Goal: Information Seeking & Learning: Learn about a topic

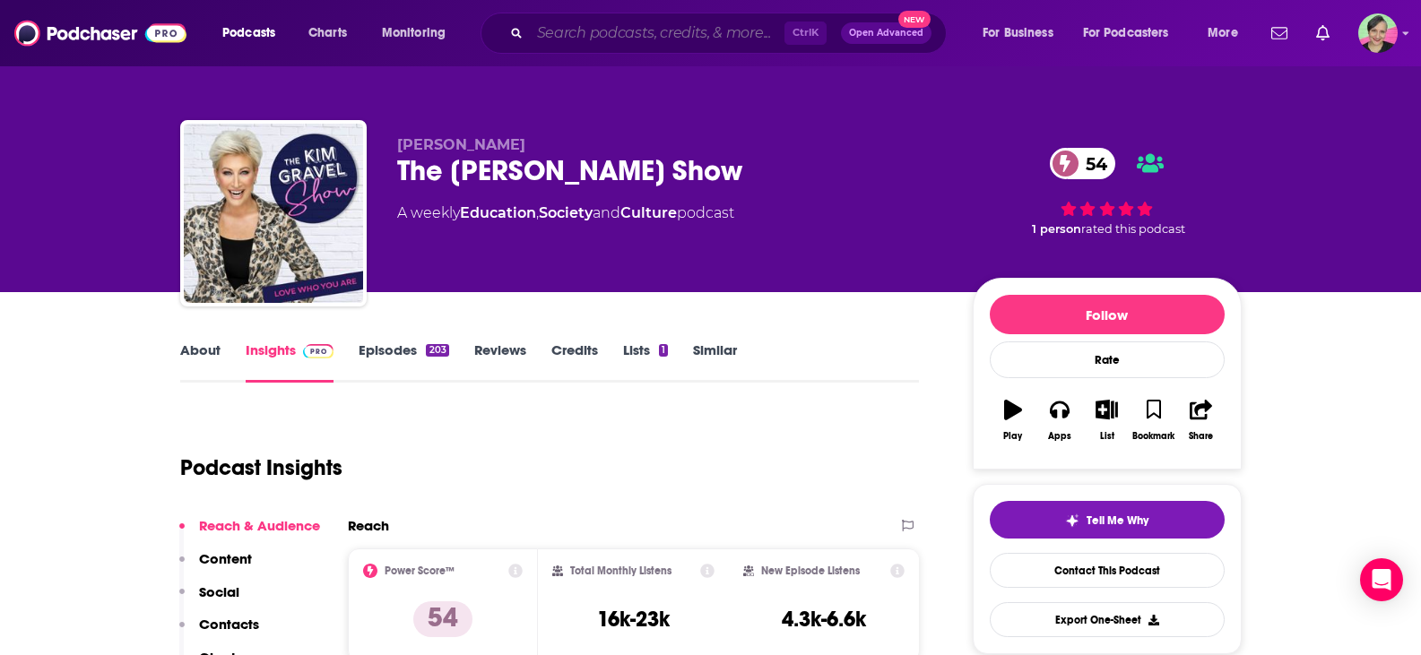
click at [608, 30] on input "Search podcasts, credits, & more..." at bounding box center [657, 33] width 255 height 29
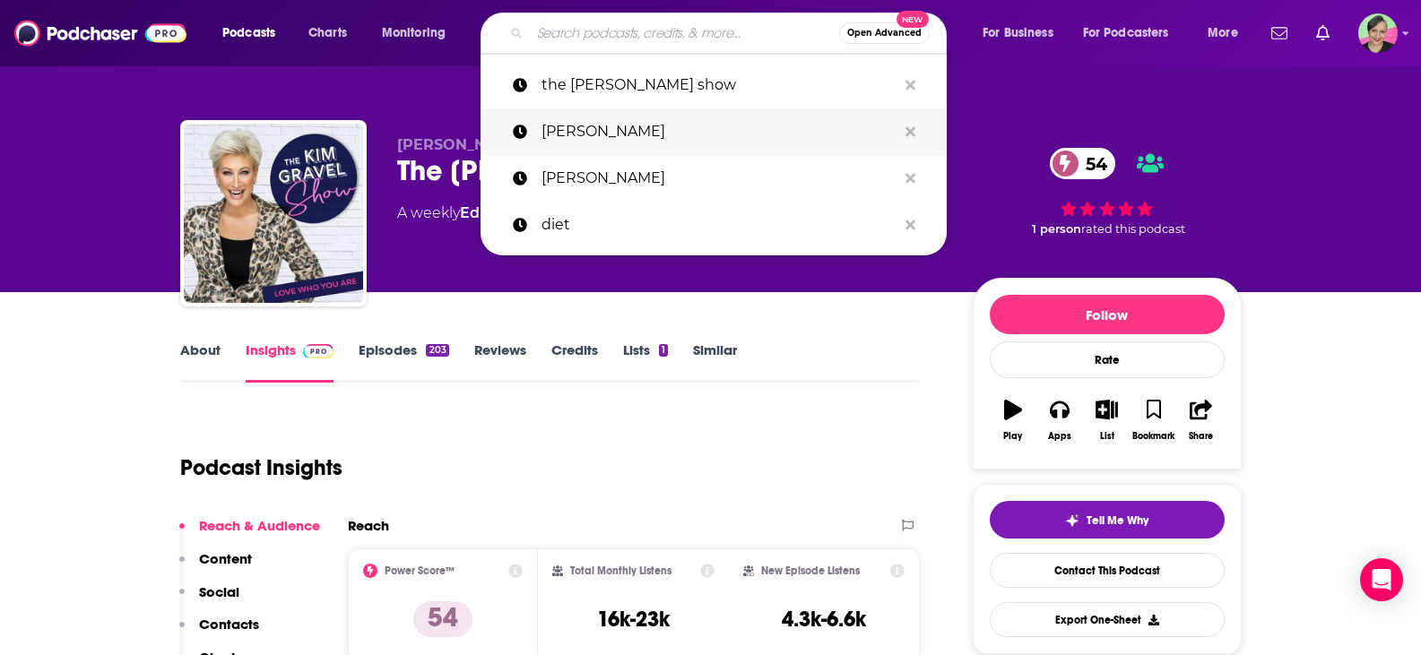
click at [682, 137] on p "[PERSON_NAME]" at bounding box center [718, 131] width 355 height 47
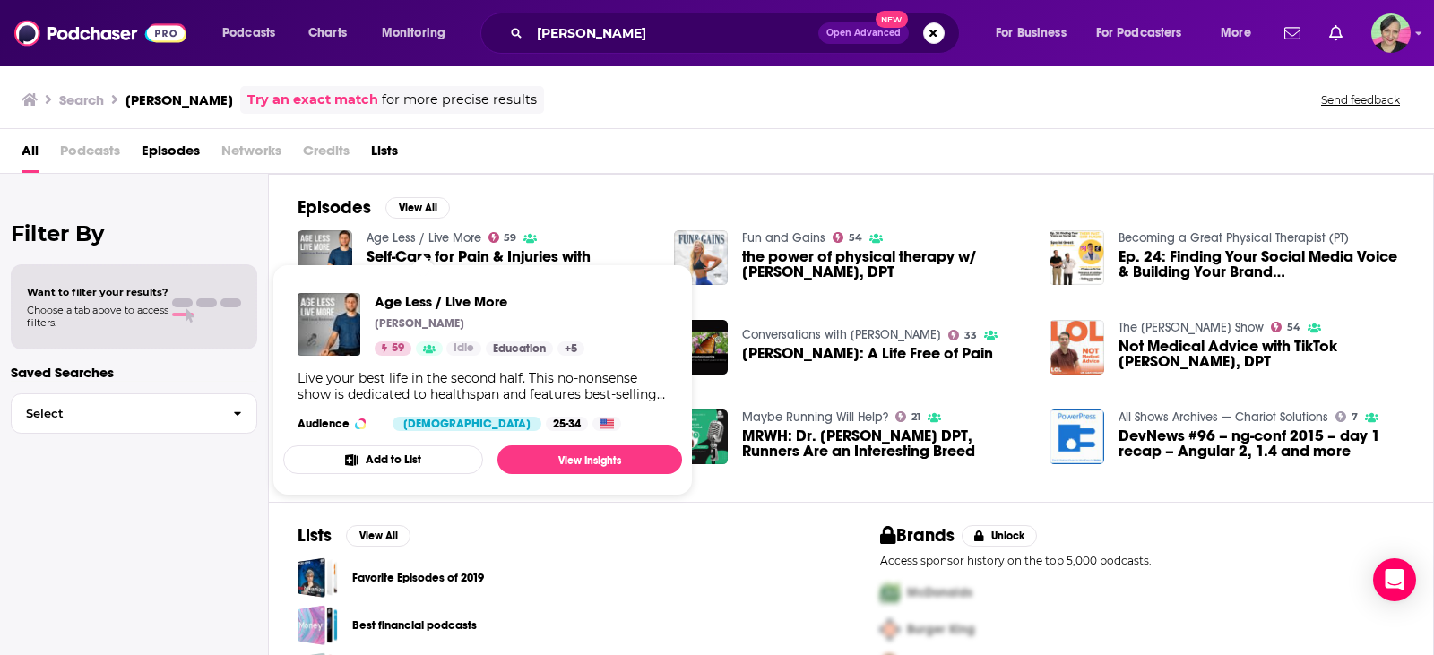
click at [440, 233] on link "Age Less / Live More" at bounding box center [424, 237] width 115 height 15
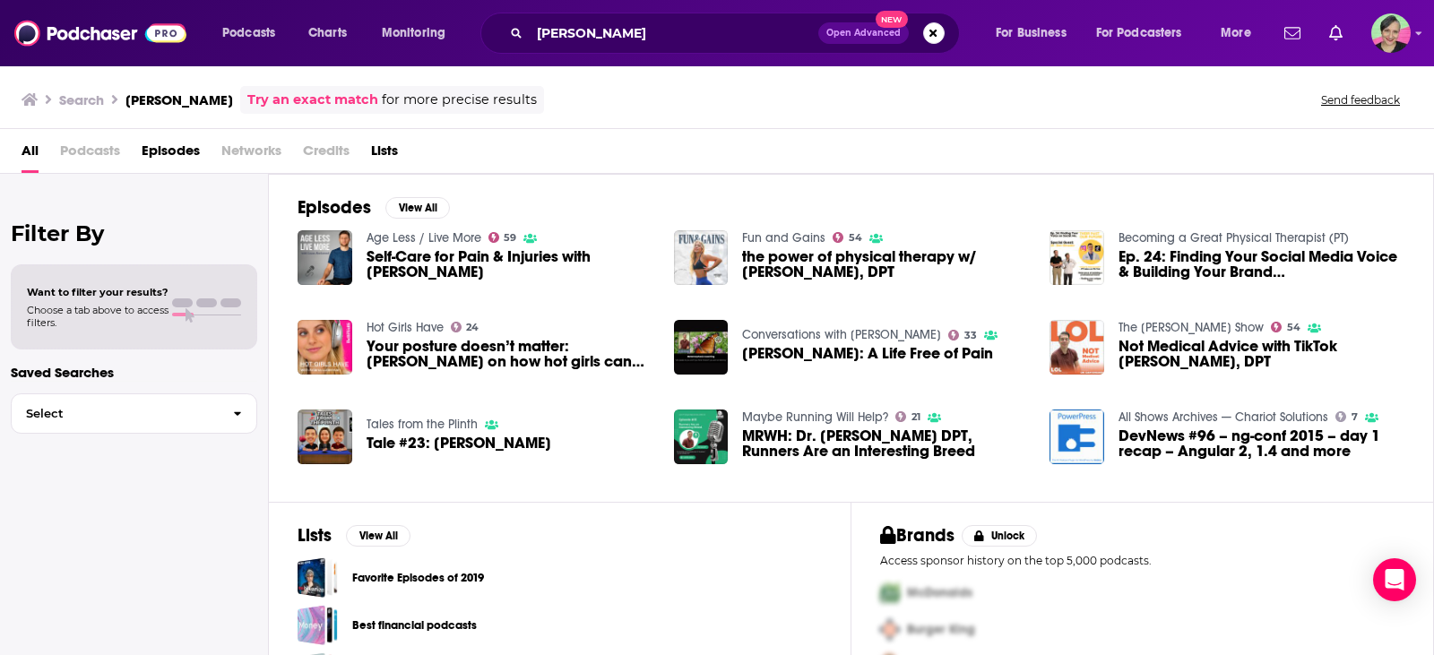
click at [791, 230] on link "Fun and Gains" at bounding box center [783, 237] width 83 height 15
click at [1236, 234] on link "Becoming a Great Physical Therapist (PT)" at bounding box center [1234, 237] width 230 height 15
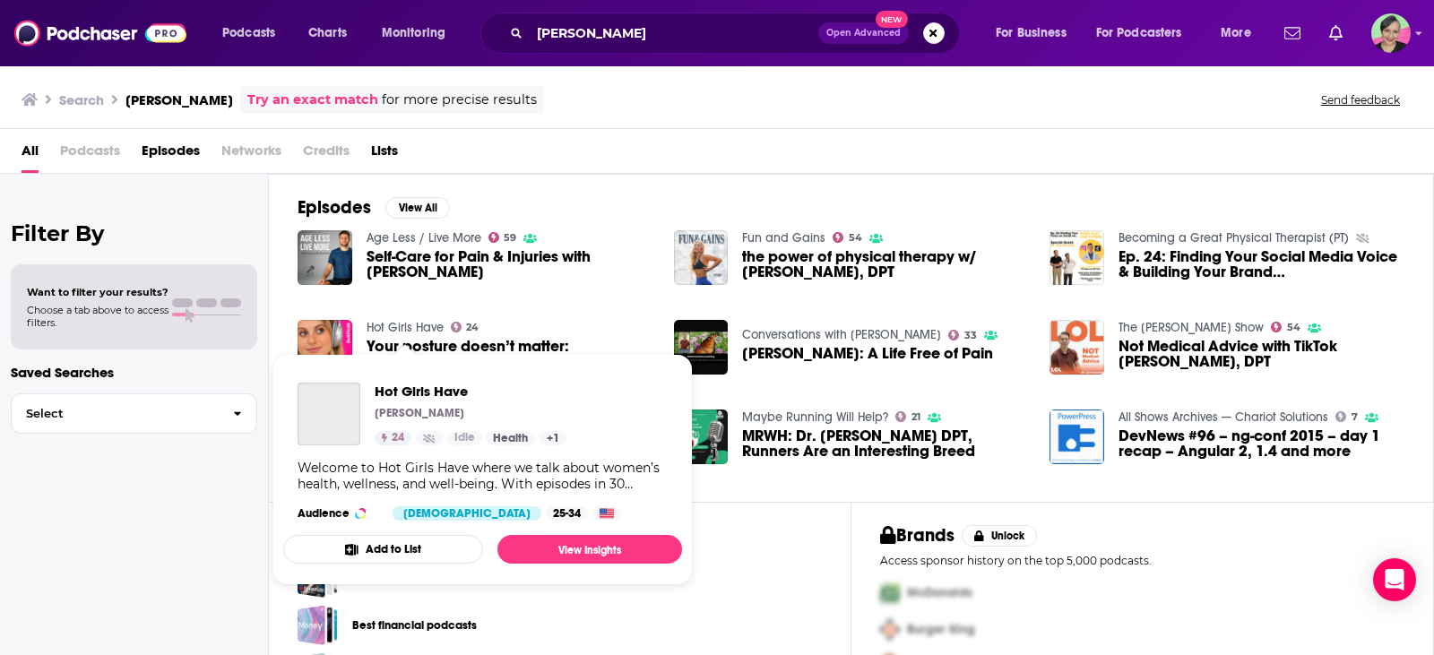
click at [408, 325] on link "Hot Girls Have" at bounding box center [405, 327] width 77 height 15
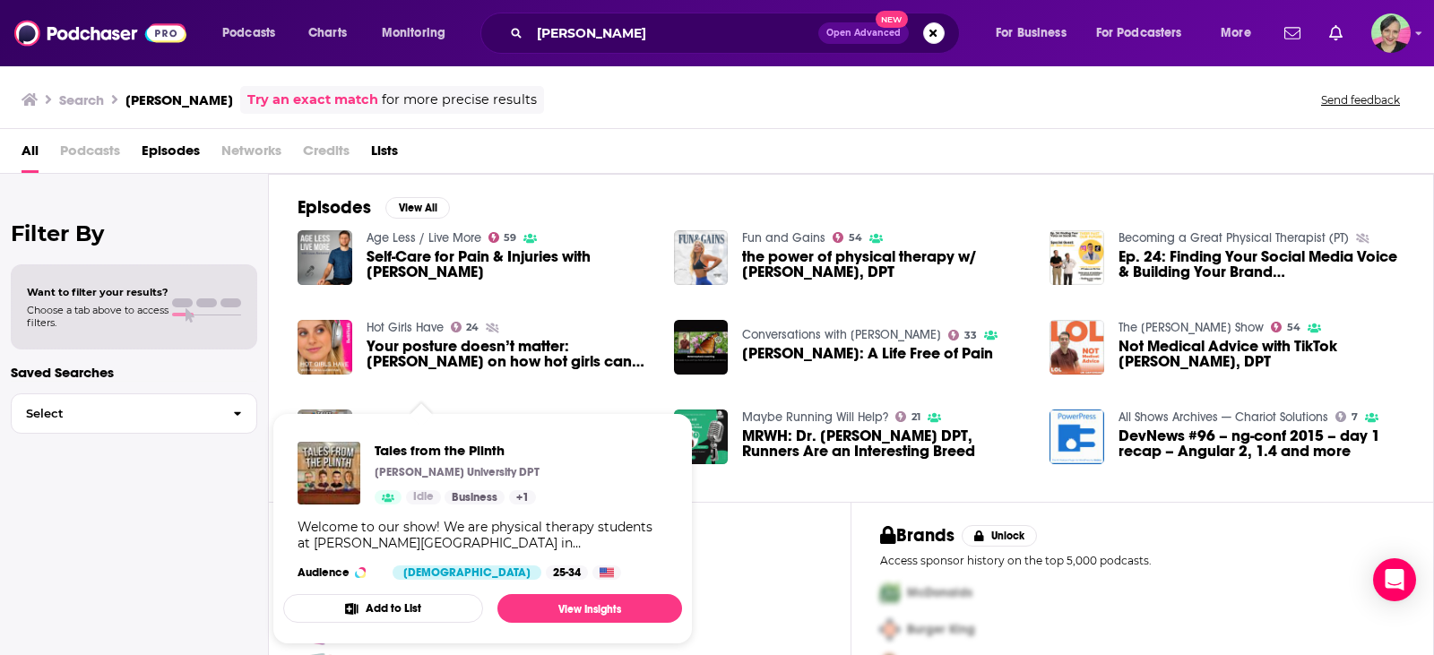
click at [30, 501] on div "Filter By Want to filter your results? Choose a tab above to access filters. Sa…" at bounding box center [134, 501] width 269 height 655
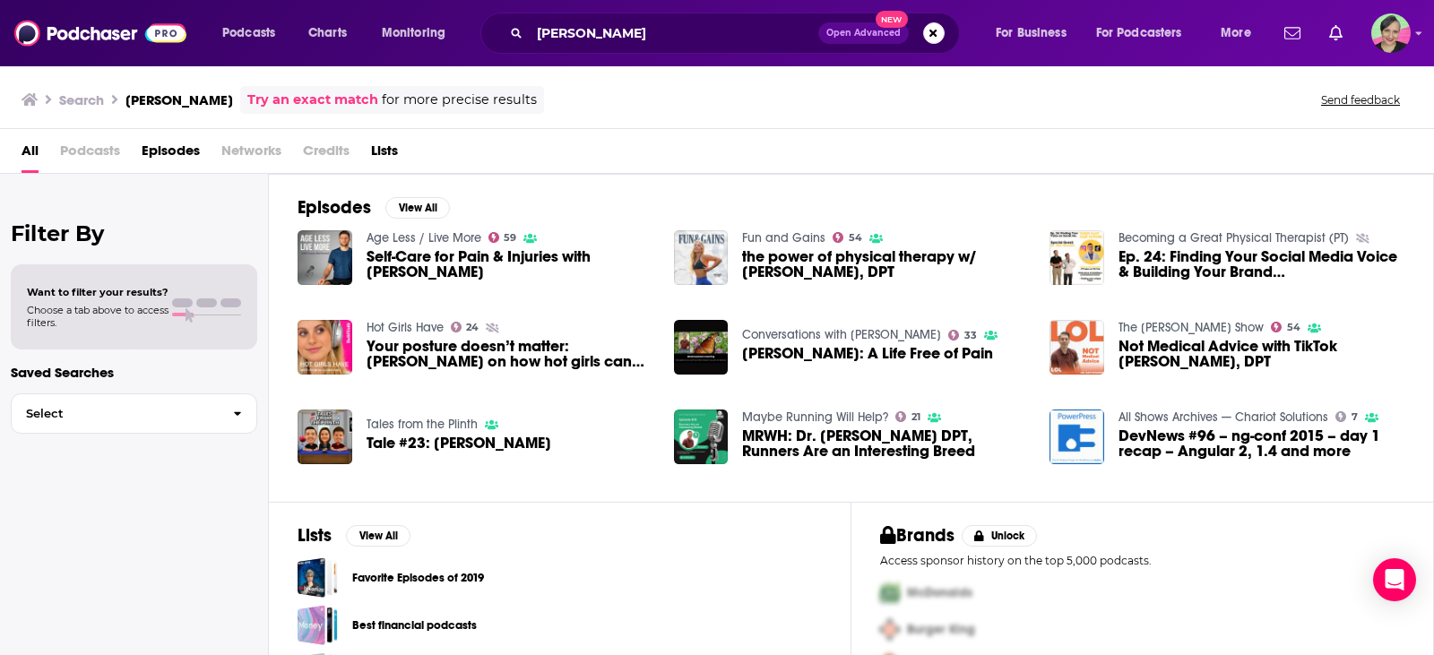
click at [438, 421] on link "Tales from the Plinth" at bounding box center [422, 424] width 111 height 15
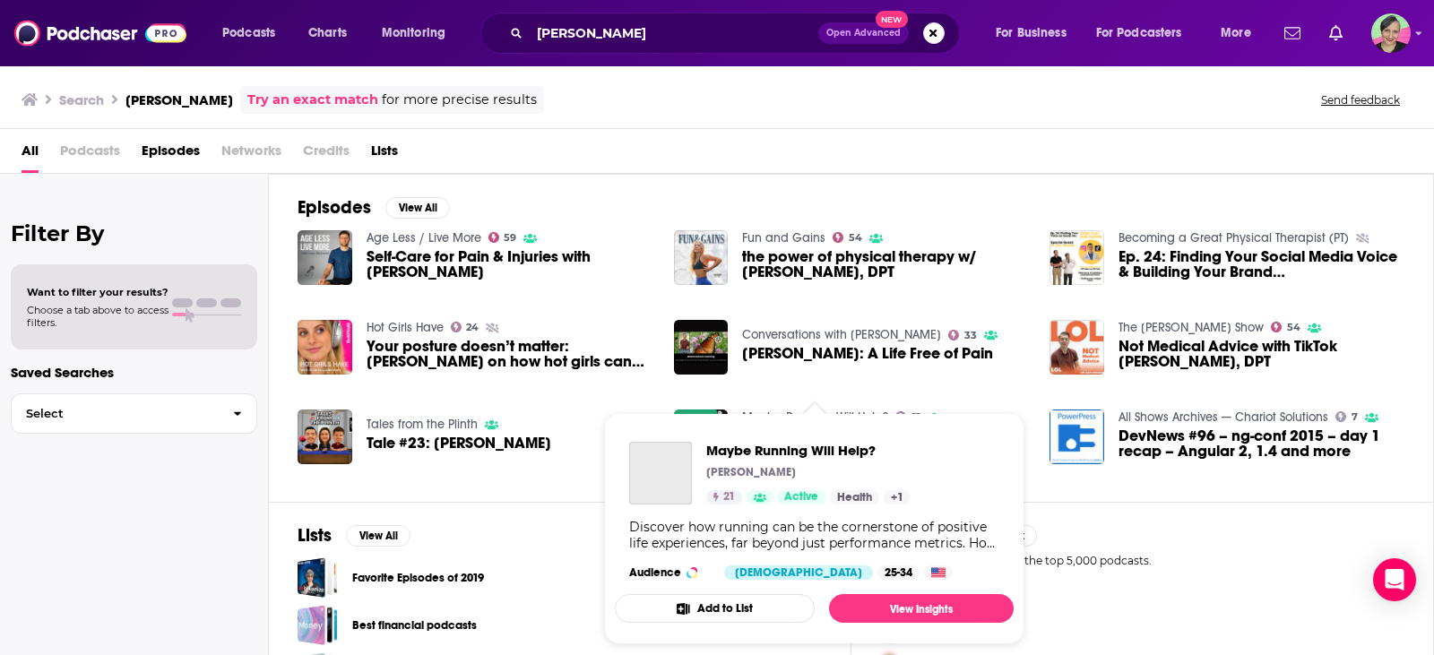
click at [793, 419] on span "Maybe Running Will Help? [PERSON_NAME] 21 Active Health + 1 Discover how runnin…" at bounding box center [814, 528] width 399 height 231
click at [794, 453] on span "Maybe Running Will Help?" at bounding box center [808, 450] width 204 height 17
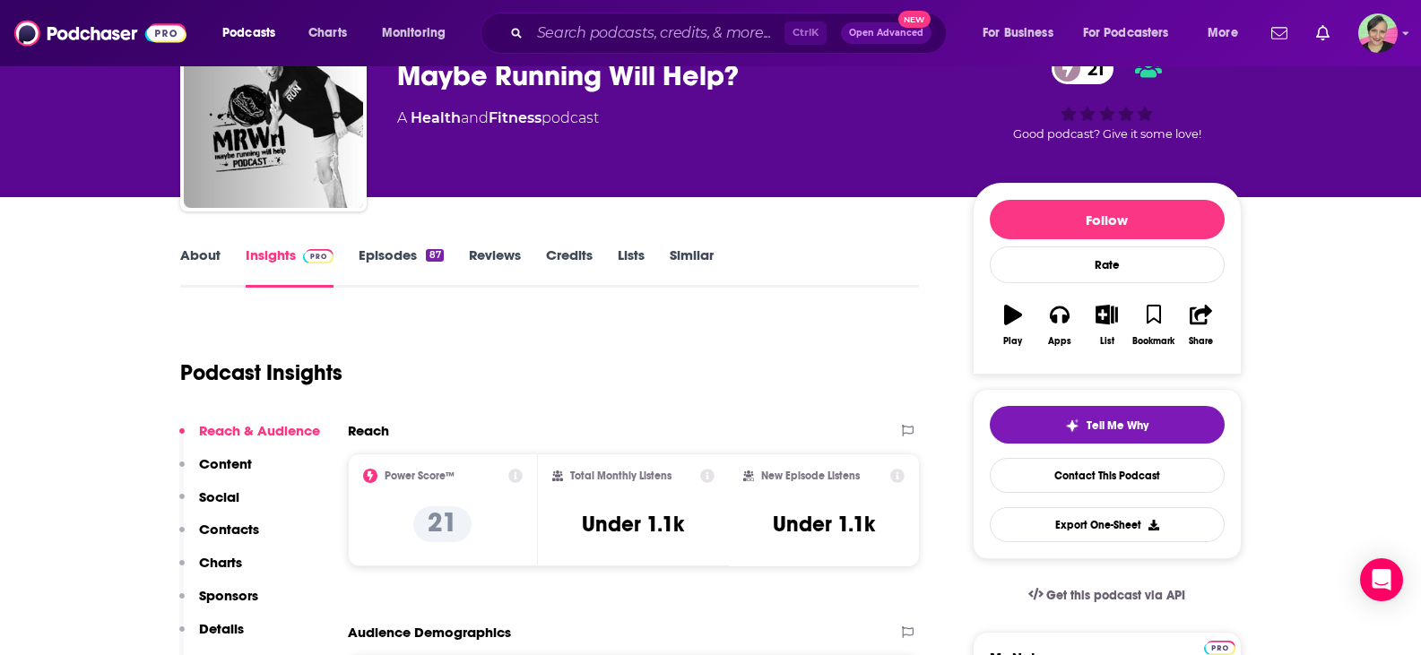
scroll to position [90, 0]
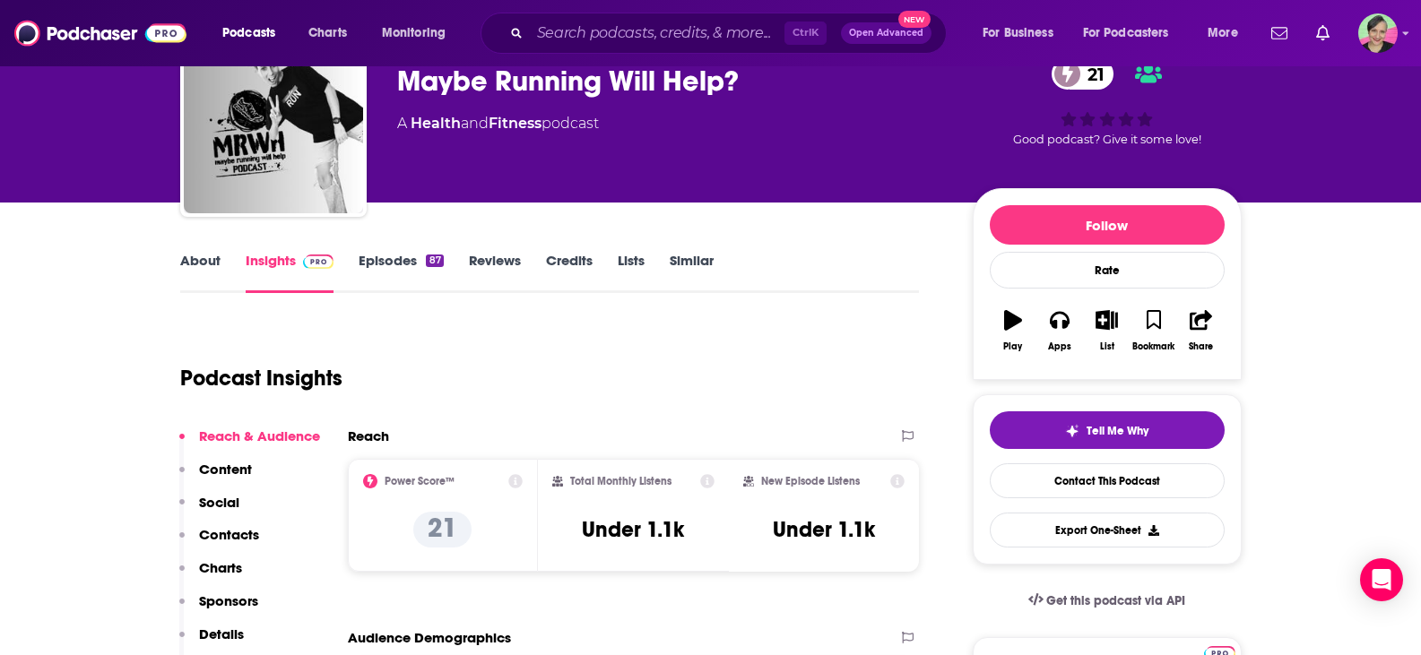
click at [199, 260] on link "About" at bounding box center [200, 272] width 40 height 41
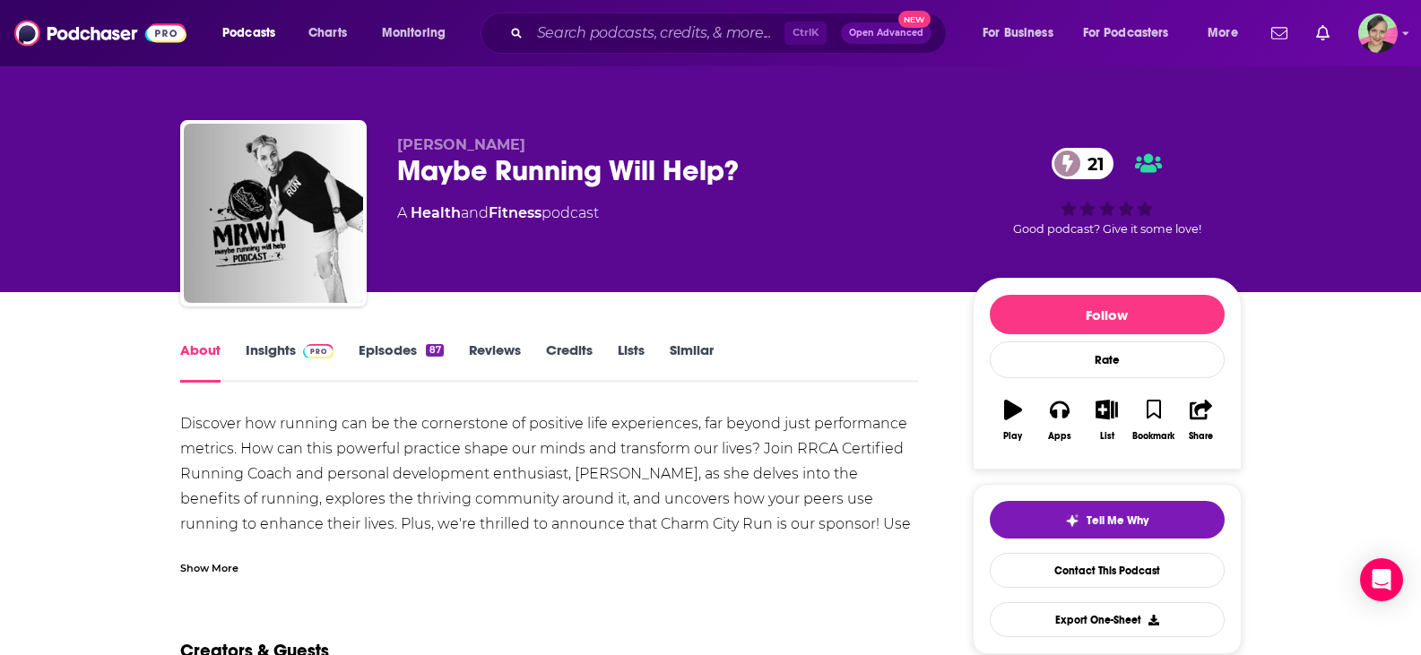
click at [256, 353] on link "Insights" at bounding box center [290, 361] width 89 height 41
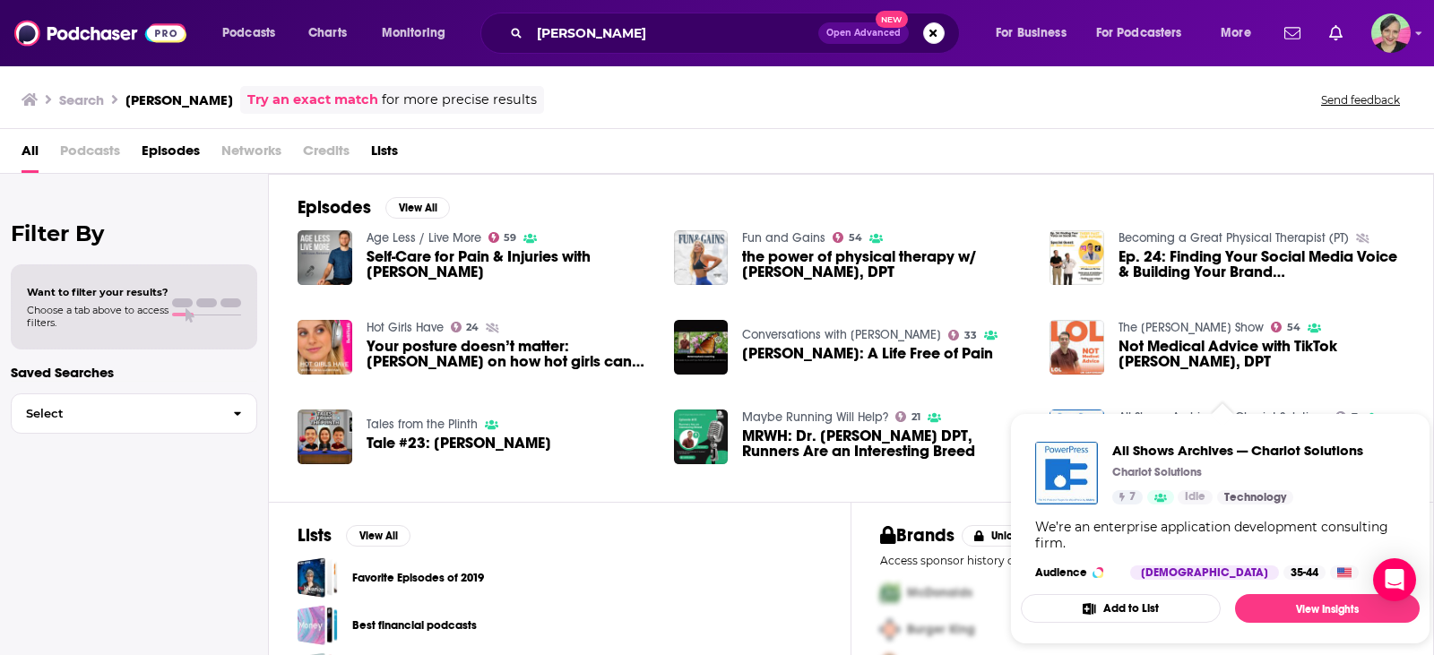
click at [0, 517] on div "Filter By Want to filter your results? Choose a tab above to access filters. Sa…" at bounding box center [134, 501] width 269 height 655
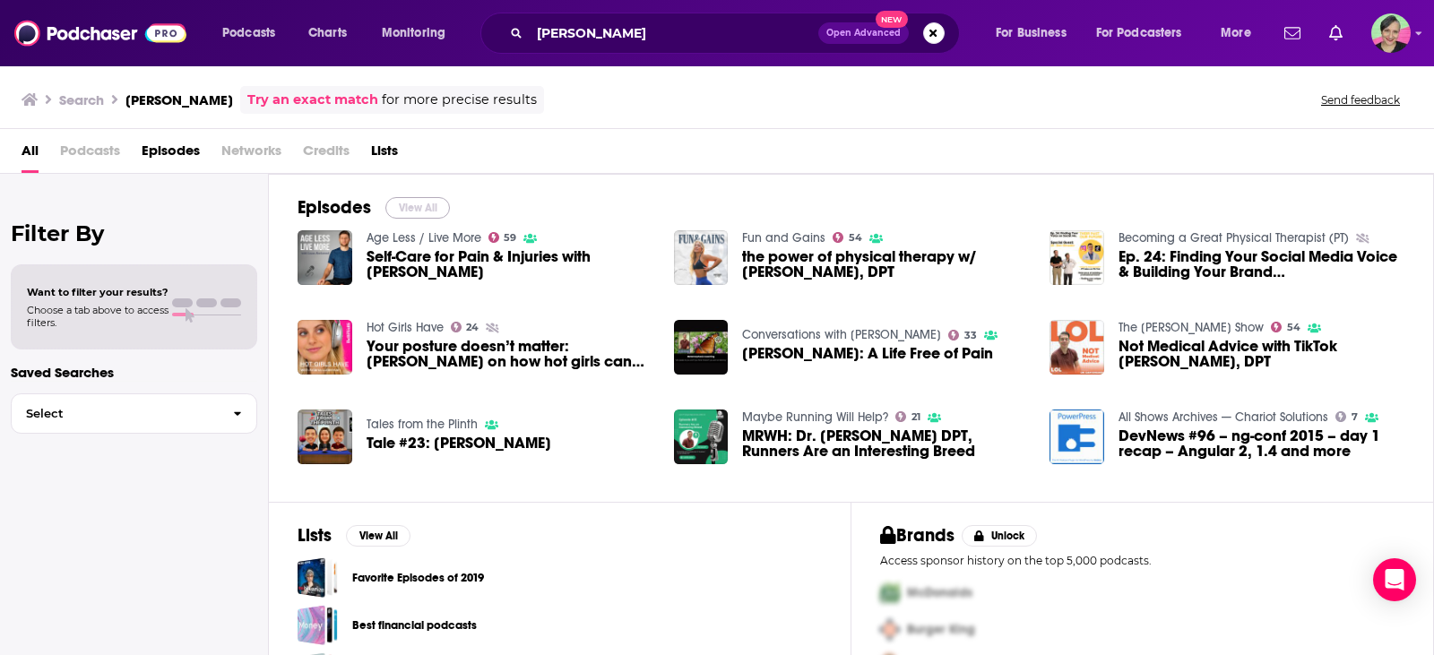
click at [418, 206] on button "View All" at bounding box center [417, 208] width 65 height 22
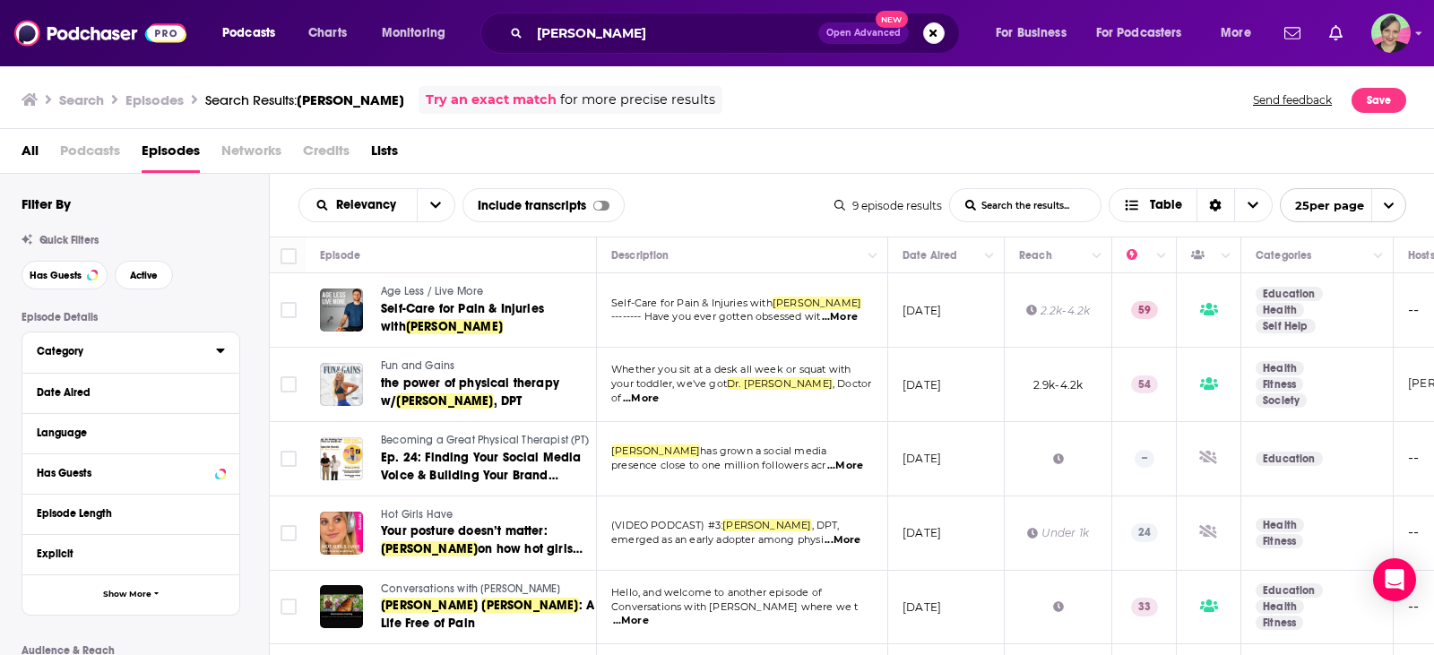
click at [222, 348] on icon at bounding box center [220, 350] width 9 height 14
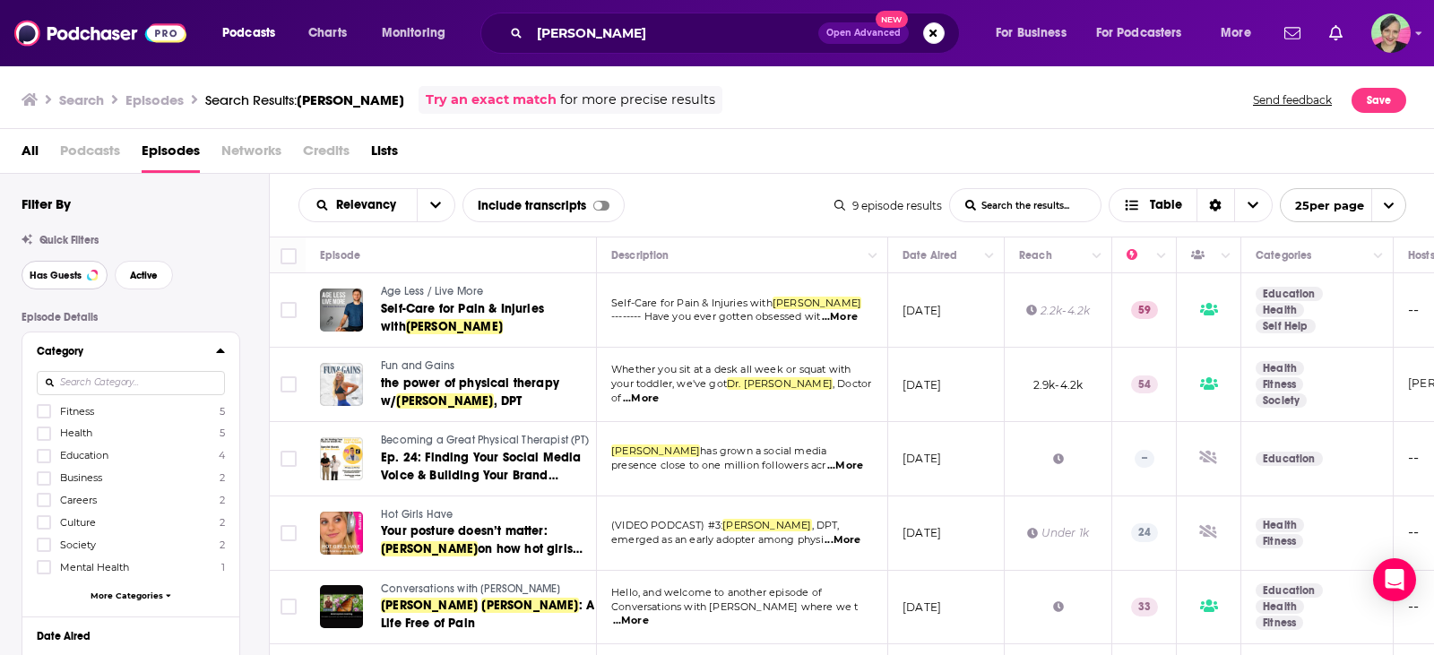
click at [65, 269] on button "Has Guests" at bounding box center [65, 275] width 86 height 29
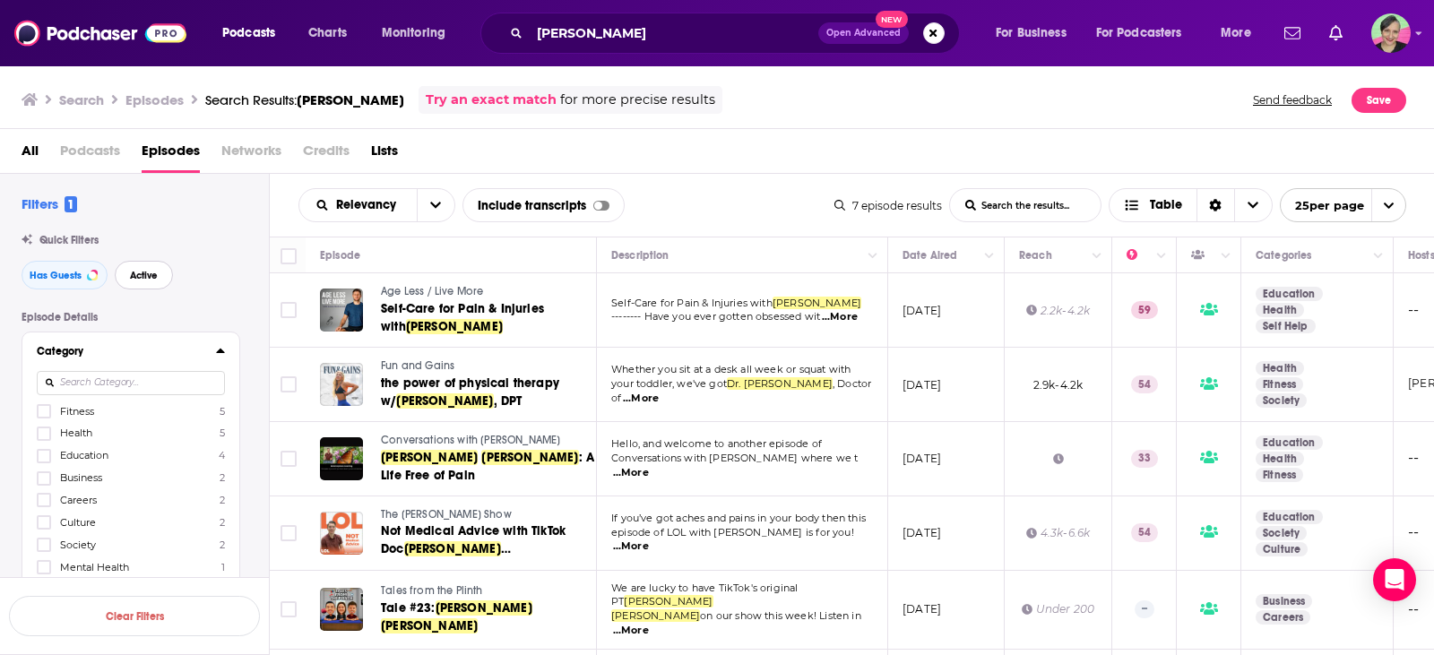
click at [151, 276] on span "Active" at bounding box center [144, 276] width 28 height 10
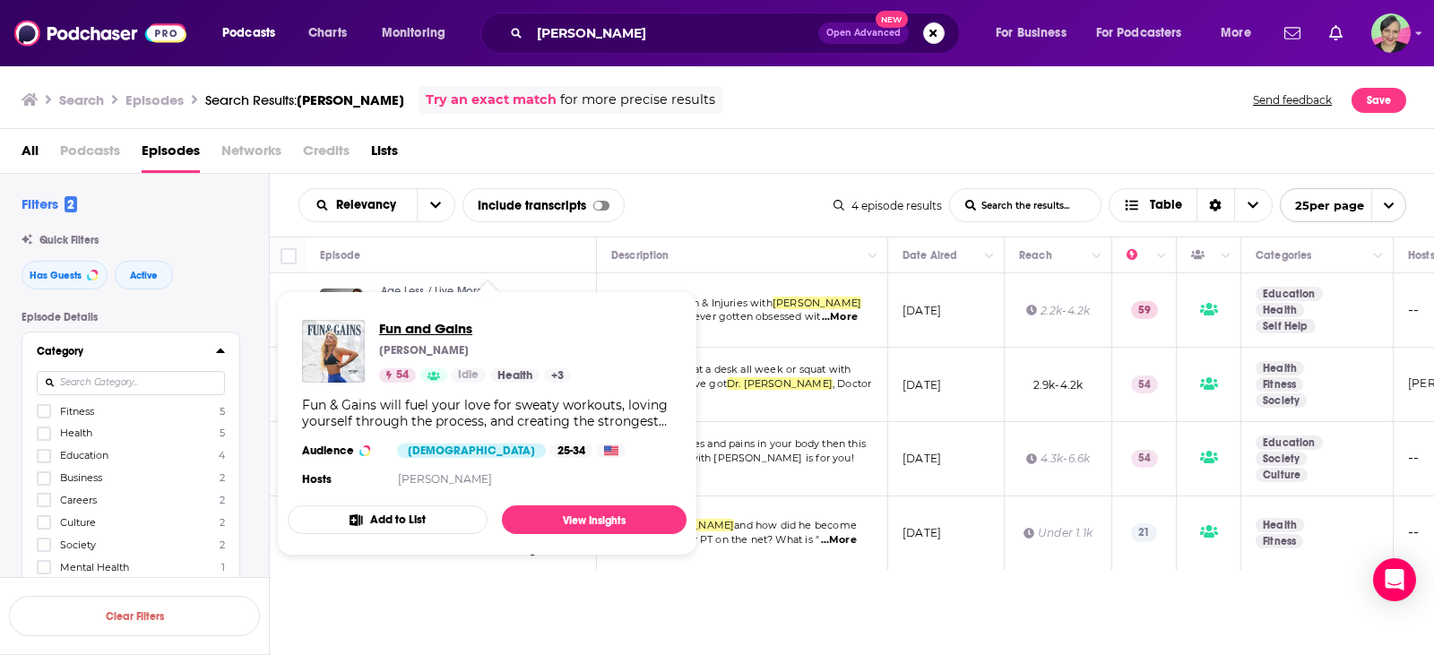
click at [437, 329] on span "Fun and Gains" at bounding box center [475, 328] width 192 height 17
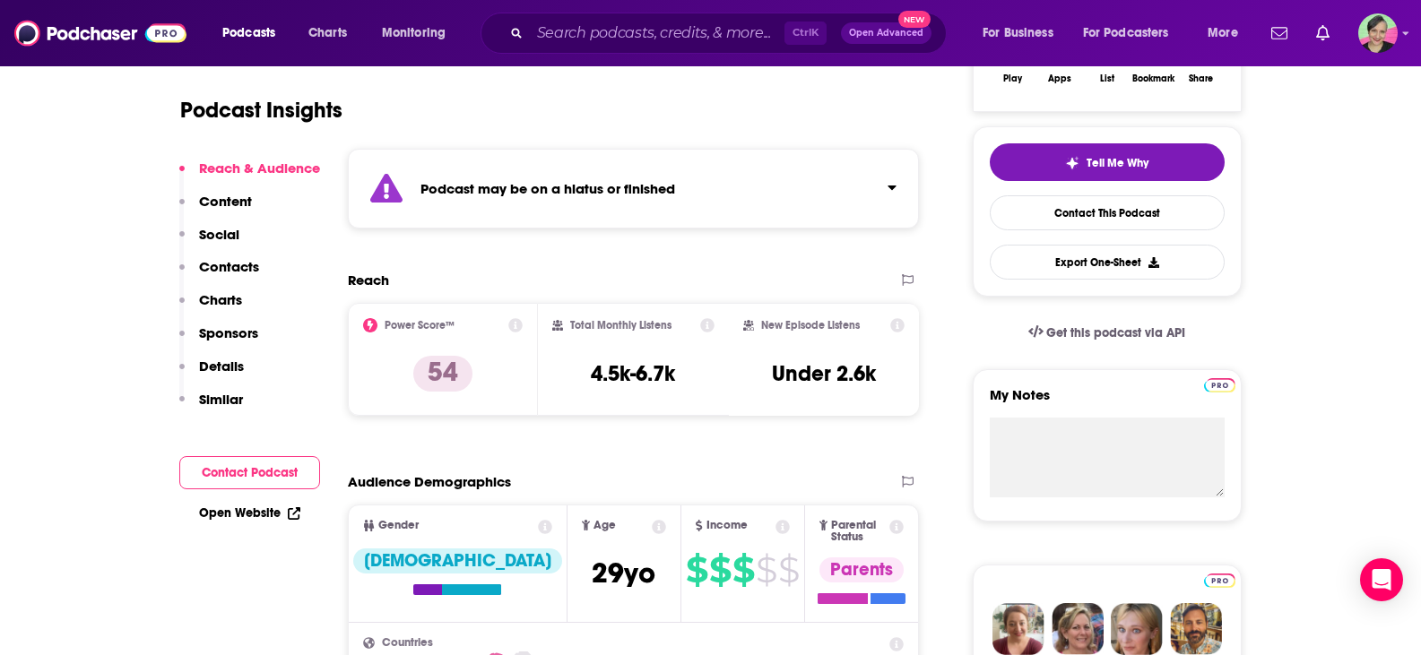
scroll to position [359, 0]
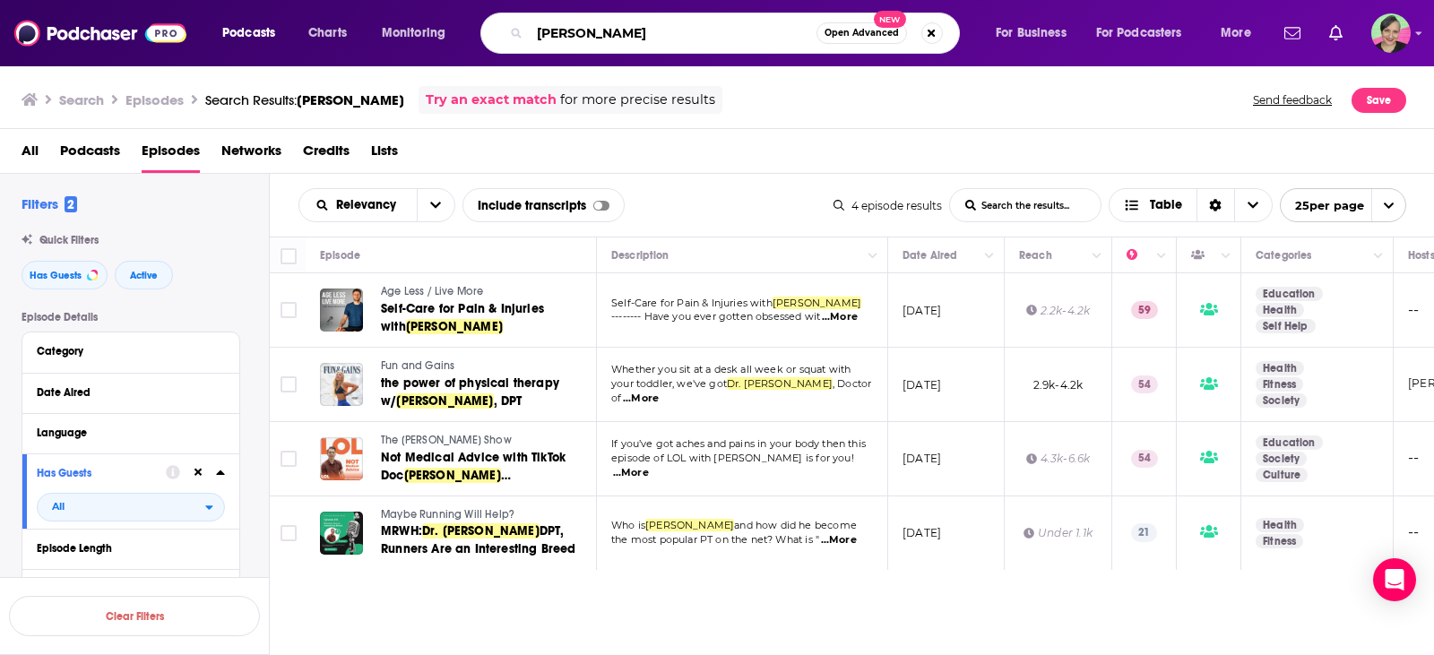
drag, startPoint x: 624, startPoint y: 25, endPoint x: 520, endPoint y: 9, distance: 105.2
click at [520, 9] on div "Podcasts Charts Monitoring [PERSON_NAME] Open Advanced New For Business For Pod…" at bounding box center [717, 33] width 1434 height 66
type input "pain management"
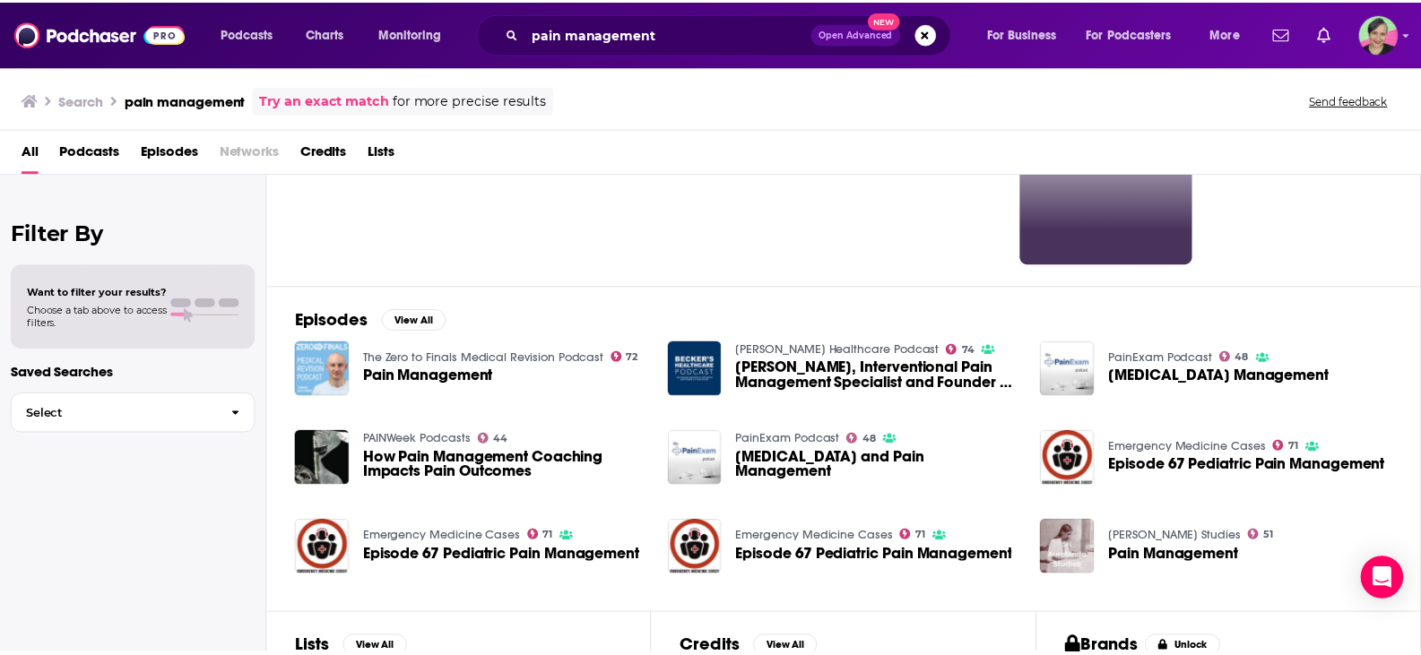
scroll to position [179, 0]
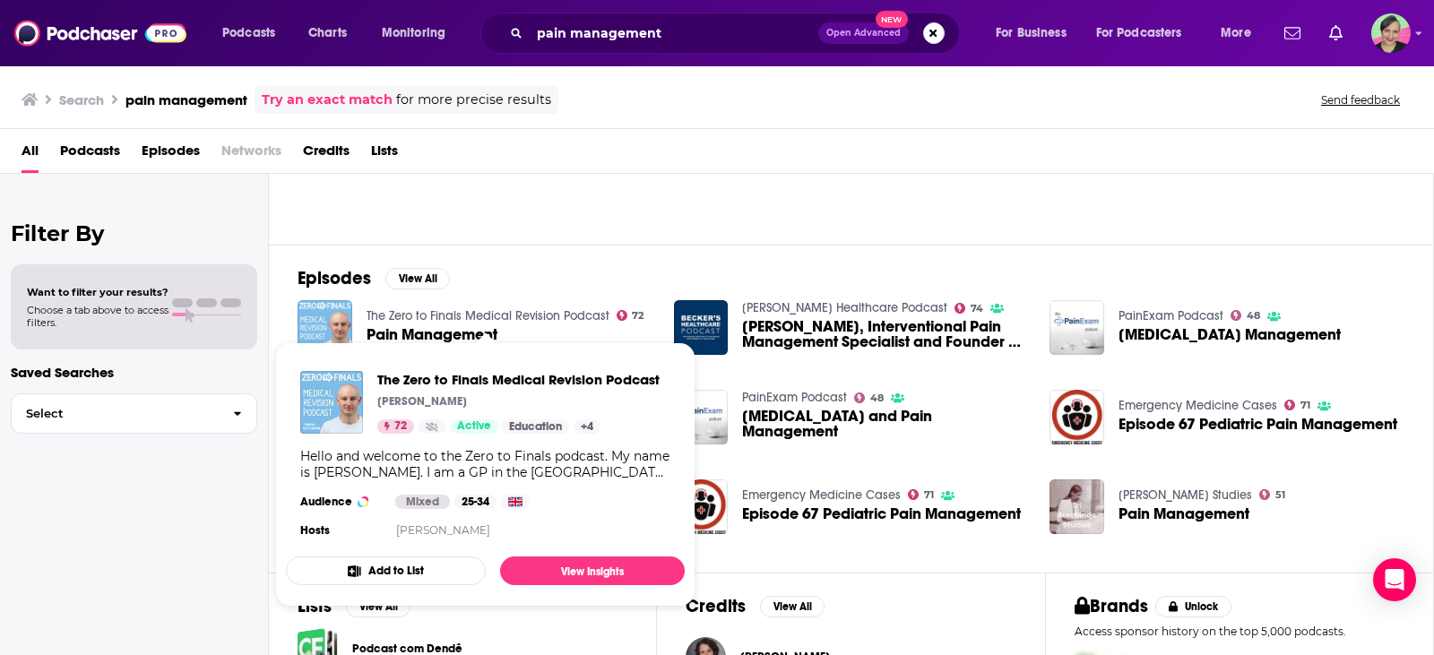
click at [516, 318] on link "The Zero to Finals Medical Revision Podcast" at bounding box center [488, 315] width 243 height 15
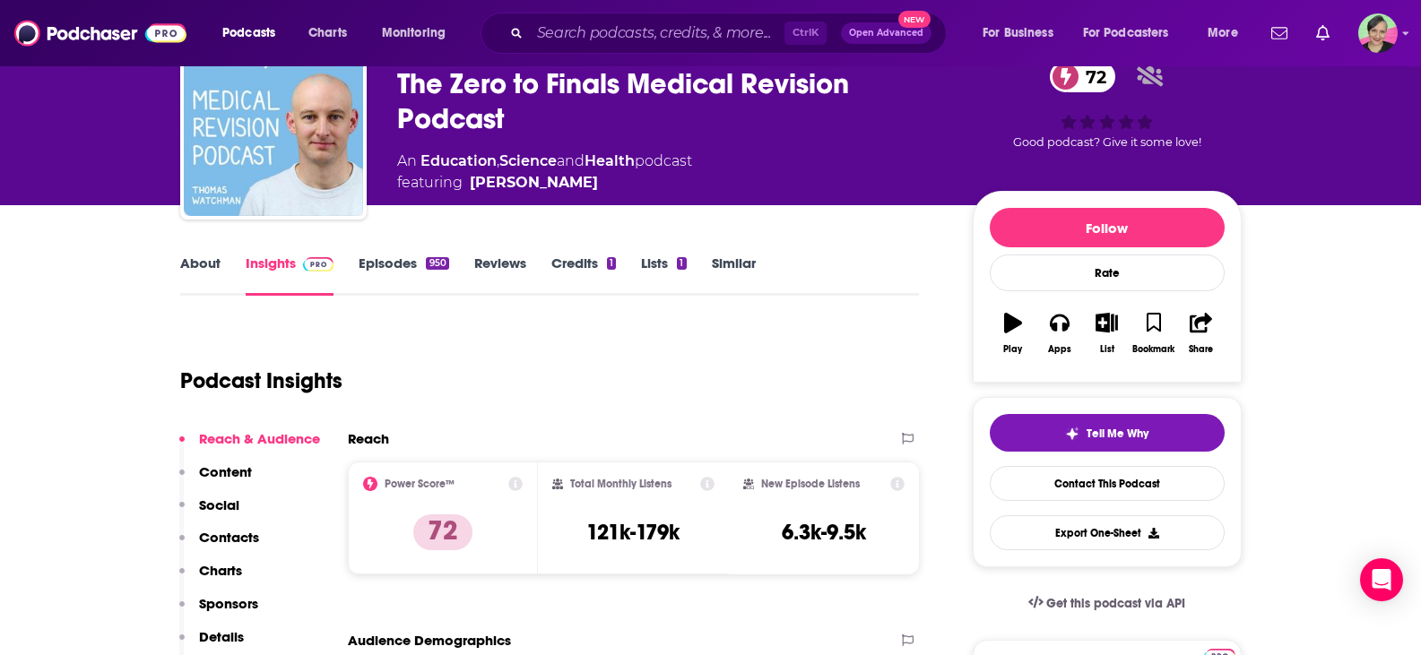
scroll to position [90, 0]
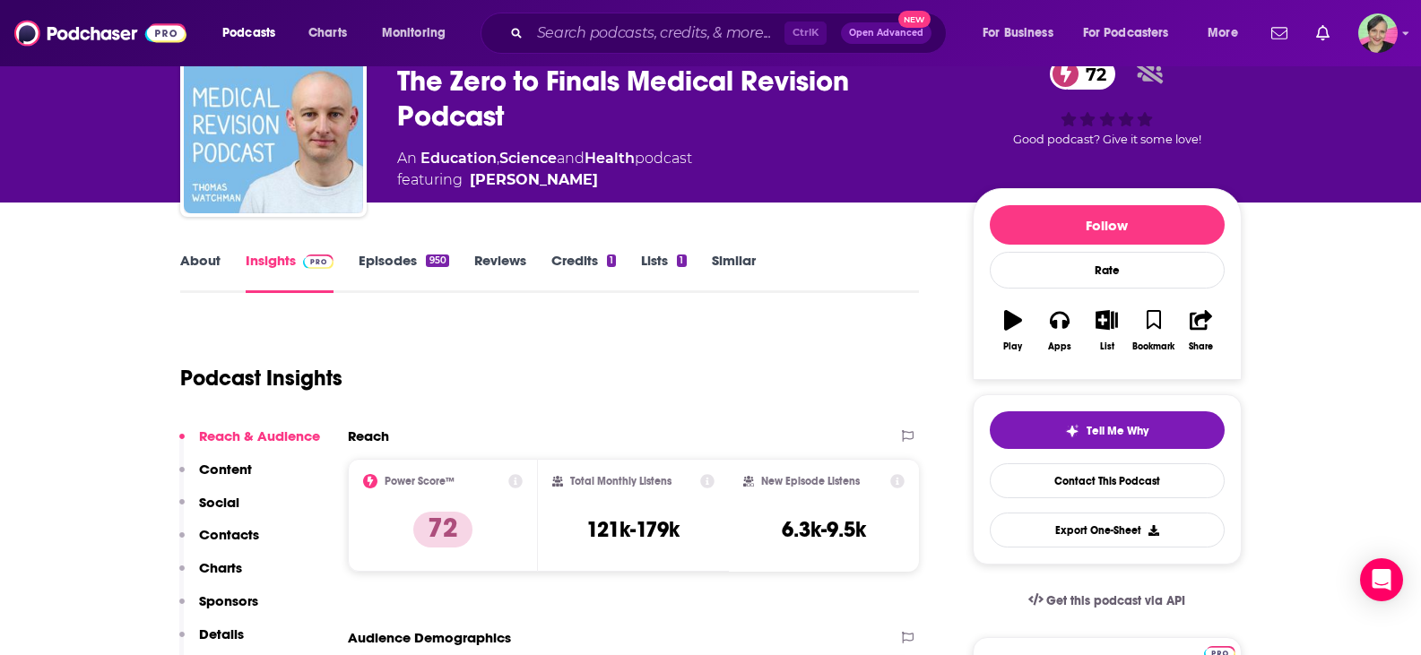
click at [204, 263] on link "About" at bounding box center [200, 272] width 40 height 41
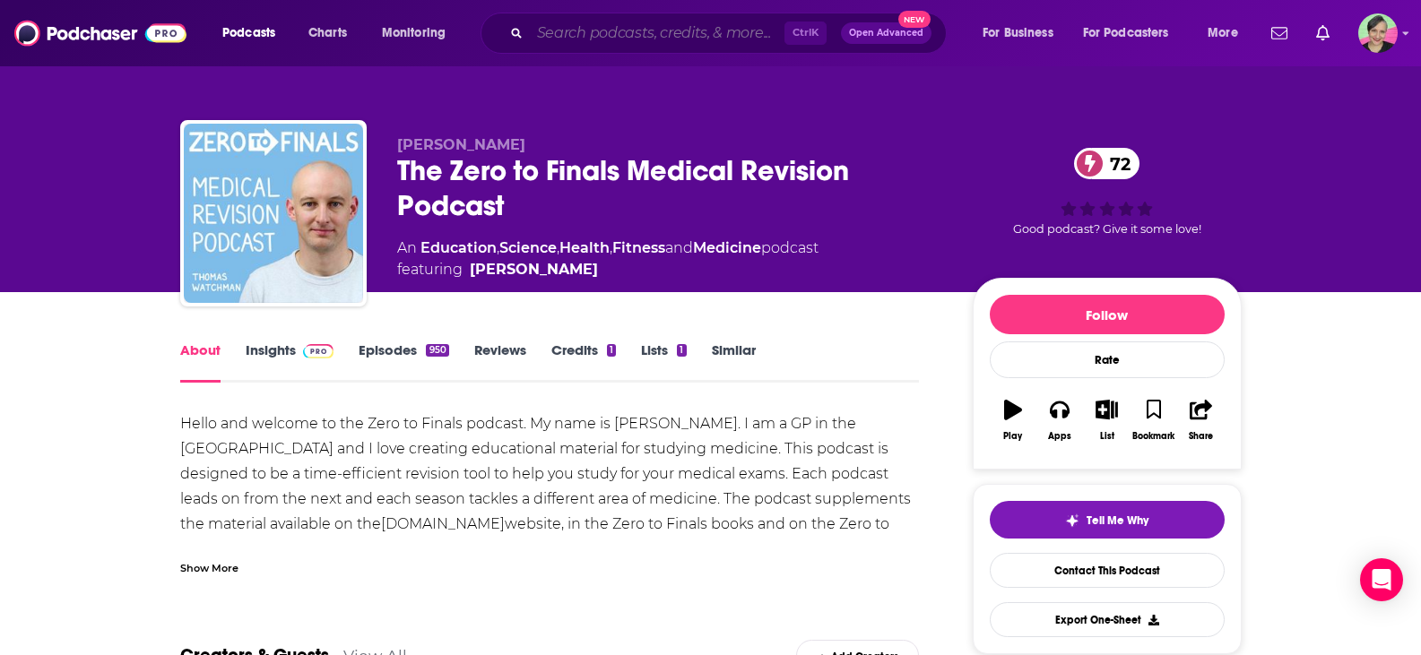
click at [613, 34] on input "Search podcasts, credits, & more..." at bounding box center [657, 33] width 255 height 29
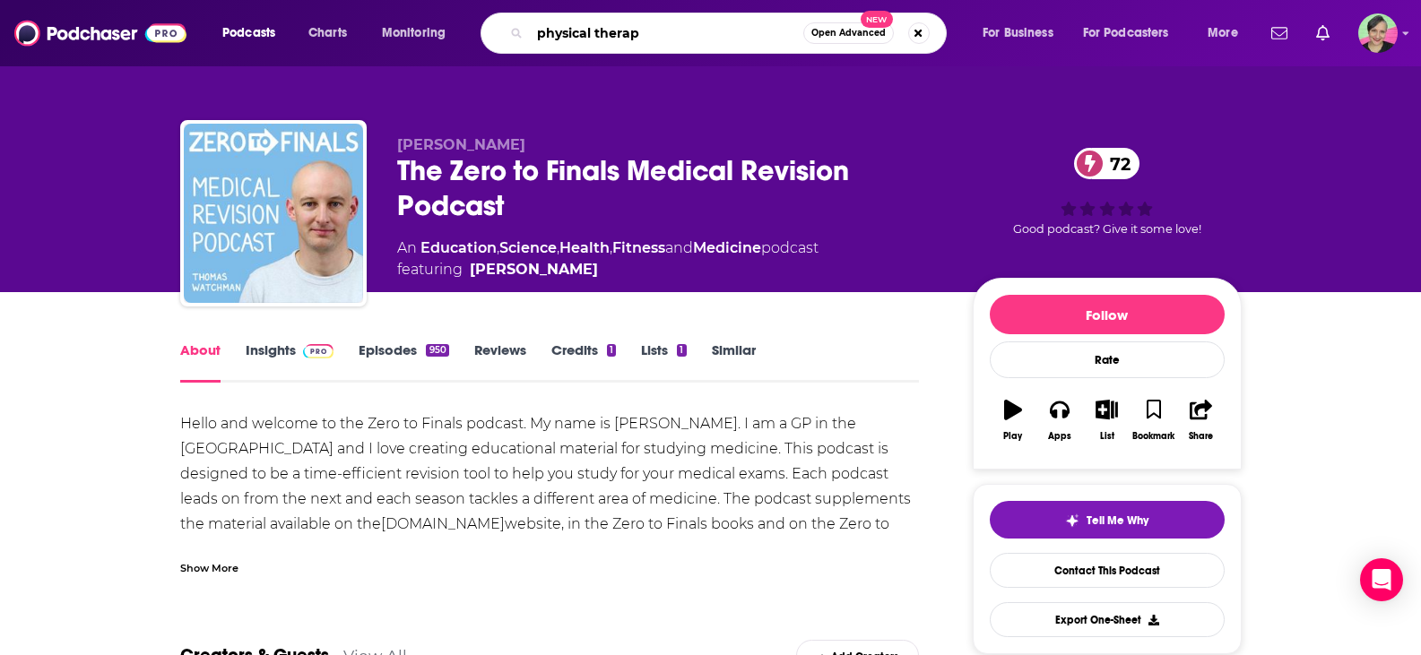
type input "physical therapy"
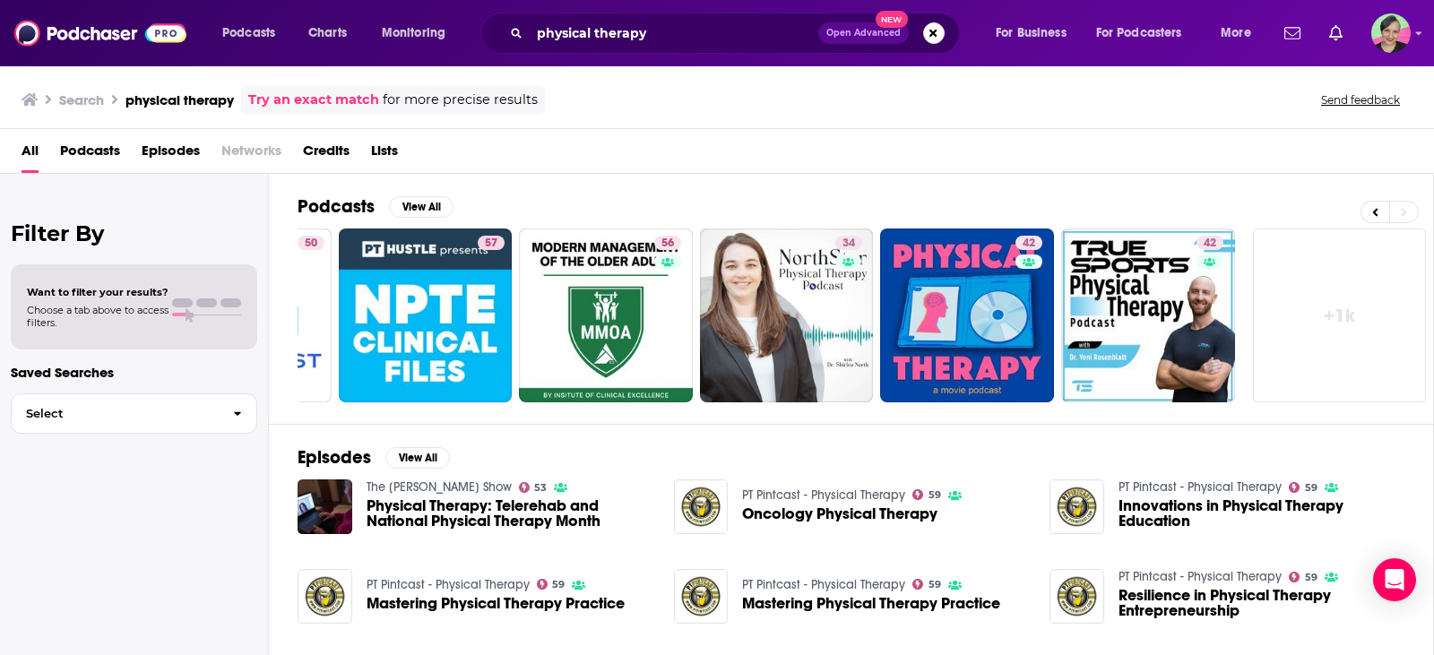
click at [1347, 322] on link "+ 1k" at bounding box center [1340, 316] width 174 height 174
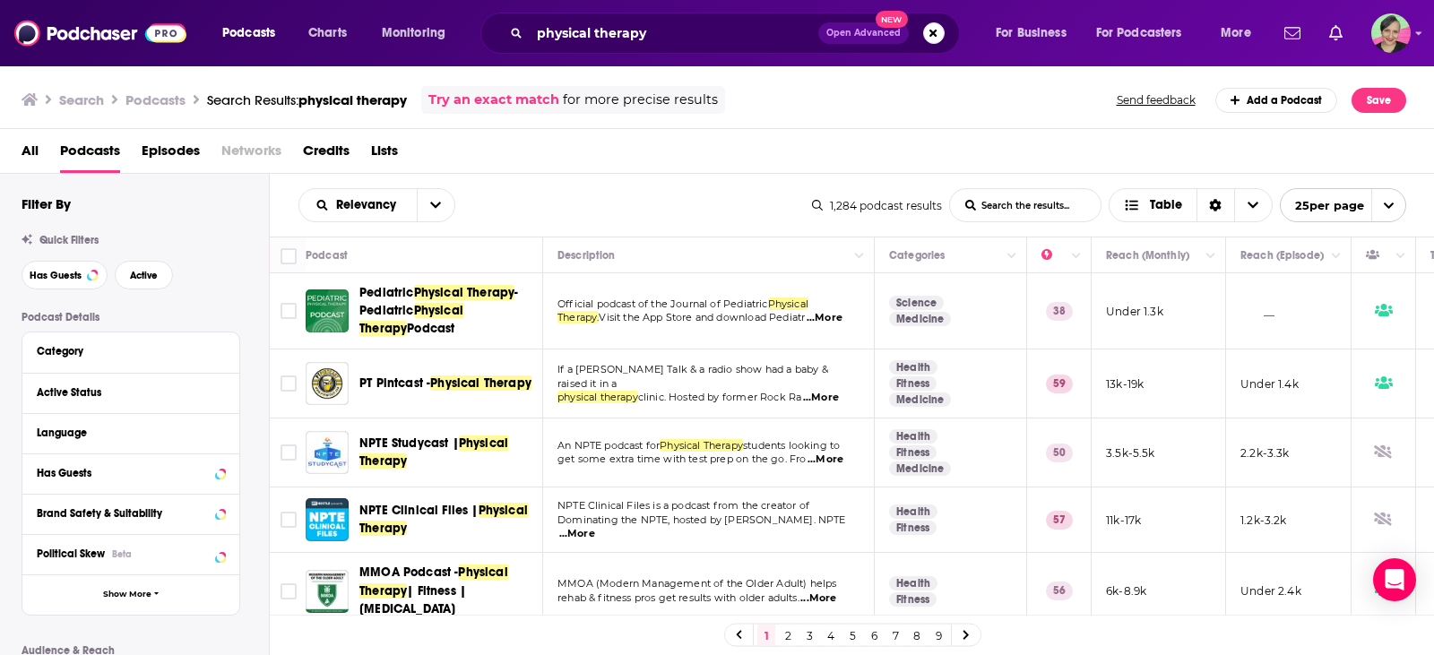
click at [456, 195] on div "Relevancy List Search Input Search the results... Table" at bounding box center [555, 205] width 514 height 34
click at [439, 203] on icon "open menu" at bounding box center [435, 206] width 11 height 6
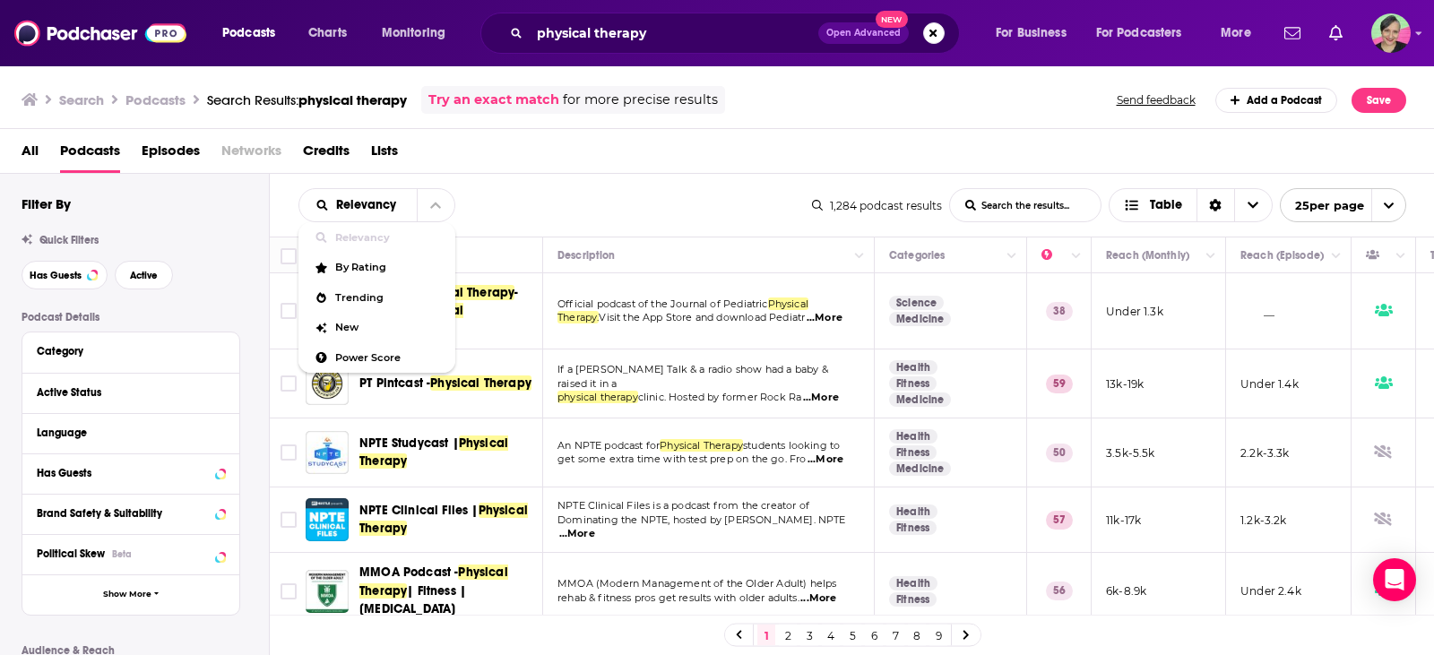
click at [349, 241] on span "Relevancy" at bounding box center [388, 238] width 106 height 10
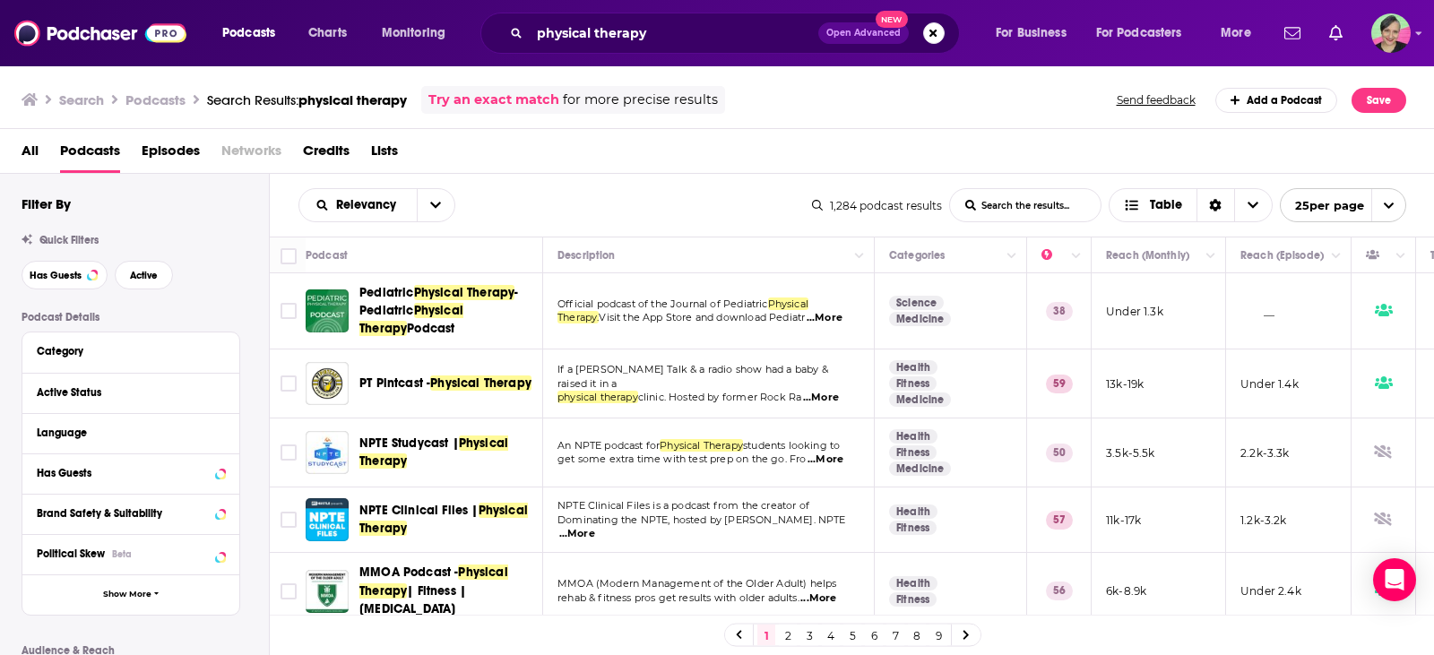
click at [416, 183] on div "Relevancy List Search Input Search the results... Table 1,284 podcast results L…" at bounding box center [852, 205] width 1165 height 63
click at [379, 213] on div "Relevancy" at bounding box center [376, 205] width 157 height 34
click at [431, 203] on icon "open menu" at bounding box center [435, 205] width 11 height 13
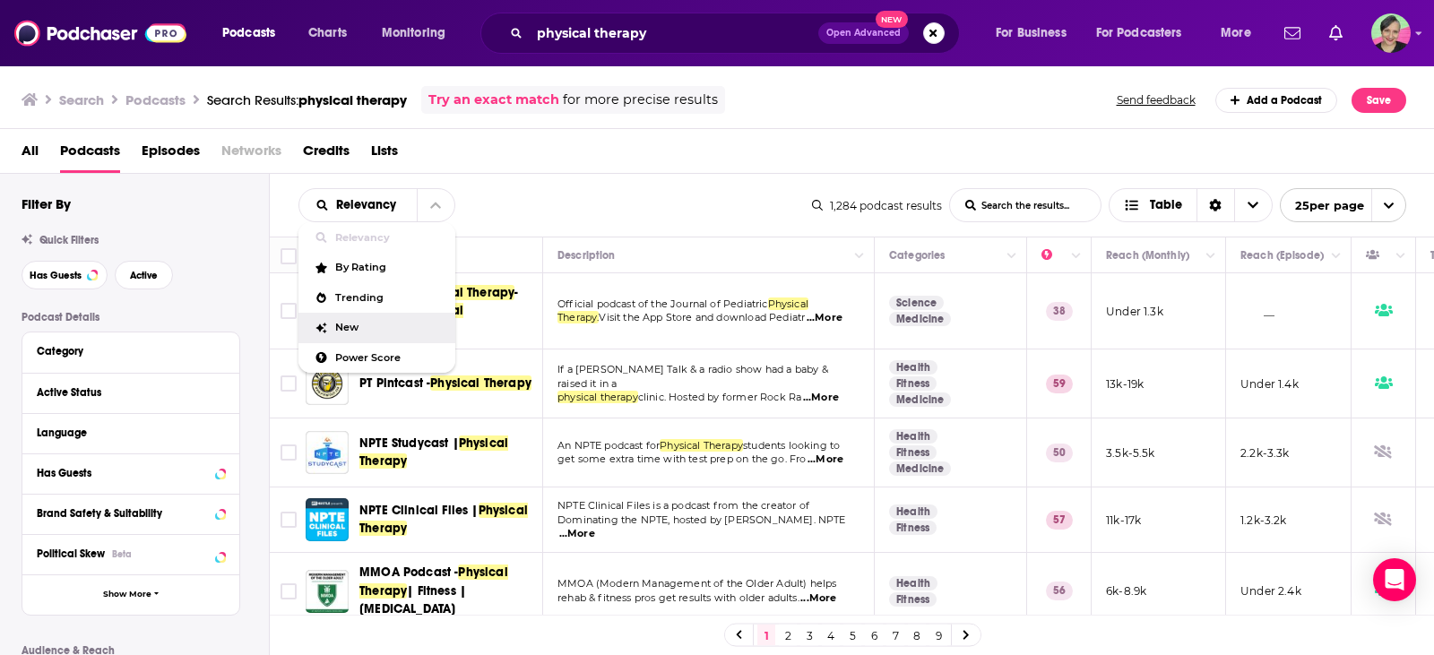
click at [353, 324] on span "New" at bounding box center [388, 328] width 106 height 10
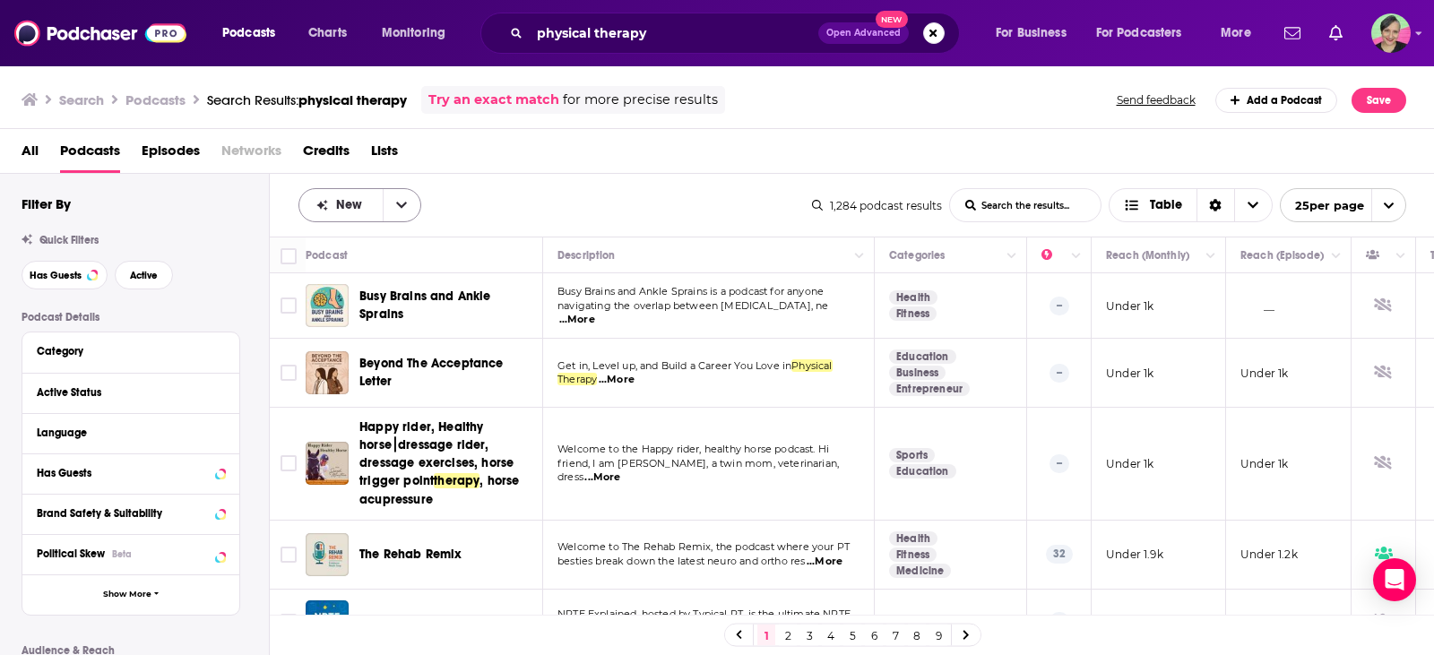
click at [399, 205] on icon "open menu" at bounding box center [401, 206] width 11 height 6
click at [358, 364] on div "Power Score" at bounding box center [359, 358] width 123 height 30
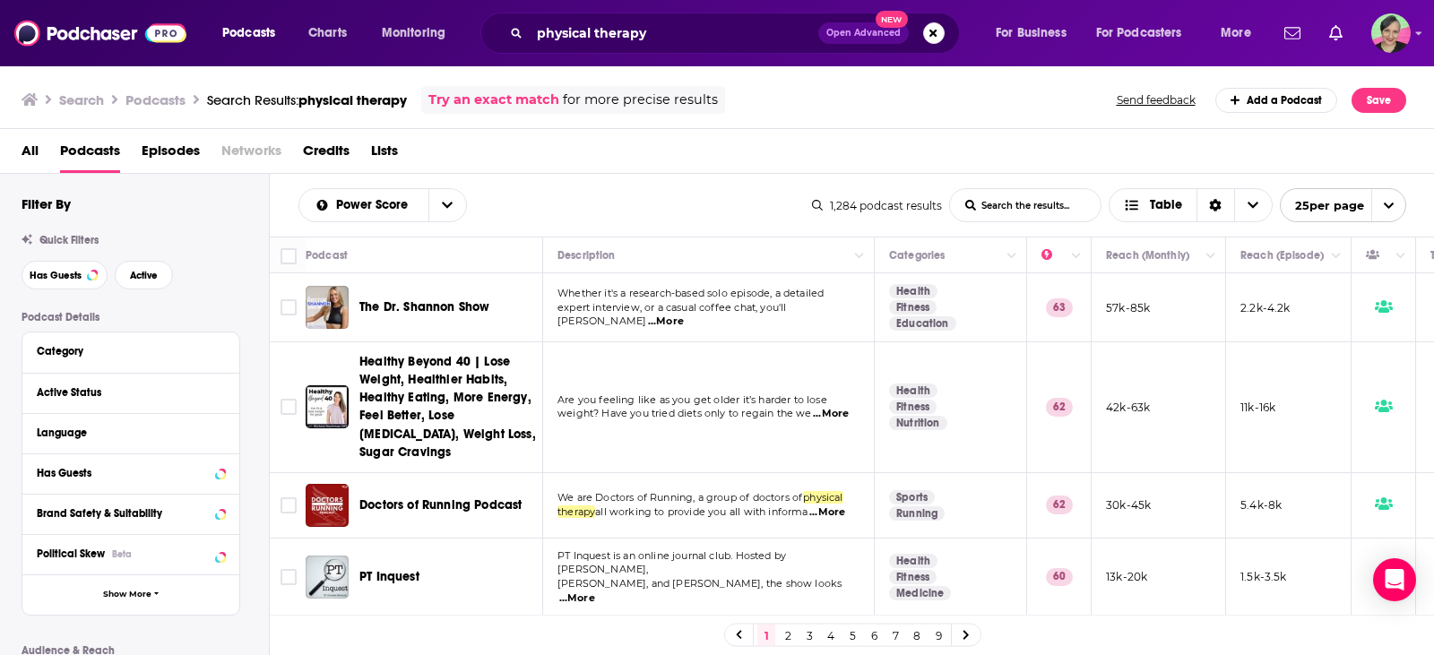
click at [684, 315] on span "...More" at bounding box center [666, 322] width 36 height 14
click at [454, 304] on span "The Dr. Shannon Show" at bounding box center [424, 306] width 130 height 15
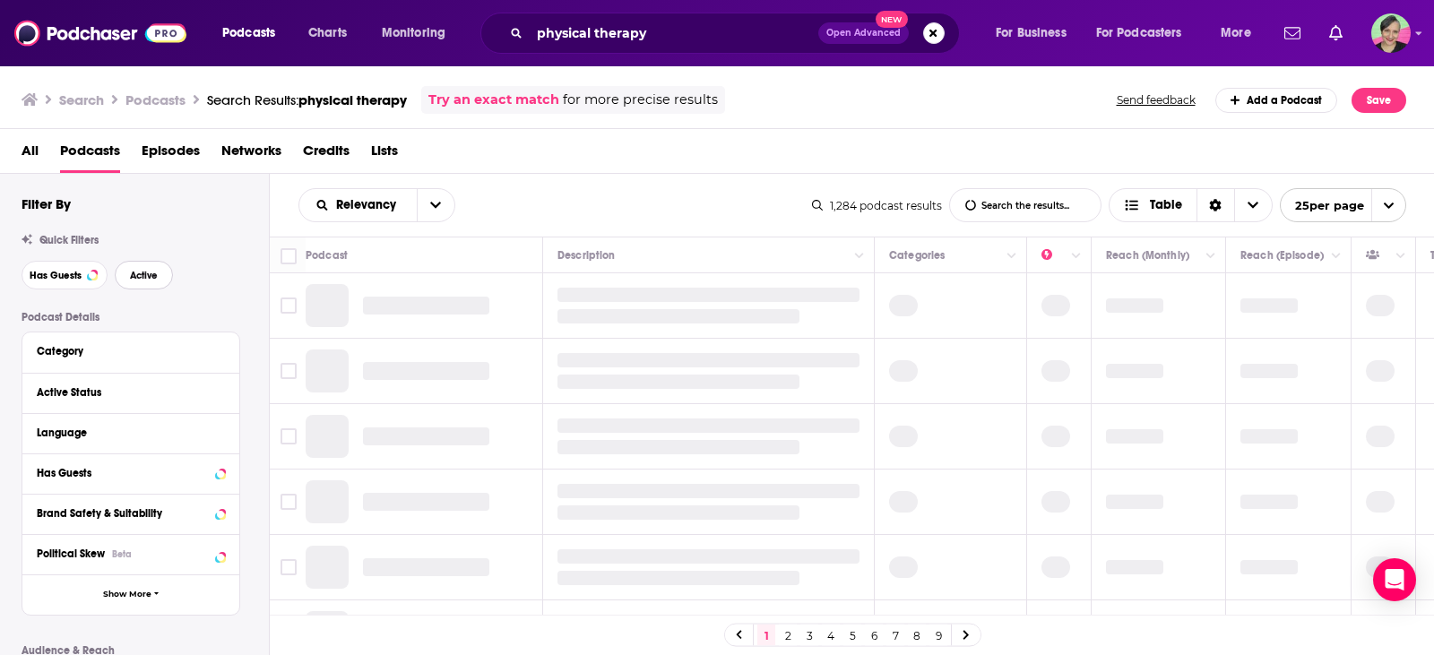
click at [147, 272] on span "Active" at bounding box center [144, 276] width 28 height 10
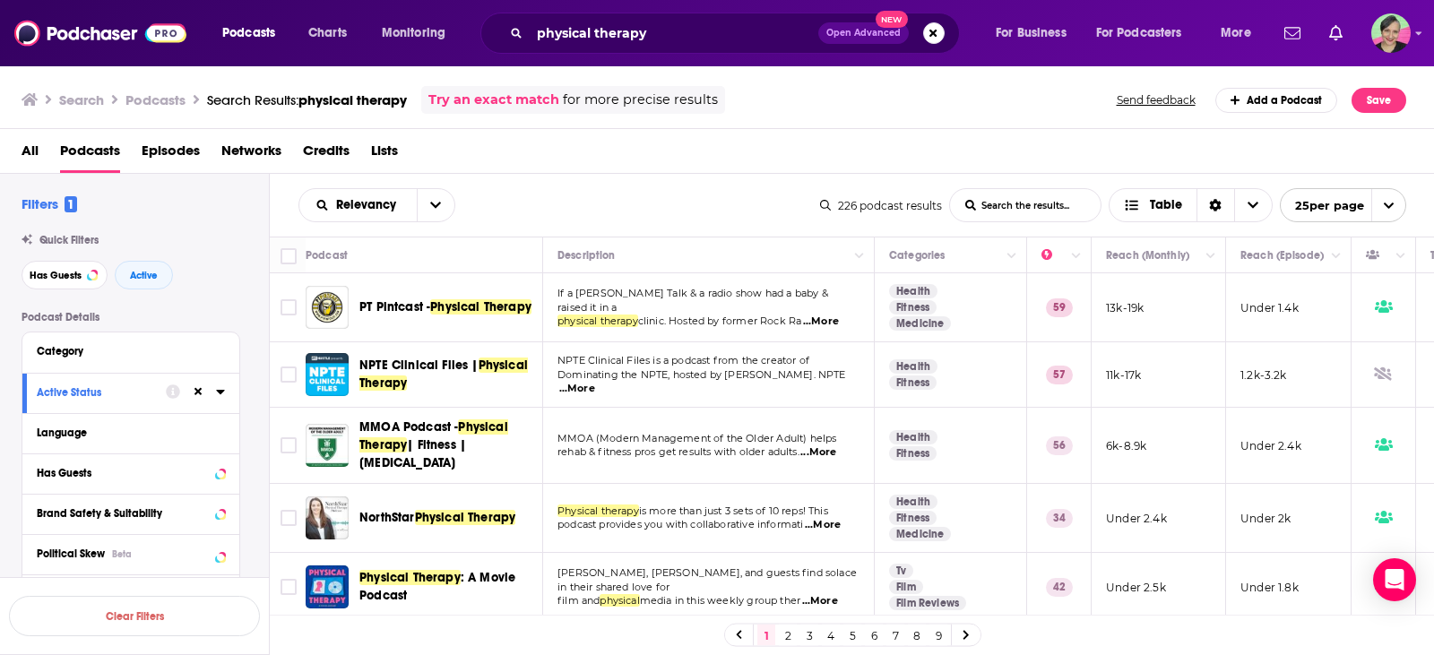
click at [427, 305] on span "PT Pintcast -" at bounding box center [394, 306] width 71 height 15
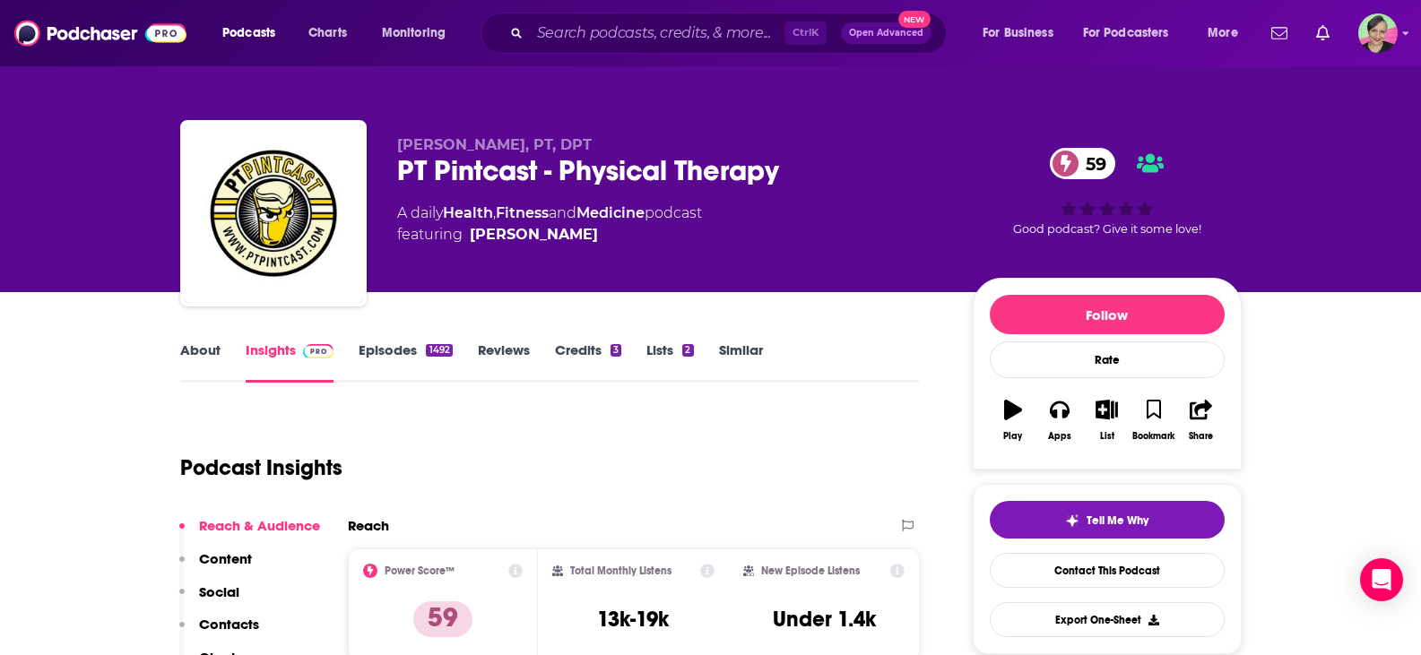
click at [196, 367] on link "About" at bounding box center [200, 361] width 40 height 41
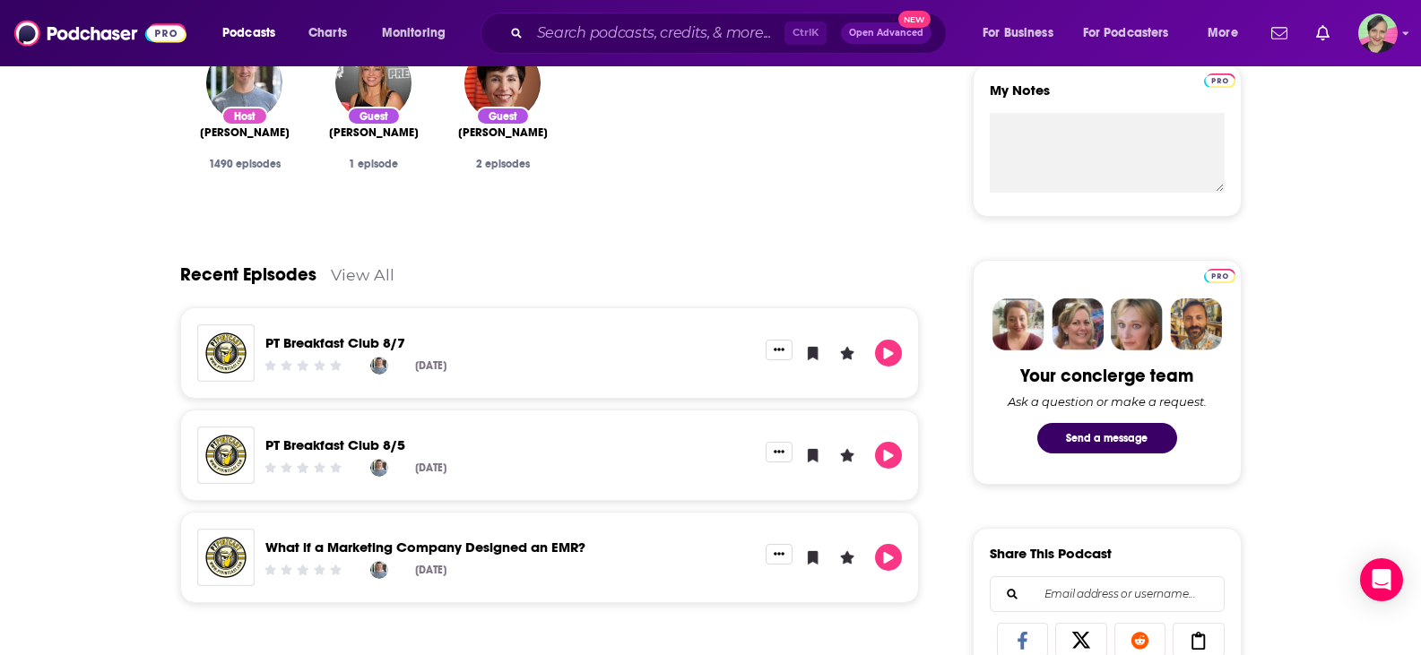
scroll to position [807, 0]
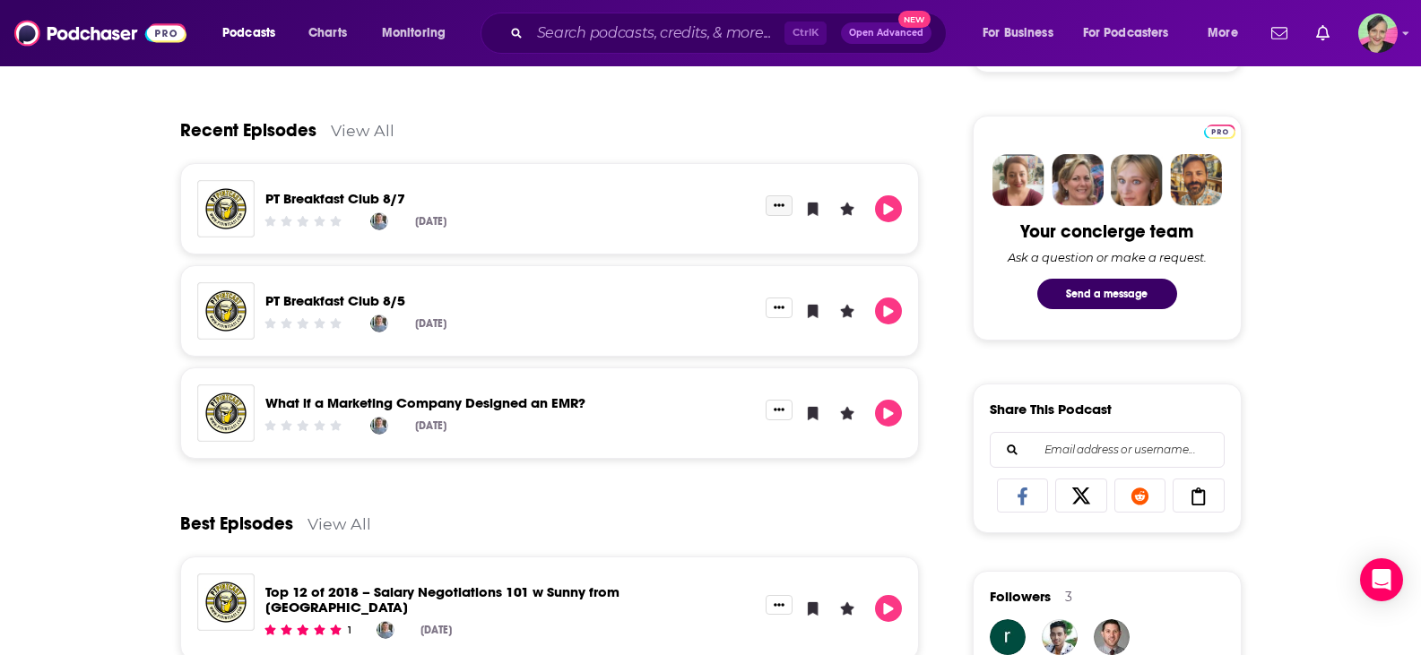
click at [778, 211] on button "Show More Button" at bounding box center [778, 205] width 27 height 20
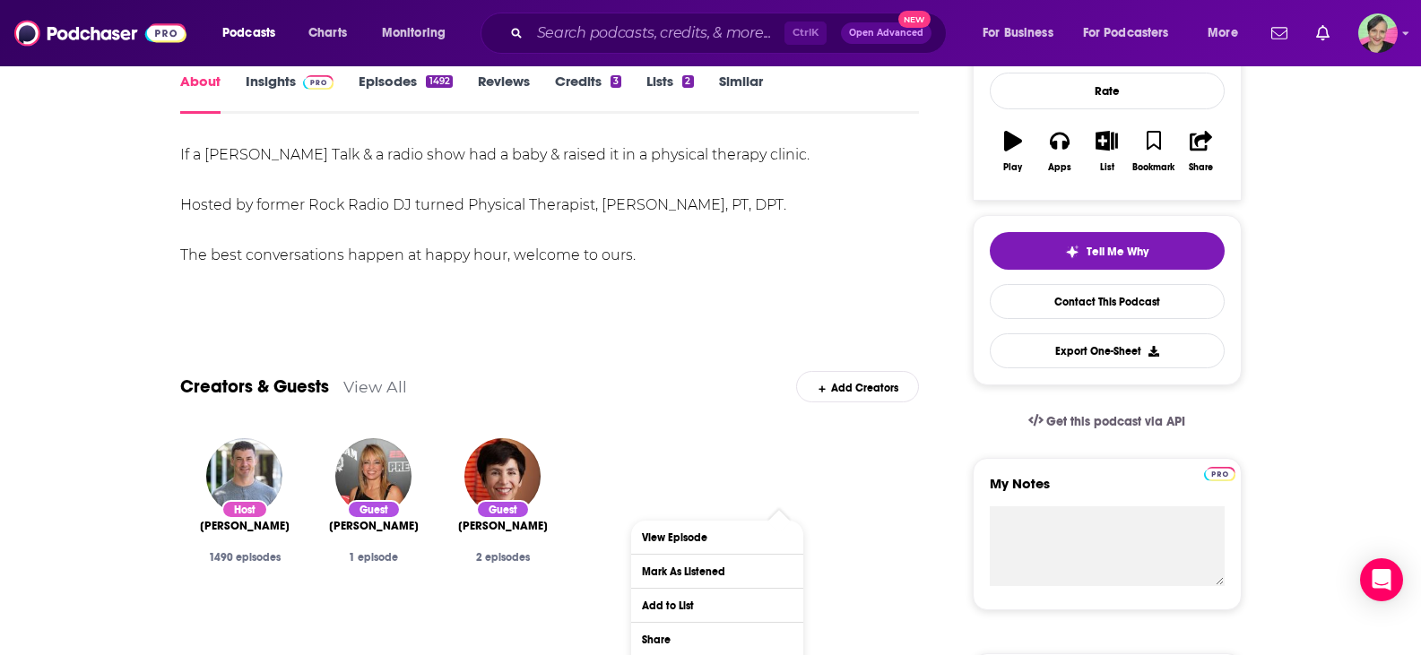
scroll to position [0, 0]
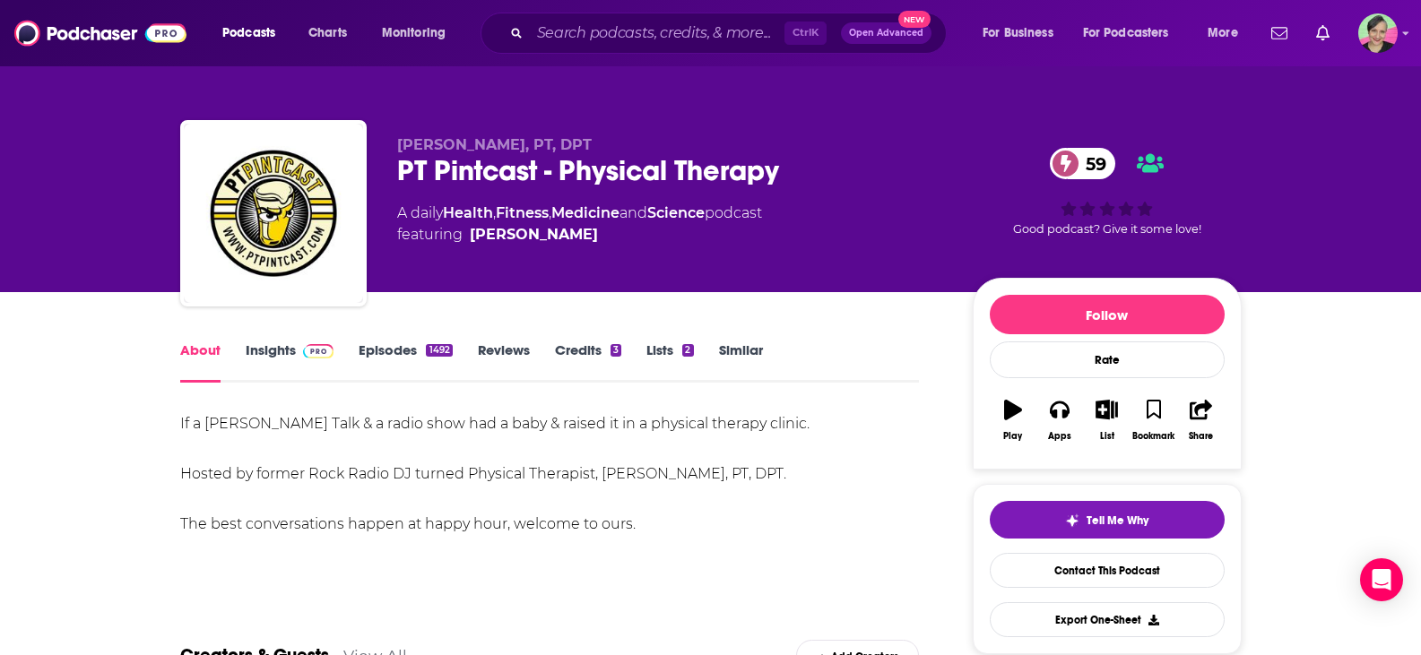
click at [293, 355] on link "Insights" at bounding box center [290, 361] width 89 height 41
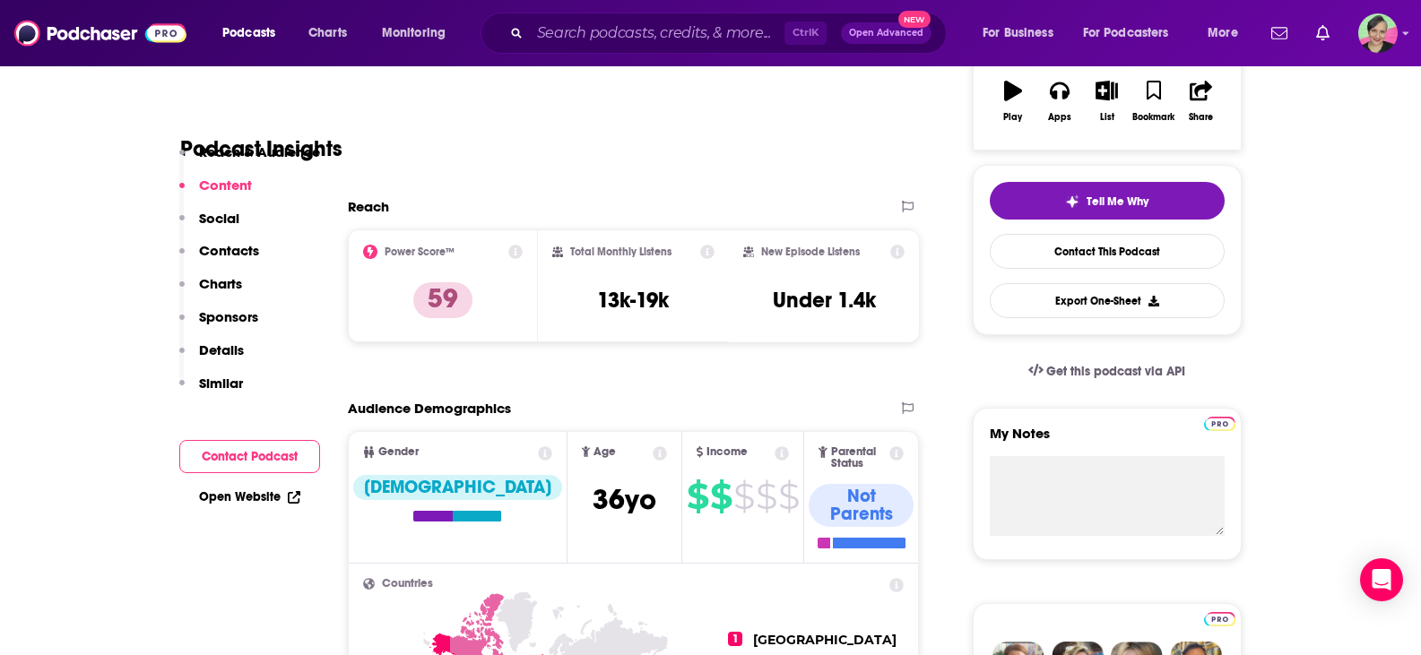
scroll to position [179, 0]
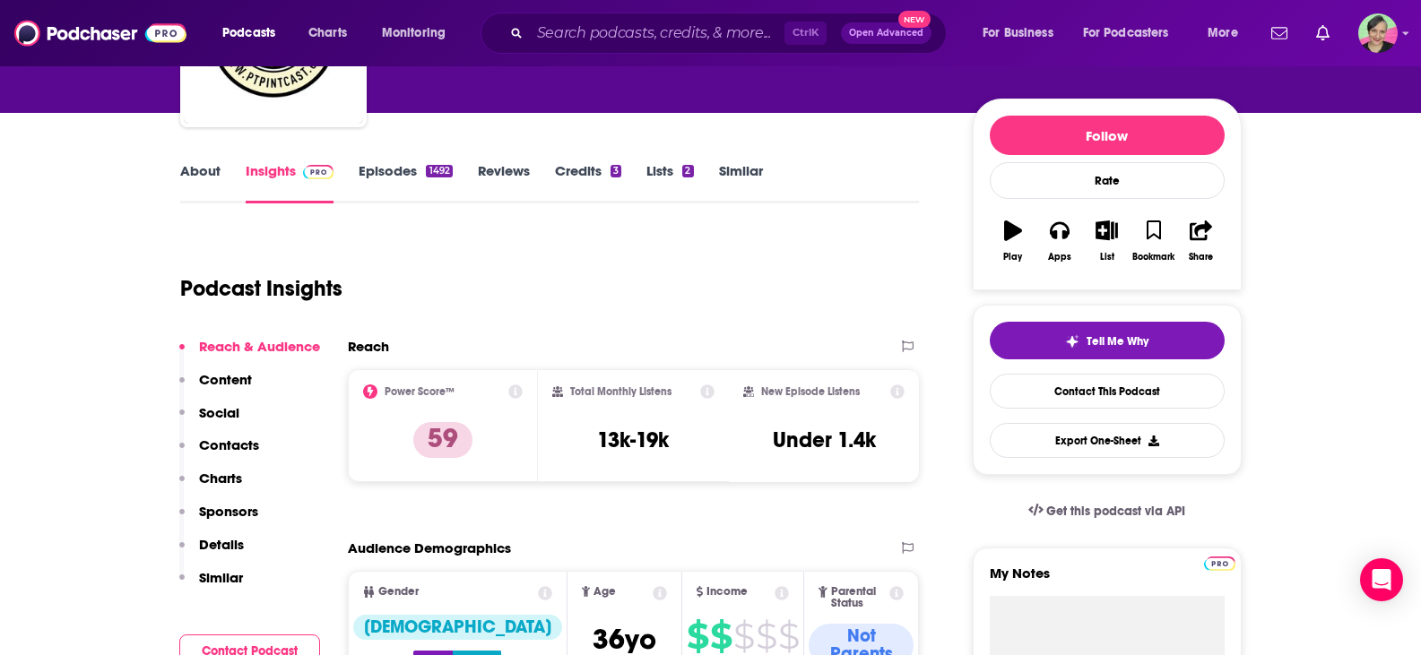
click at [1015, 235] on icon "button" at bounding box center [1013, 230] width 18 height 20
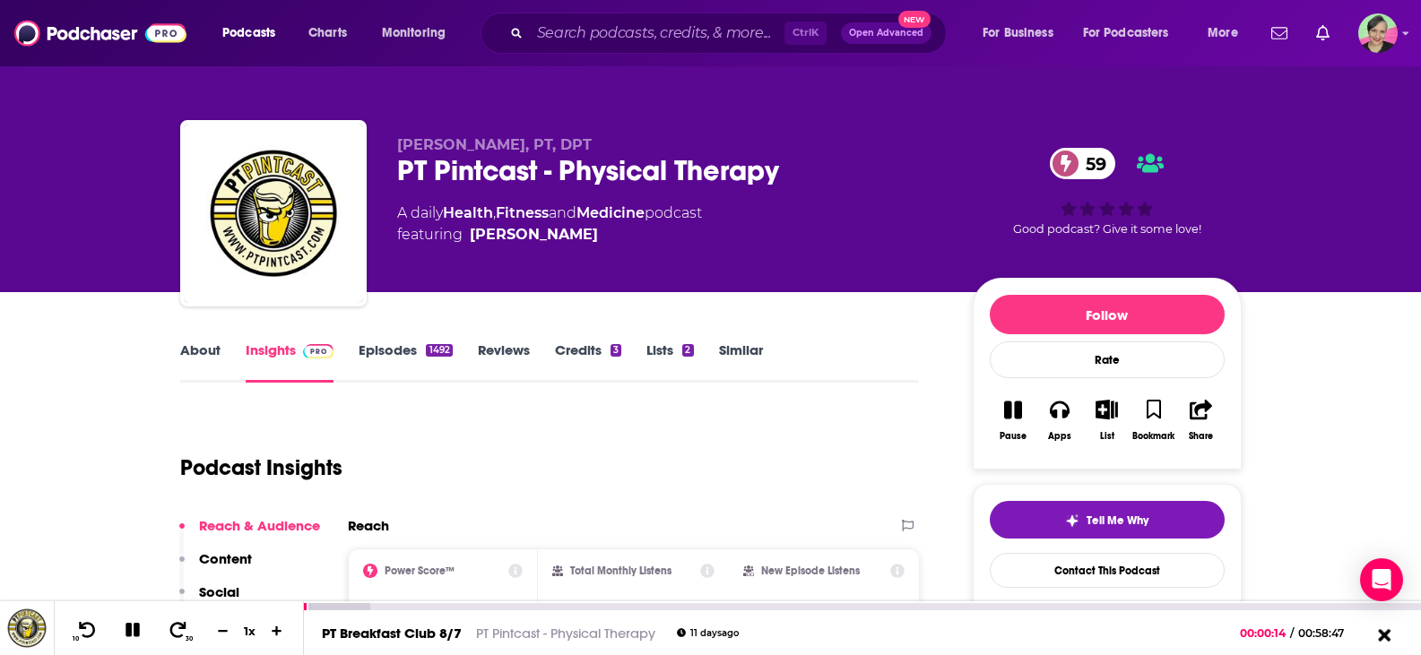
click at [1385, 636] on icon at bounding box center [1384, 634] width 13 height 13
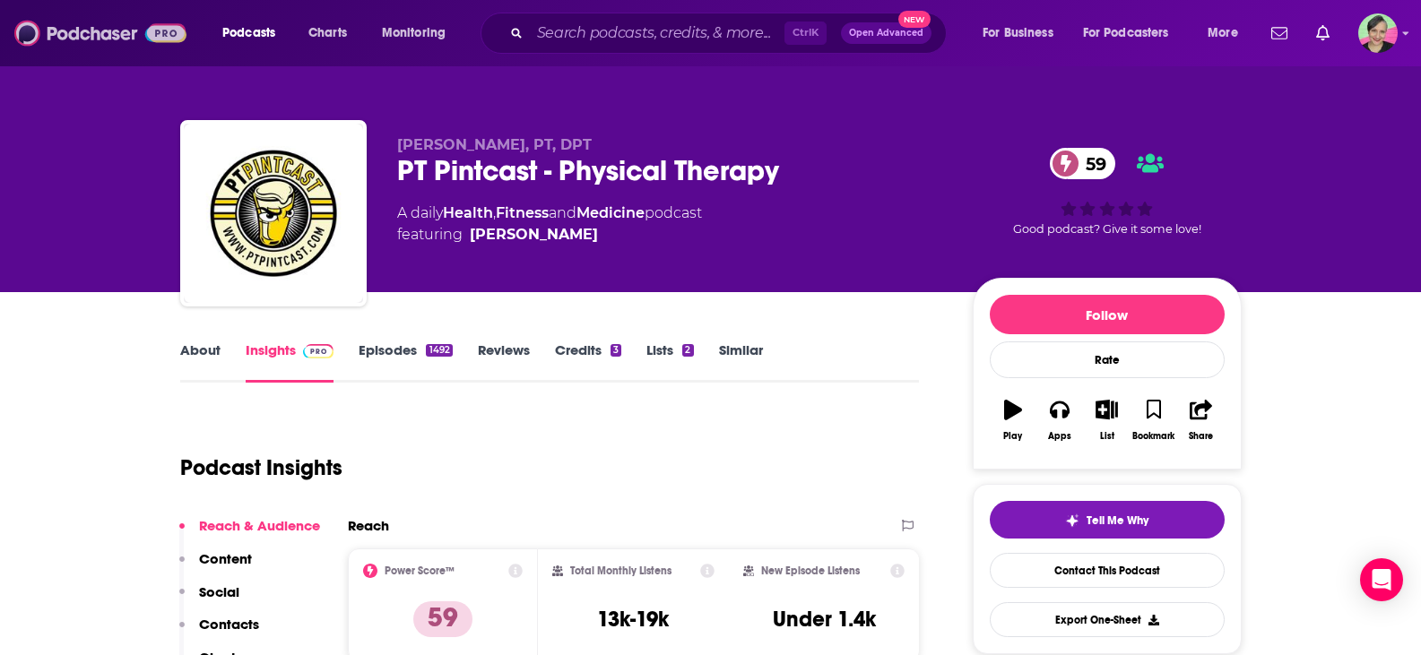
click at [99, 36] on img at bounding box center [100, 33] width 172 height 34
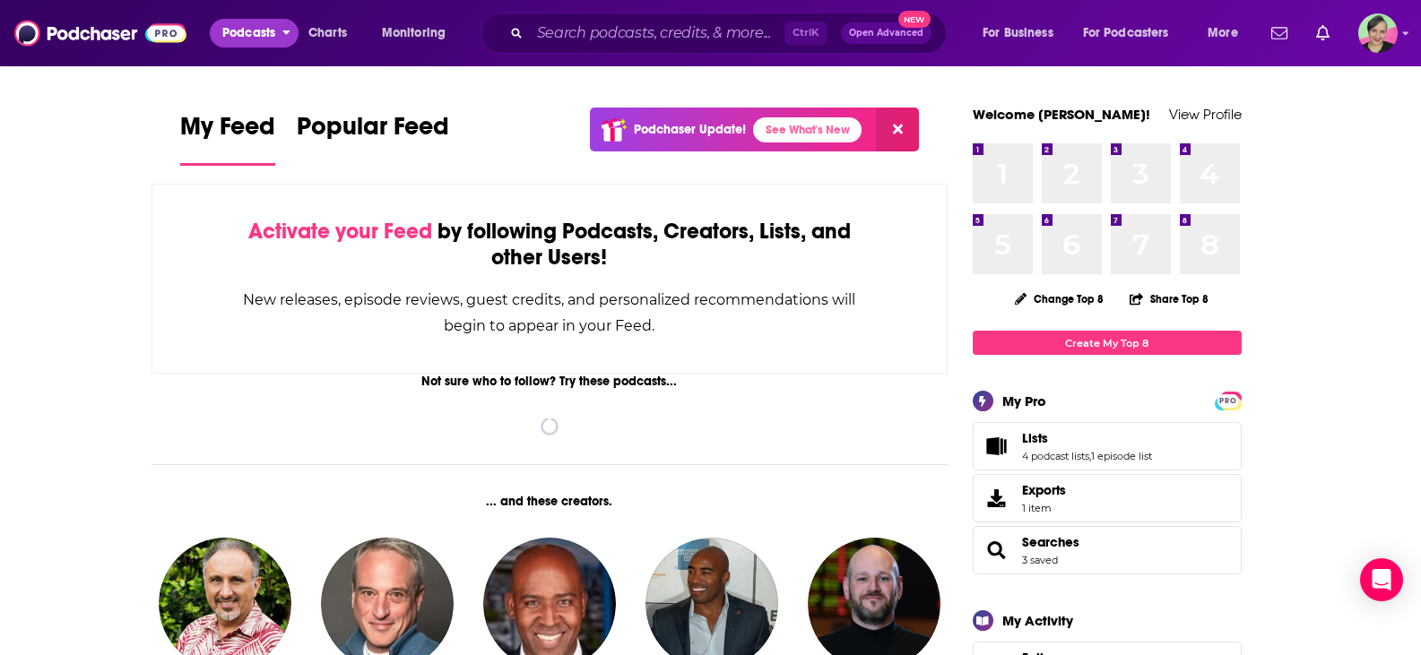
click at [251, 38] on span "Podcasts" at bounding box center [248, 33] width 53 height 25
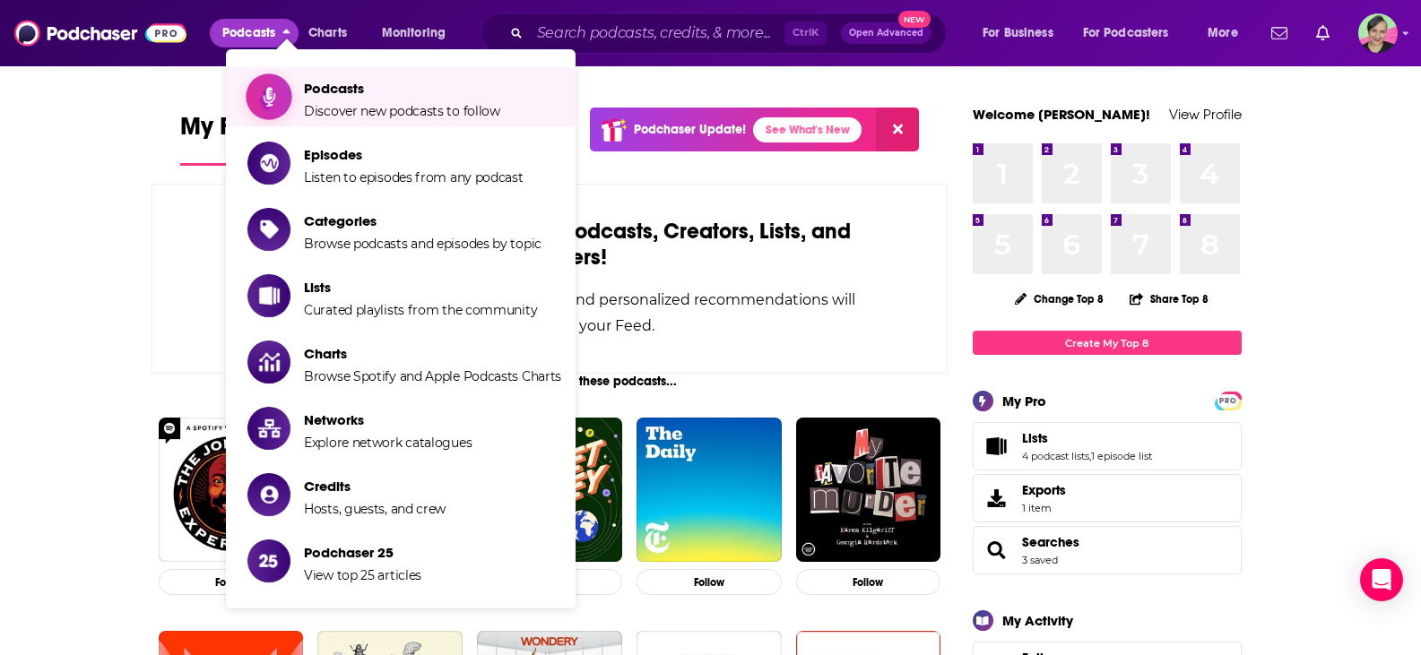
click at [325, 97] on span "Podcasts Discover new podcasts to follow" at bounding box center [402, 96] width 196 height 45
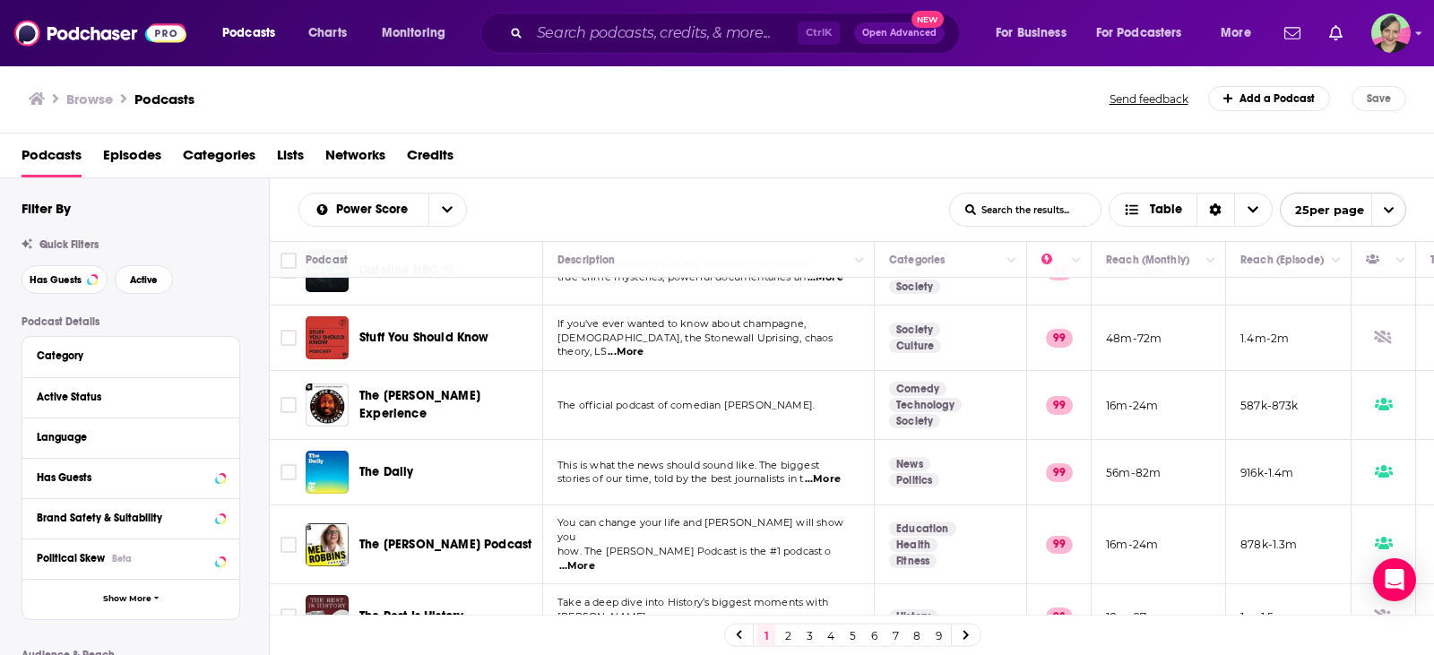
scroll to position [179, 0]
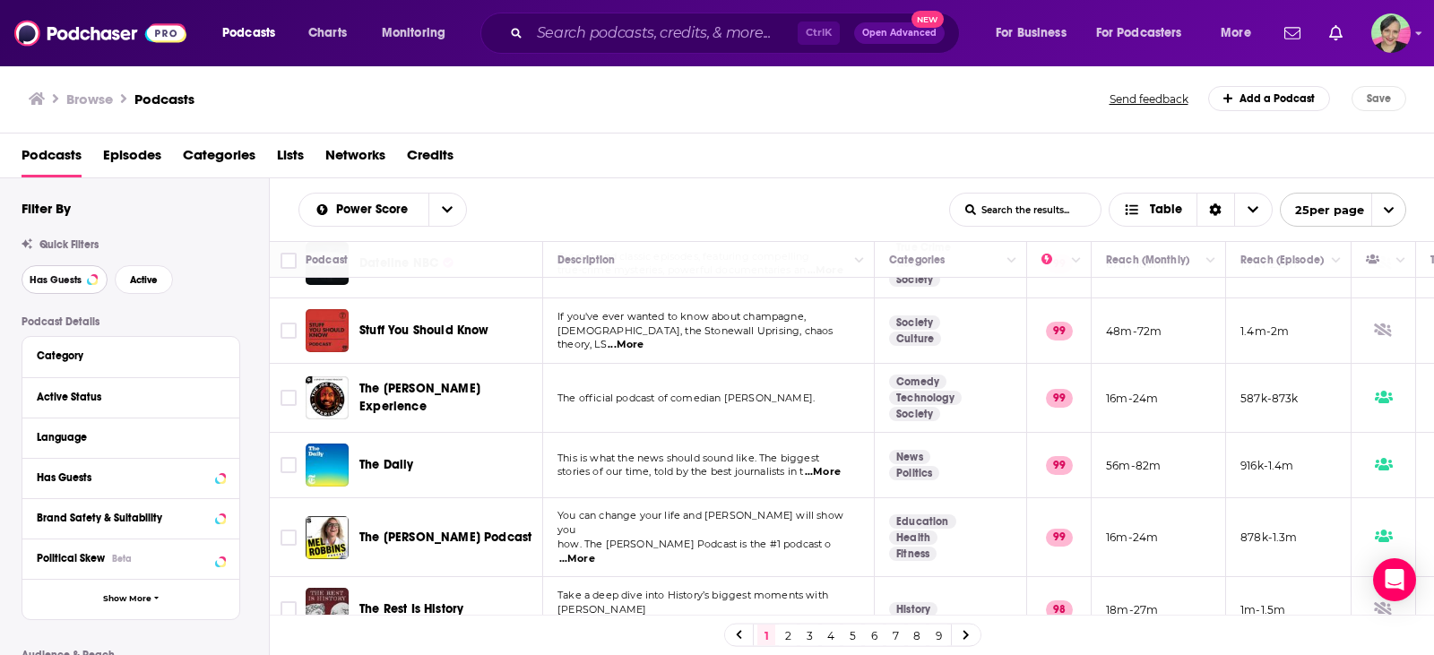
click at [46, 281] on span "Has Guests" at bounding box center [56, 280] width 52 height 10
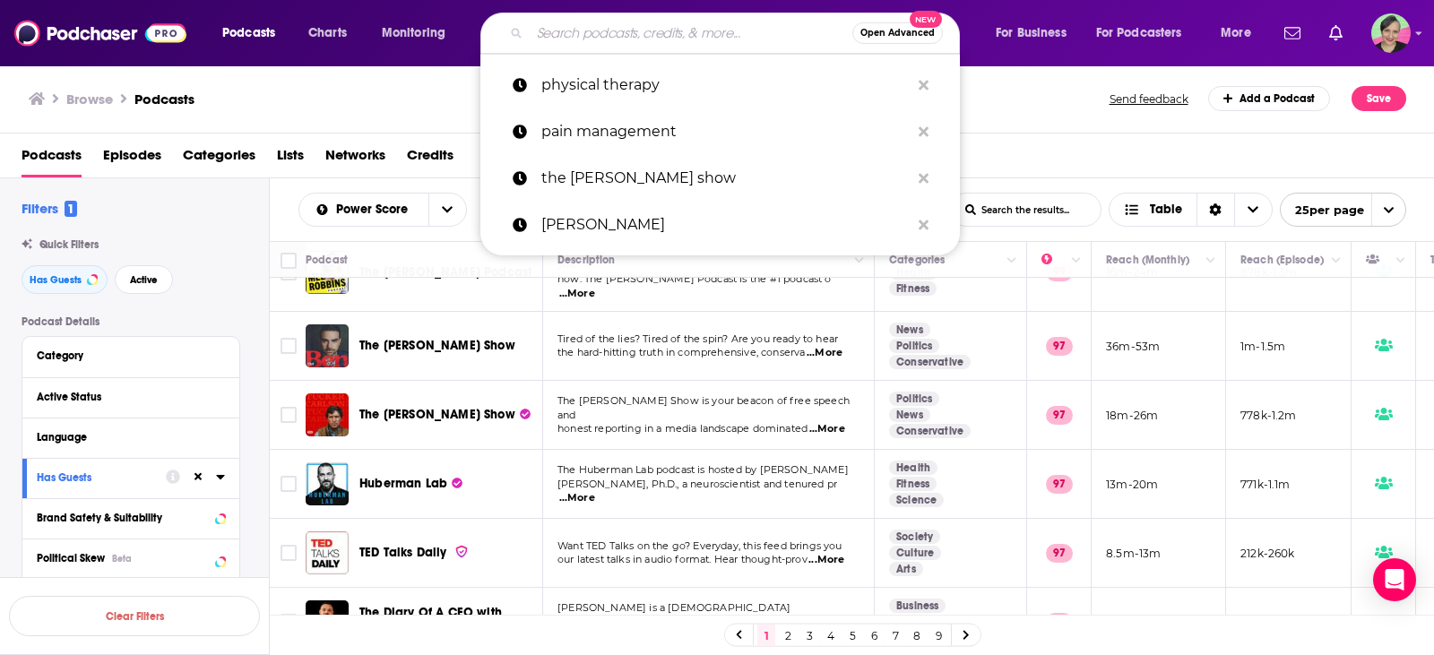
click at [612, 25] on input "Search podcasts, credits, & more..." at bounding box center [691, 33] width 323 height 29
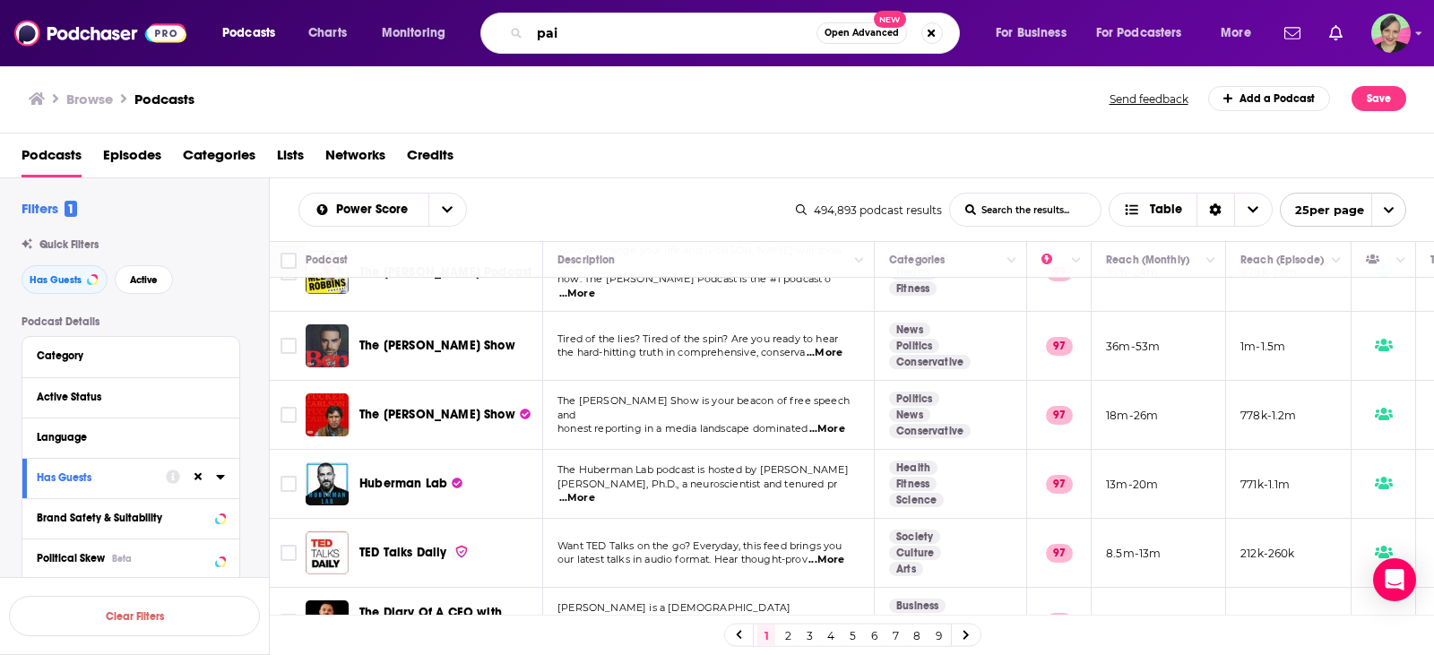
type input "pain"
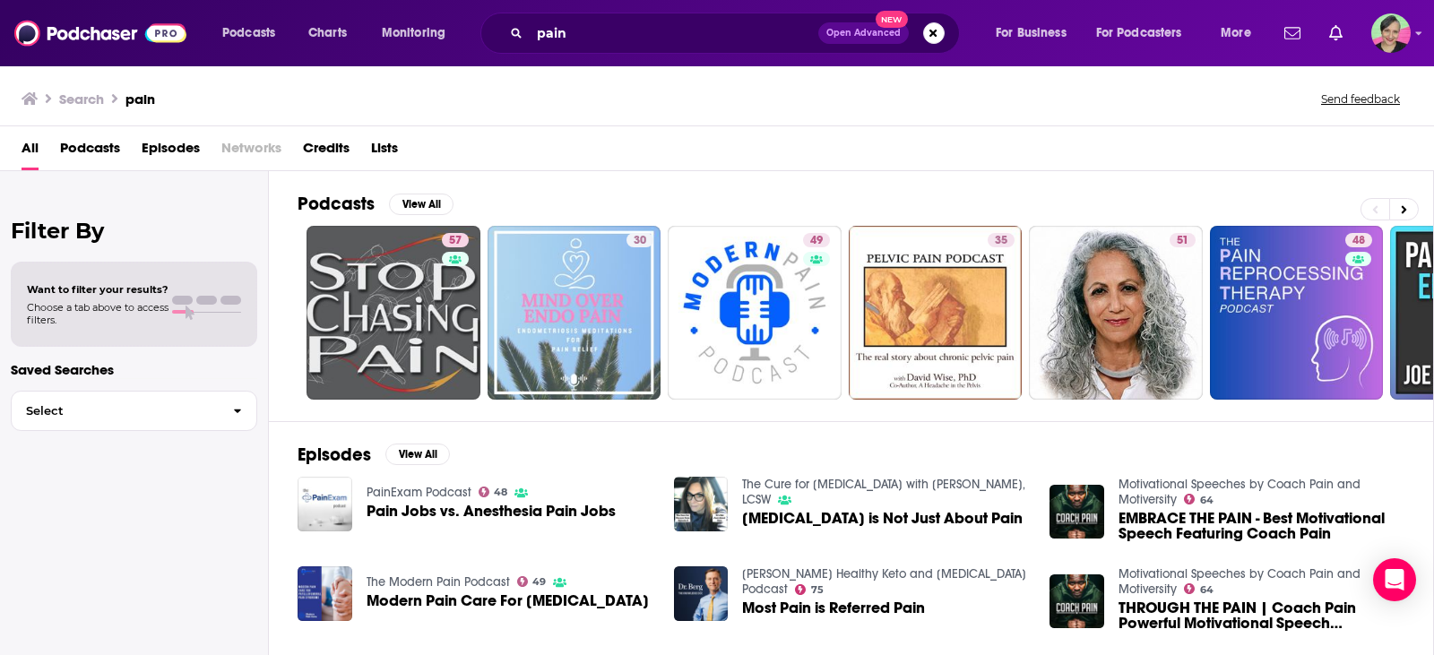
click at [1368, 105] on button "Send feedback" at bounding box center [1361, 98] width 90 height 15
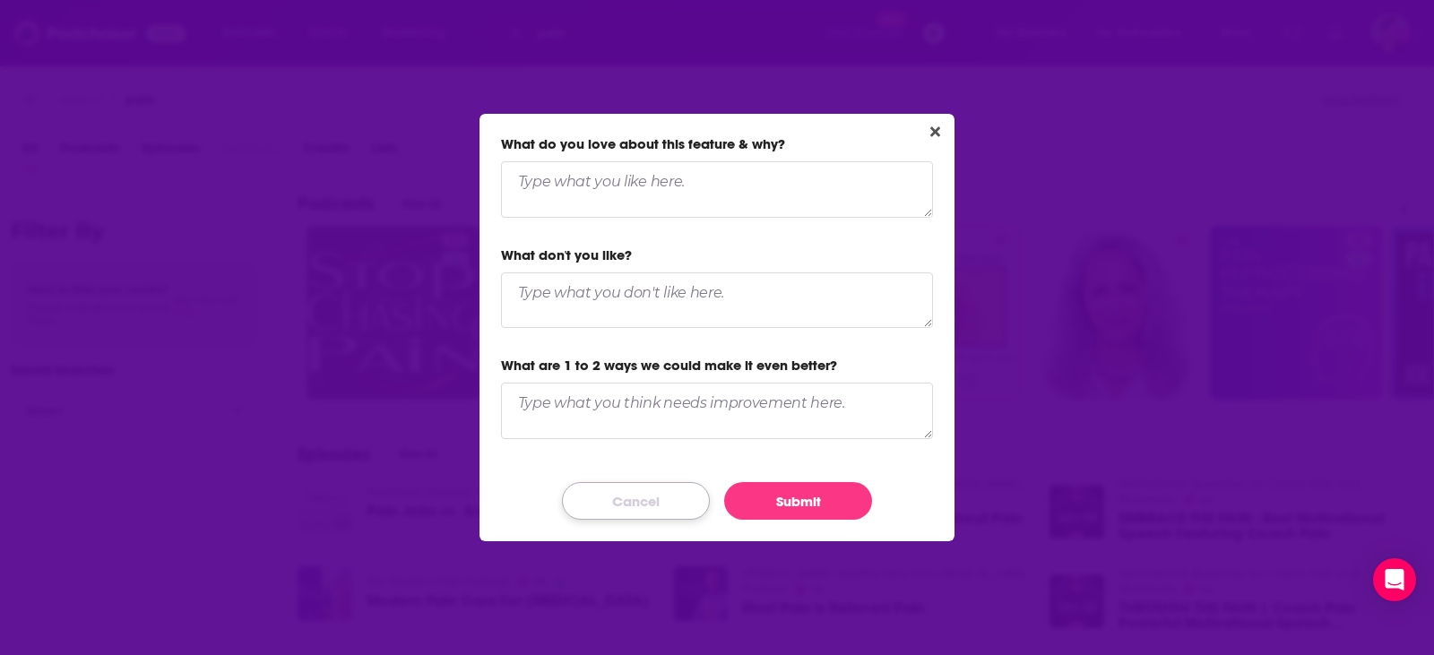
click at [619, 494] on button "Cancel" at bounding box center [636, 501] width 148 height 38
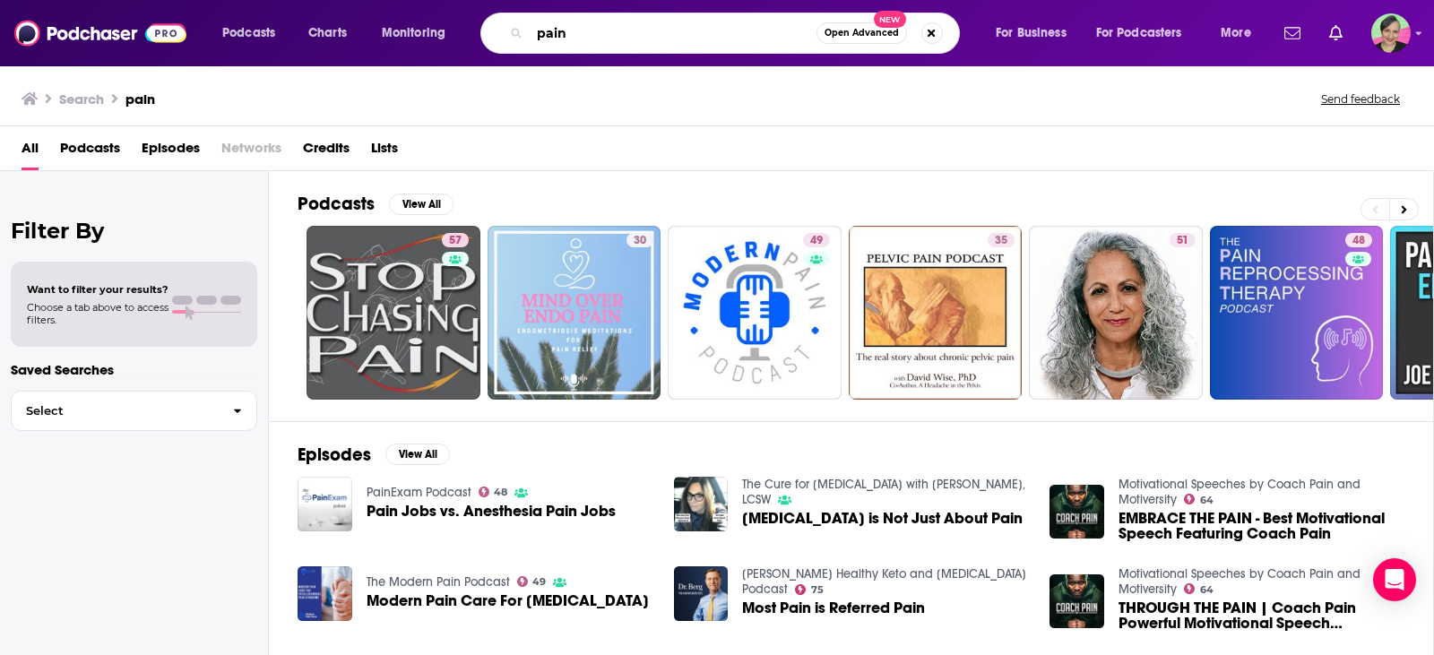
drag, startPoint x: 582, startPoint y: 33, endPoint x: 470, endPoint y: 19, distance: 113.0
click at [470, 19] on div "Podcasts Charts Monitoring pain Open Advanced New For Business For Podcasters M…" at bounding box center [739, 33] width 1059 height 41
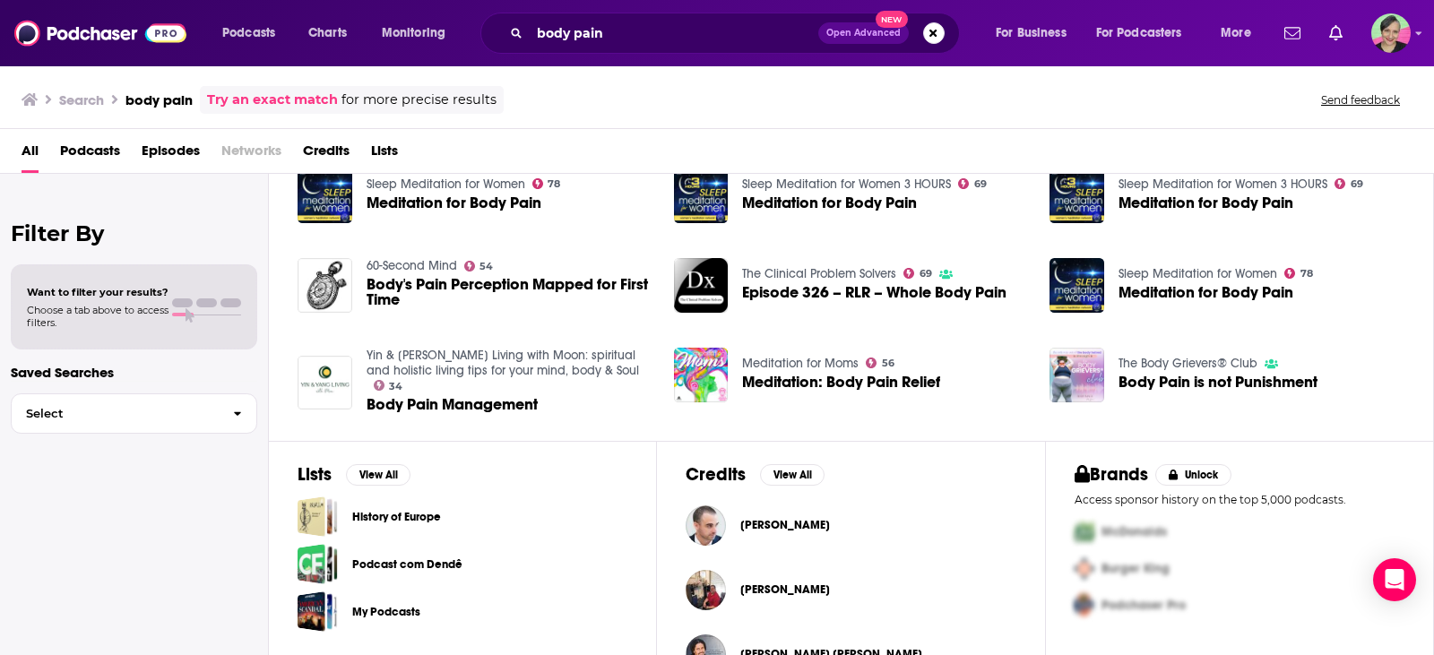
scroll to position [358, 0]
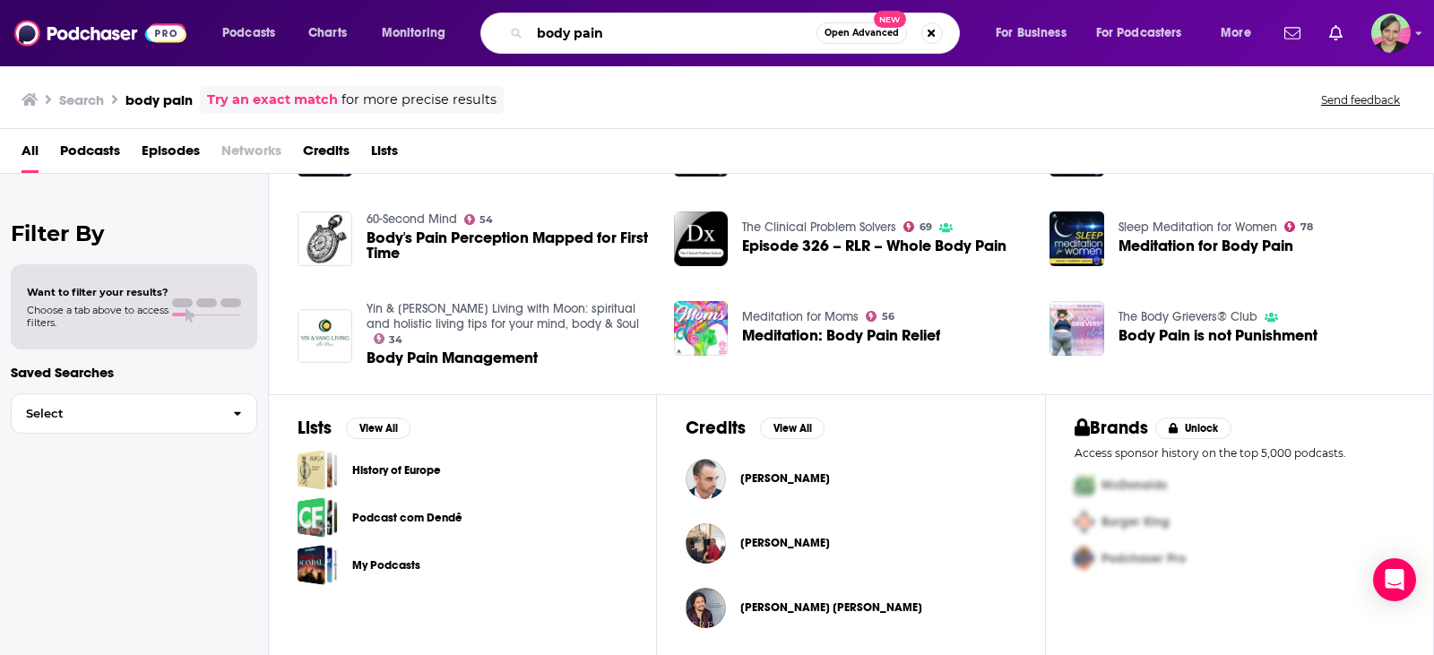
drag, startPoint x: 611, startPoint y: 27, endPoint x: 449, endPoint y: 37, distance: 162.5
click at [449, 37] on div "Podcasts Charts Monitoring body pain Open Advanced New For Business For Podcast…" at bounding box center [739, 33] width 1059 height 41
type input "[PERSON_NAME]"
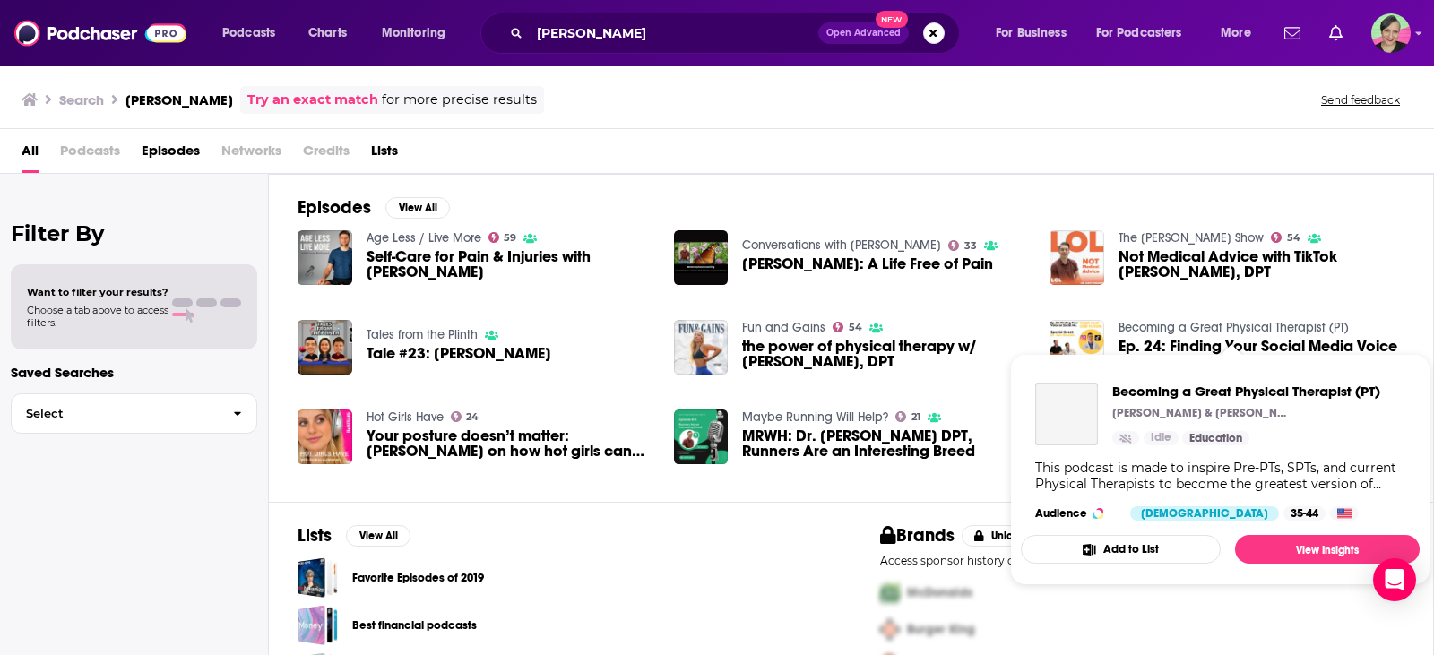
click at [1198, 328] on link "Becoming a Great Physical Therapist (PT)" at bounding box center [1234, 327] width 230 height 15
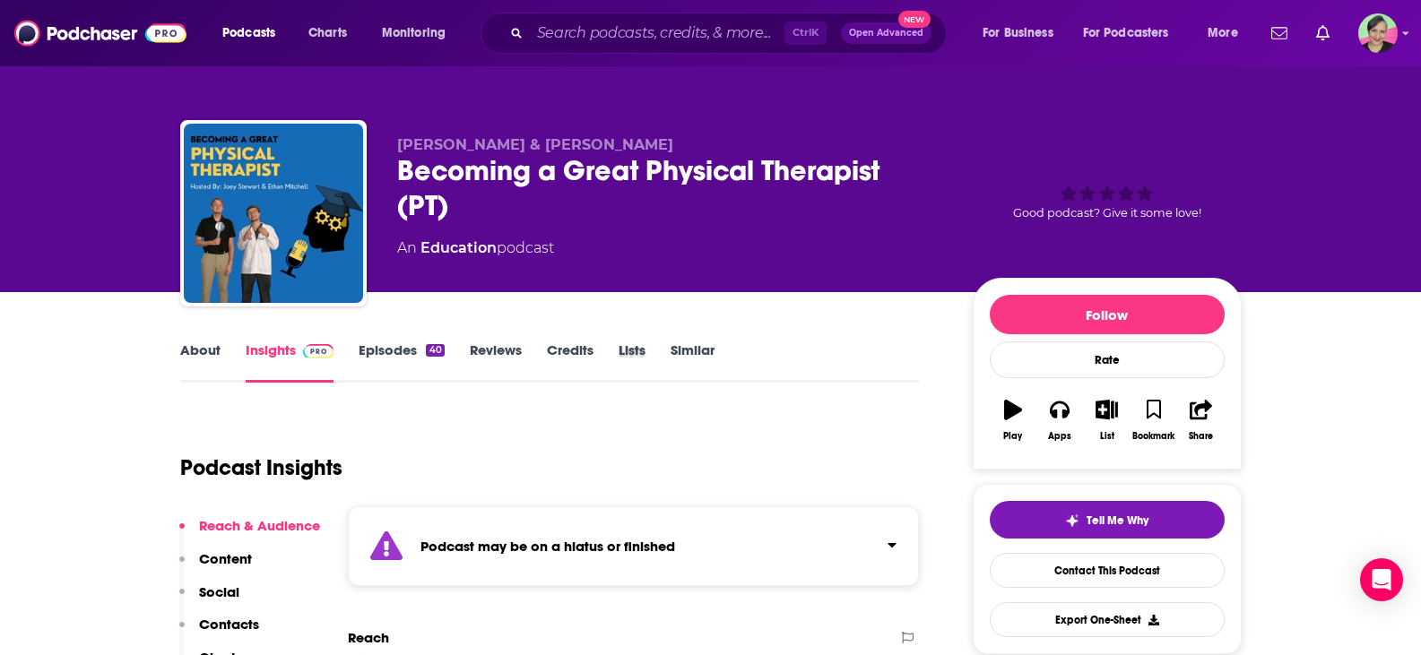
click at [669, 352] on div "Lists" at bounding box center [644, 361] width 52 height 41
click at [695, 348] on link "Similar" at bounding box center [692, 361] width 44 height 41
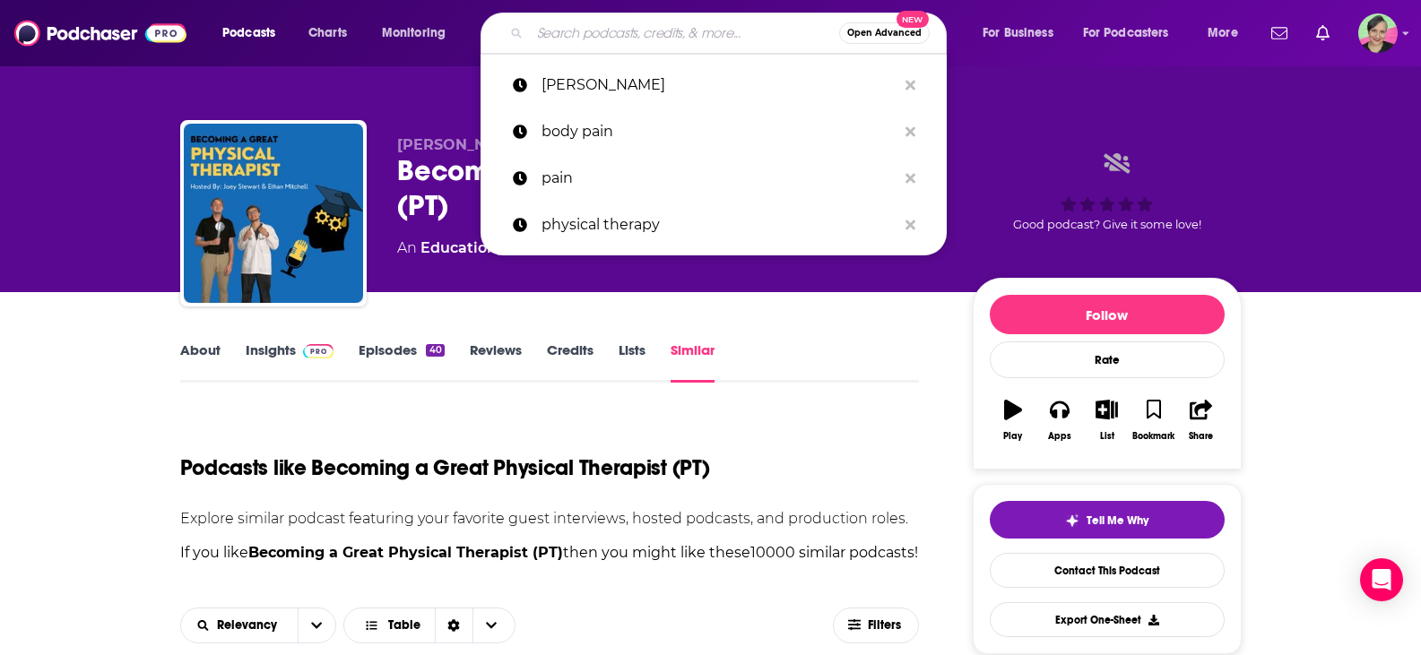
click at [595, 30] on input "Search podcasts, credits, & more..." at bounding box center [684, 33] width 309 height 29
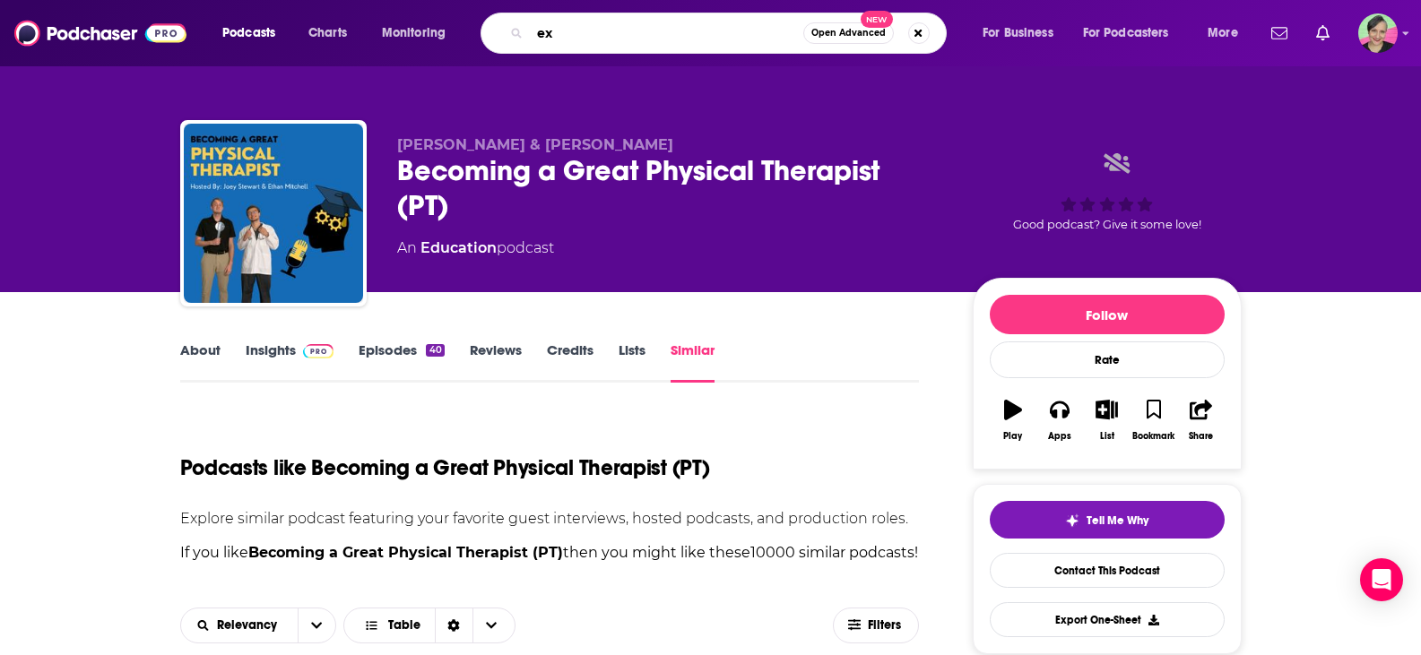
type input "e"
type input "stretching exercises"
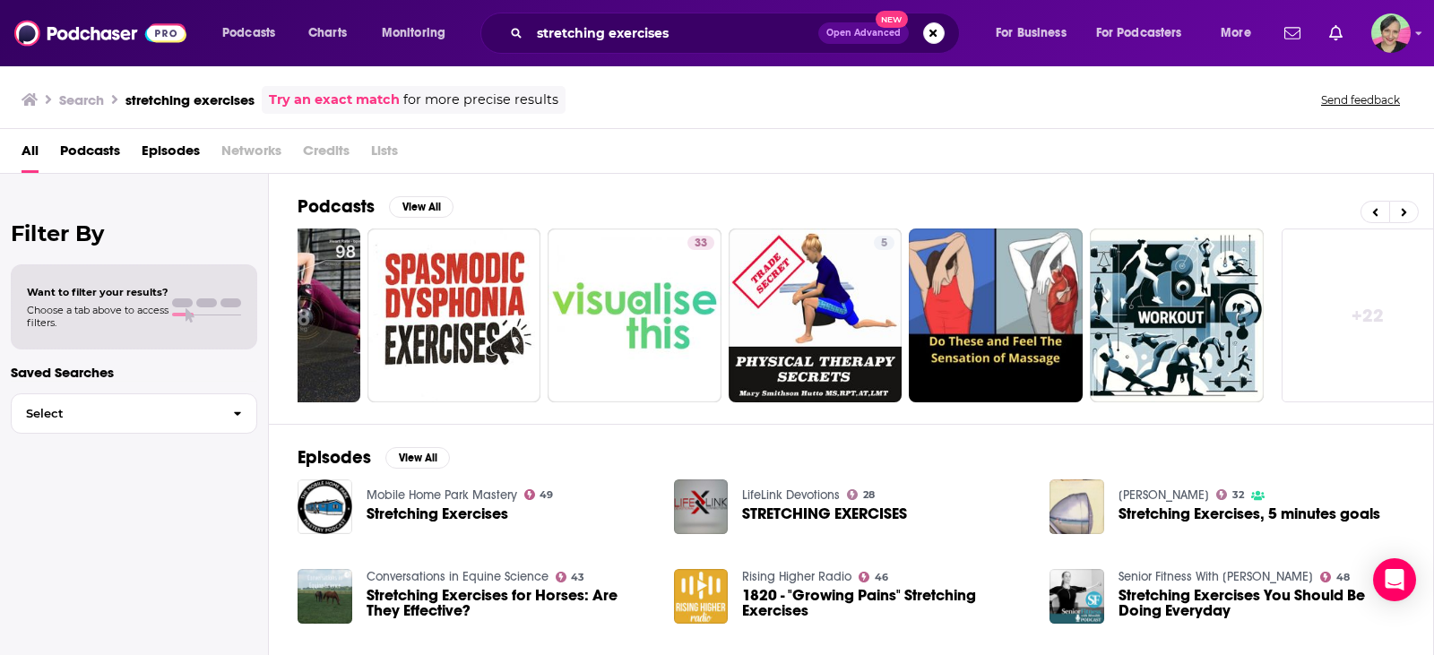
scroll to position [0, 510]
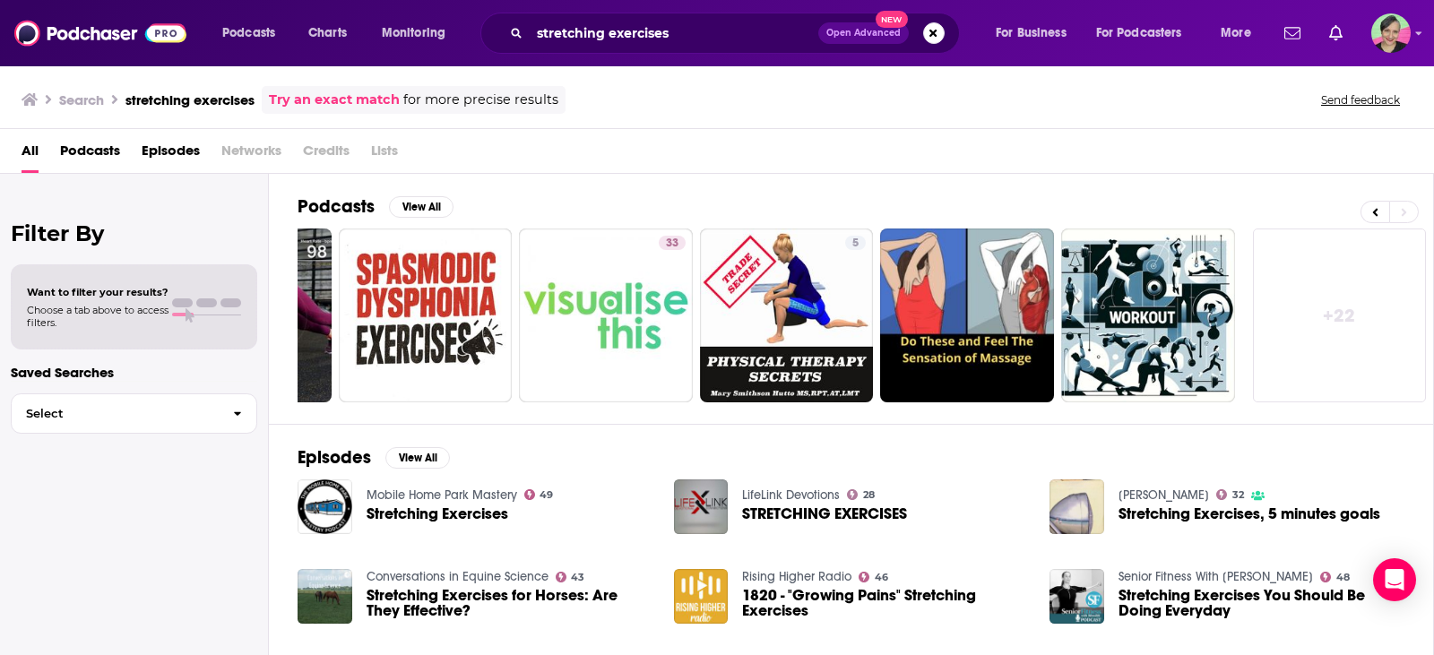
click at [1362, 317] on link "+ 22" at bounding box center [1340, 316] width 174 height 174
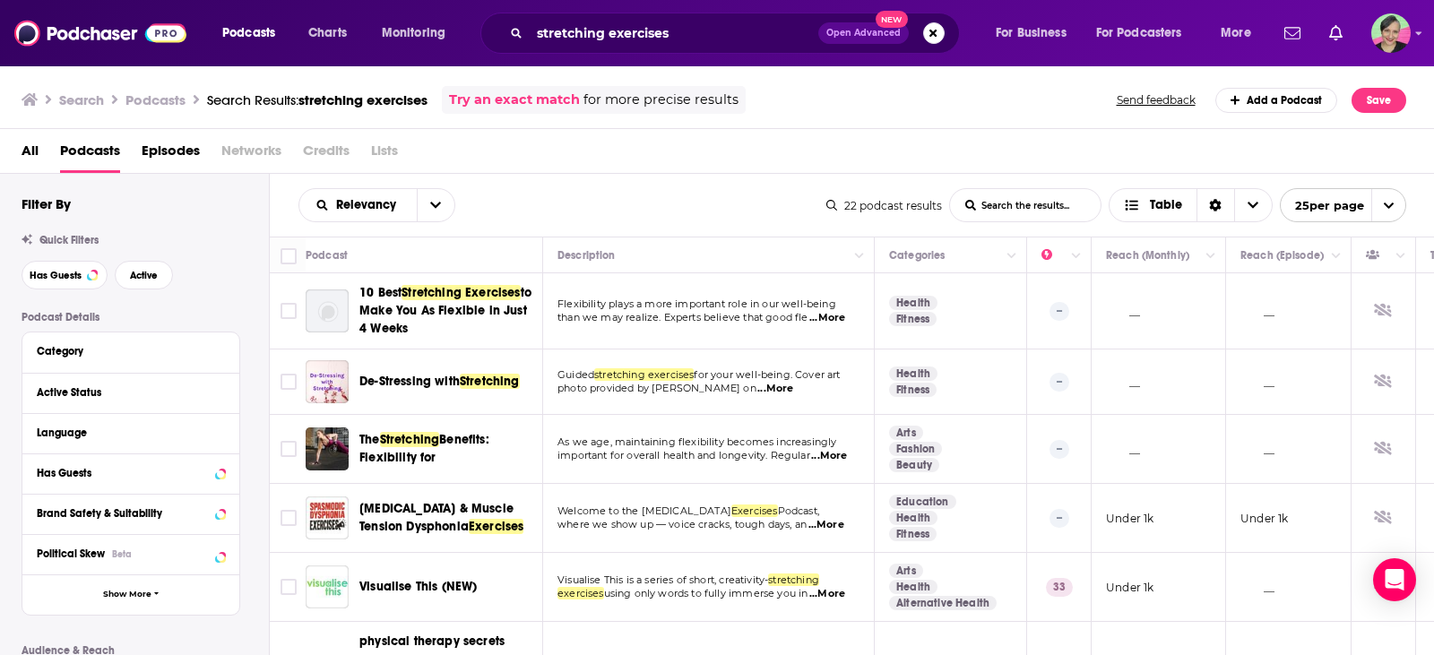
click at [488, 373] on span "De-Stressing with Stretching" at bounding box center [439, 382] width 160 height 18
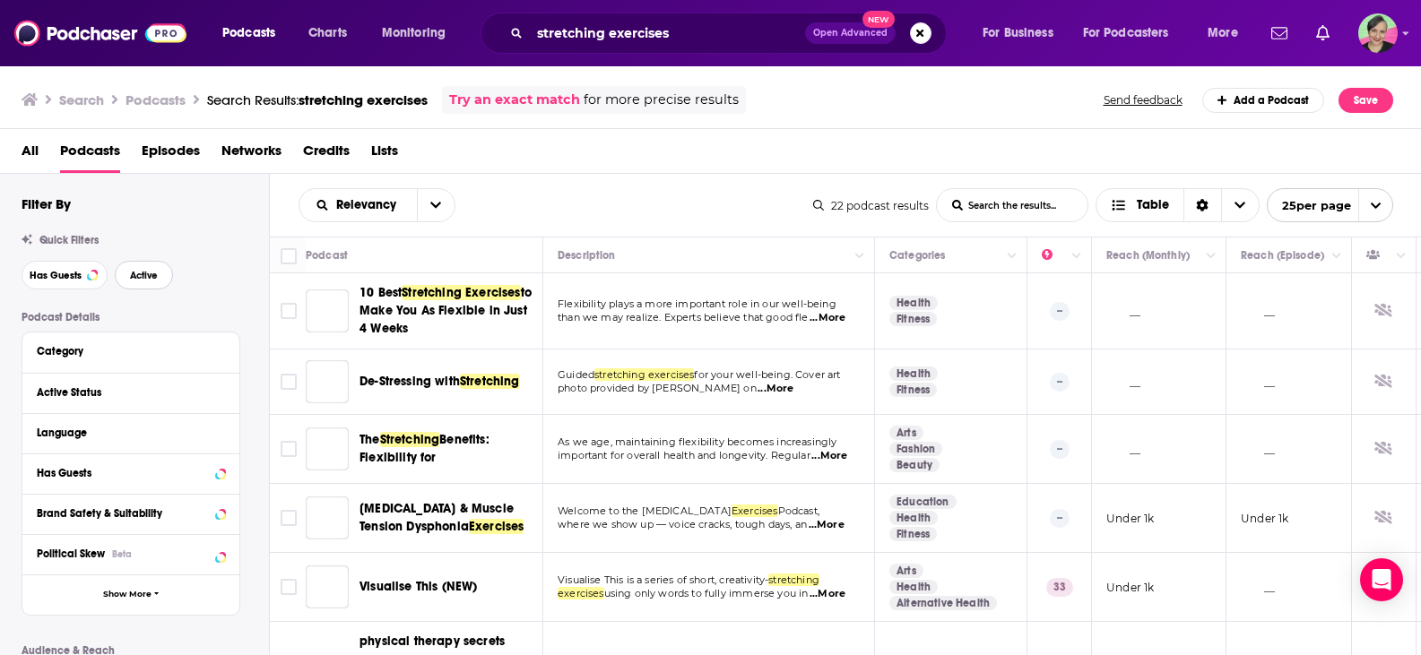
click at [150, 268] on button "Active" at bounding box center [144, 275] width 58 height 29
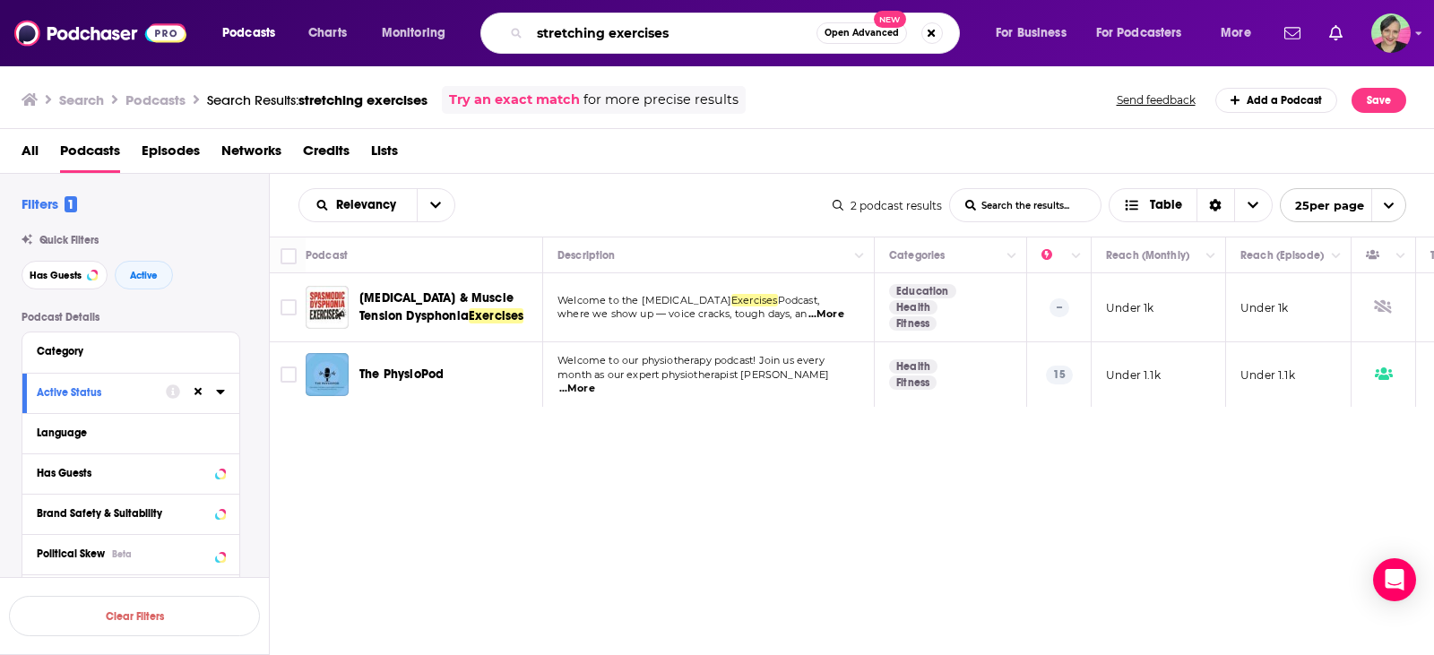
drag, startPoint x: 717, startPoint y: 26, endPoint x: 520, endPoint y: 50, distance: 198.7
click at [520, 50] on div "stretching exercises Open Advanced New" at bounding box center [720, 33] width 480 height 41
type input "[MEDICAL_DATA] rehab"
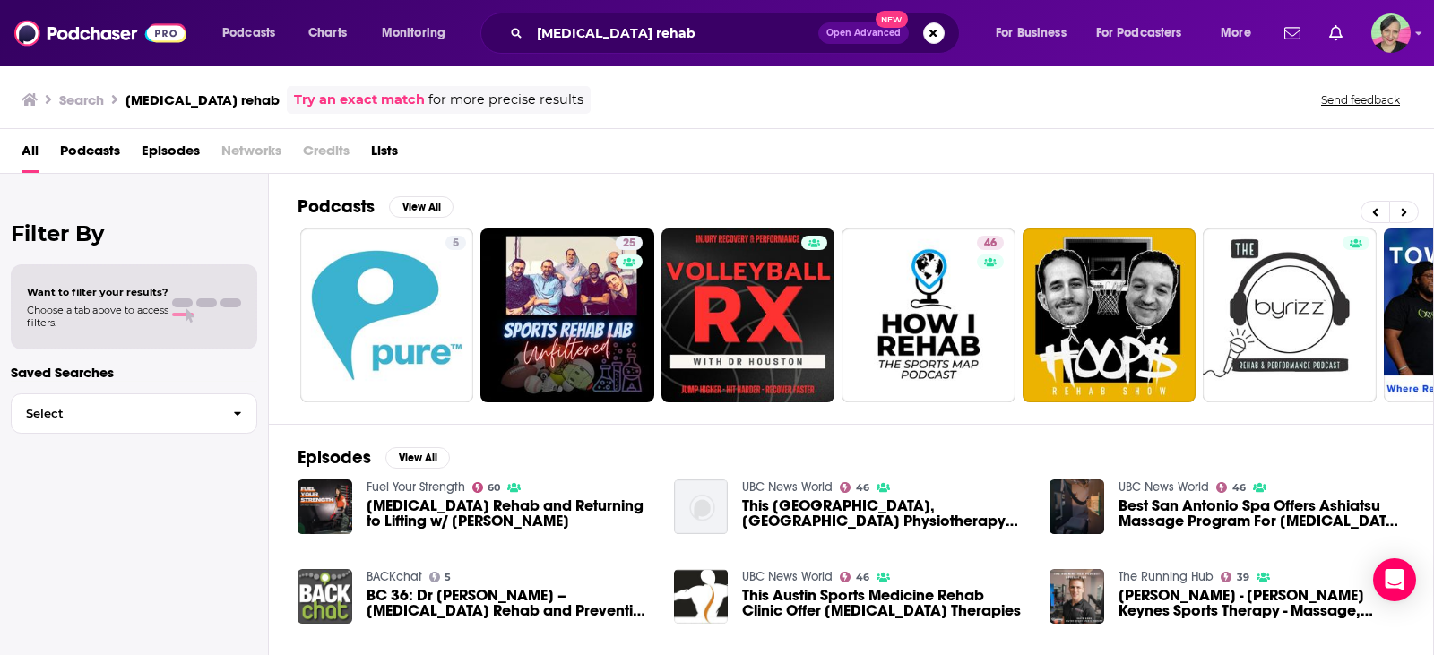
scroll to position [0, 190]
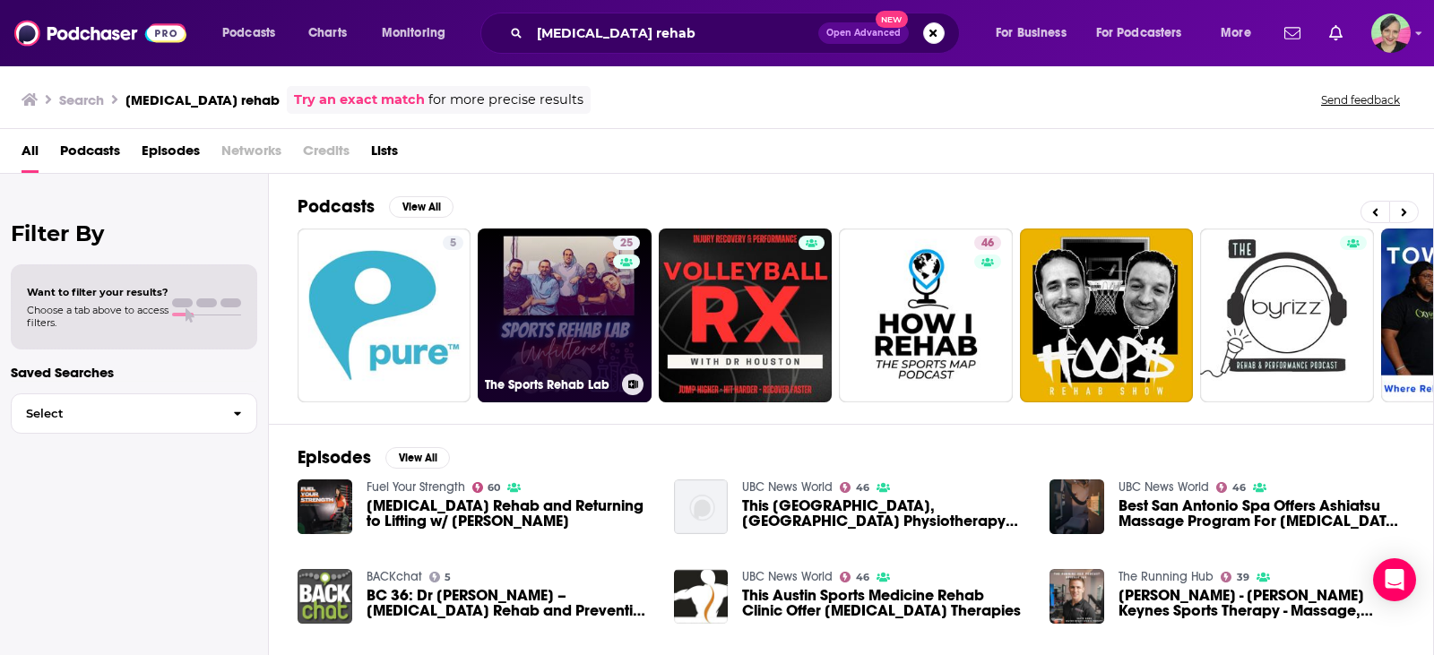
click at [541, 298] on link "25 The Sports Rehab Lab" at bounding box center [565, 316] width 174 height 174
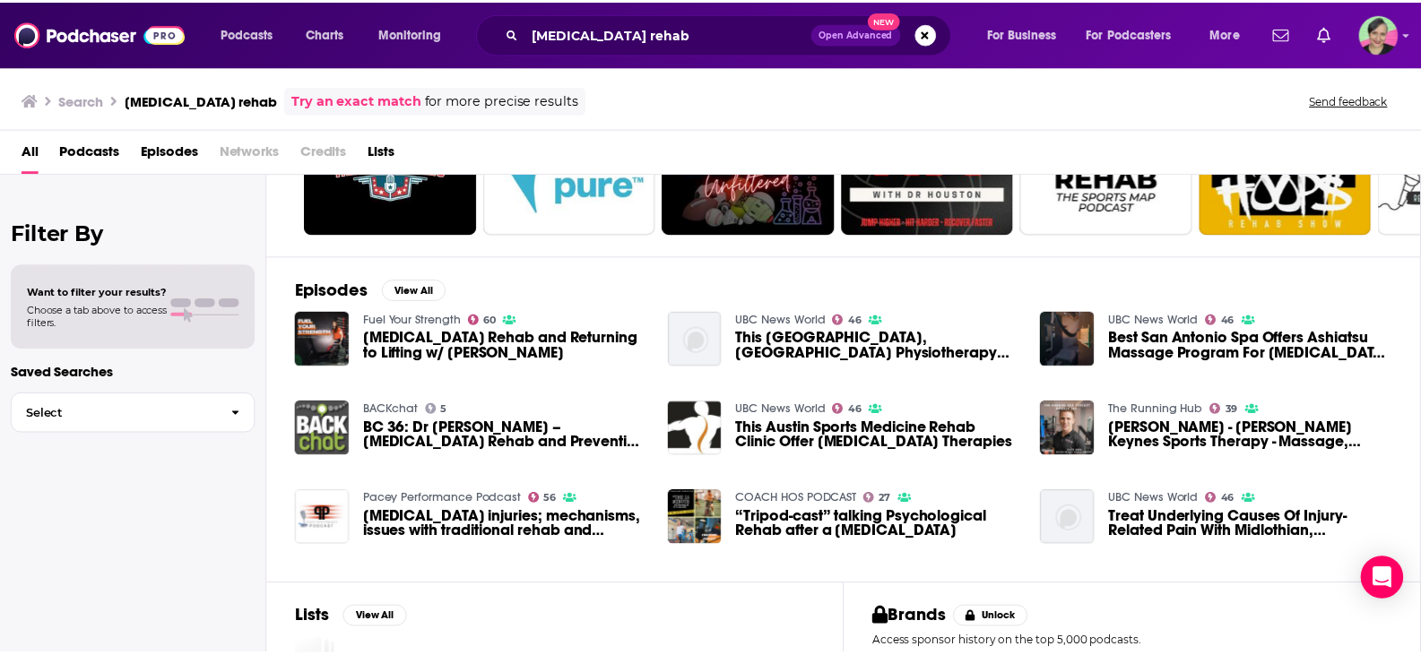
scroll to position [179, 0]
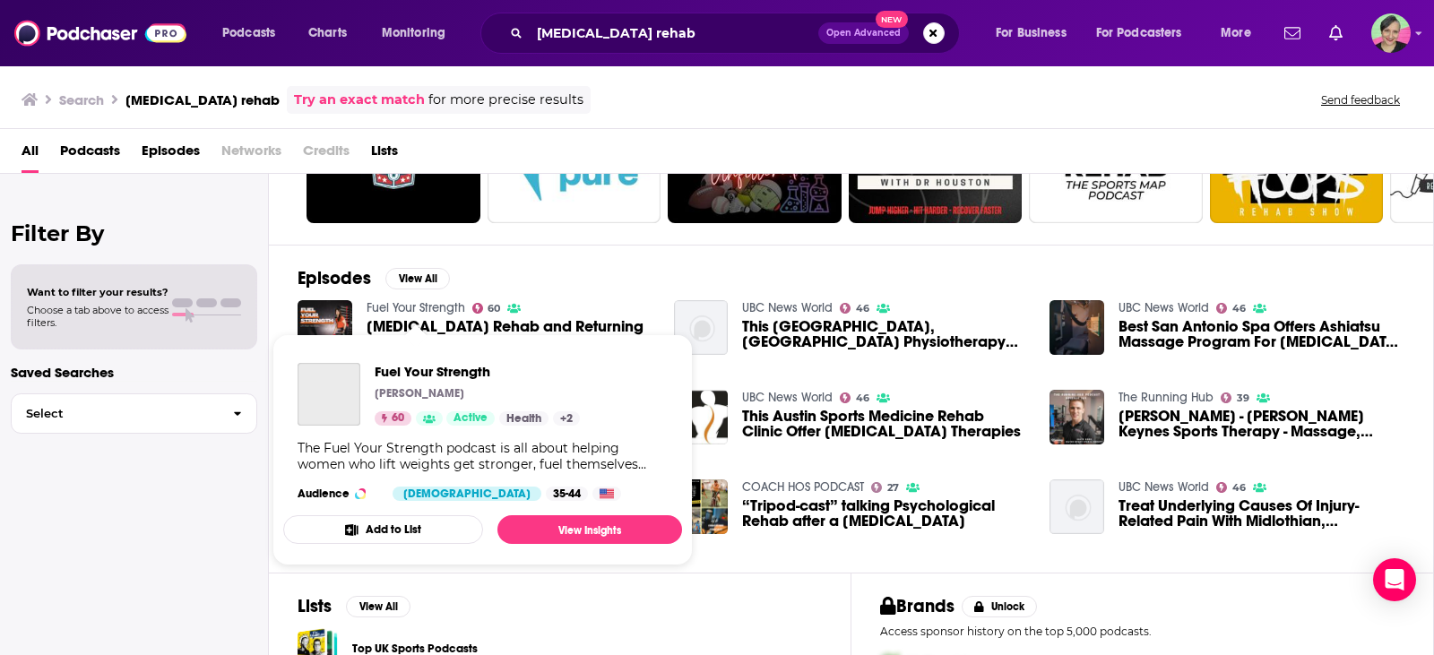
click at [442, 306] on link "Fuel Your Strength" at bounding box center [416, 307] width 99 height 15
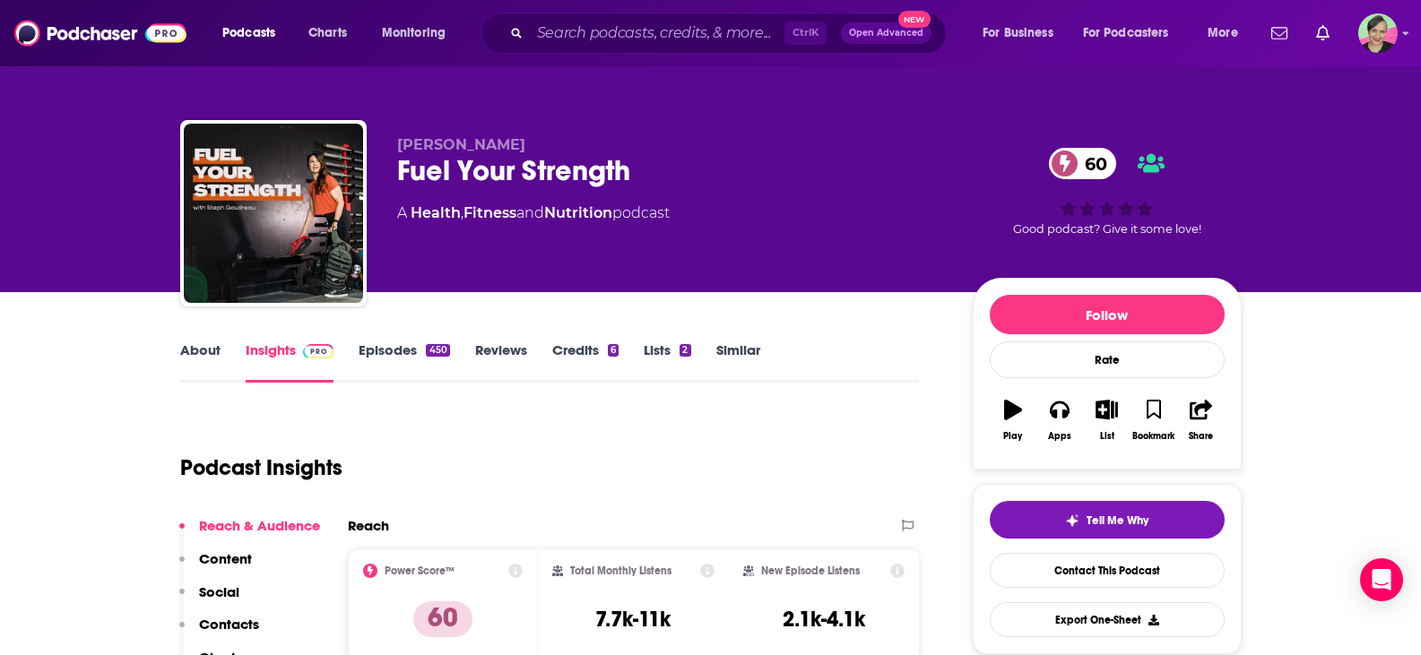
click at [203, 350] on link "About" at bounding box center [200, 361] width 40 height 41
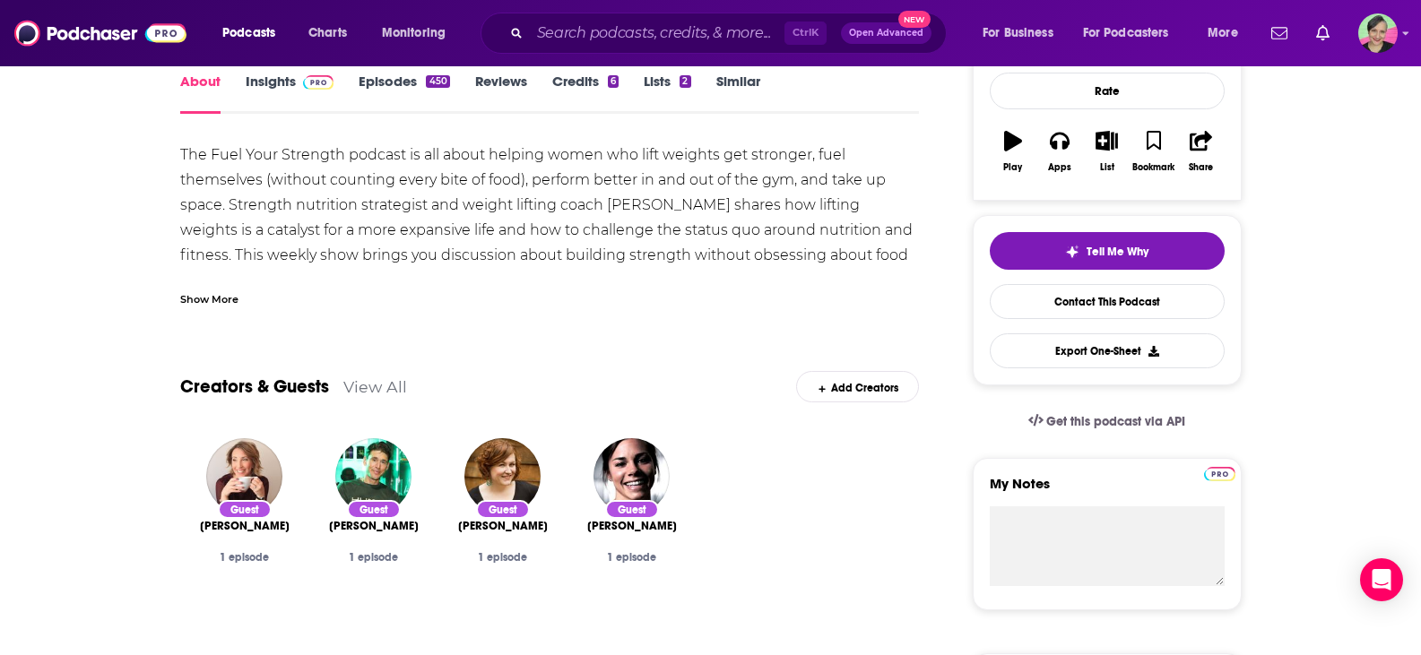
scroll to position [179, 0]
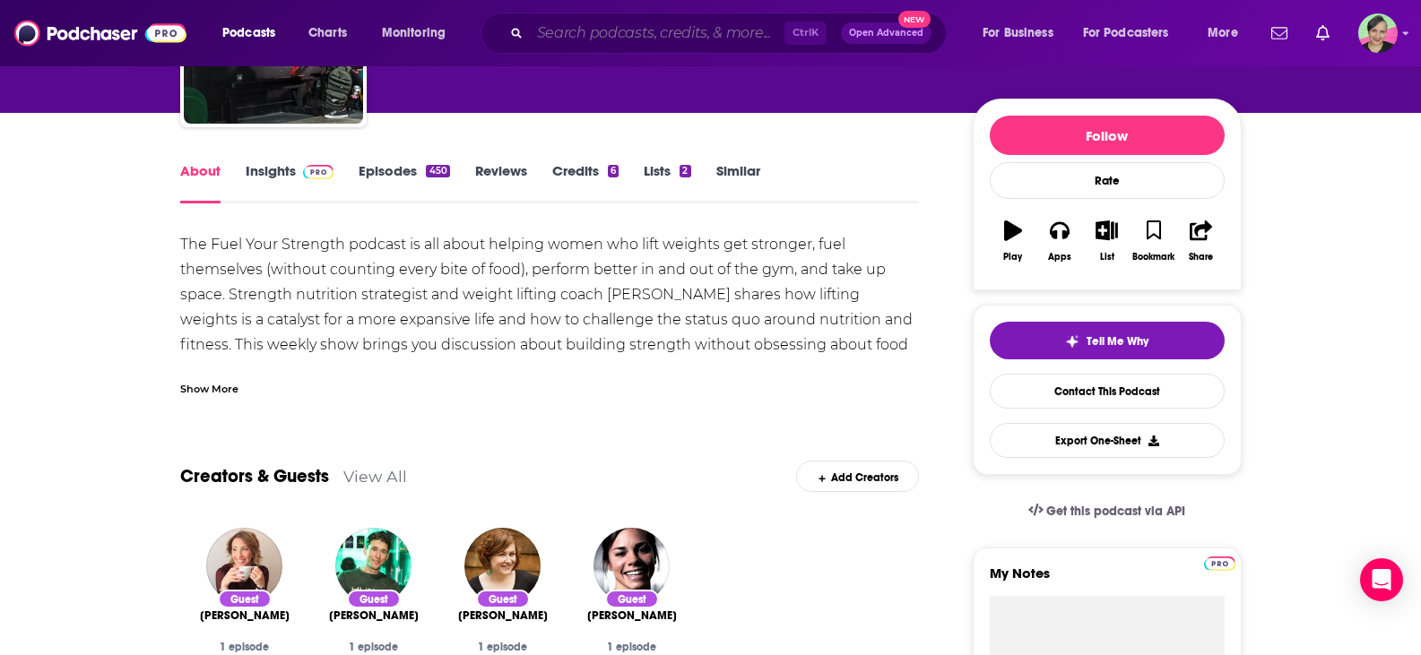
click at [590, 29] on input "Search podcasts, credits, & more..." at bounding box center [657, 33] width 255 height 29
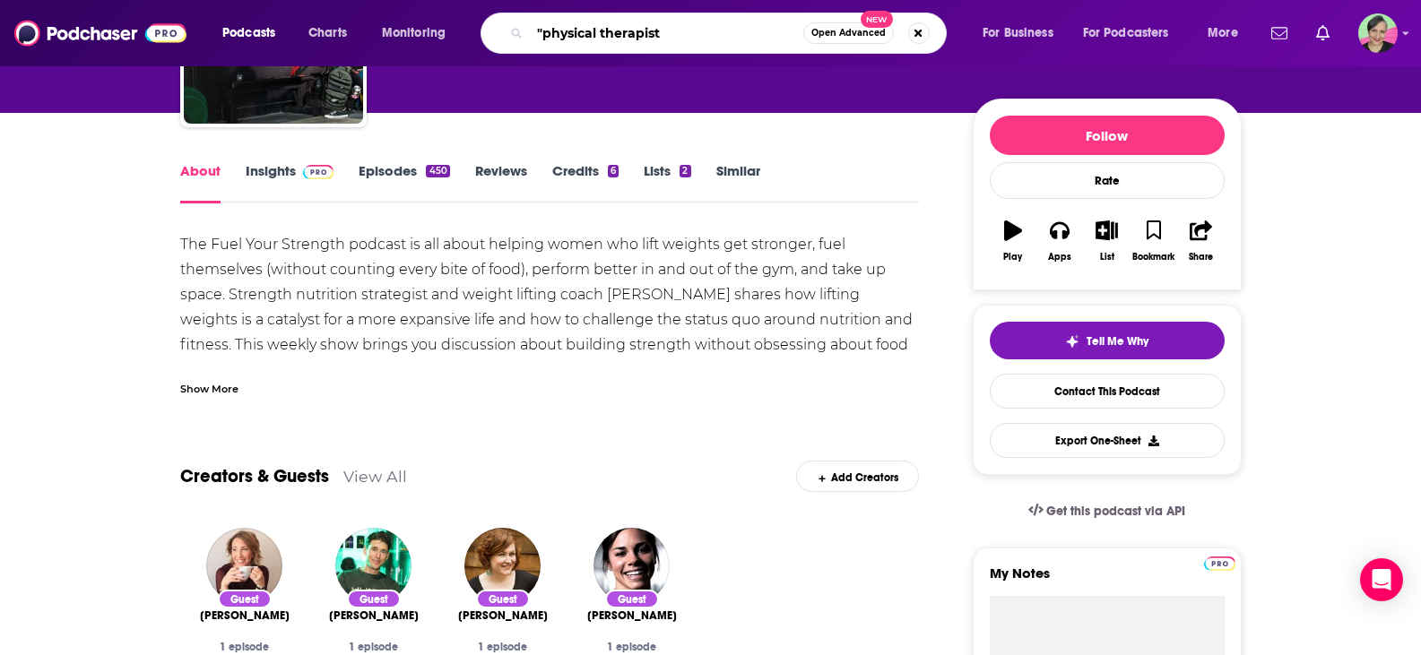
type input ""physical therapist""
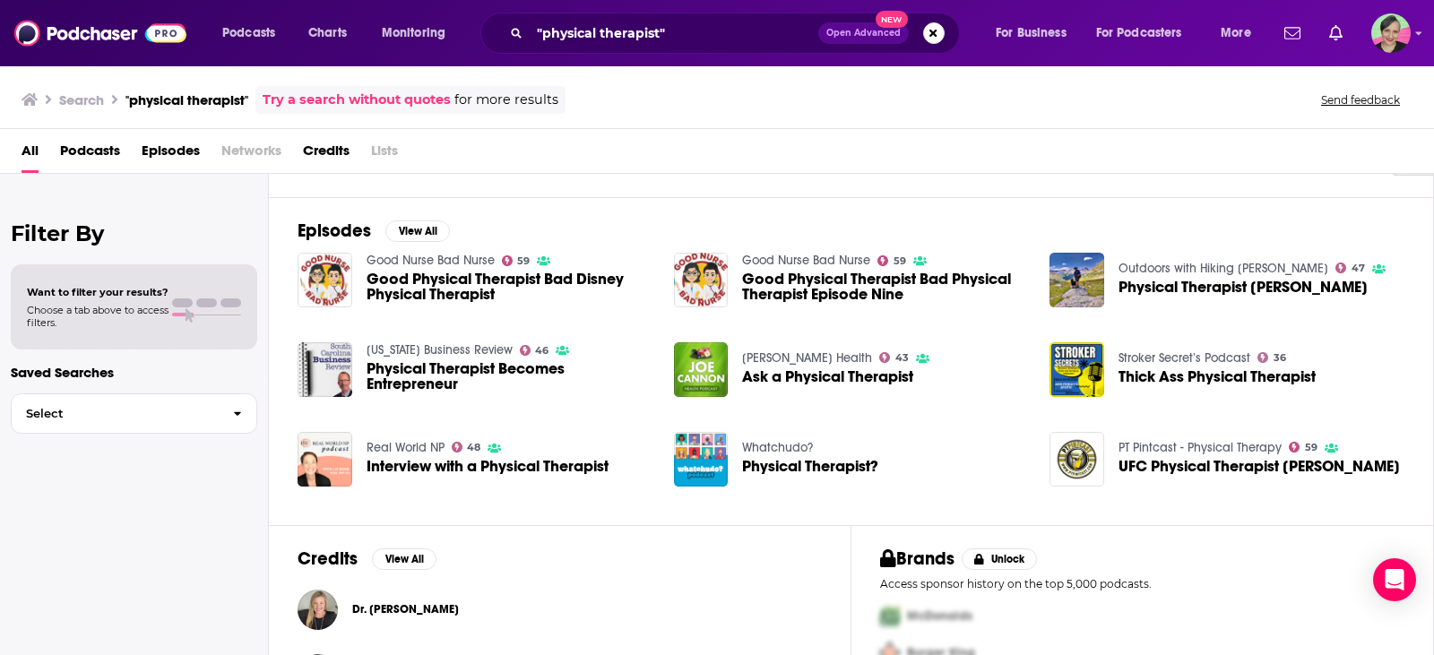
scroll to position [269, 0]
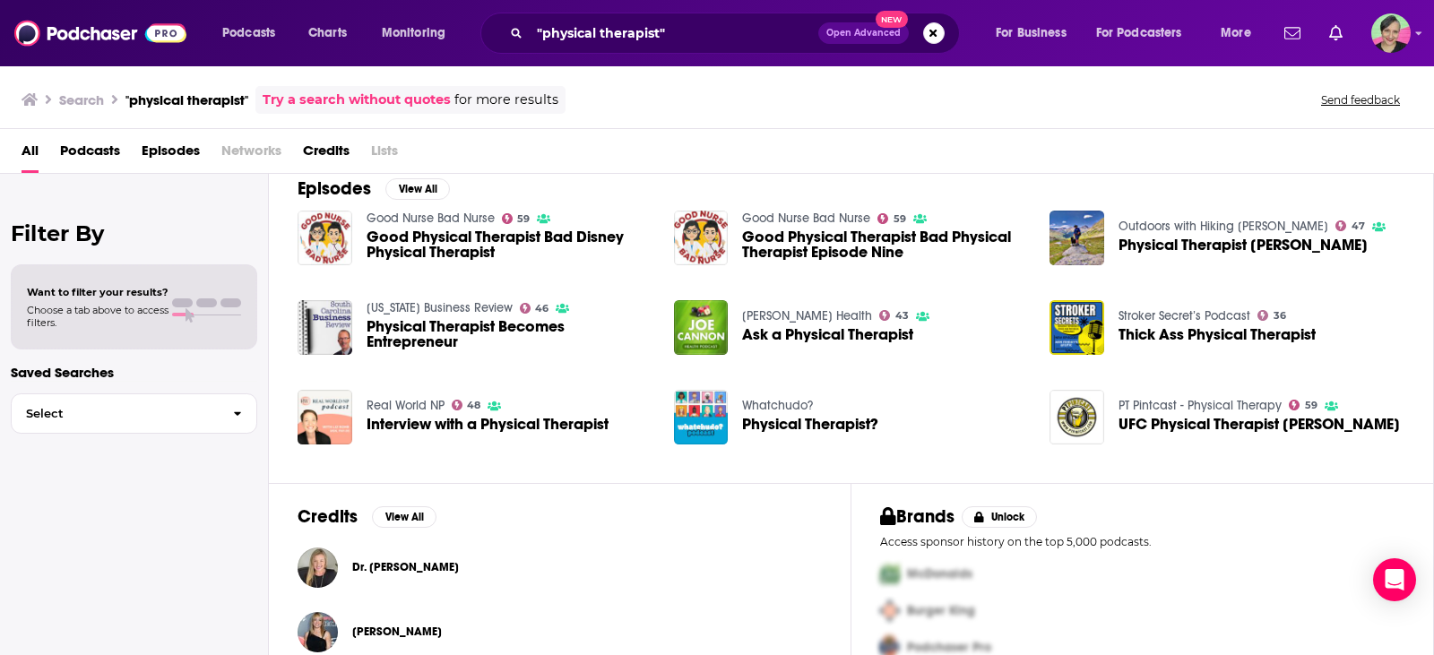
click at [432, 213] on link "Good Nurse Bad Nurse" at bounding box center [431, 218] width 128 height 15
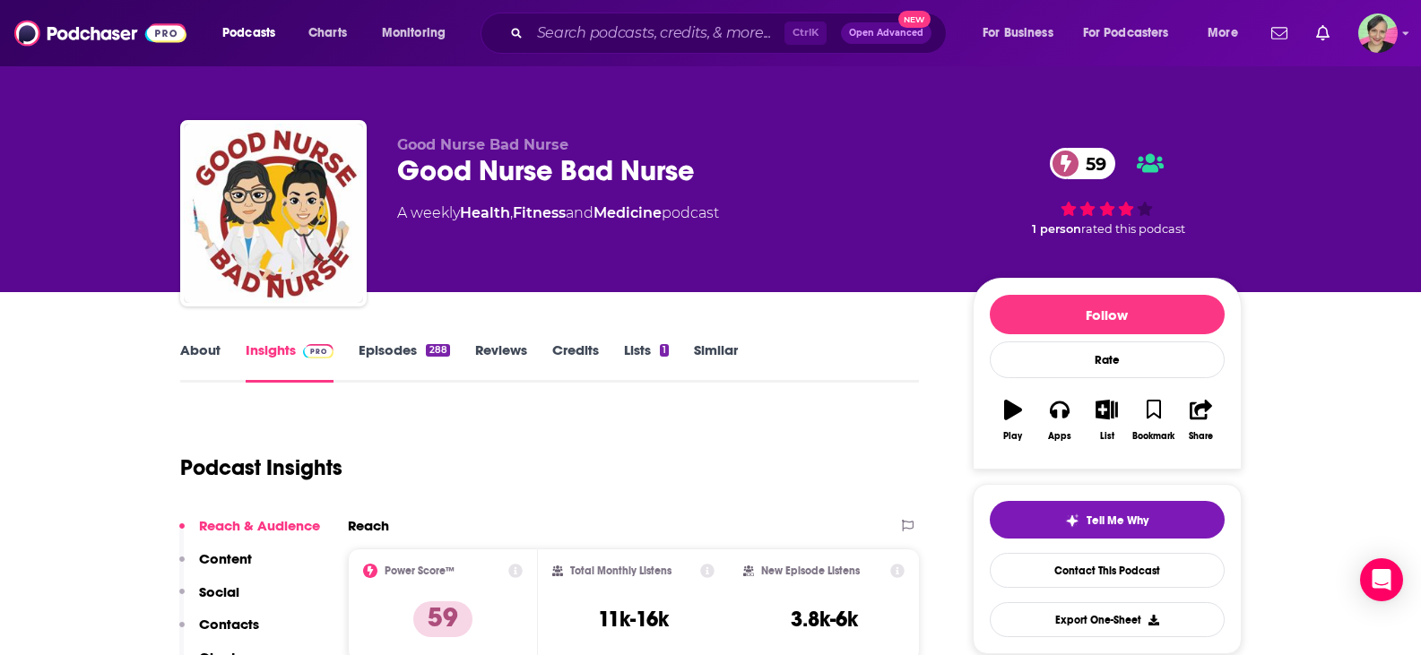
click at [192, 351] on link "About" at bounding box center [200, 361] width 40 height 41
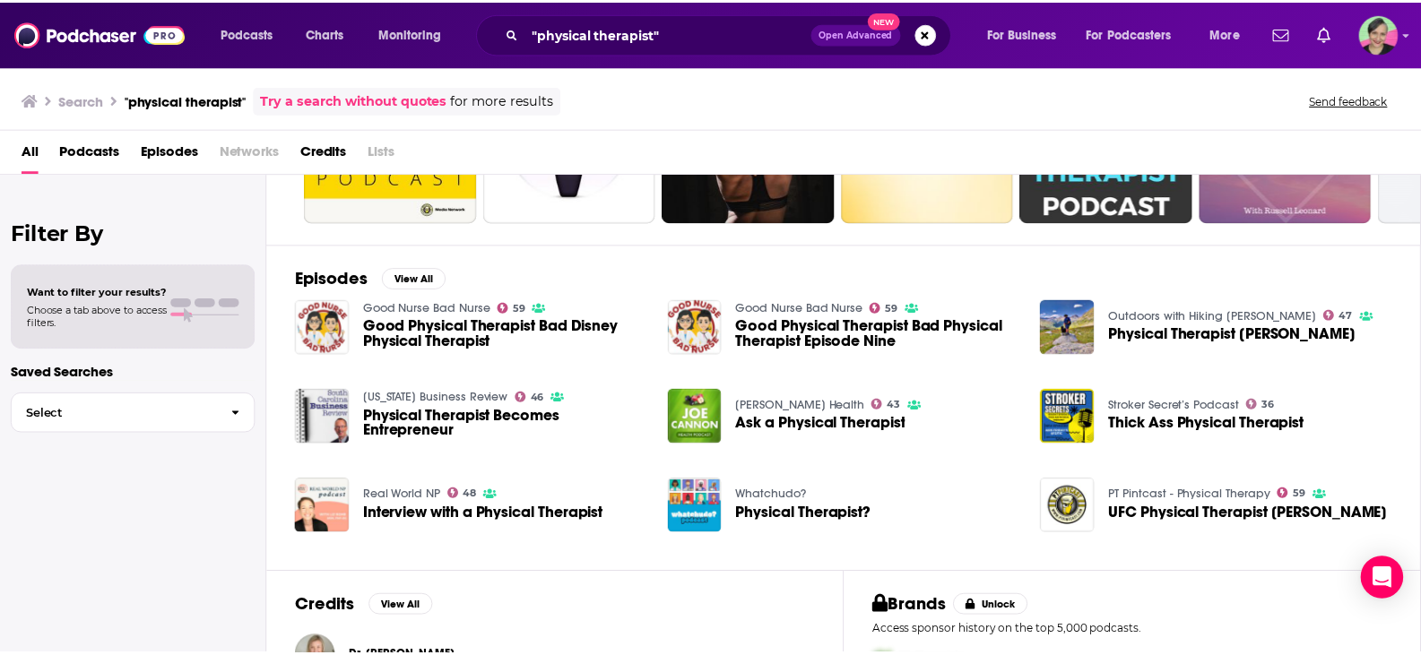
scroll to position [269, 0]
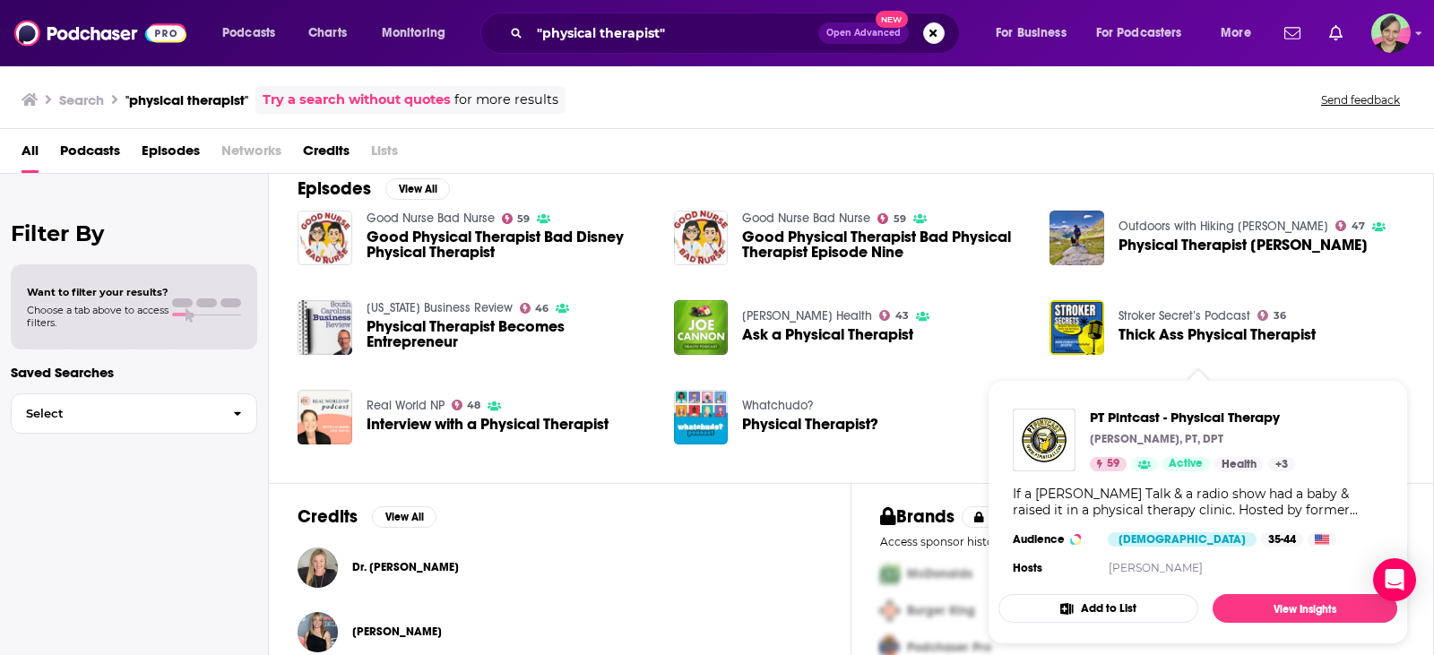
click at [1154, 405] on div "Podcasts Charts Monitoring "physical therapist" Open Advanced New For Business …" at bounding box center [717, 327] width 1434 height 655
click at [1155, 420] on span "PT Pintcast - Physical Therapy" at bounding box center [1192, 417] width 205 height 17
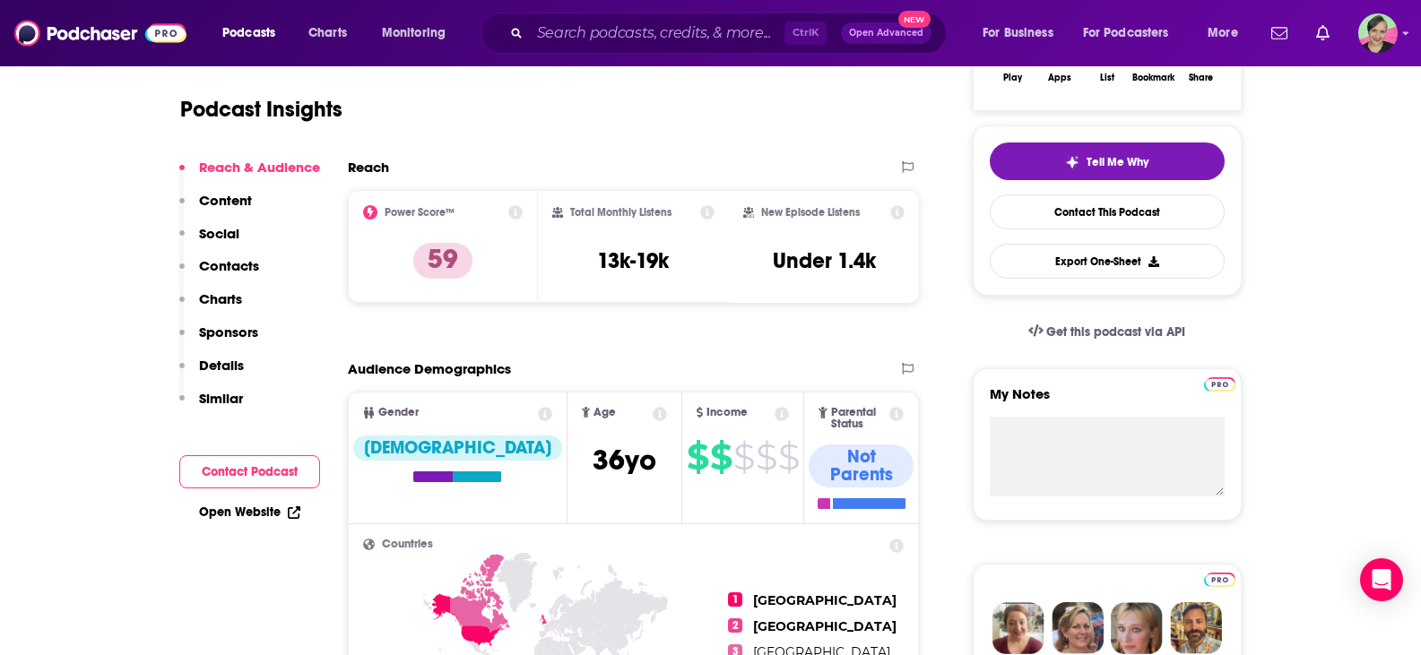
scroll to position [90, 0]
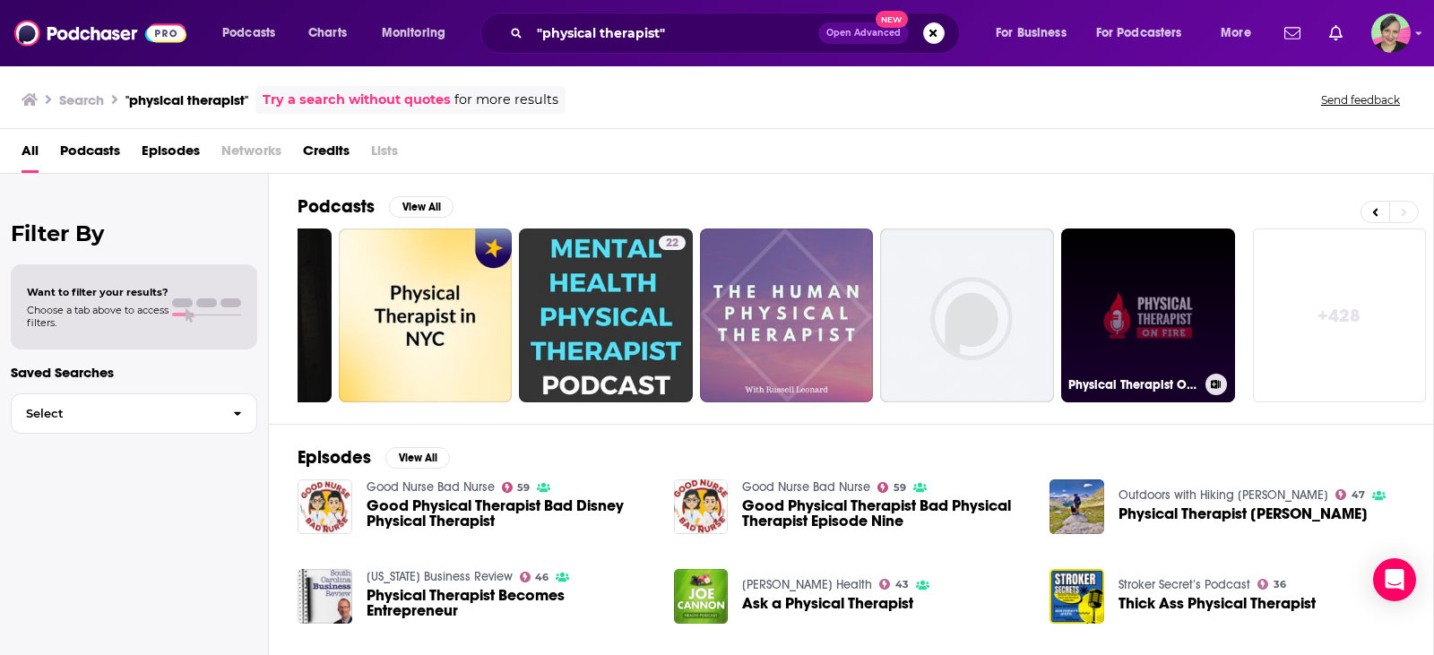
click at [1157, 339] on link "Physical Therapist On Fire" at bounding box center [1148, 316] width 174 height 174
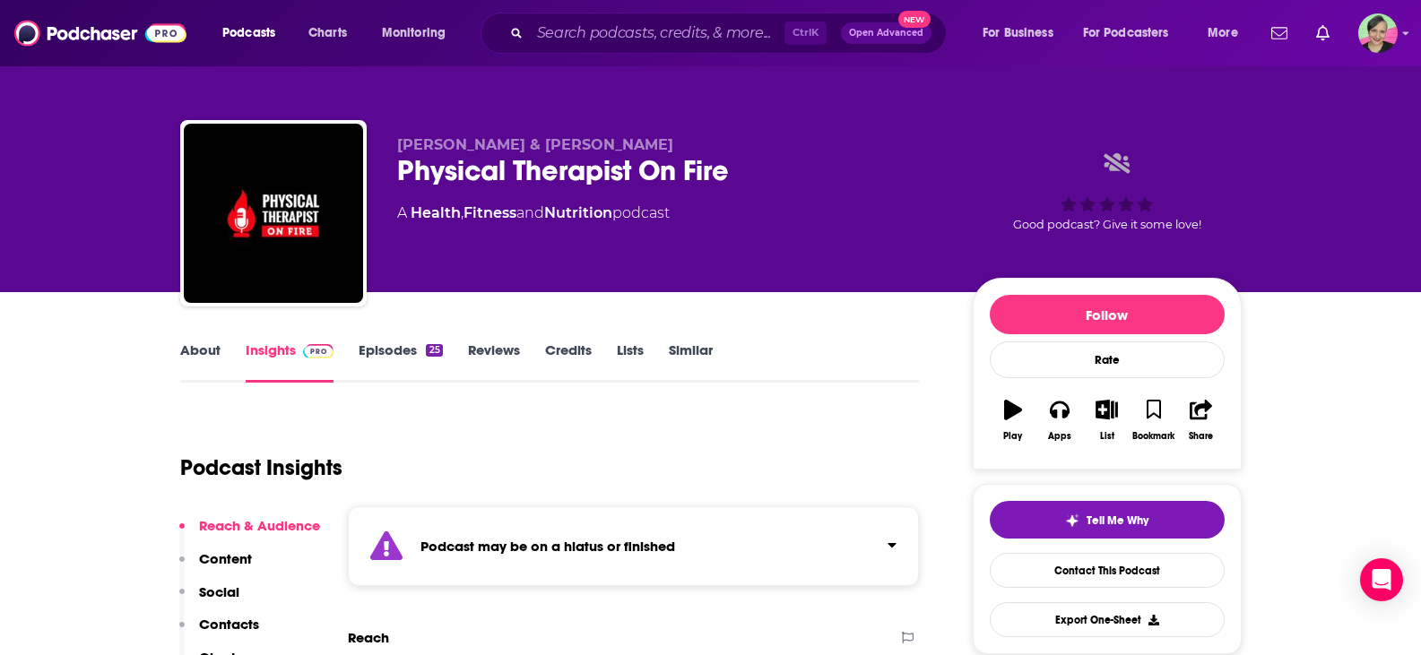
click at [680, 350] on link "Similar" at bounding box center [691, 361] width 44 height 41
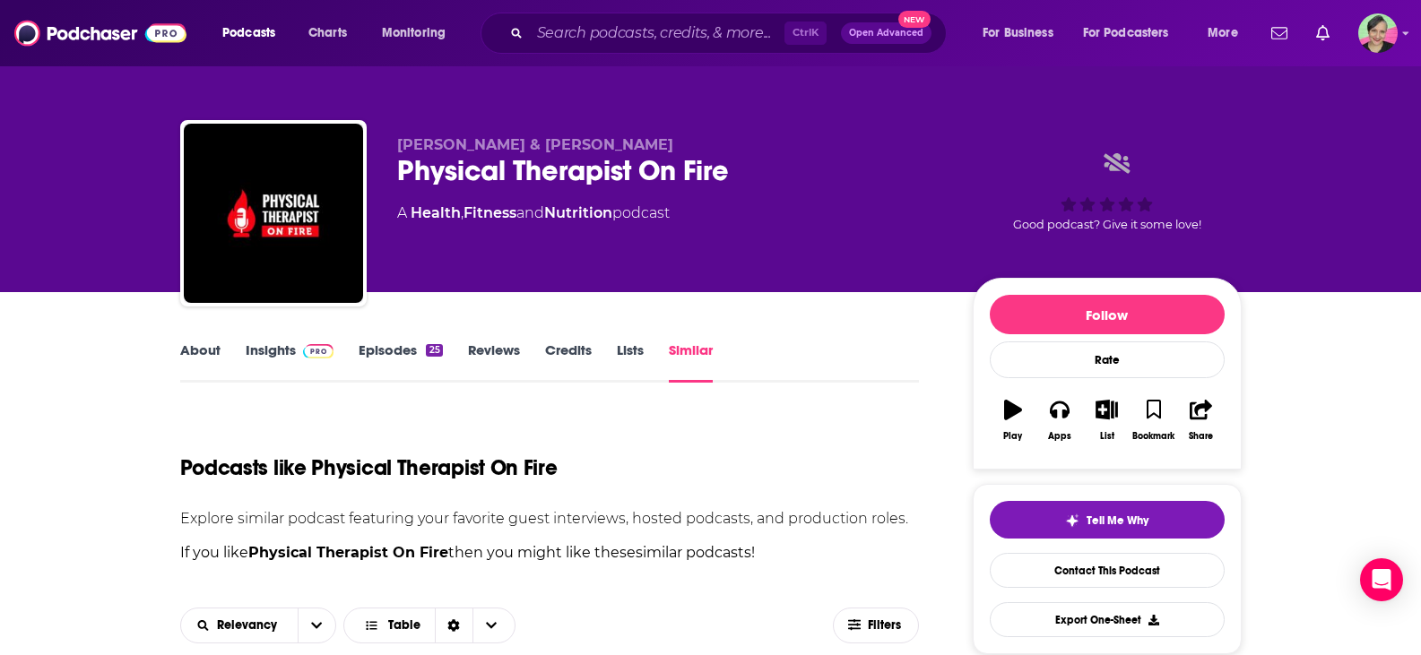
scroll to position [448, 0]
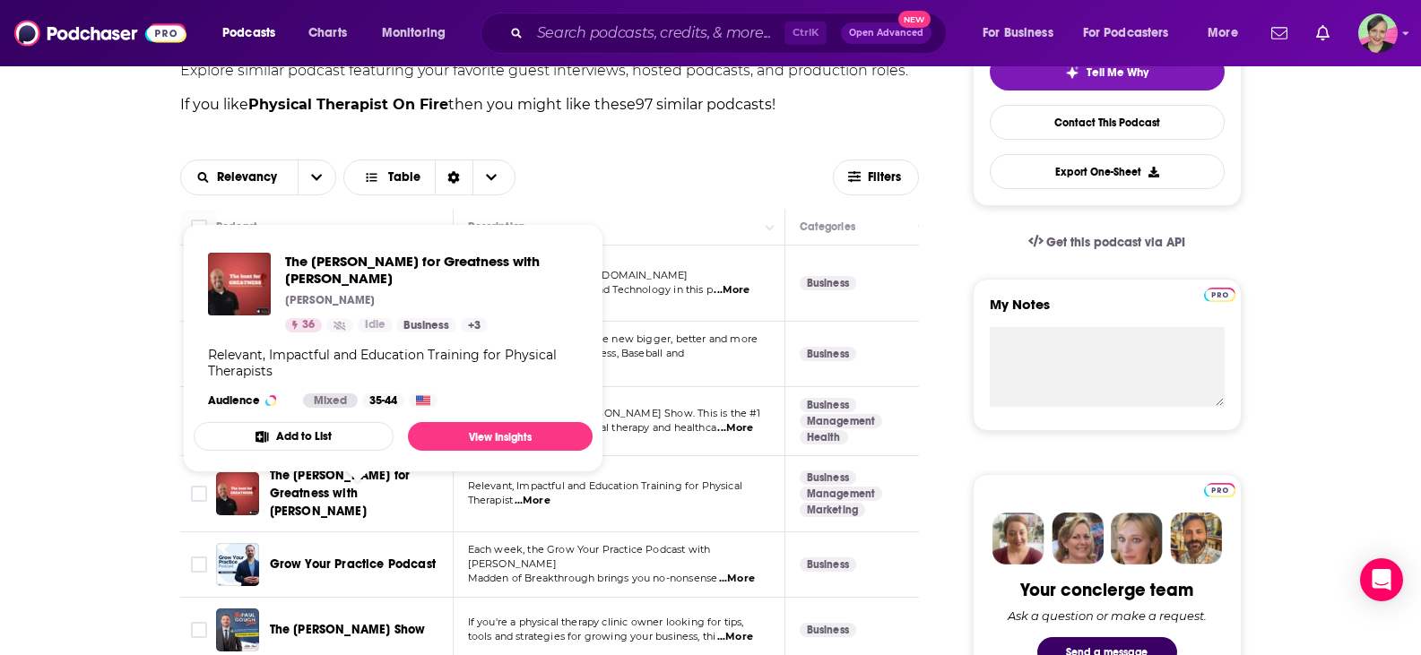
click at [316, 487] on span "The [PERSON_NAME] for Greatness with [PERSON_NAME]" at bounding box center [340, 493] width 141 height 51
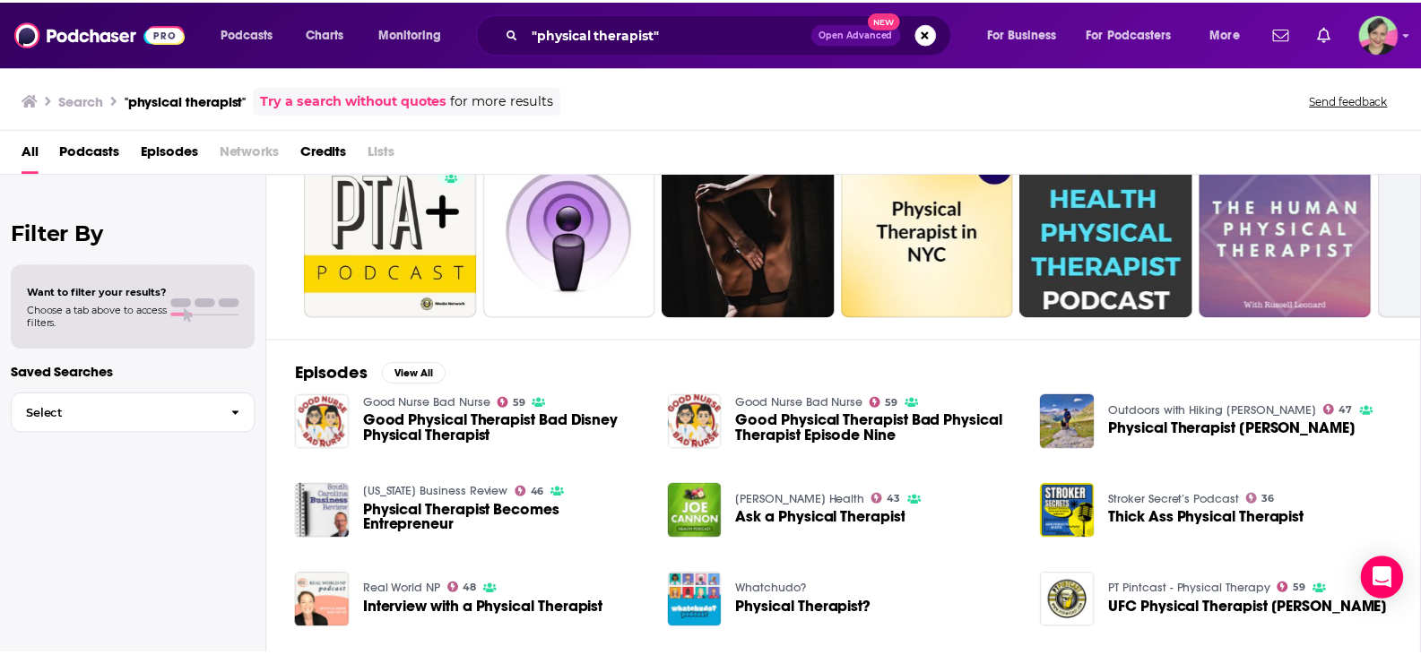
scroll to position [179, 0]
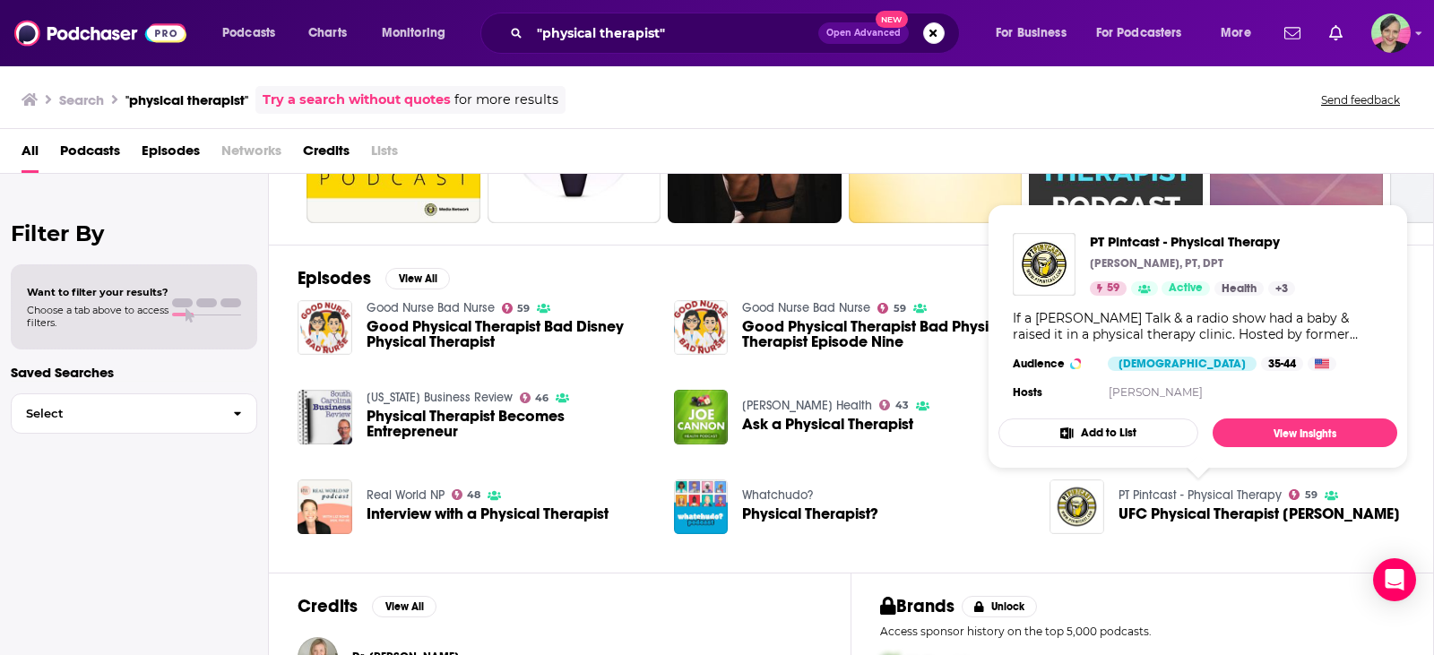
click at [1154, 488] on link "PT Pintcast - Physical Therapy" at bounding box center [1200, 495] width 163 height 15
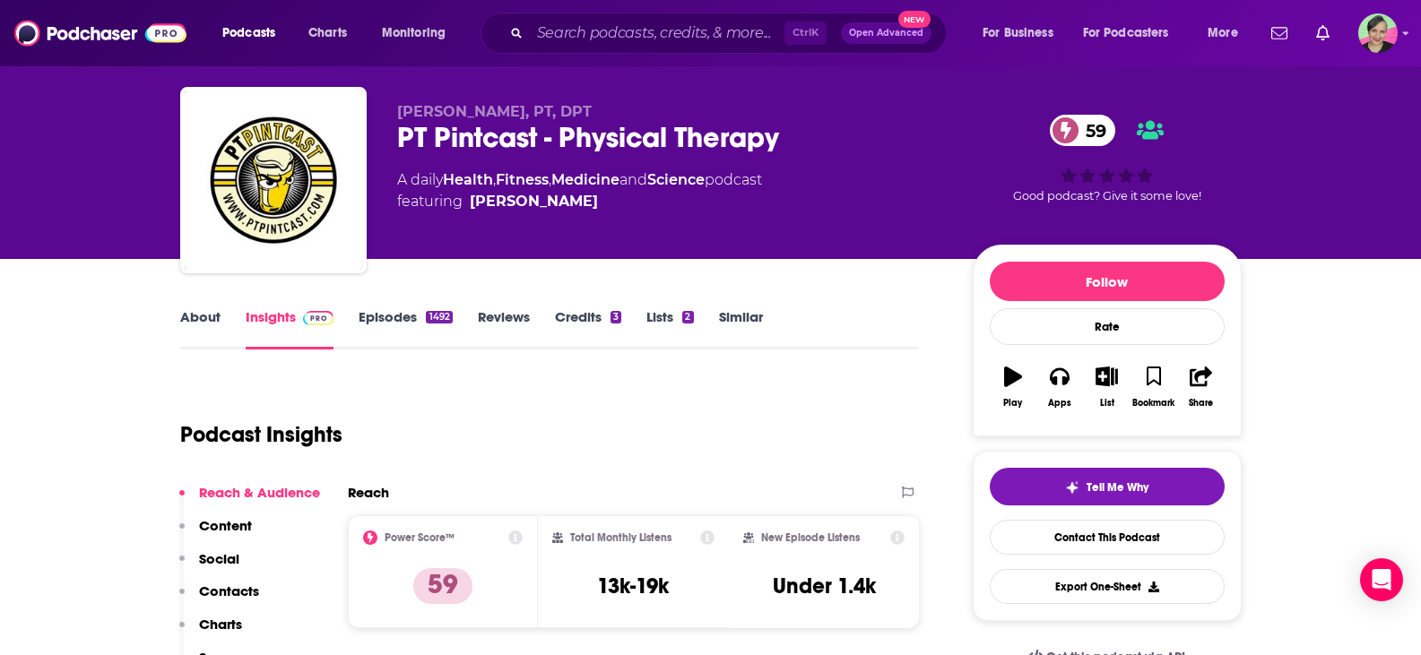
scroll to position [90, 0]
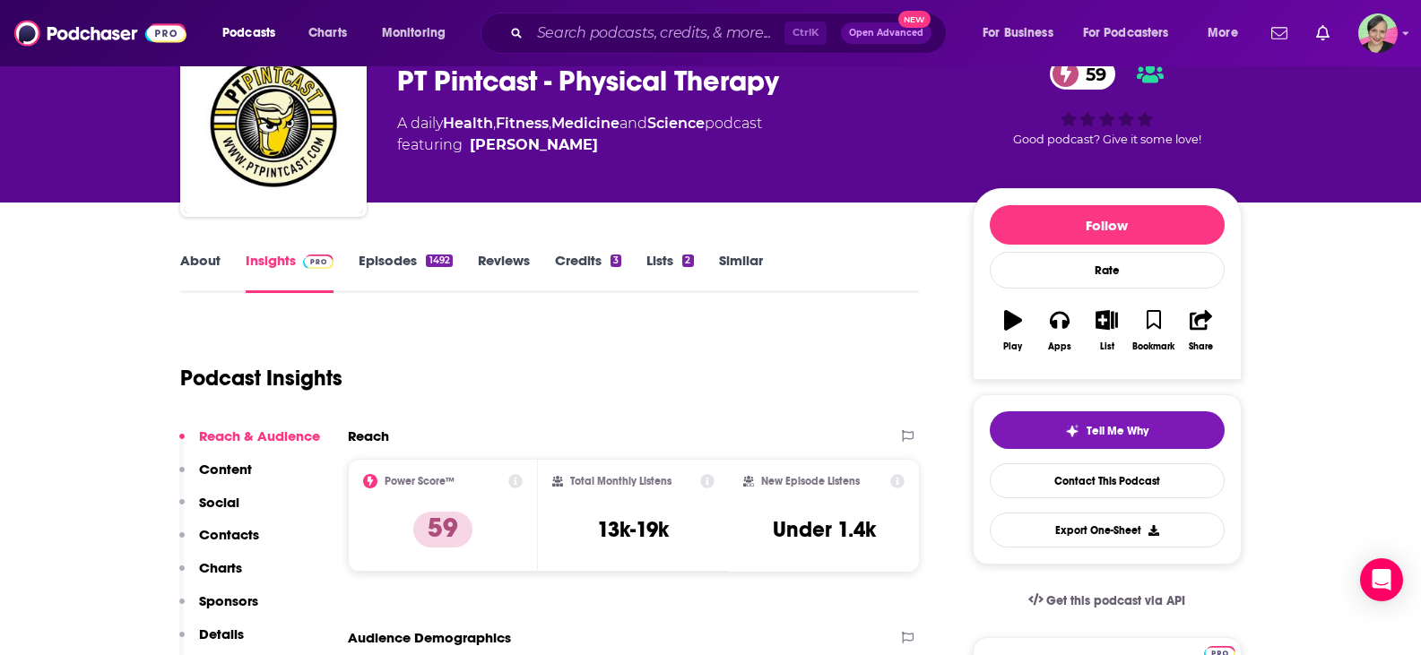
click at [750, 259] on link "Similar" at bounding box center [741, 272] width 44 height 41
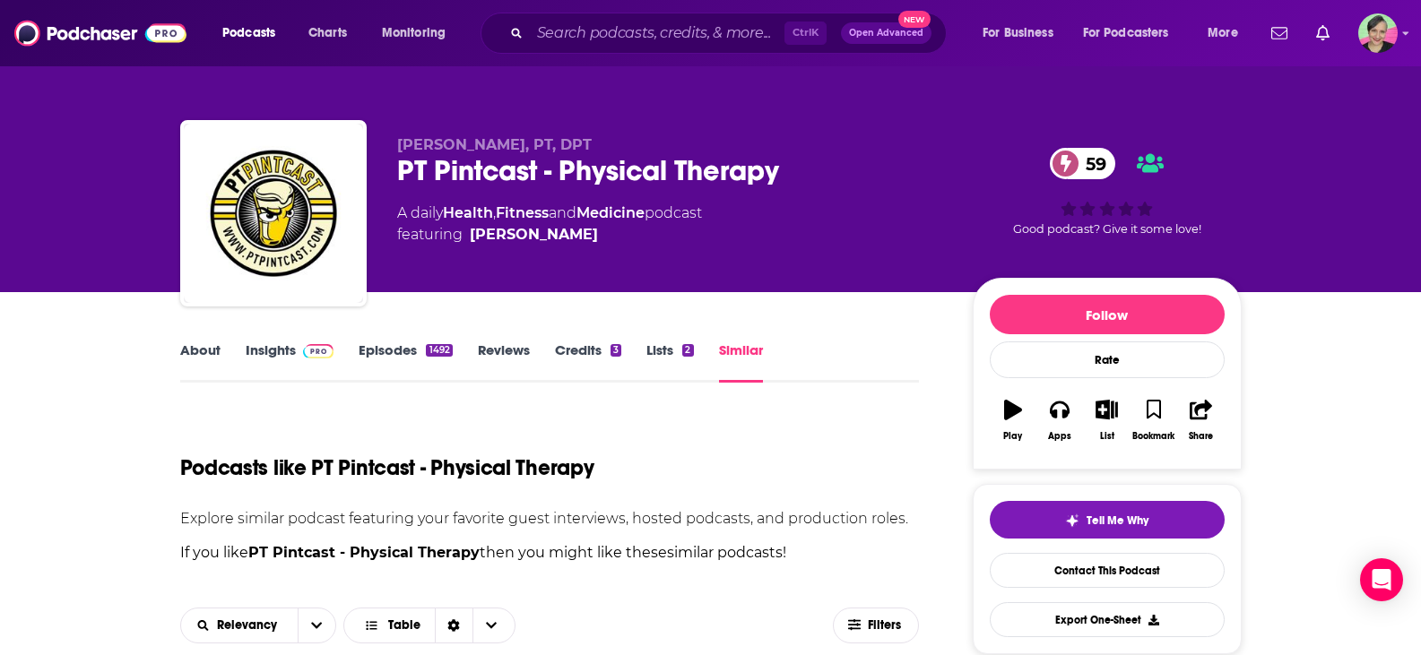
scroll to position [448, 0]
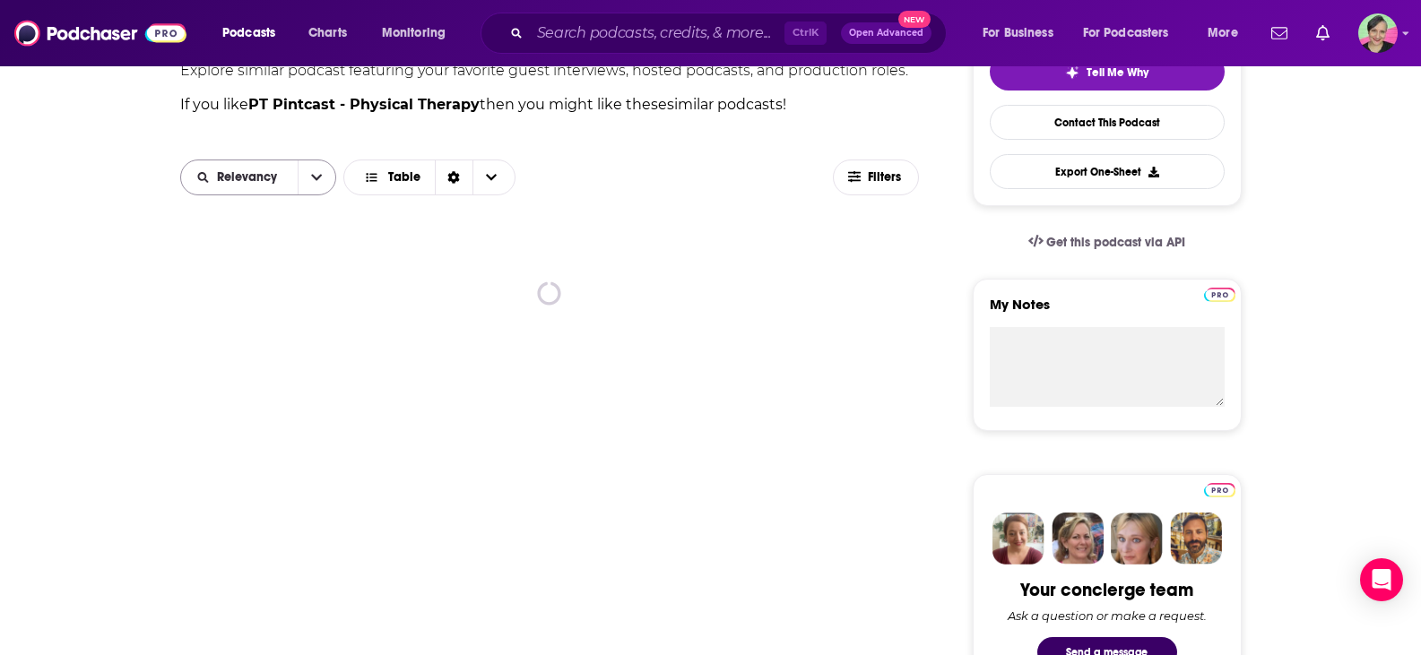
click at [324, 179] on button "open menu" at bounding box center [317, 177] width 38 height 34
click at [261, 205] on span "By Rating" at bounding box center [269, 210] width 106 height 10
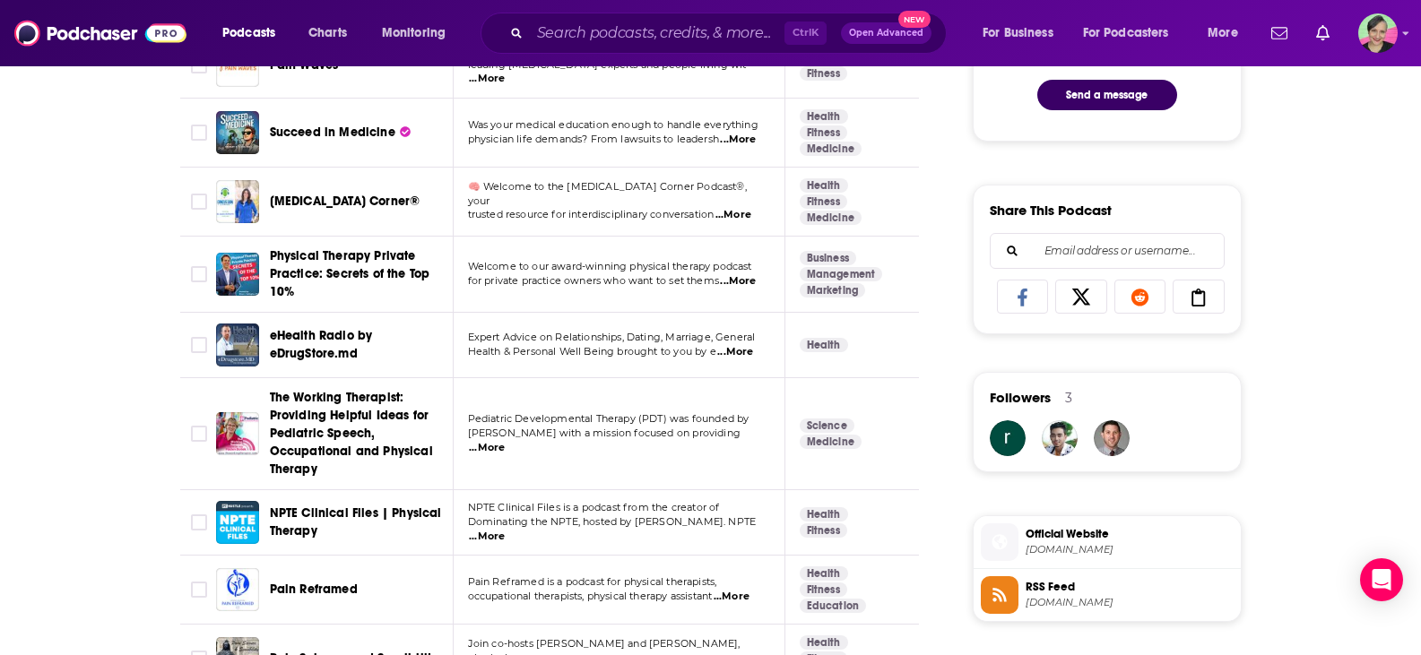
scroll to position [1076, 0]
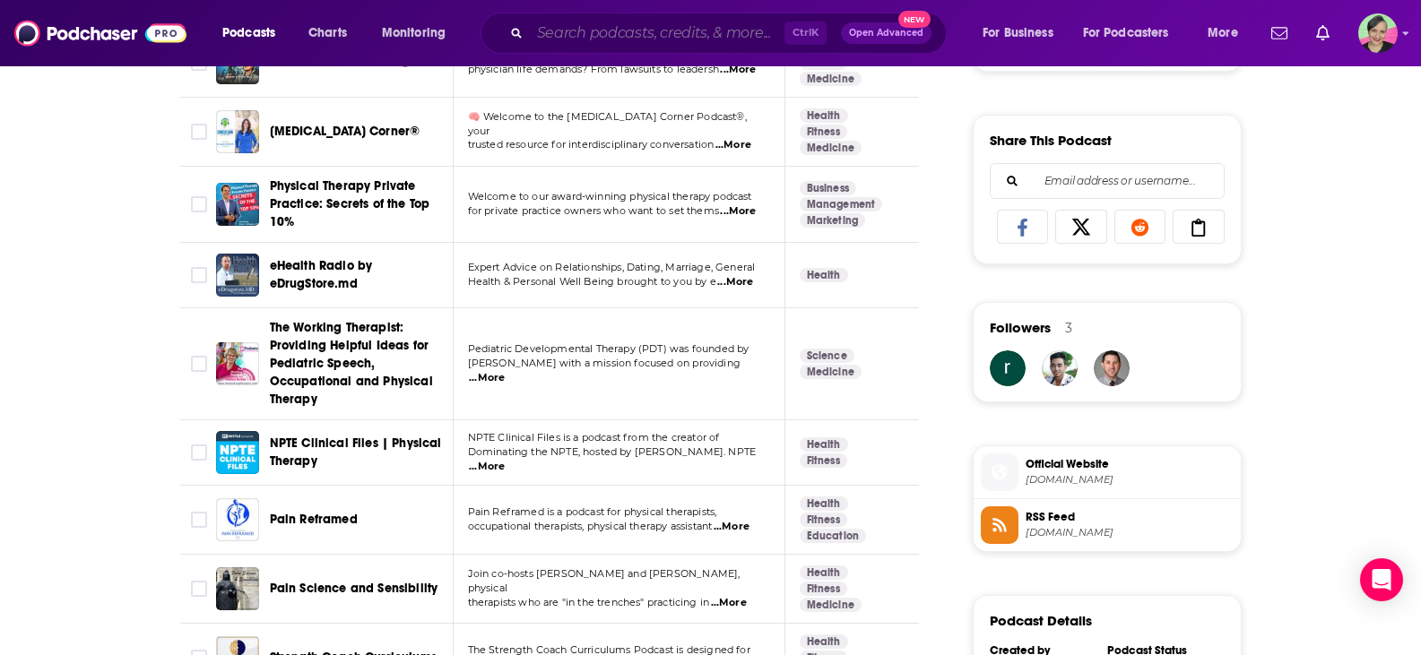
click at [661, 30] on input "Search podcasts, credits, & more..." at bounding box center [657, 33] width 255 height 29
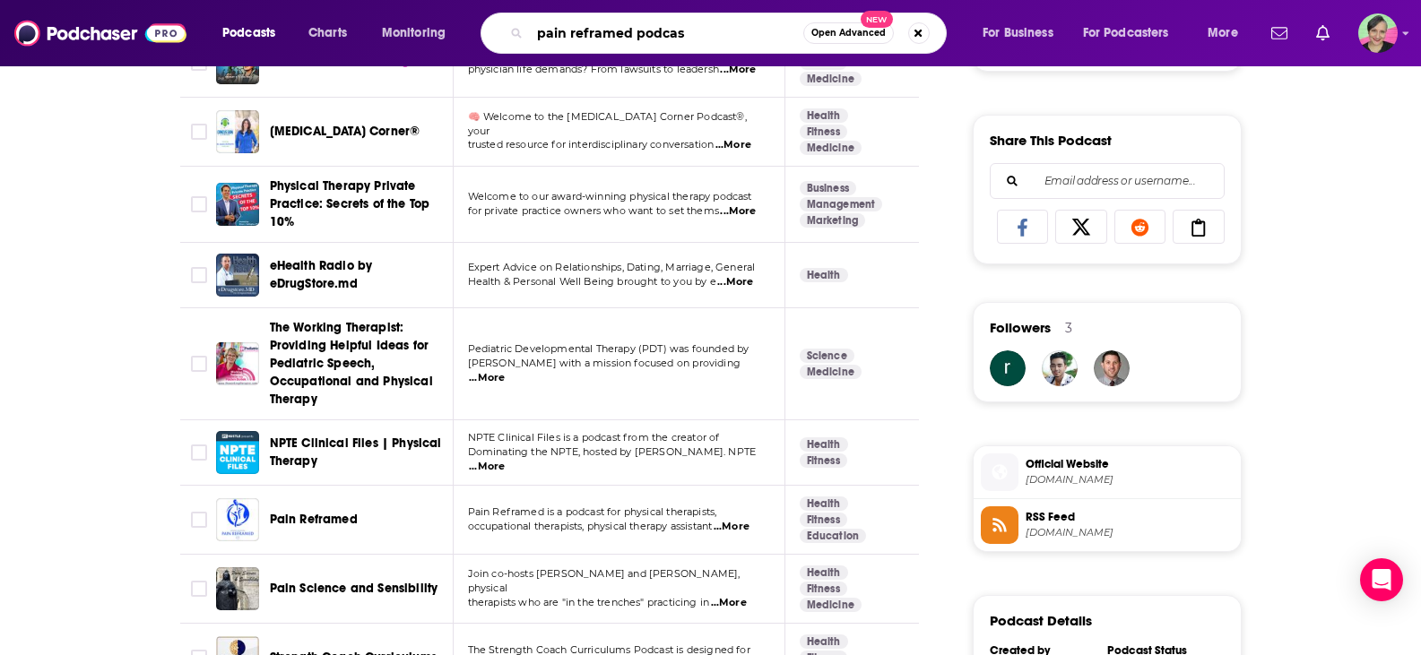
type input "pain reframed podcast"
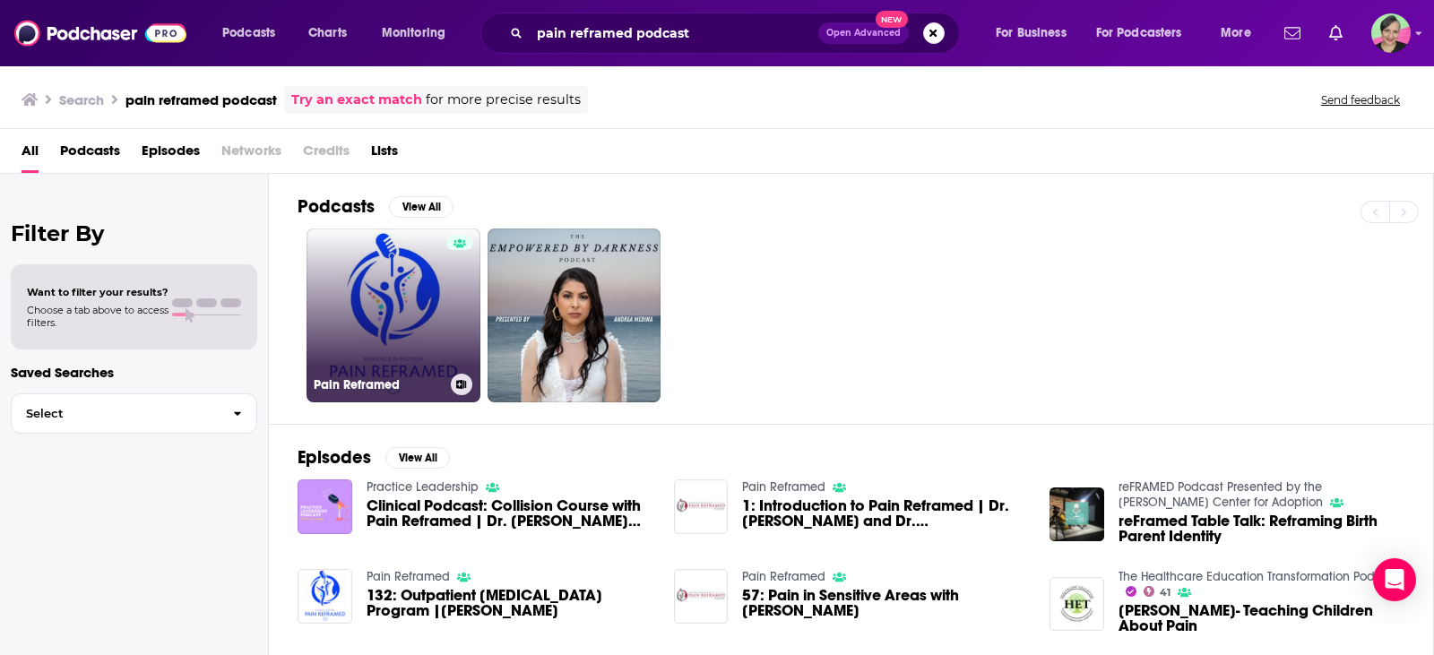
click at [395, 290] on link "Pain Reframed" at bounding box center [394, 316] width 174 height 174
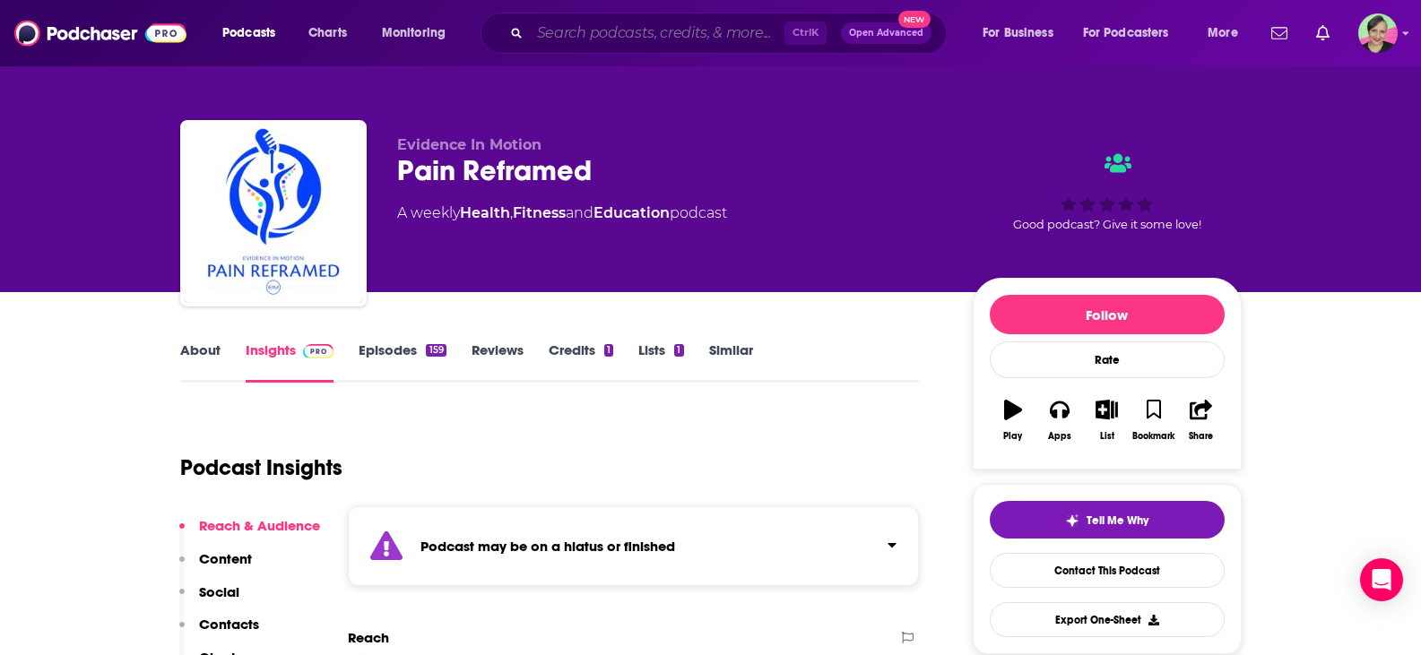
click at [612, 35] on input "Search podcasts, credits, & more..." at bounding box center [657, 33] width 255 height 29
click at [0, 210] on div "Evidence In Motion Pain Reframed A weekly Health , Fitness and Education podcas…" at bounding box center [710, 146] width 1421 height 292
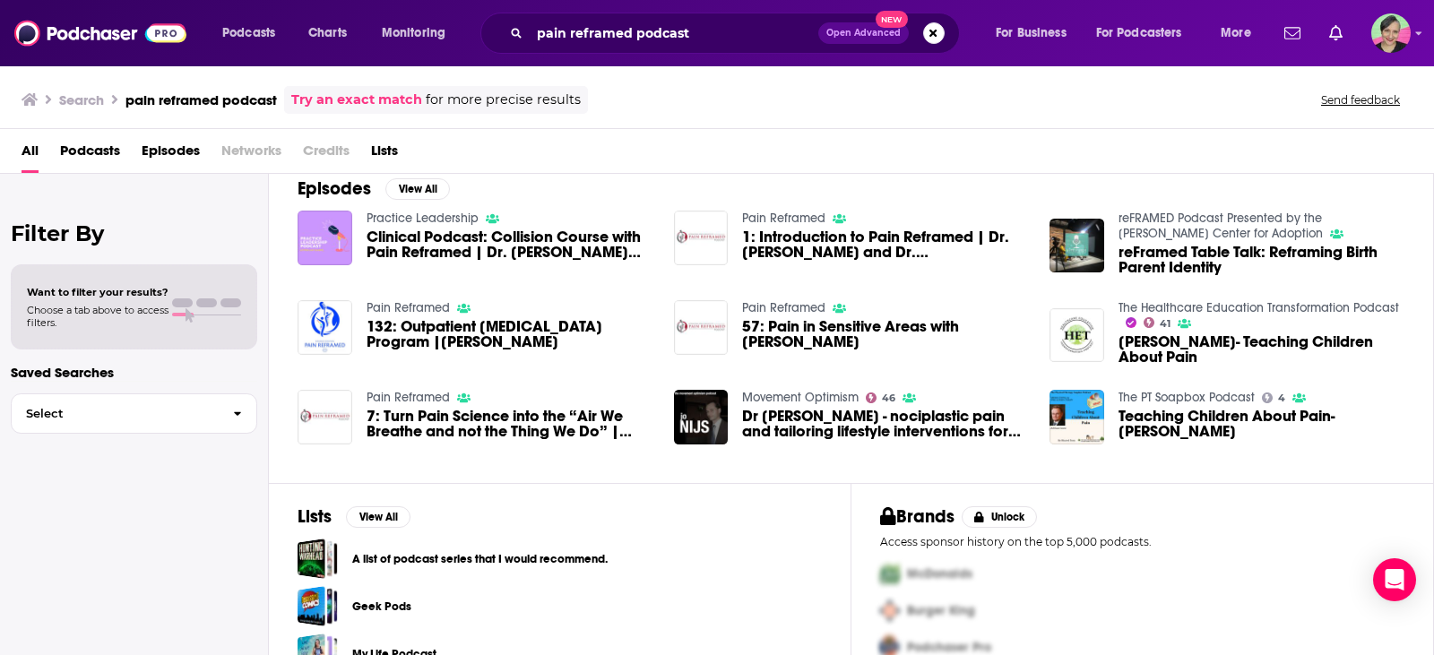
scroll to position [307, 0]
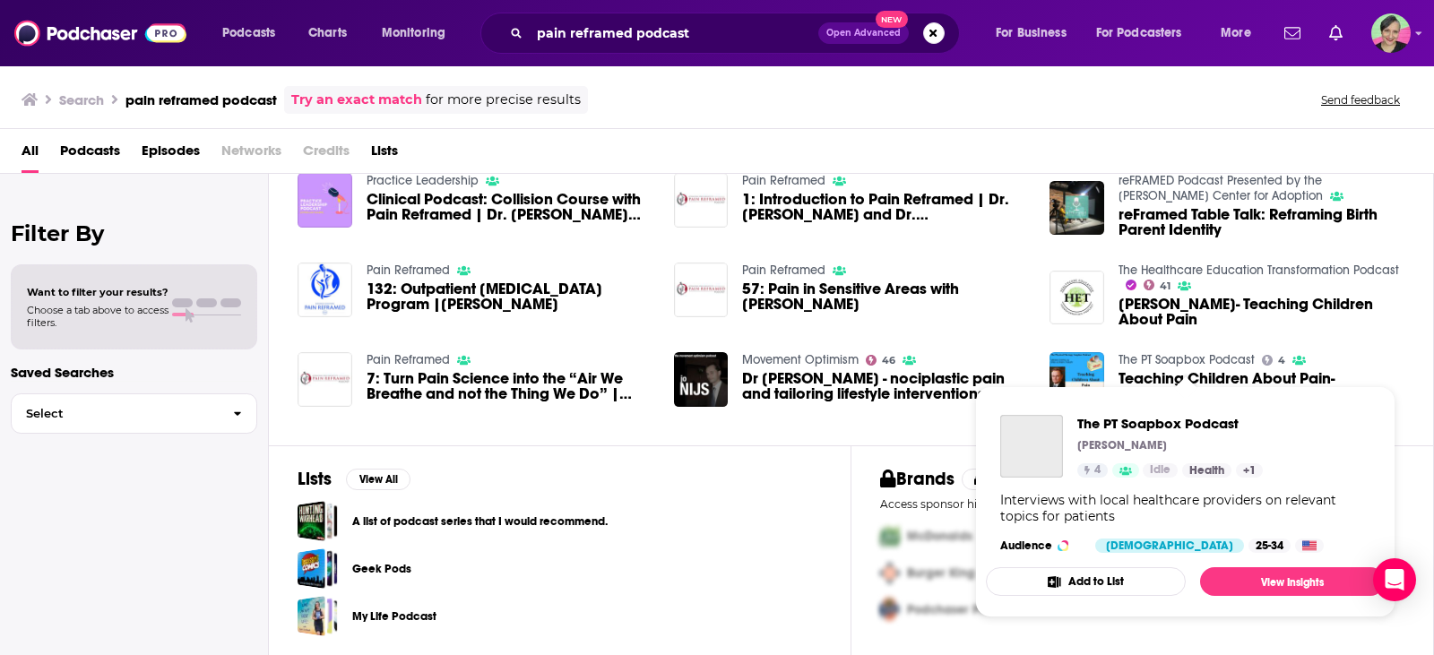
click at [1204, 359] on link "The PT Soapbox Podcast" at bounding box center [1187, 359] width 136 height 15
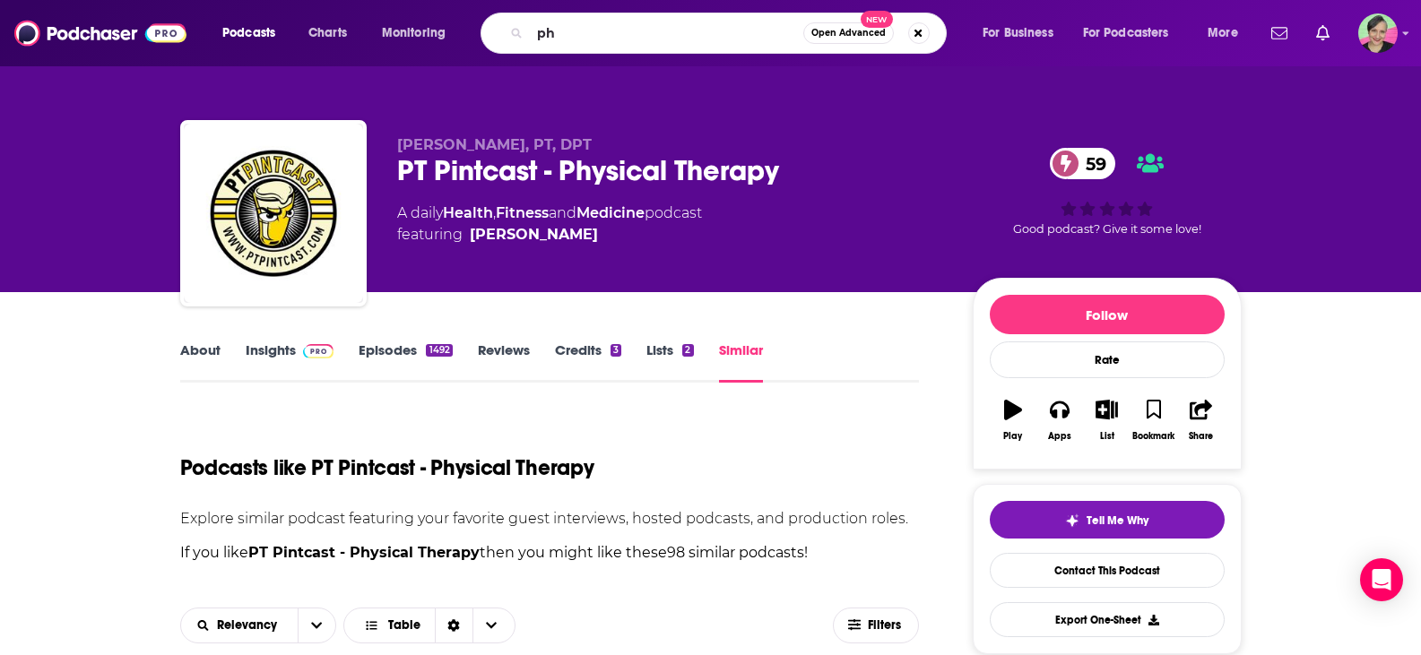
type input "p"
type input "fitness and rehab"
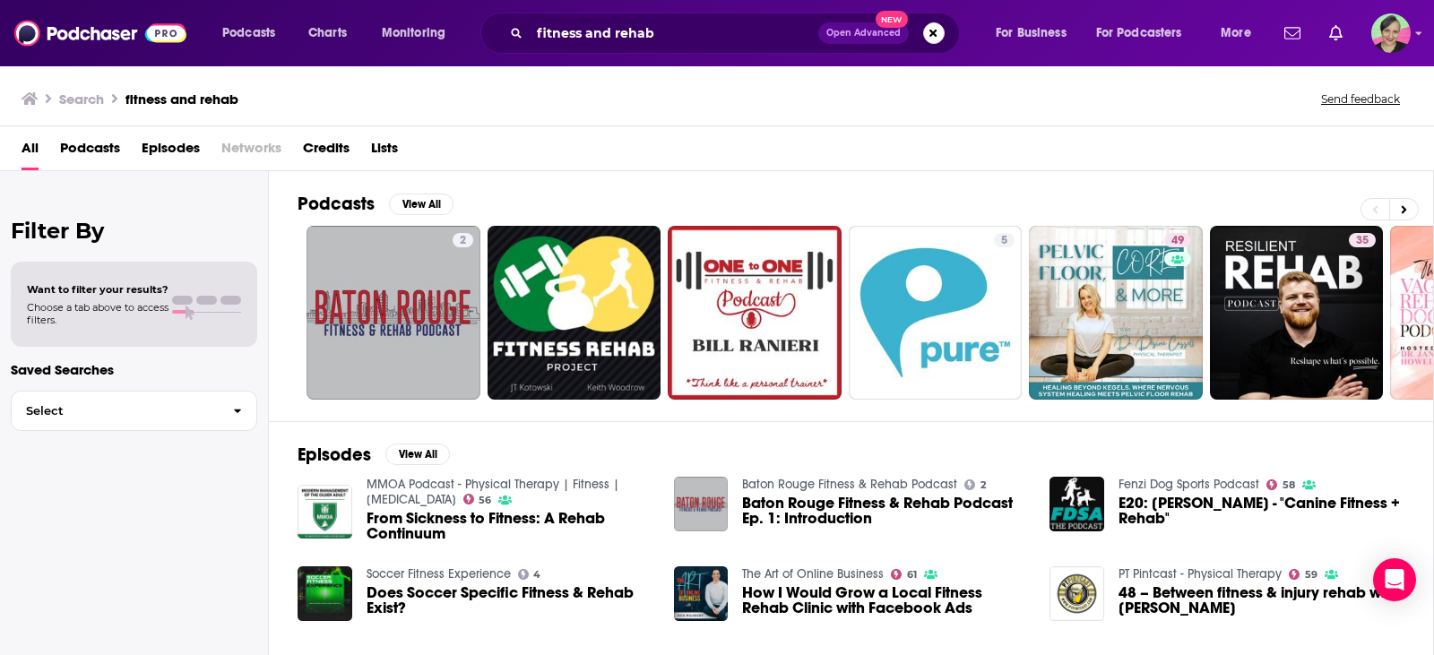
click at [509, 488] on link "MMOA Podcast - Physical Therapy | Fitness | [MEDICAL_DATA]" at bounding box center [493, 492] width 253 height 30
click at [267, 40] on span "Podcasts" at bounding box center [248, 33] width 53 height 25
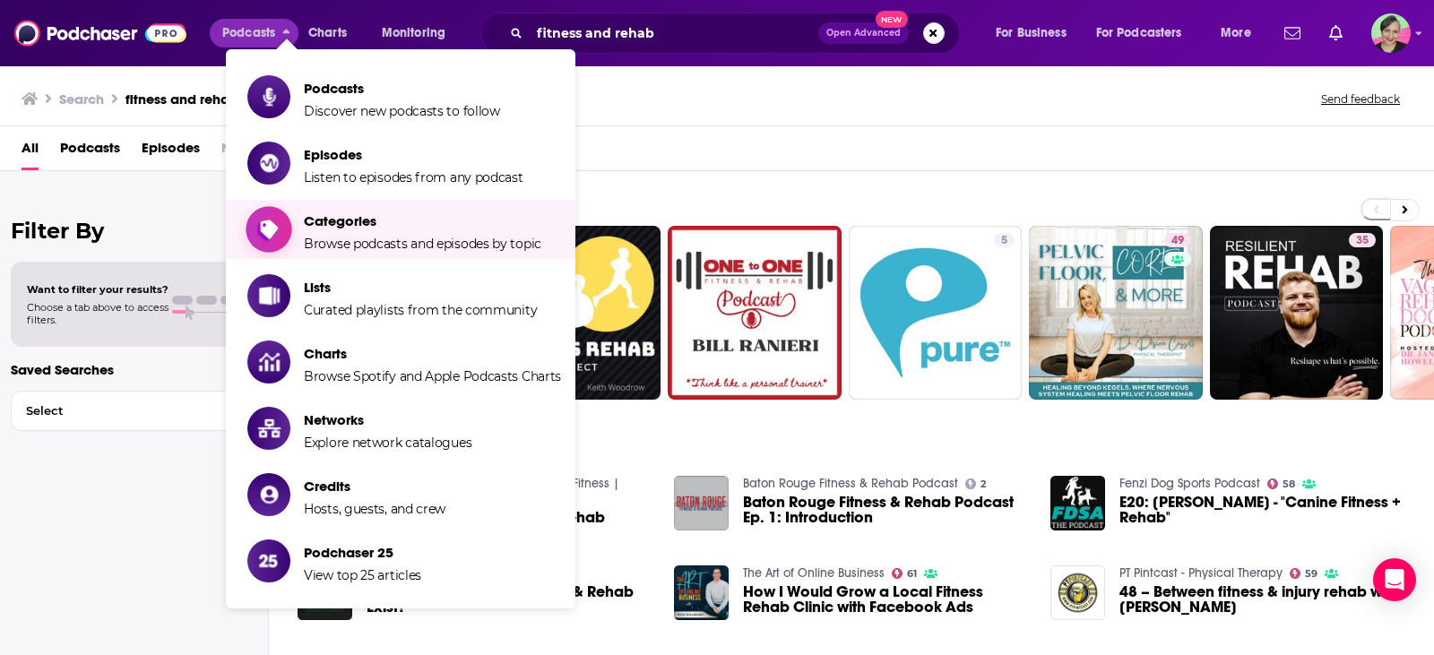
click at [361, 223] on span "Categories" at bounding box center [423, 220] width 238 height 17
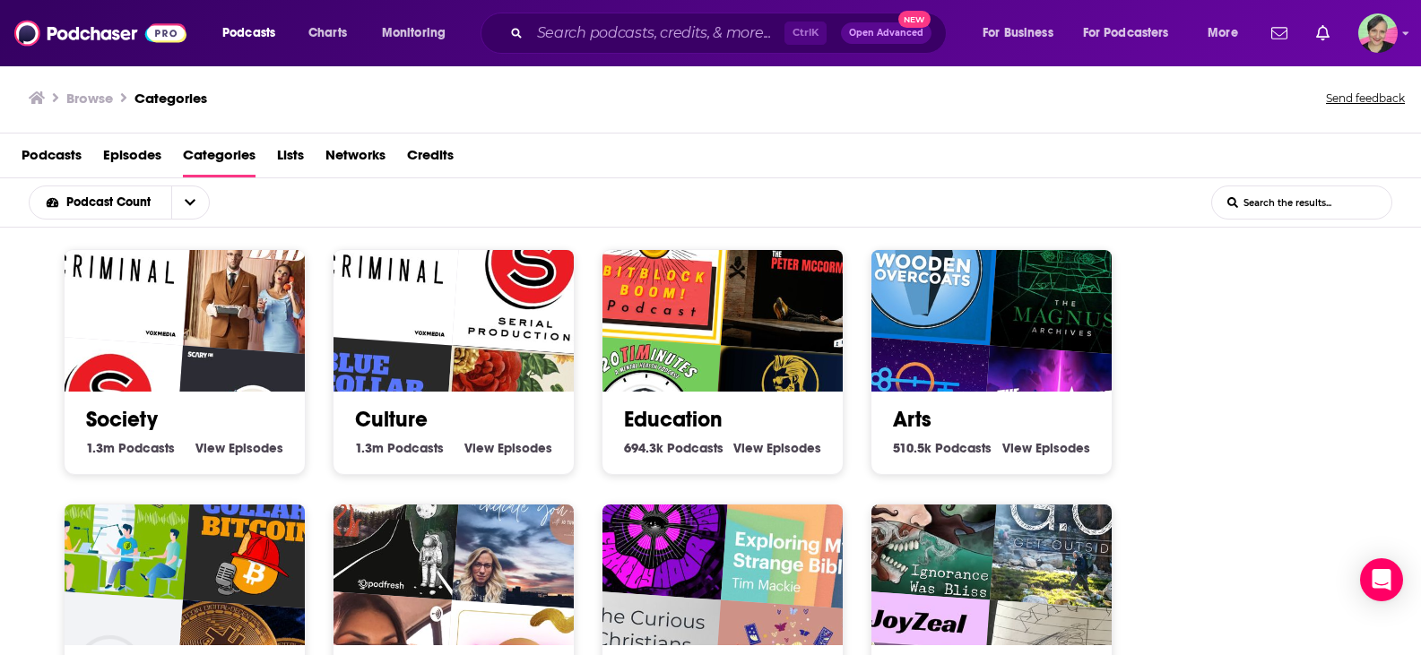
click at [1295, 209] on input "List Search Input" at bounding box center [1301, 202] width 179 height 32
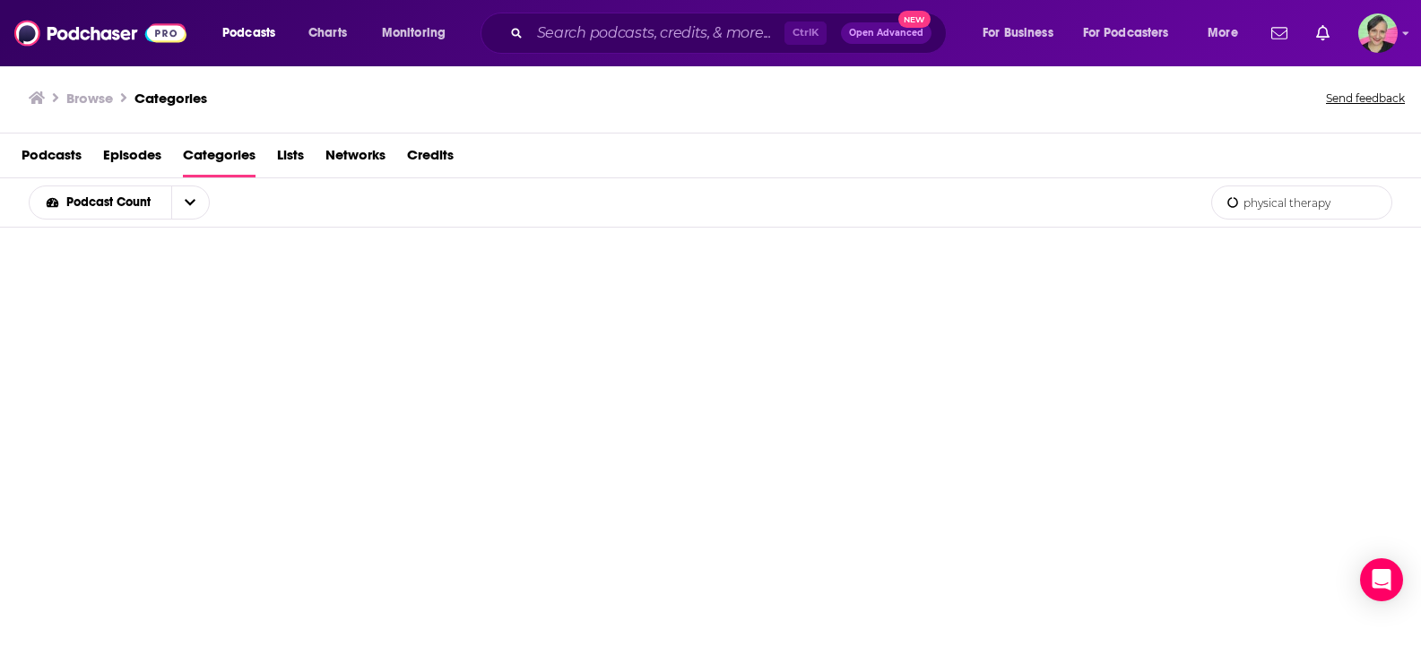
type input "physical therapy"
click at [182, 194] on button "open menu" at bounding box center [190, 202] width 38 height 32
click at [267, 199] on div "Podcast Count Podcast Count physical therapy List Search Input Search the resul…" at bounding box center [710, 202] width 1421 height 49
click at [286, 155] on span "Lists" at bounding box center [290, 159] width 27 height 37
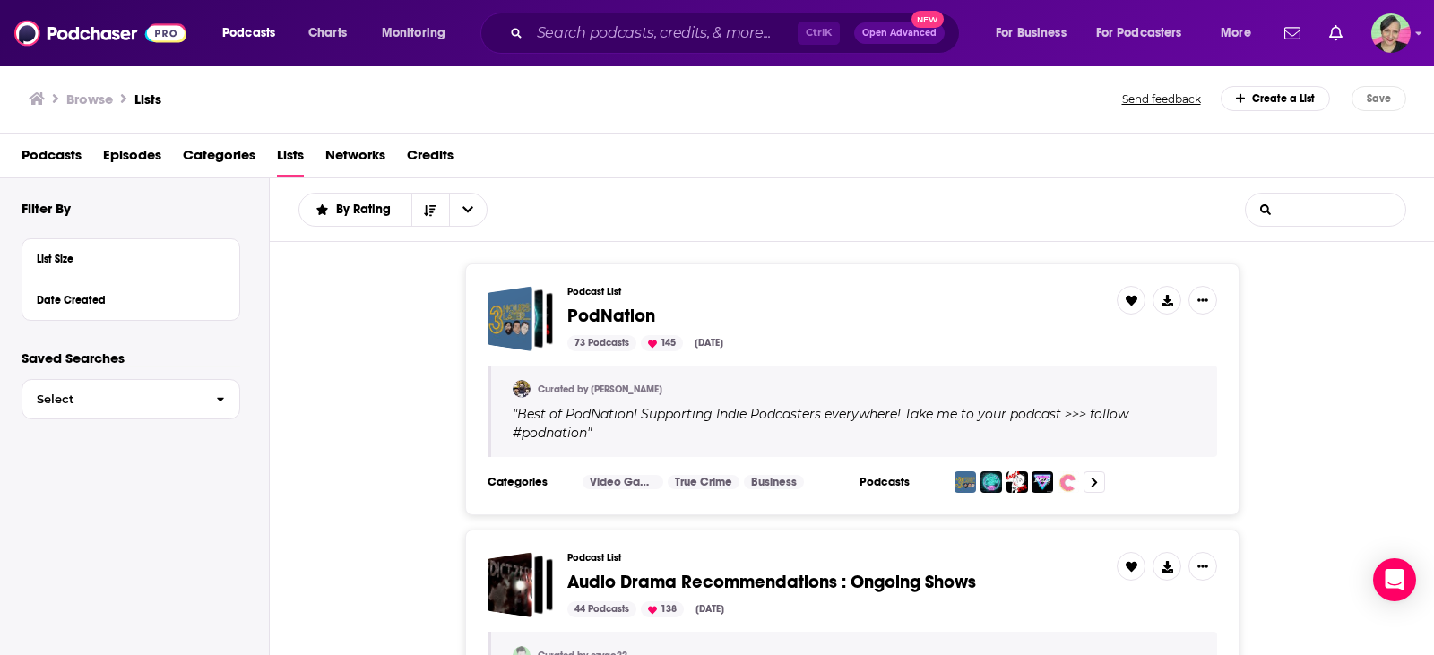
click at [1351, 208] on input "List Search Input" at bounding box center [1326, 210] width 160 height 32
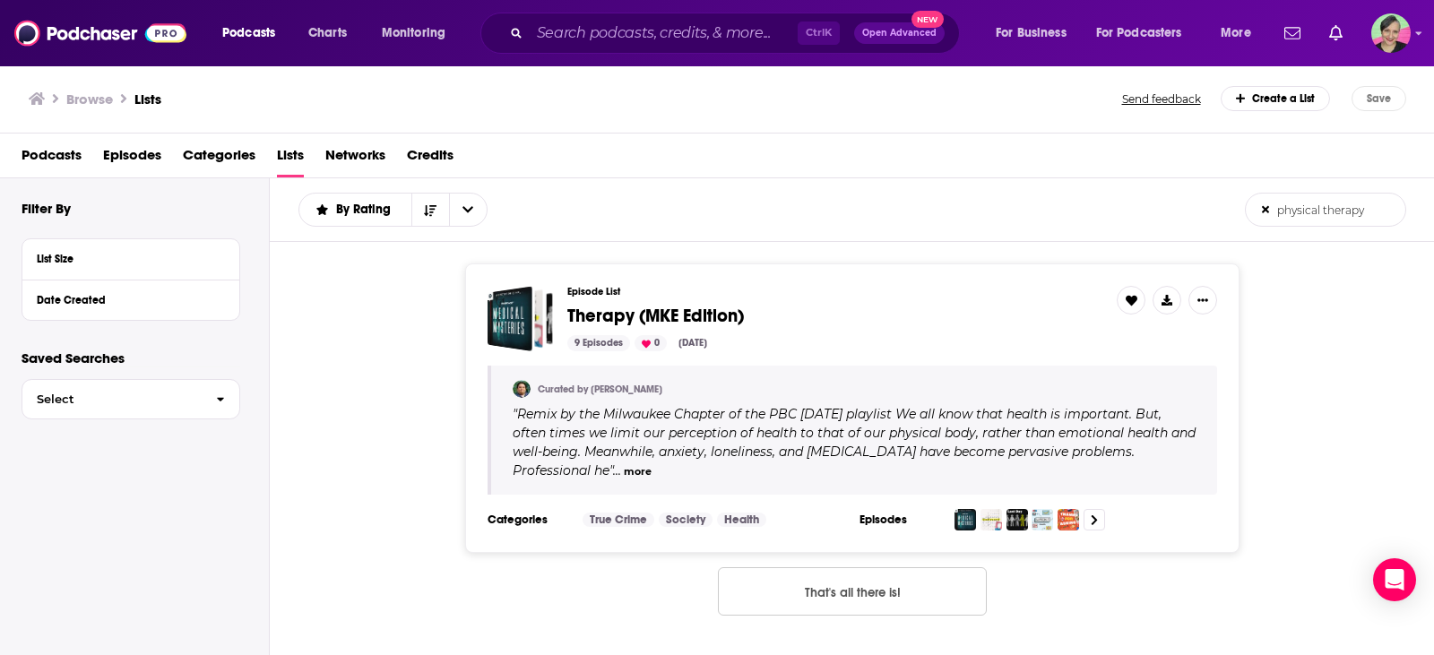
type input "physical therapy"
click at [660, 17] on div "Ctrl K Open Advanced New" at bounding box center [720, 33] width 480 height 41
click at [660, 25] on input "Search podcasts, credits, & more..." at bounding box center [664, 33] width 268 height 29
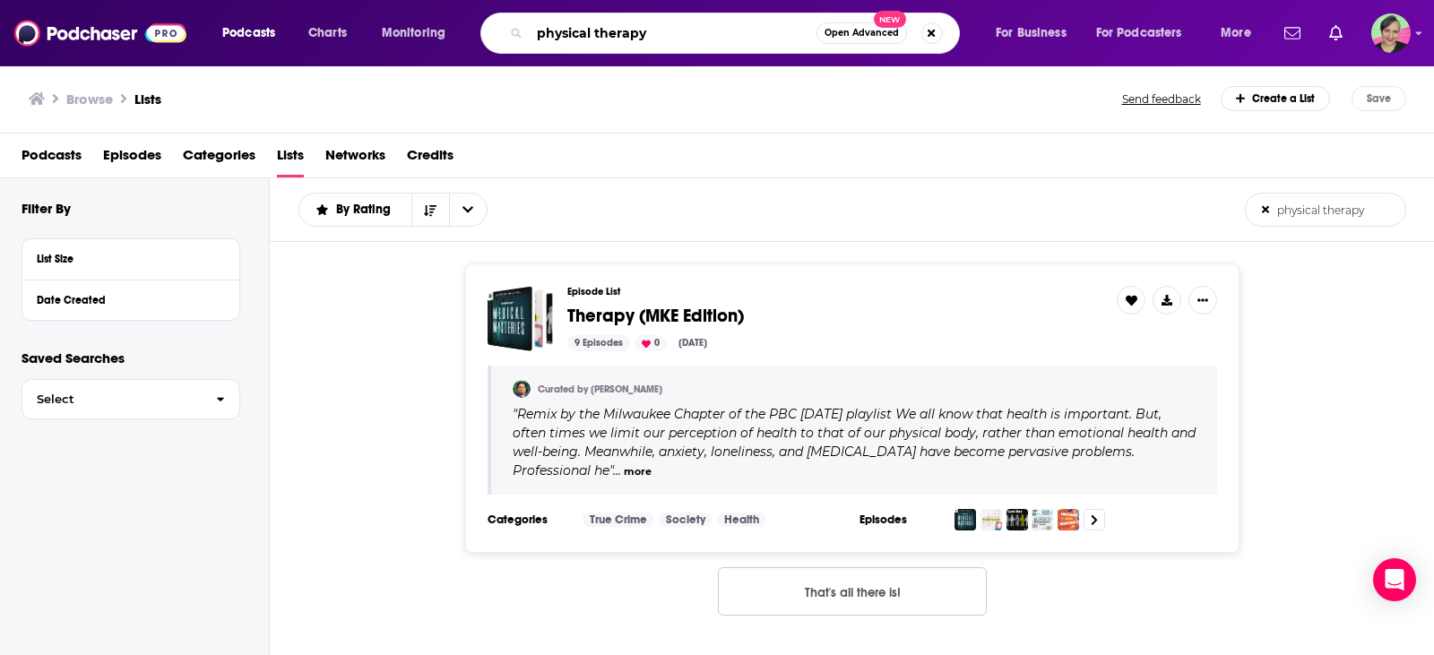
type input "physical therapy"
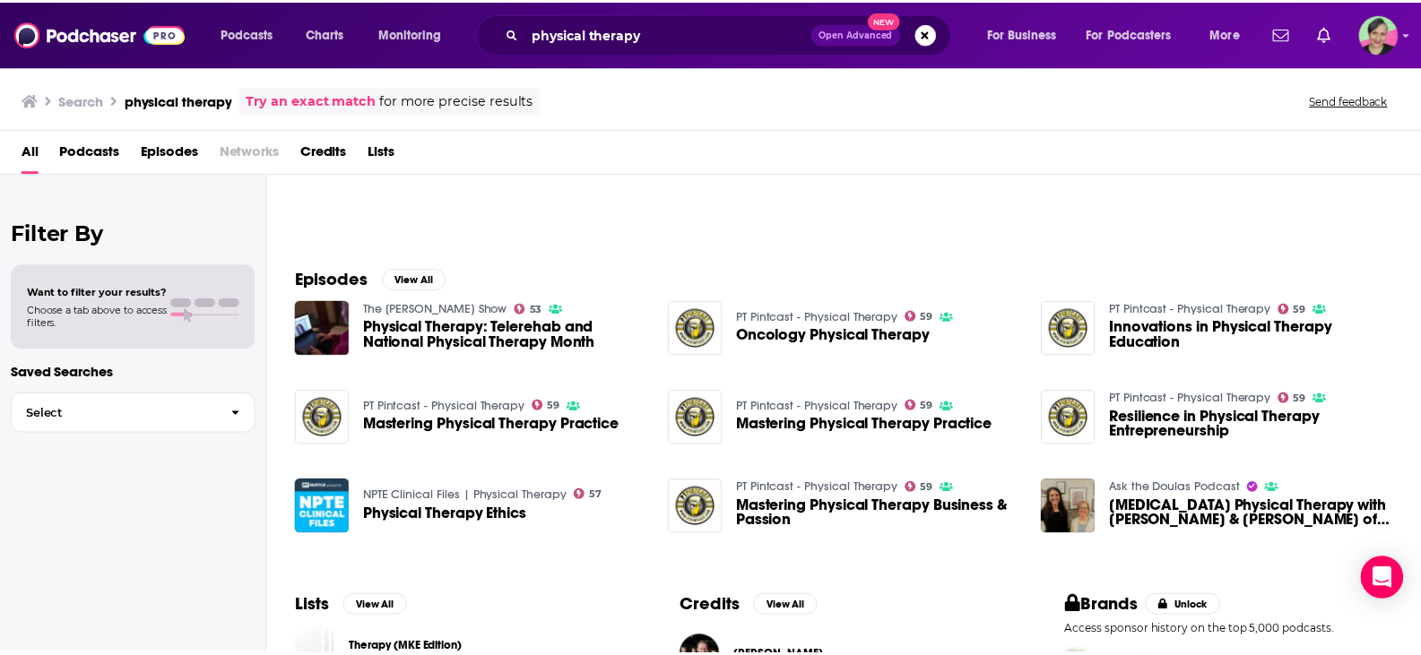
scroll to position [179, 0]
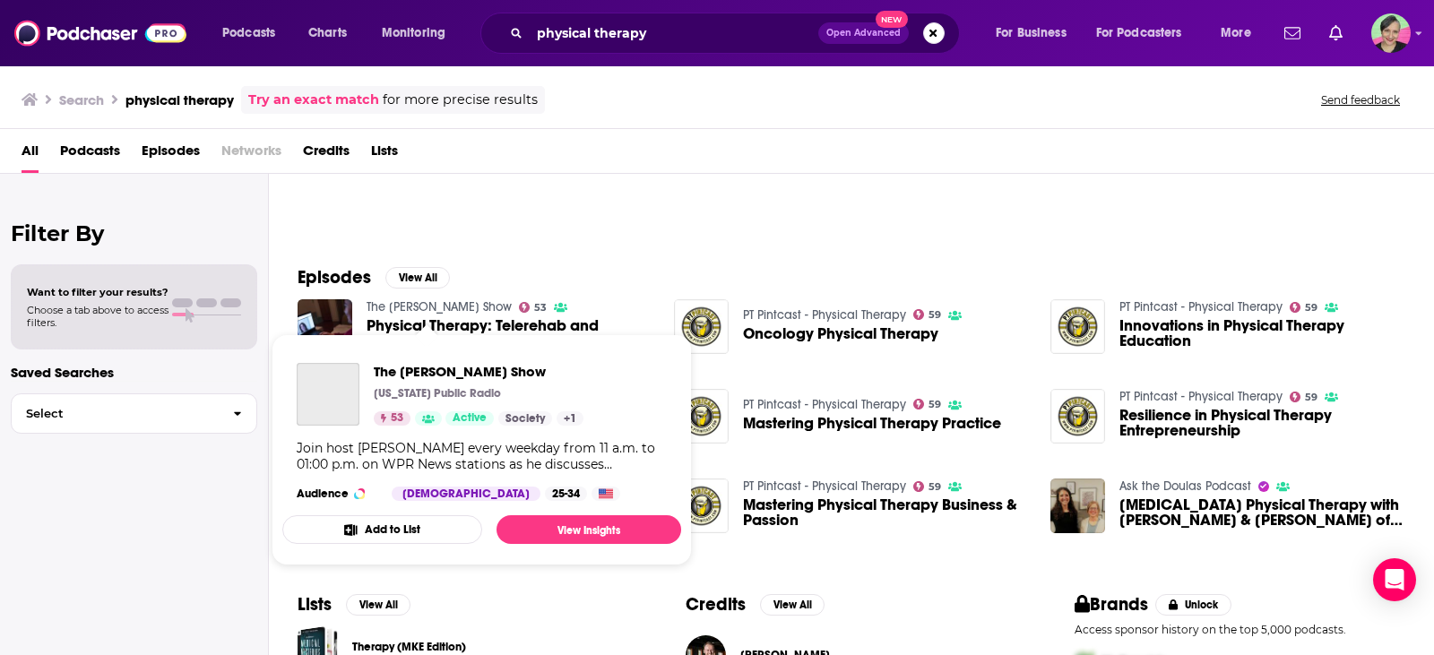
click at [438, 307] on link "The [PERSON_NAME] Show" at bounding box center [439, 306] width 145 height 15
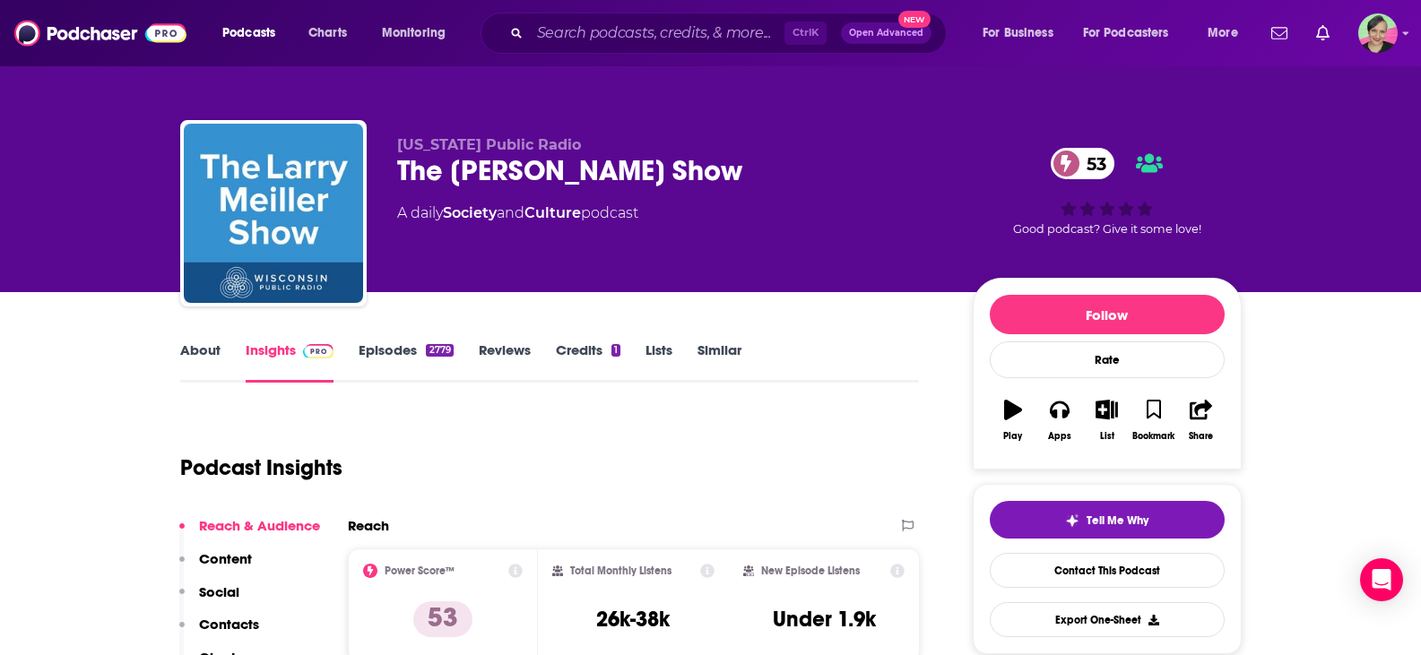
click at [204, 344] on link "About" at bounding box center [200, 361] width 40 height 41
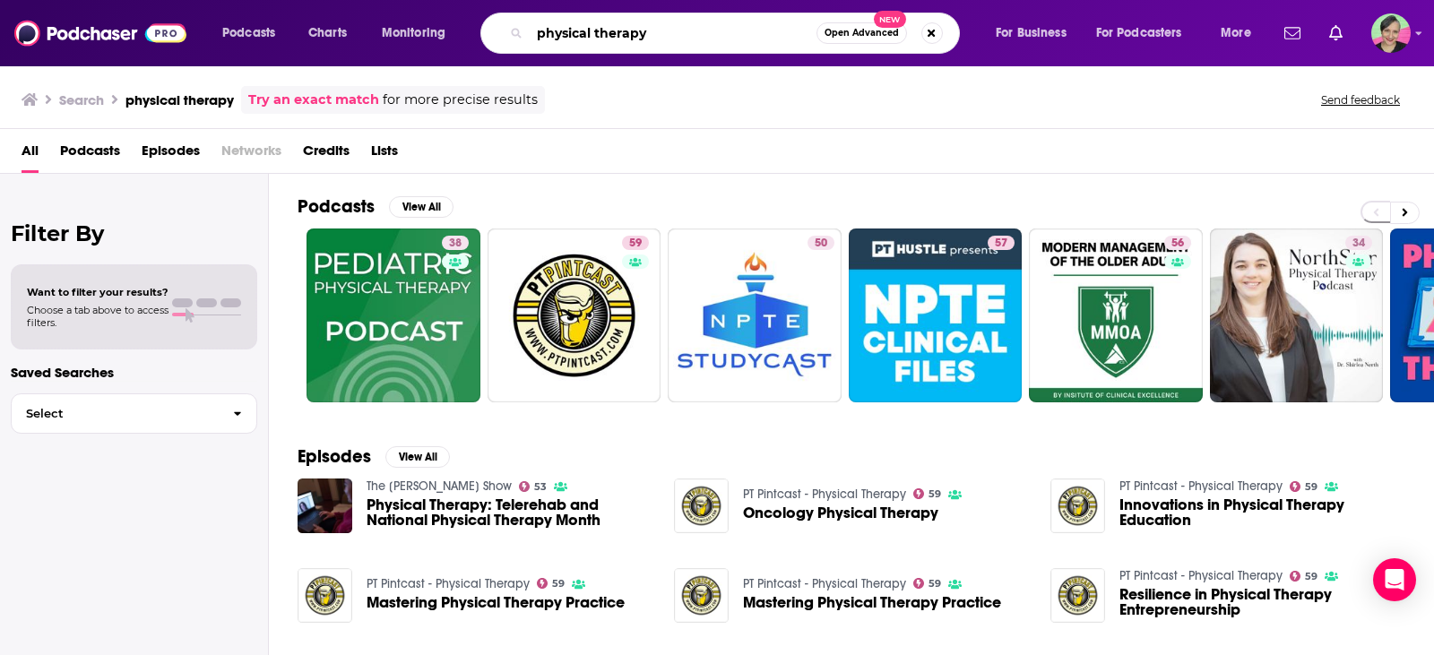
drag, startPoint x: 678, startPoint y: 31, endPoint x: 502, endPoint y: 3, distance: 178.0
click at [502, 3] on div "Podcasts Charts Monitoring physical therapy Open Advanced New For Business For …" at bounding box center [717, 33] width 1434 height 66
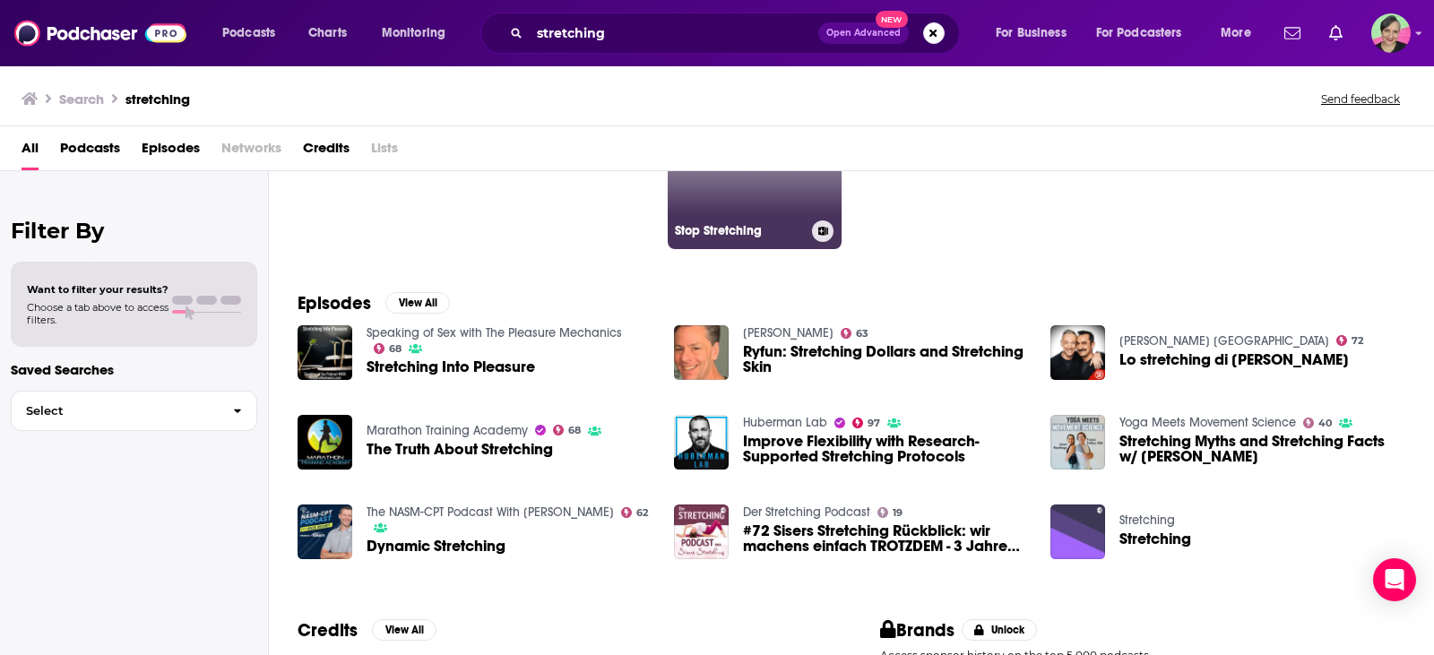
scroll to position [179, 0]
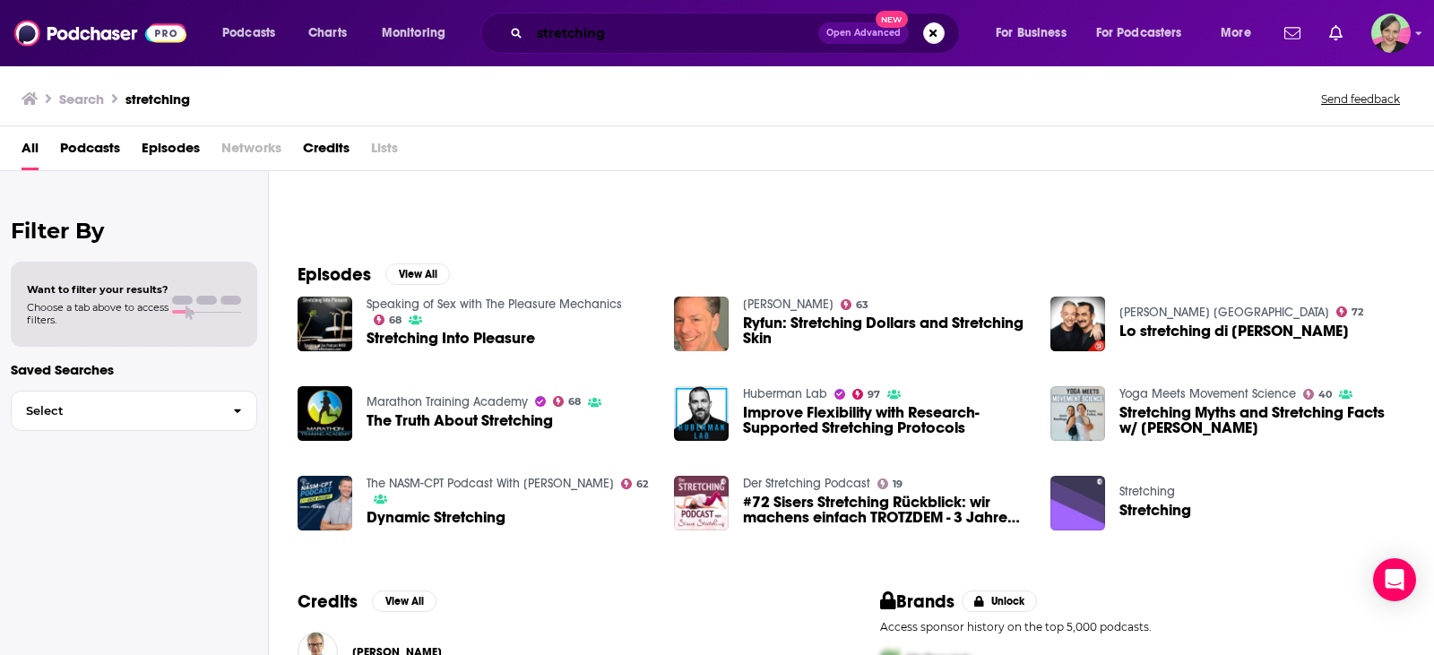
drag, startPoint x: 609, startPoint y: 29, endPoint x: 376, endPoint y: 6, distance: 234.1
click at [376, 6] on div "Podcasts Charts Monitoring stretching Open Advanced New For Business For Podcas…" at bounding box center [717, 33] width 1434 height 66
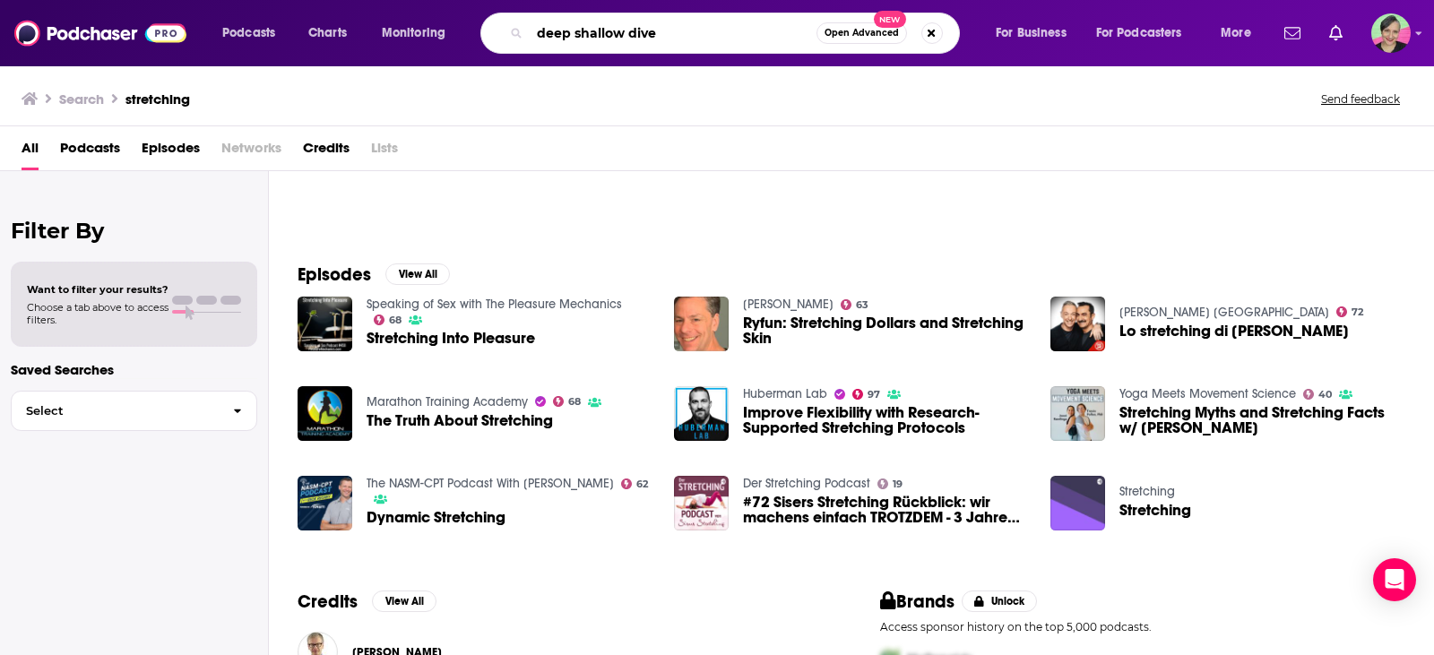
type input "deep shallow dive"
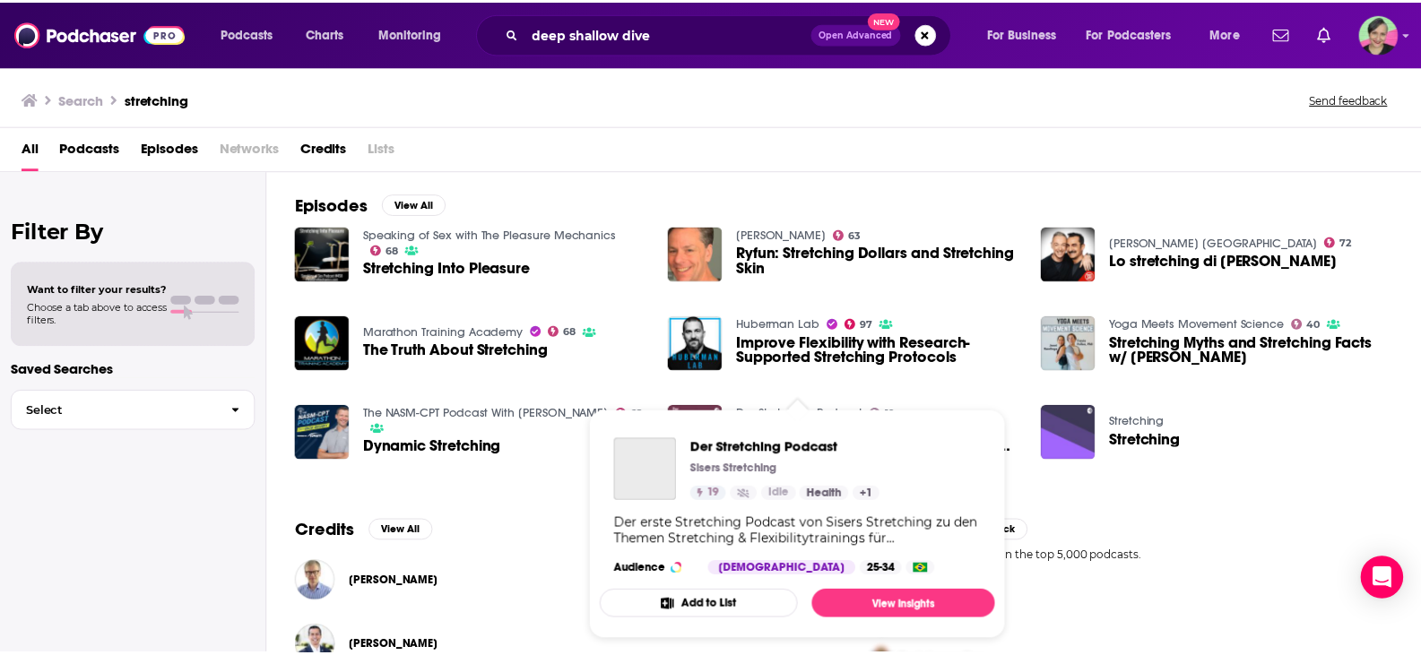
scroll to position [209, 0]
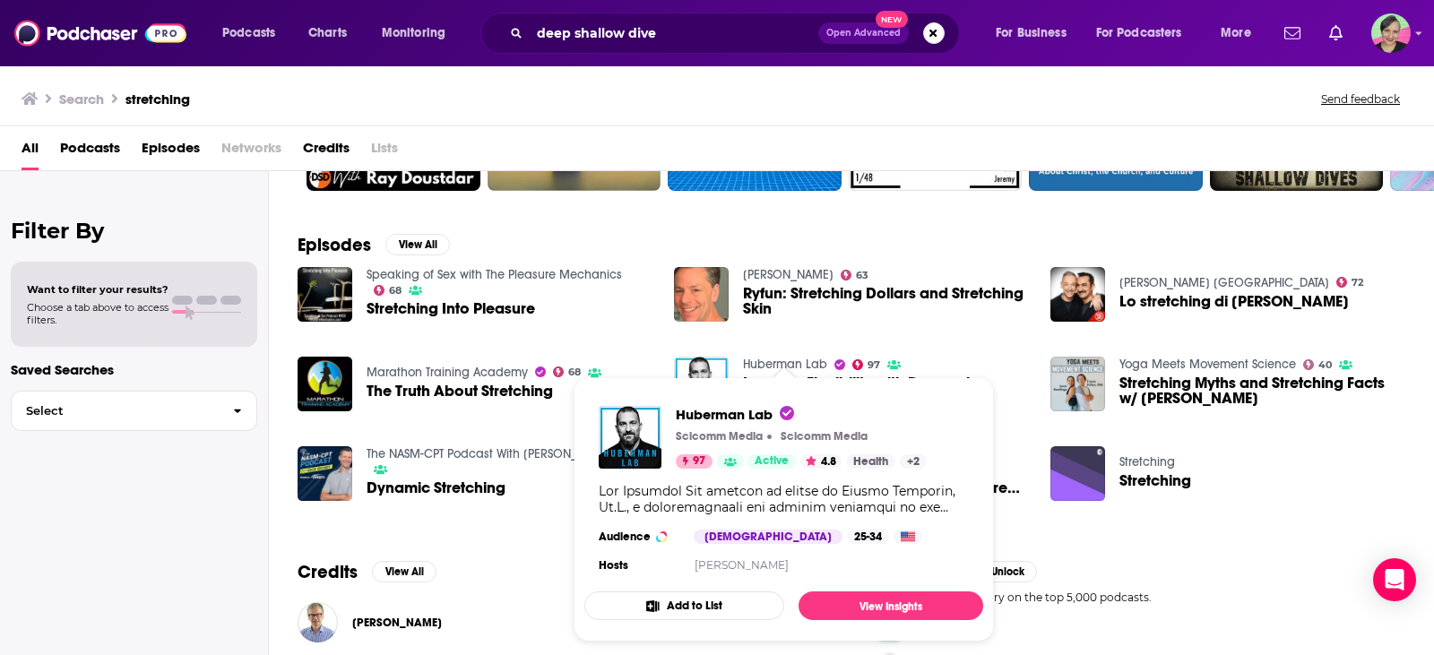
click at [783, 362] on link "Huberman Lab" at bounding box center [785, 364] width 84 height 15
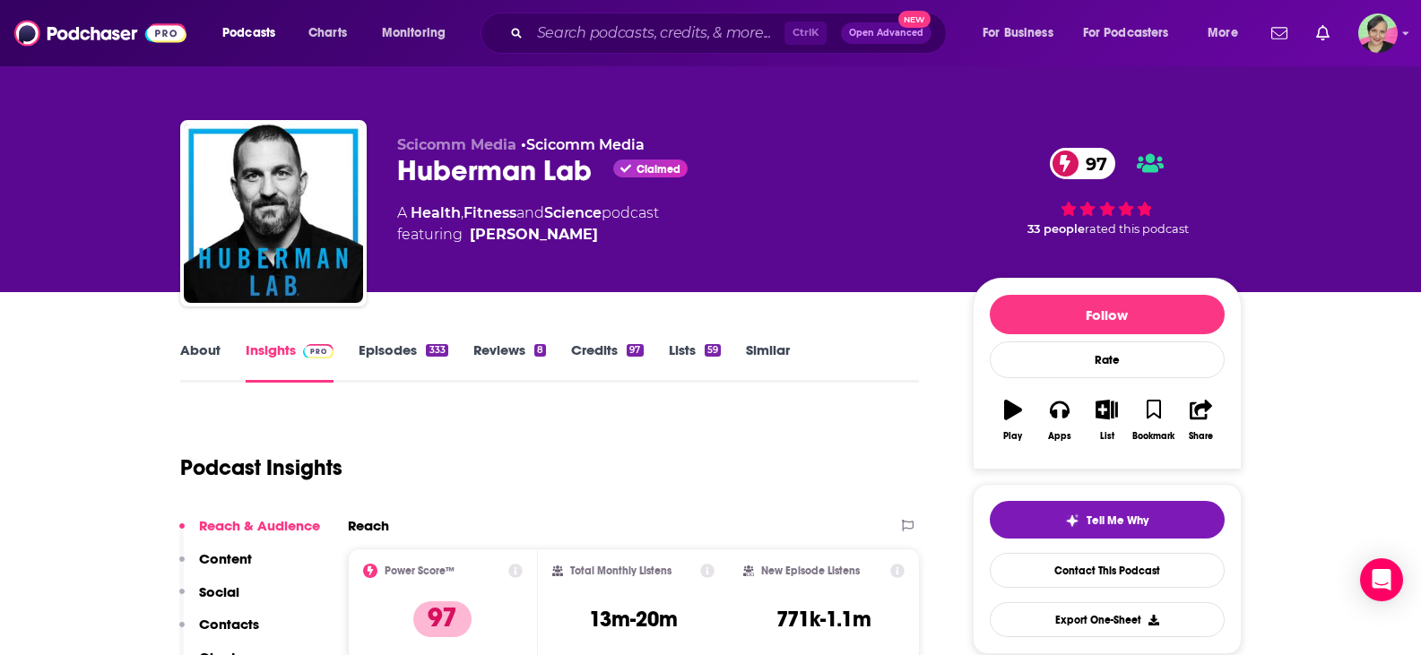
scroll to position [179, 0]
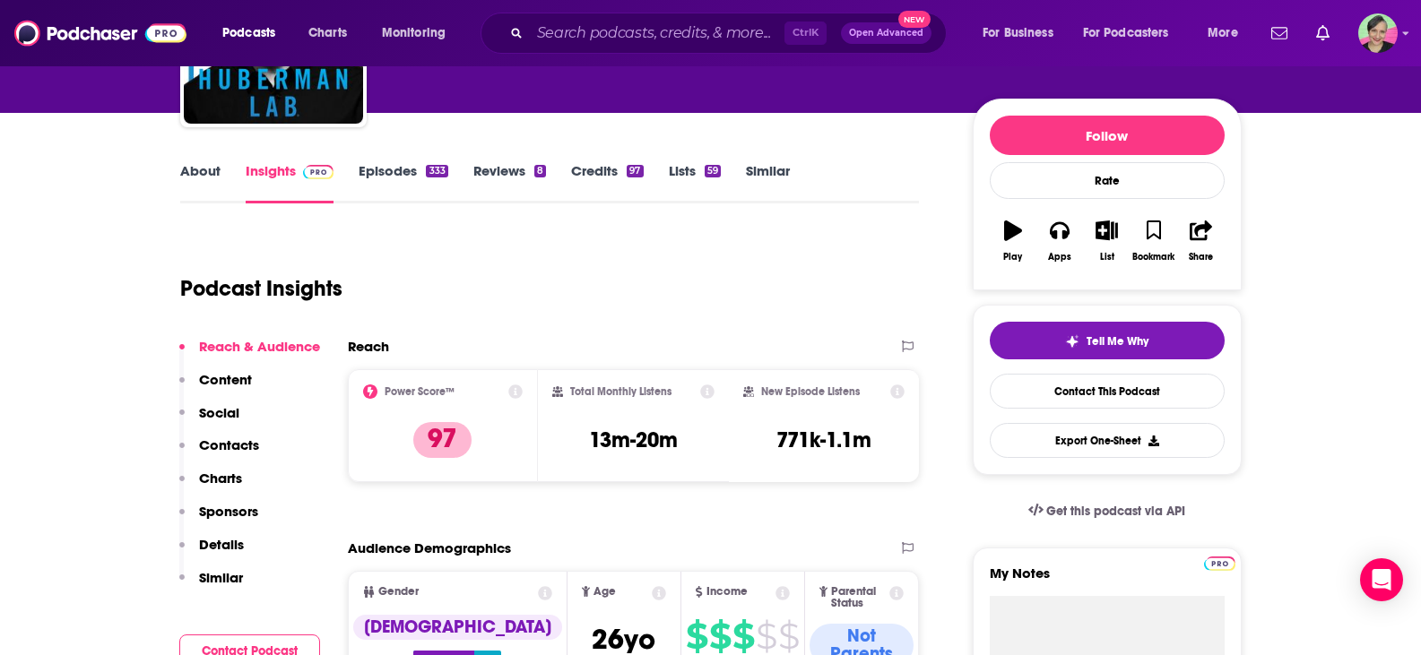
click at [208, 175] on link "About" at bounding box center [200, 182] width 40 height 41
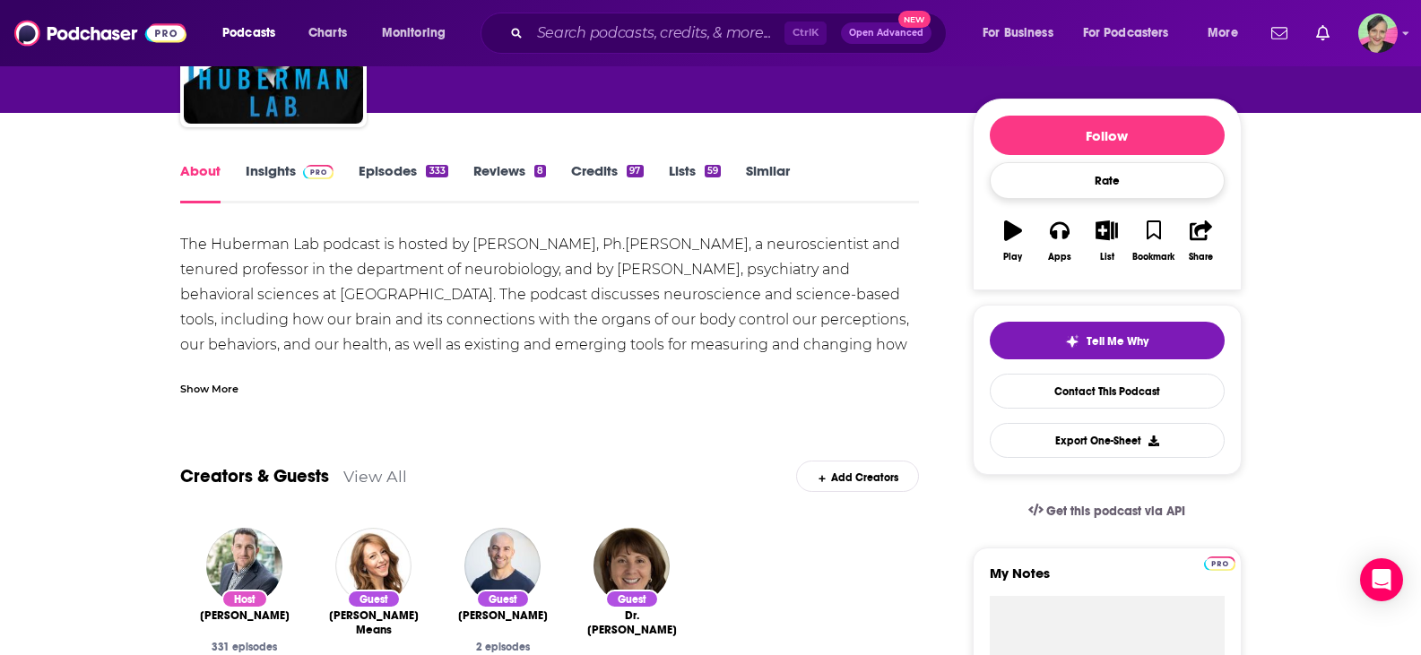
scroll to position [269, 0]
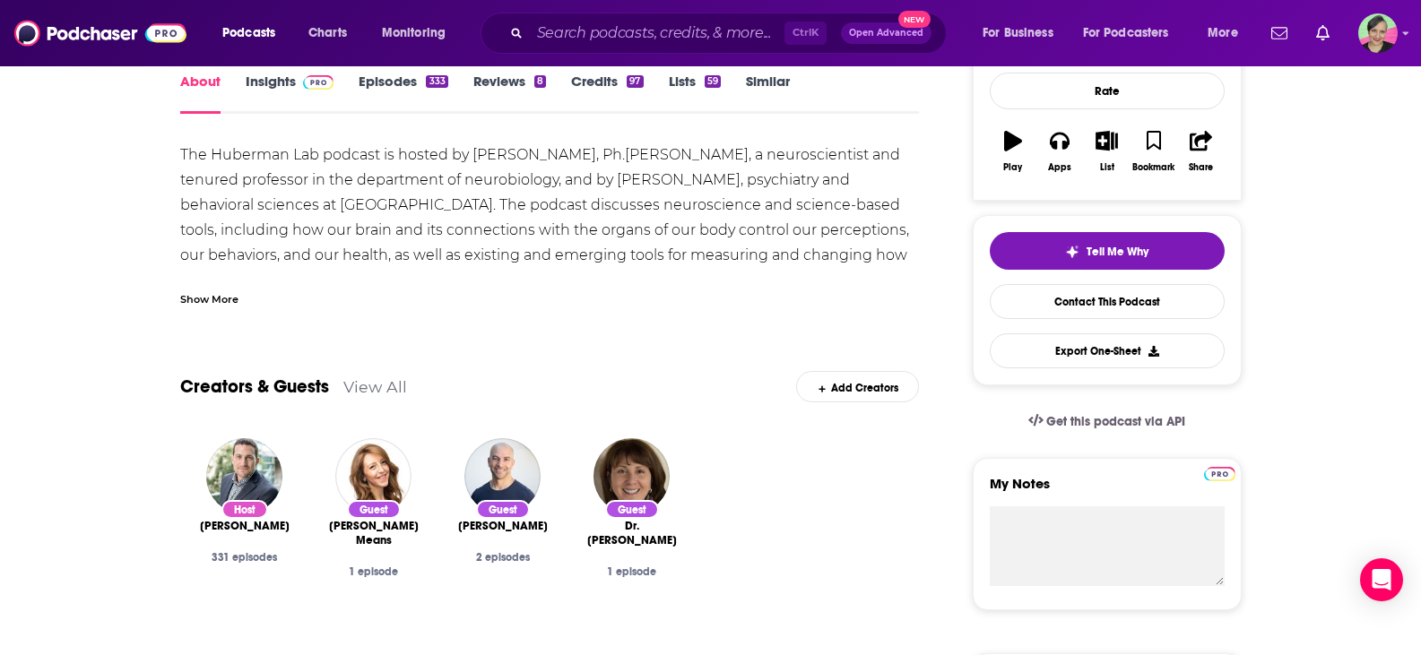
click at [207, 298] on div "Show More" at bounding box center [209, 298] width 58 height 17
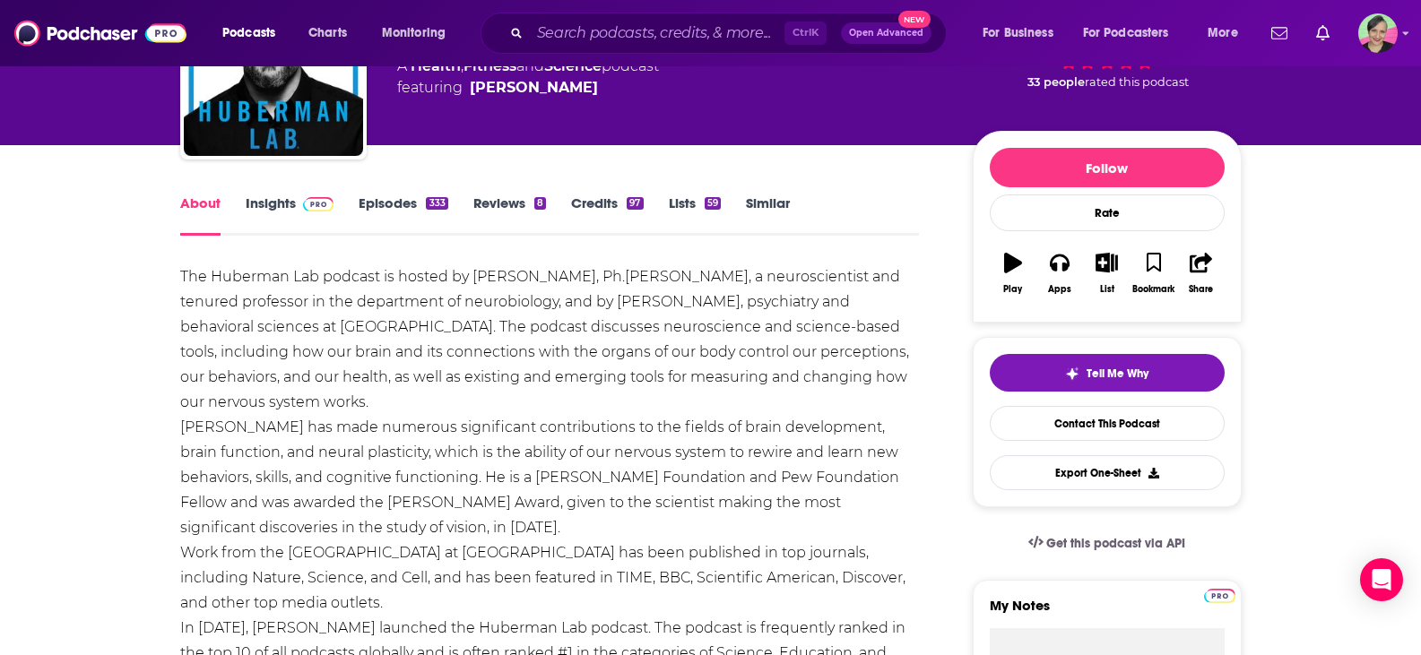
scroll to position [90, 0]
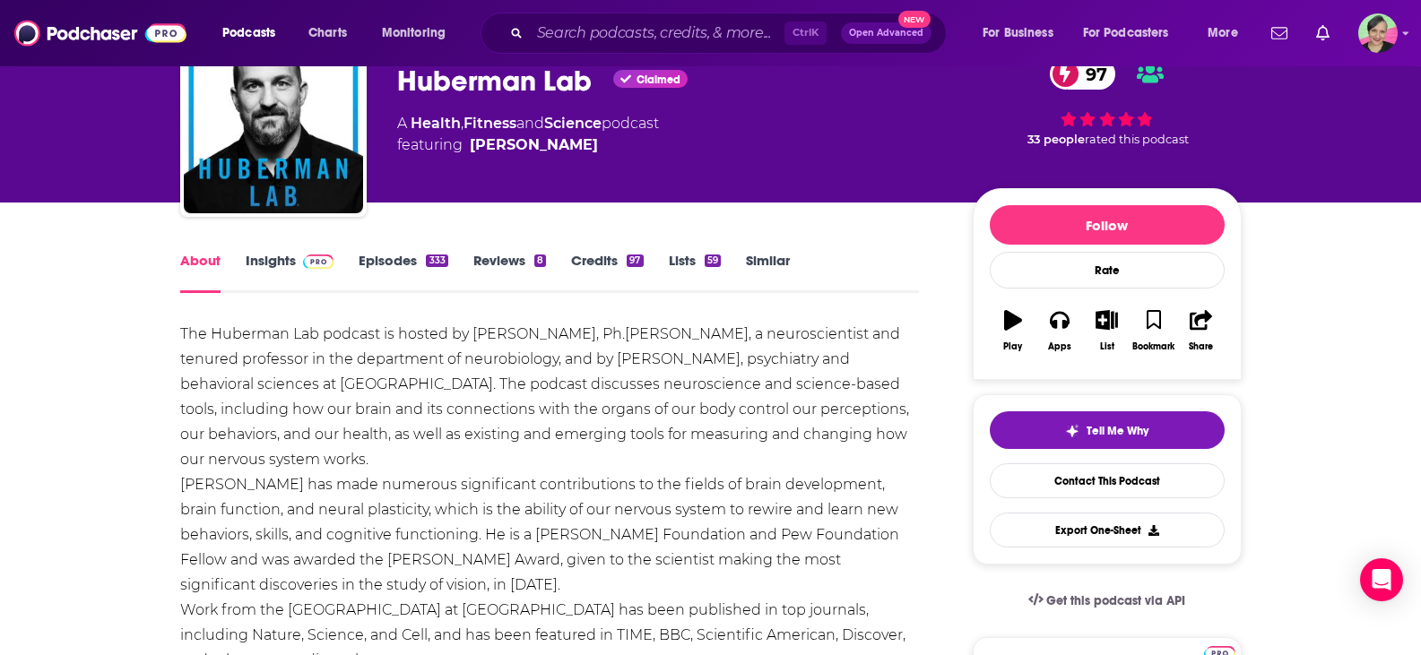
click at [410, 268] on link "Episodes 333" at bounding box center [403, 272] width 89 height 41
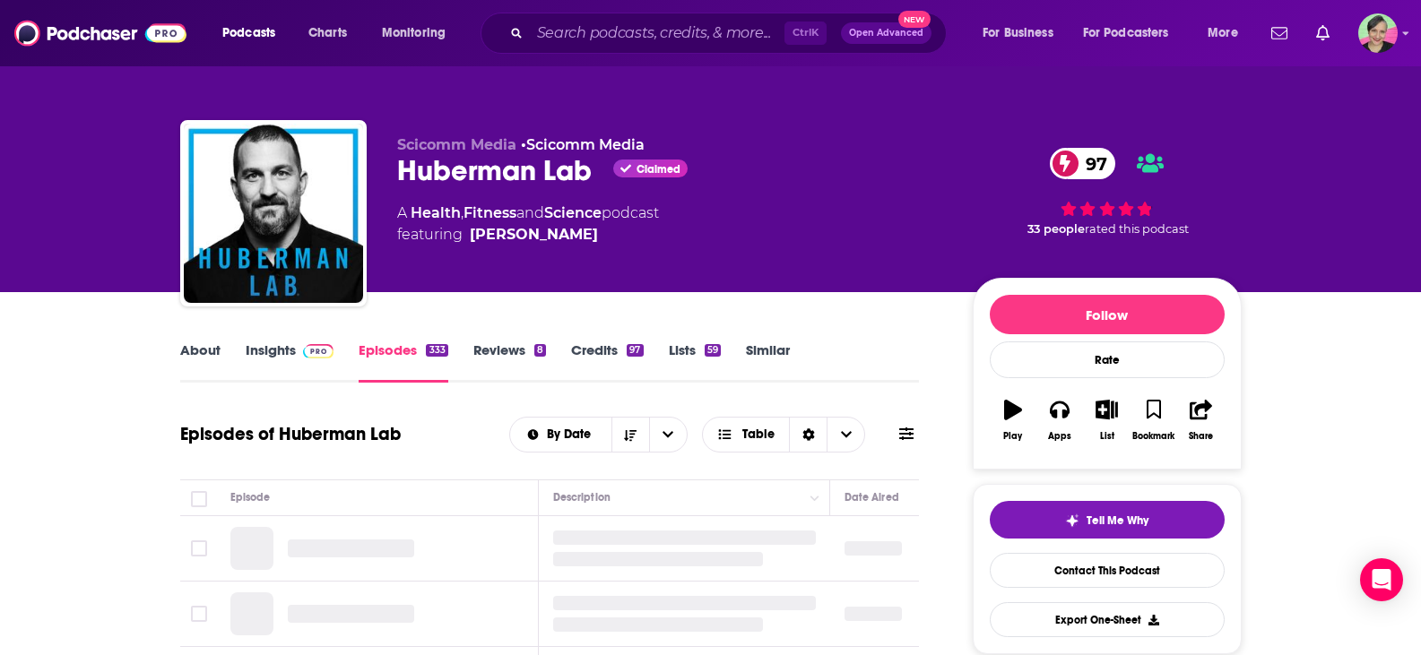
click at [903, 430] on icon at bounding box center [906, 434] width 14 height 13
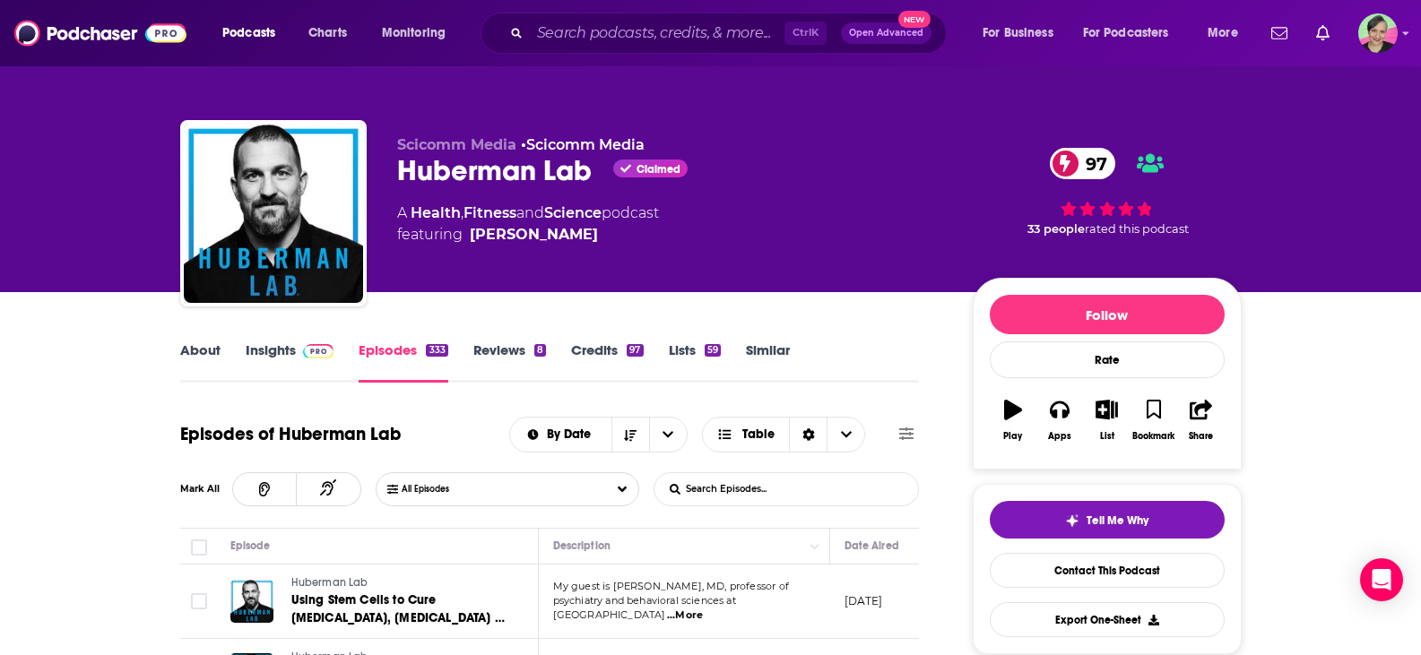
click at [739, 482] on input "List Search Input" at bounding box center [747, 489] width 187 height 32
type input "physical therapy"
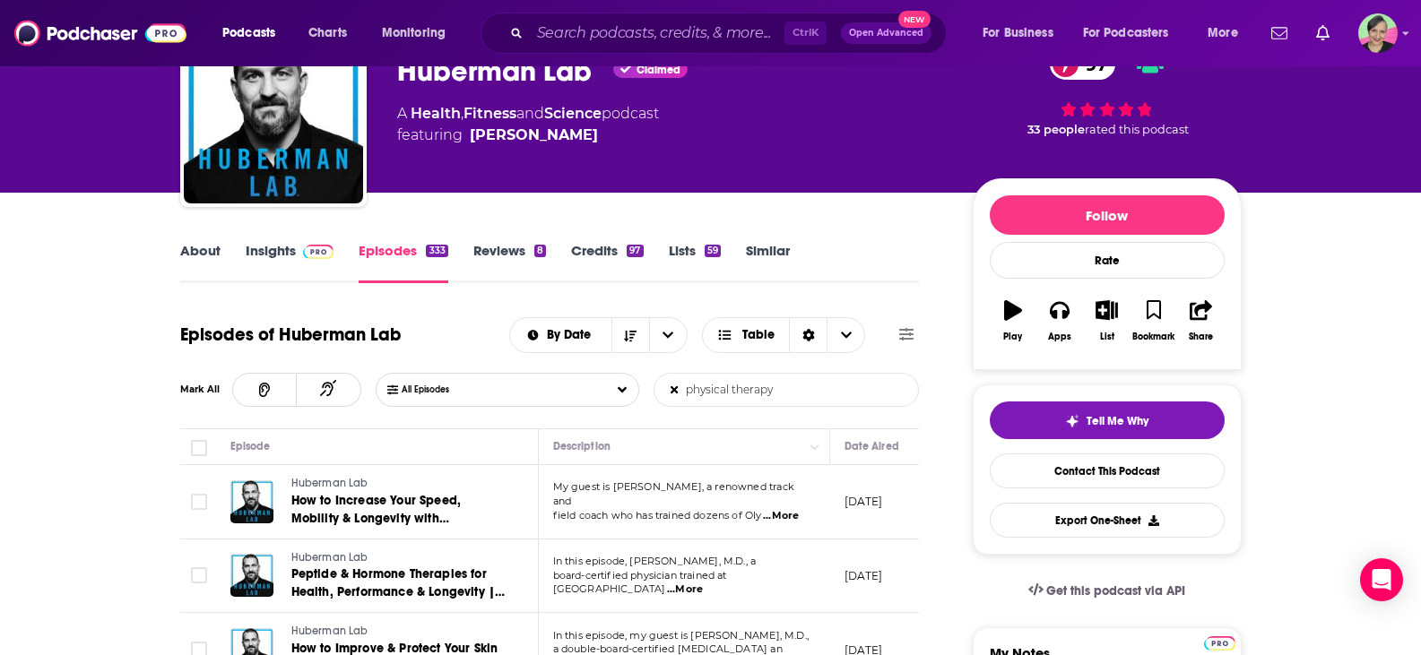
scroll to position [90, 0]
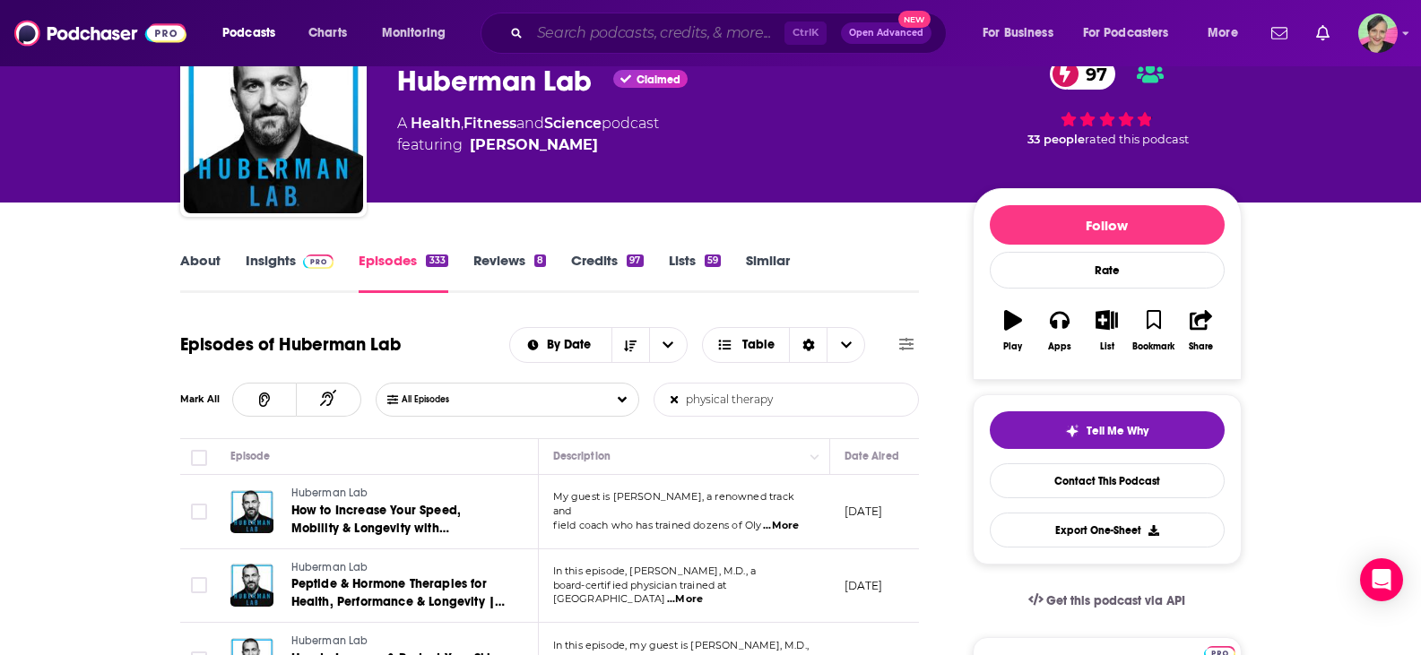
click at [654, 30] on input "Search podcasts, credits, & more..." at bounding box center [657, 33] width 255 height 29
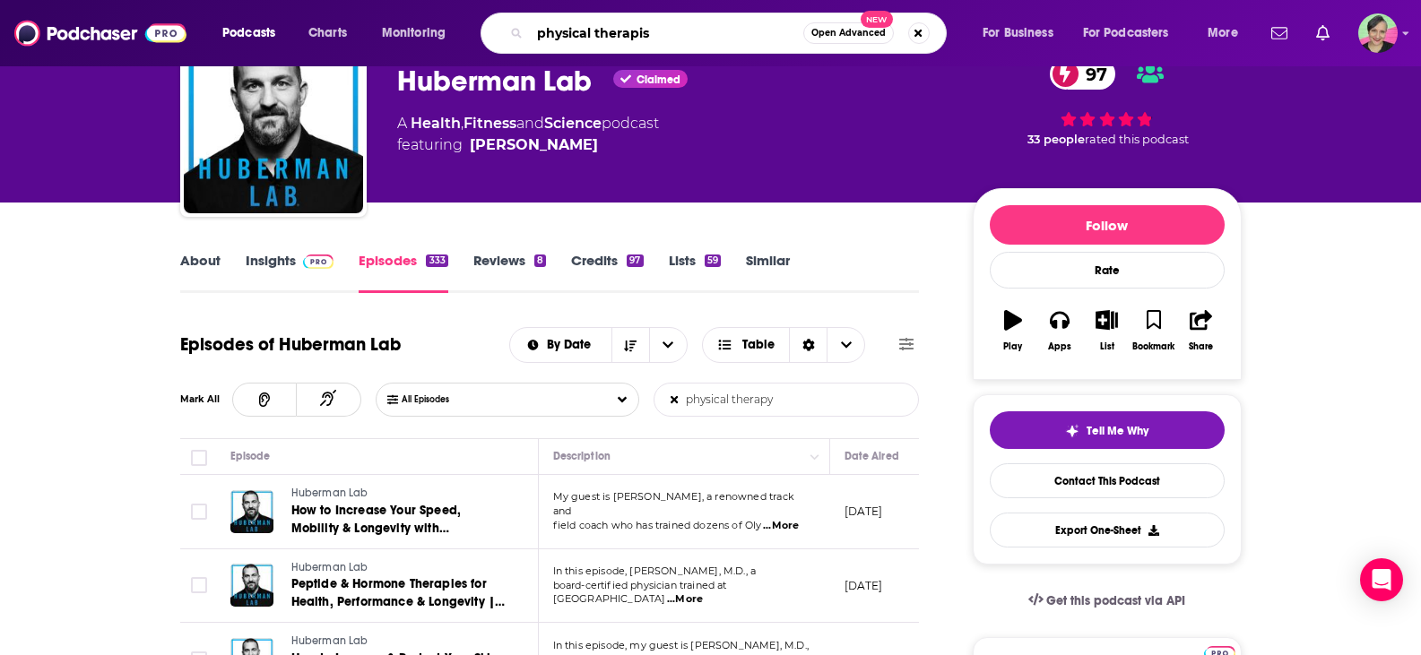
type input "physical therapist"
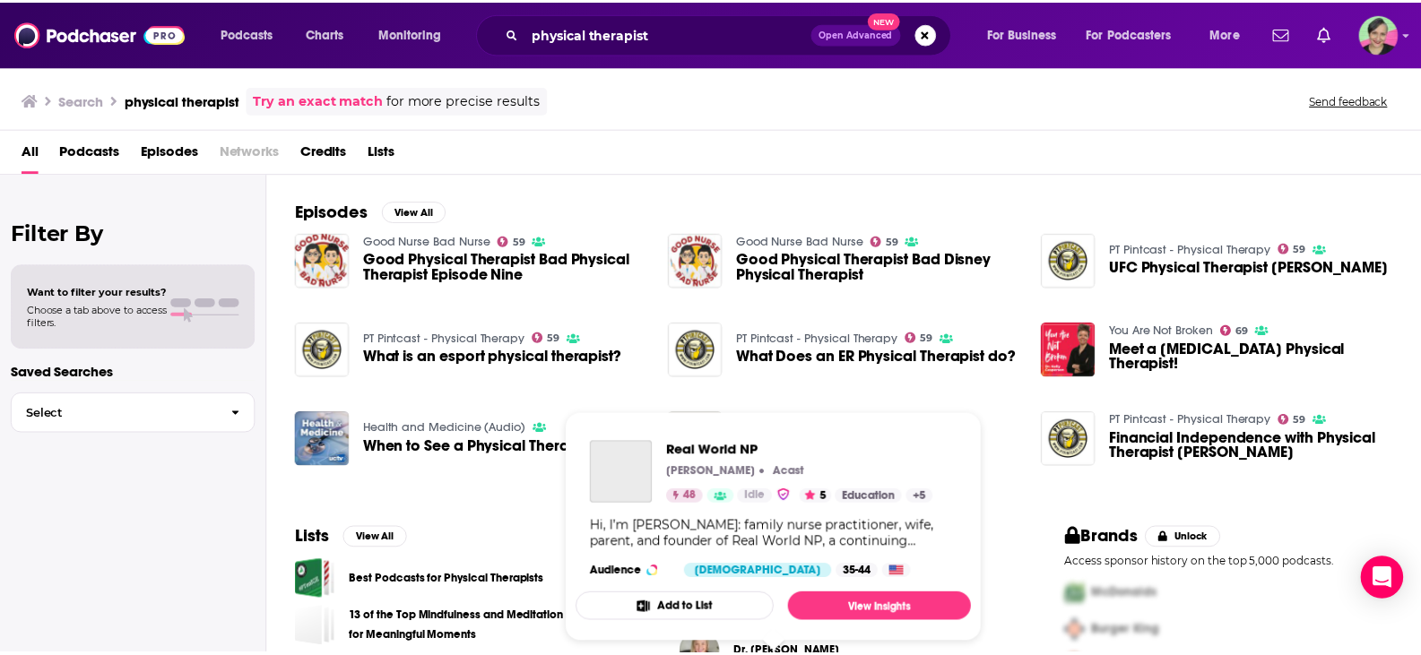
scroll to position [358, 0]
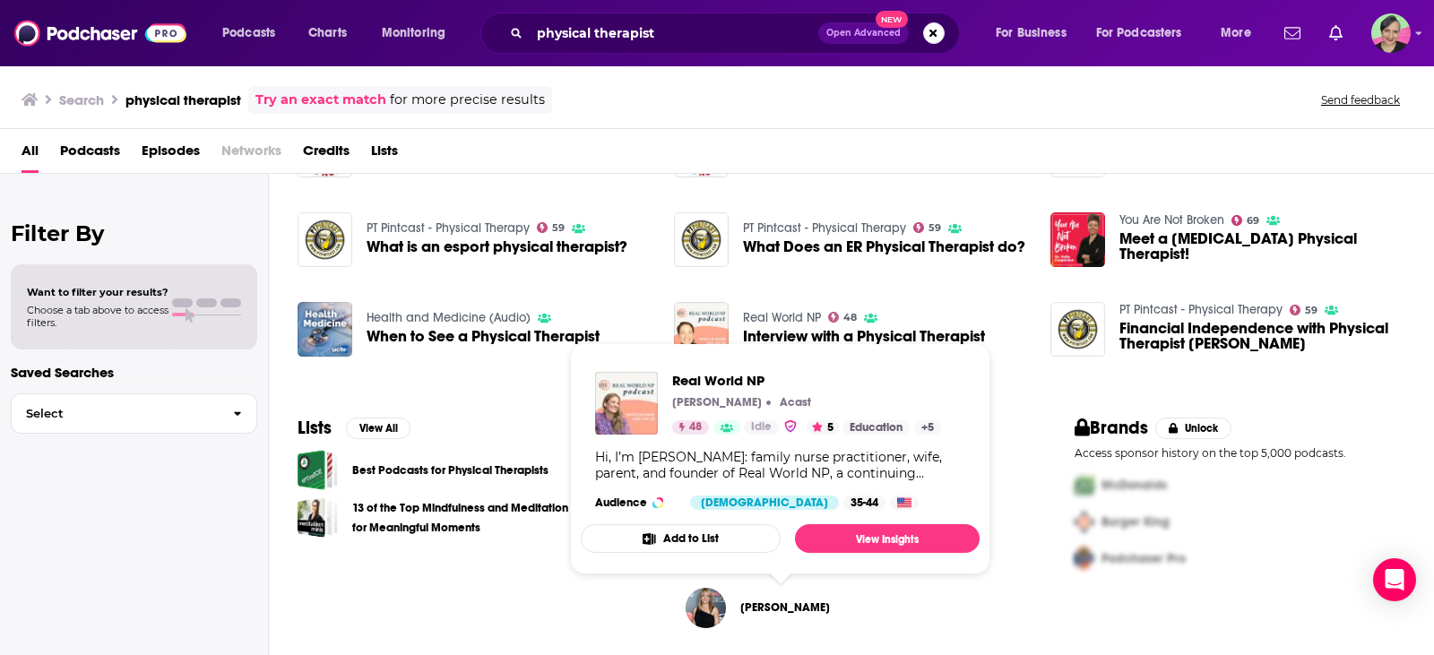
click at [0, 425] on div "Filter By Want to filter your results? Choose a tab above to access filters. Sa…" at bounding box center [134, 501] width 269 height 655
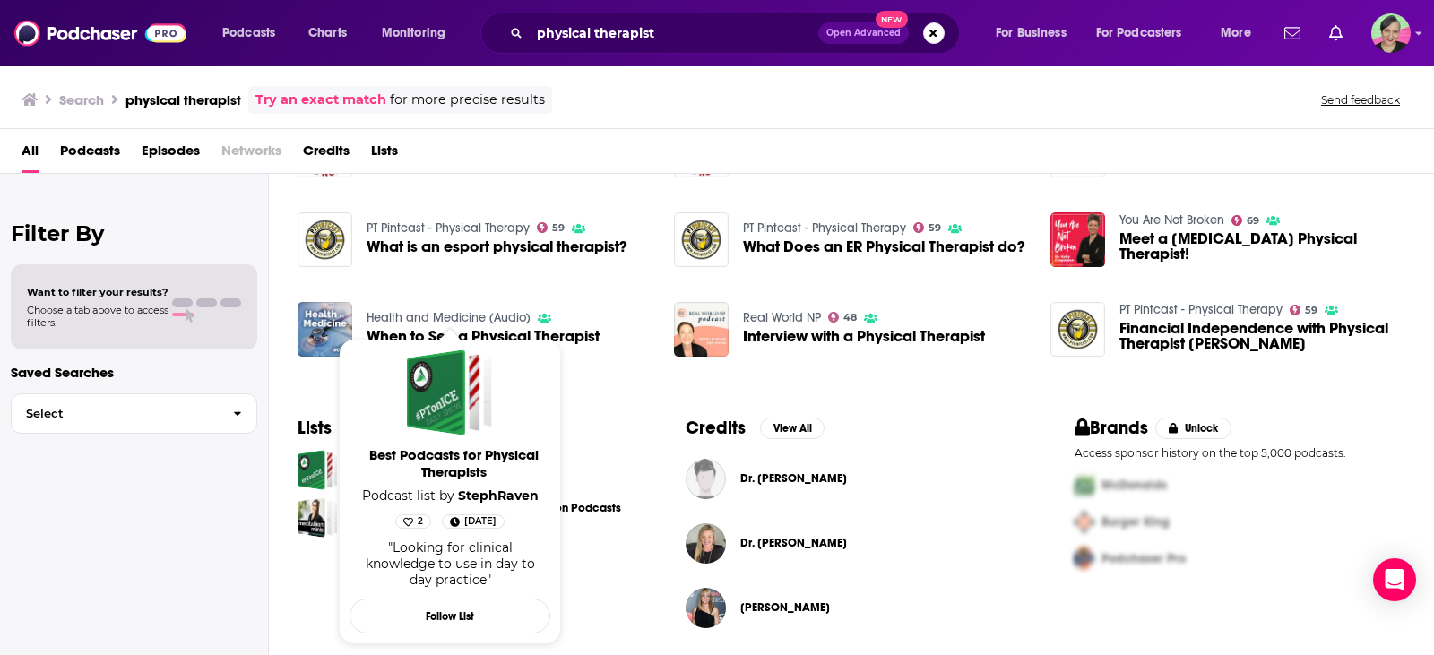
click at [0, 562] on div "Filter By Want to filter your results? Choose a tab above to access filters. Sa…" at bounding box center [134, 501] width 269 height 655
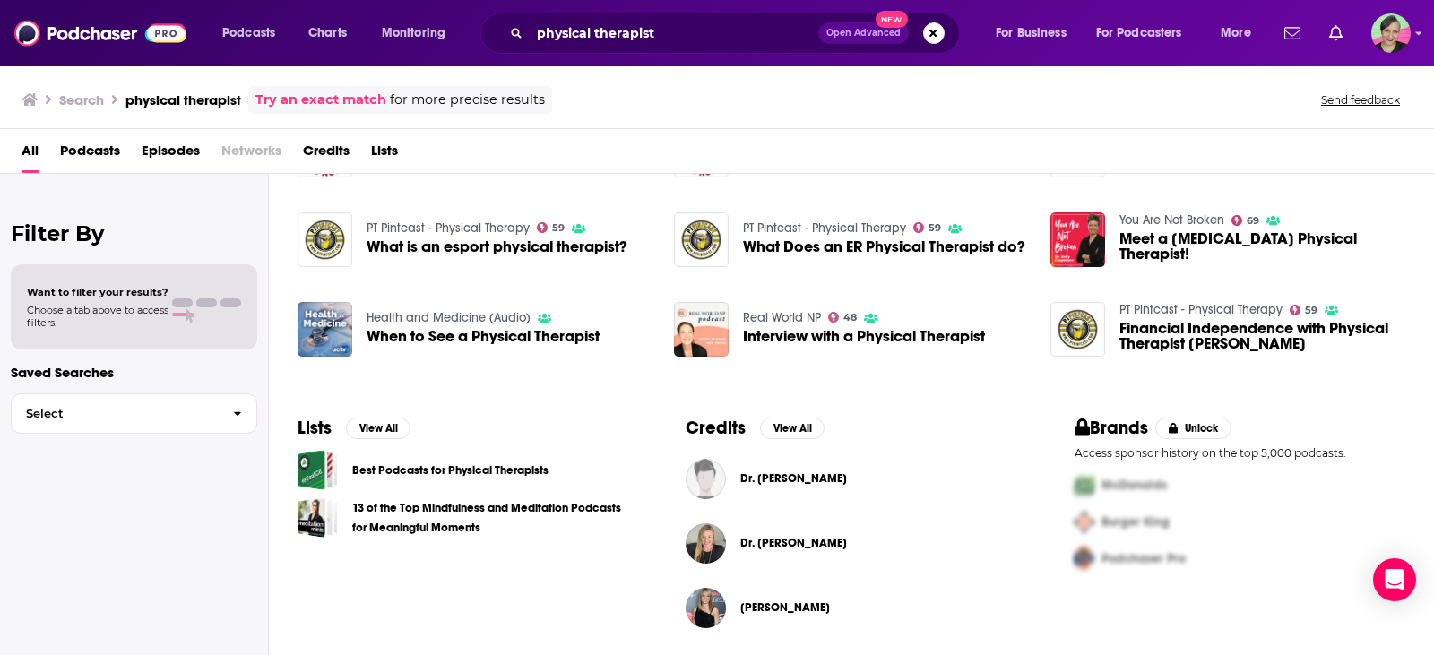
click at [362, 471] on div "Podcasts Charts Monitoring physical therapist Open Advanced New For Business Fo…" at bounding box center [717, 327] width 1434 height 655
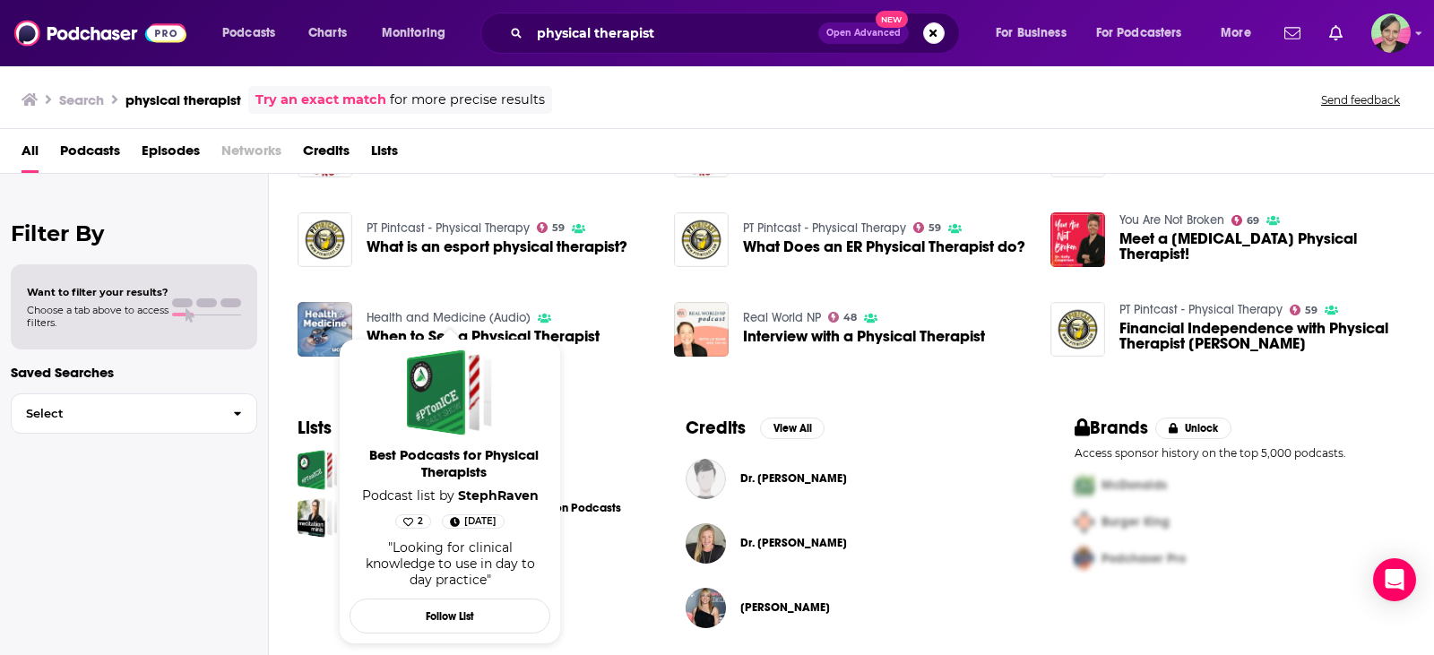
click at [382, 462] on span "Best Podcasts for Physical Therapists" at bounding box center [453, 463] width 201 height 34
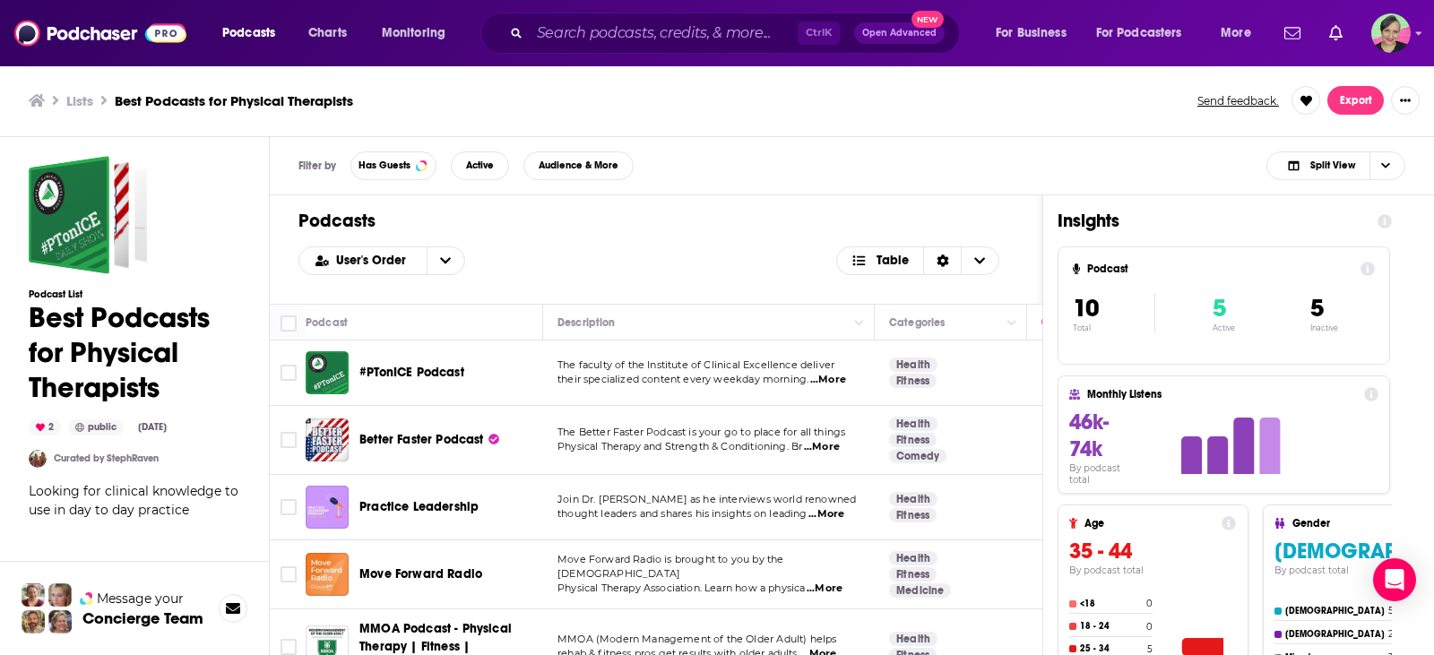
click at [438, 445] on span "Better Faster Podcast" at bounding box center [421, 439] width 125 height 15
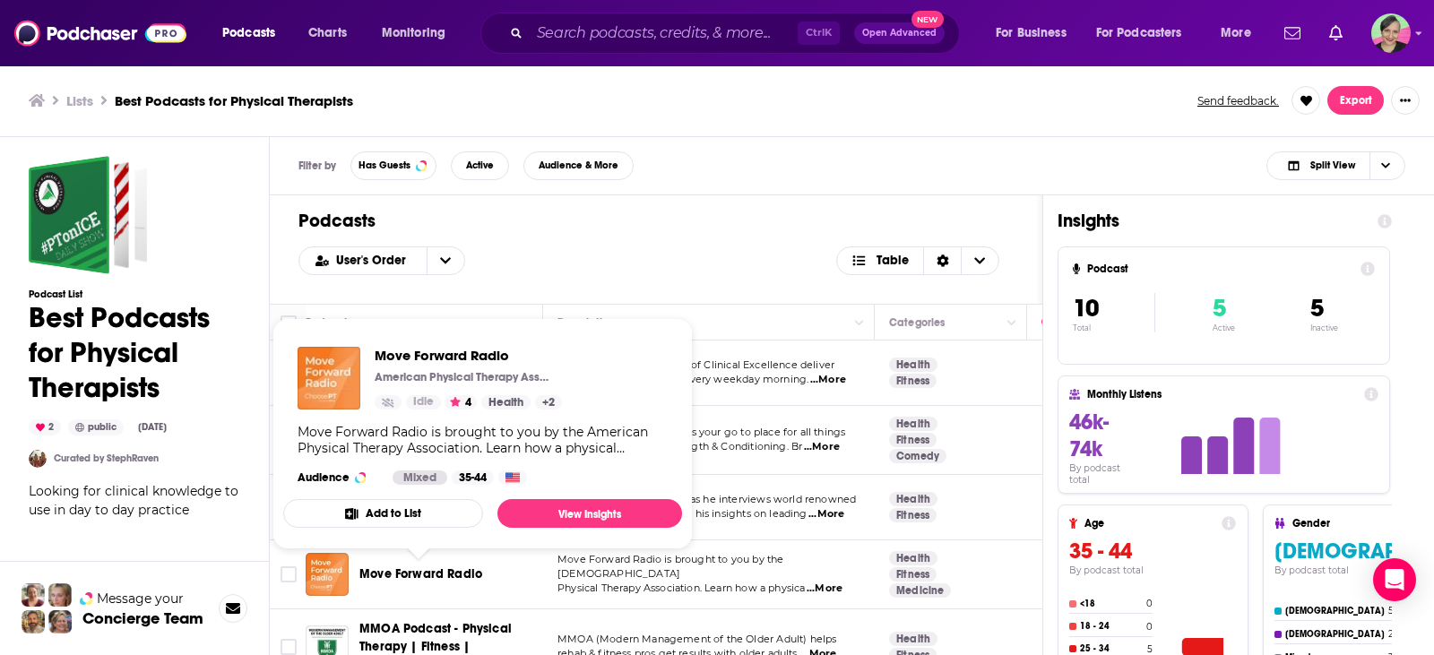
click at [452, 571] on span "Move Forward Radio" at bounding box center [420, 573] width 123 height 15
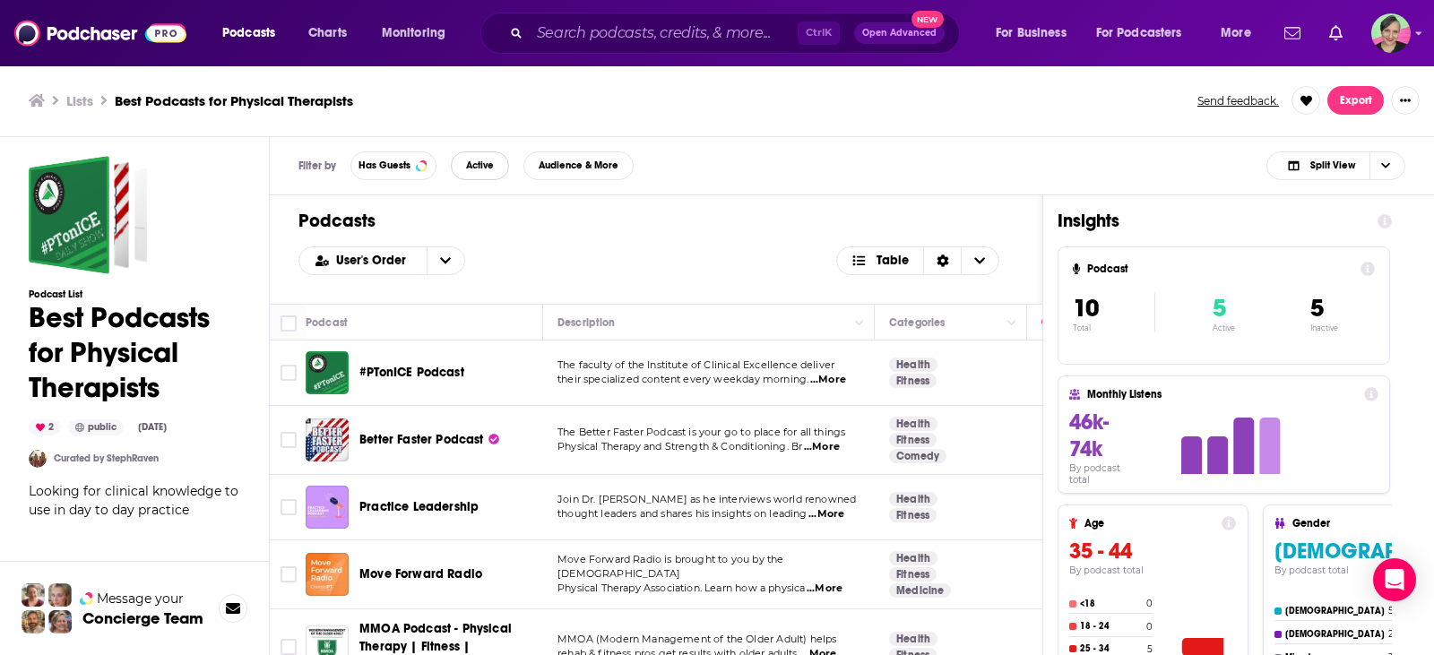
click at [480, 163] on span "Active" at bounding box center [480, 165] width 28 height 10
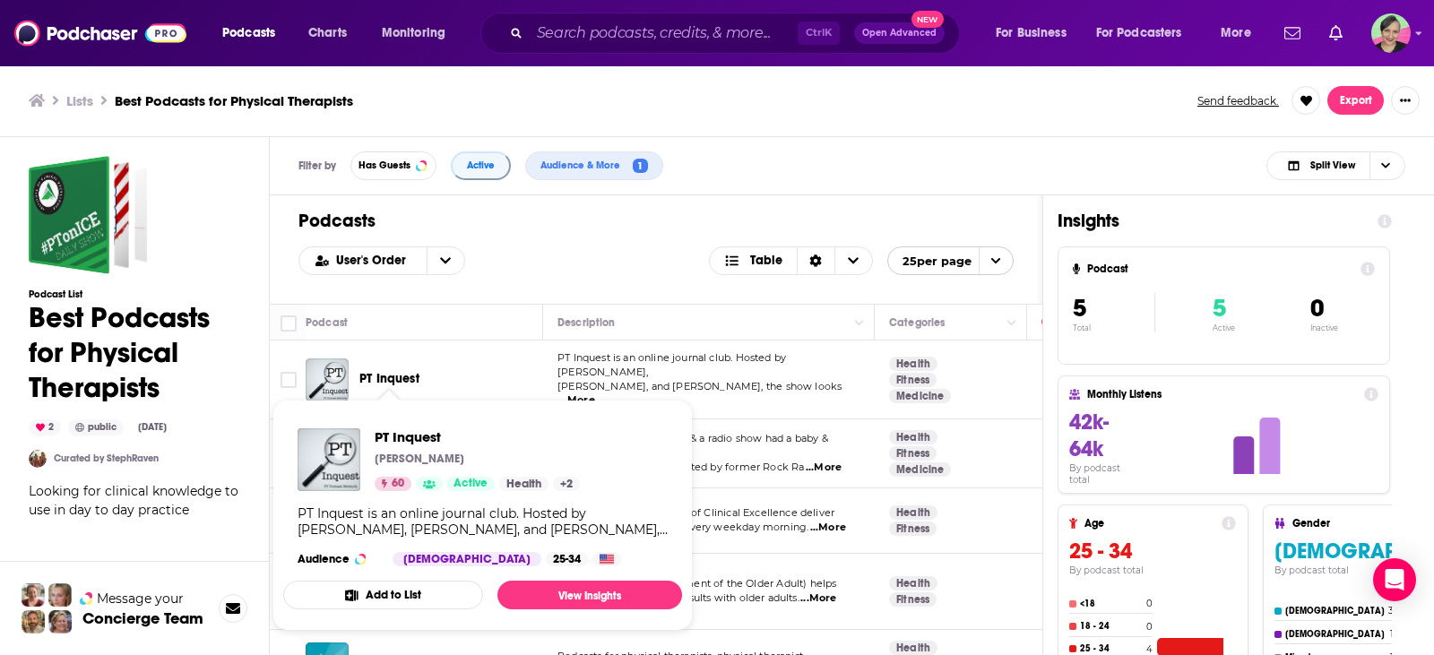
click at [381, 375] on span "PT Inquest" at bounding box center [389, 378] width 60 height 15
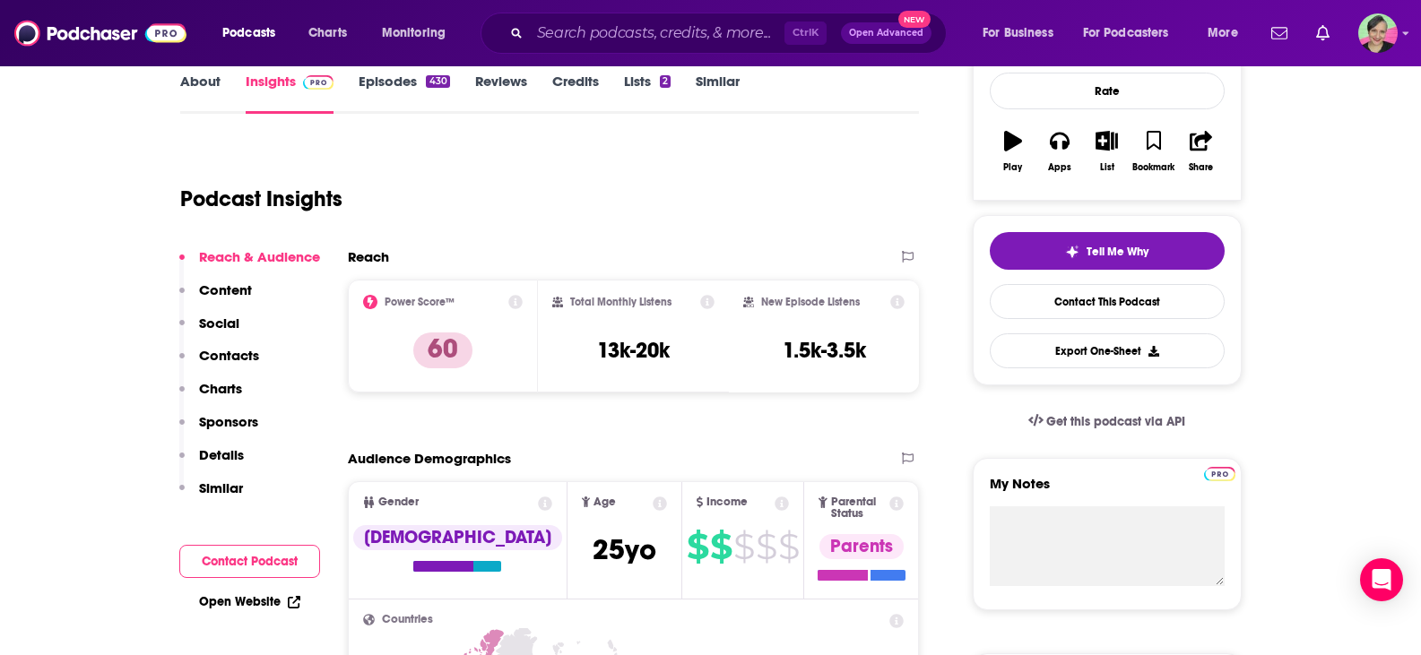
scroll to position [179, 0]
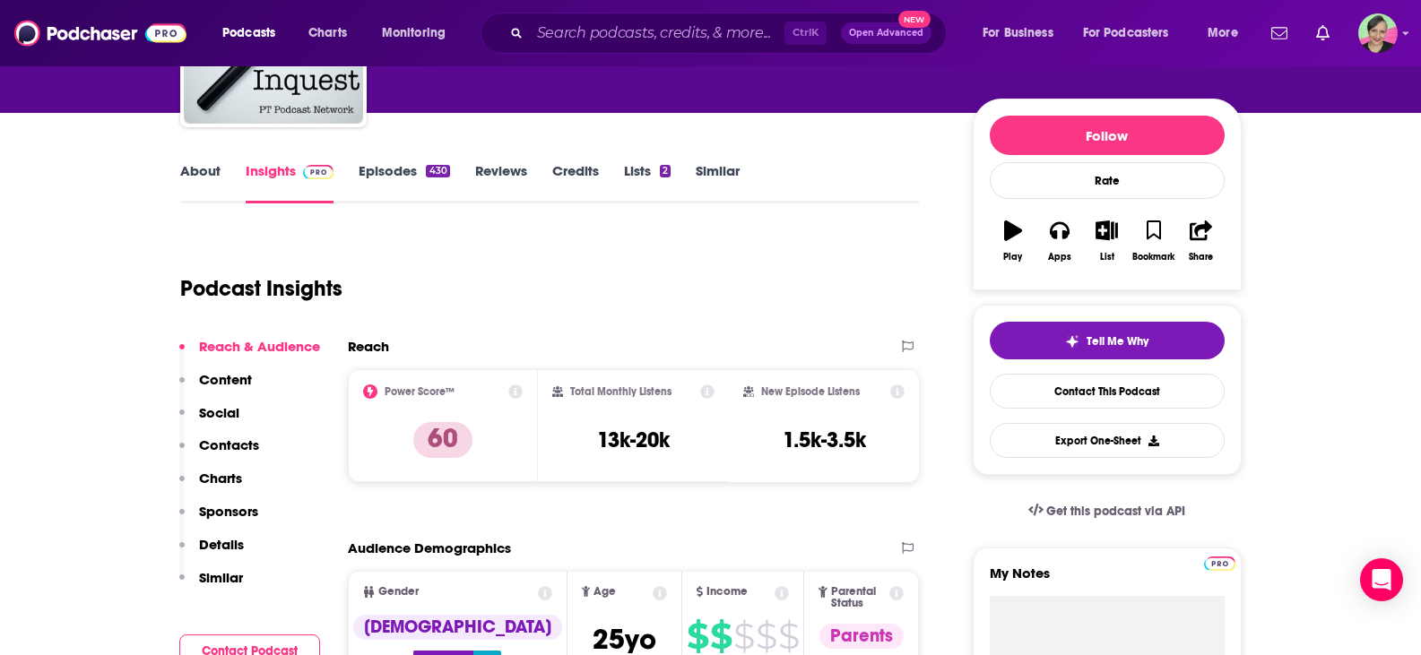
click at [201, 173] on link "About" at bounding box center [200, 182] width 40 height 41
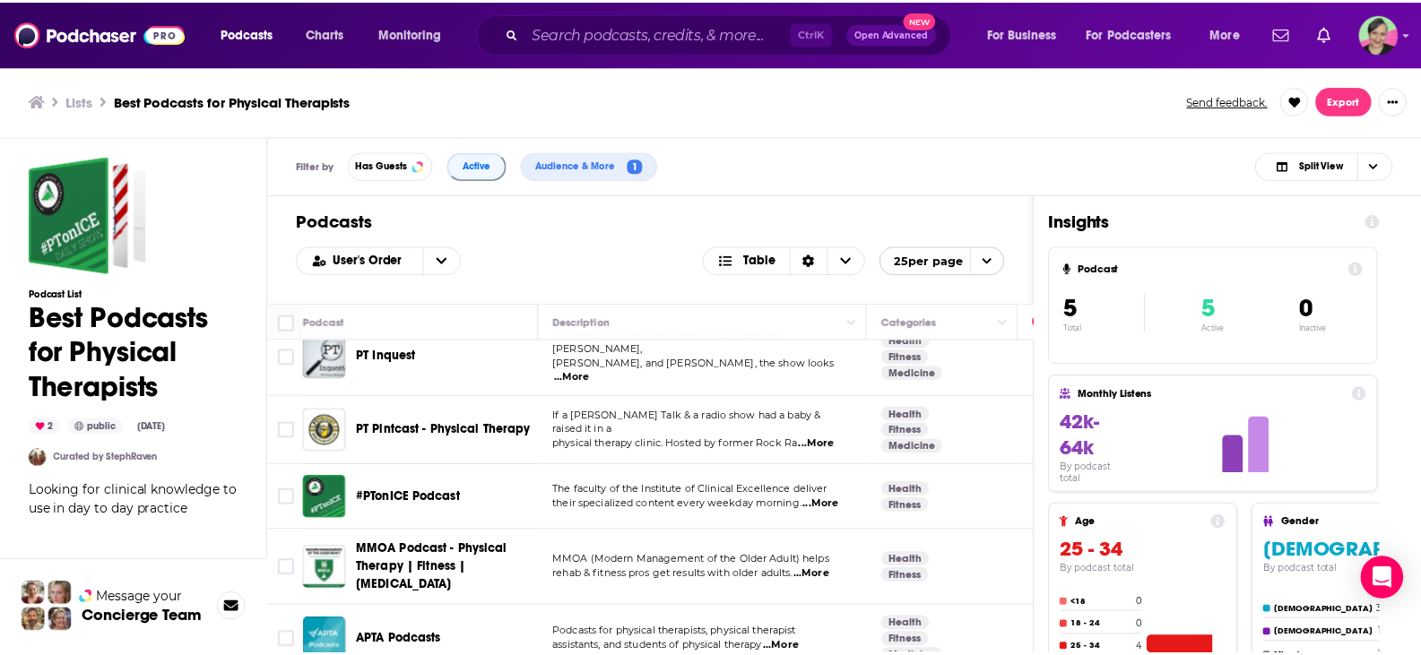
scroll to position [32, 0]
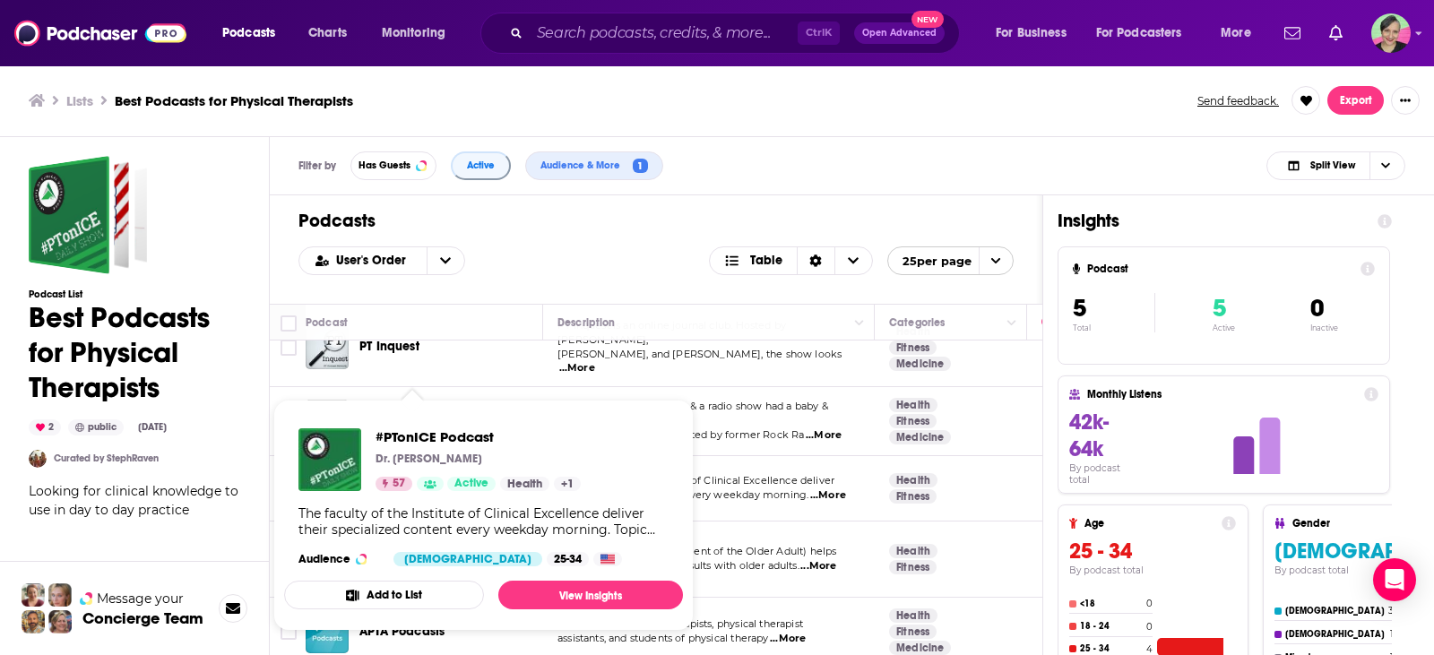
click at [423, 470] on div "#PTonICE Podcast Dr. Jeff Moore 57 Active Health + 1" at bounding box center [478, 459] width 205 height 63
click at [437, 436] on span "#PTonICE Podcast" at bounding box center [478, 436] width 205 height 17
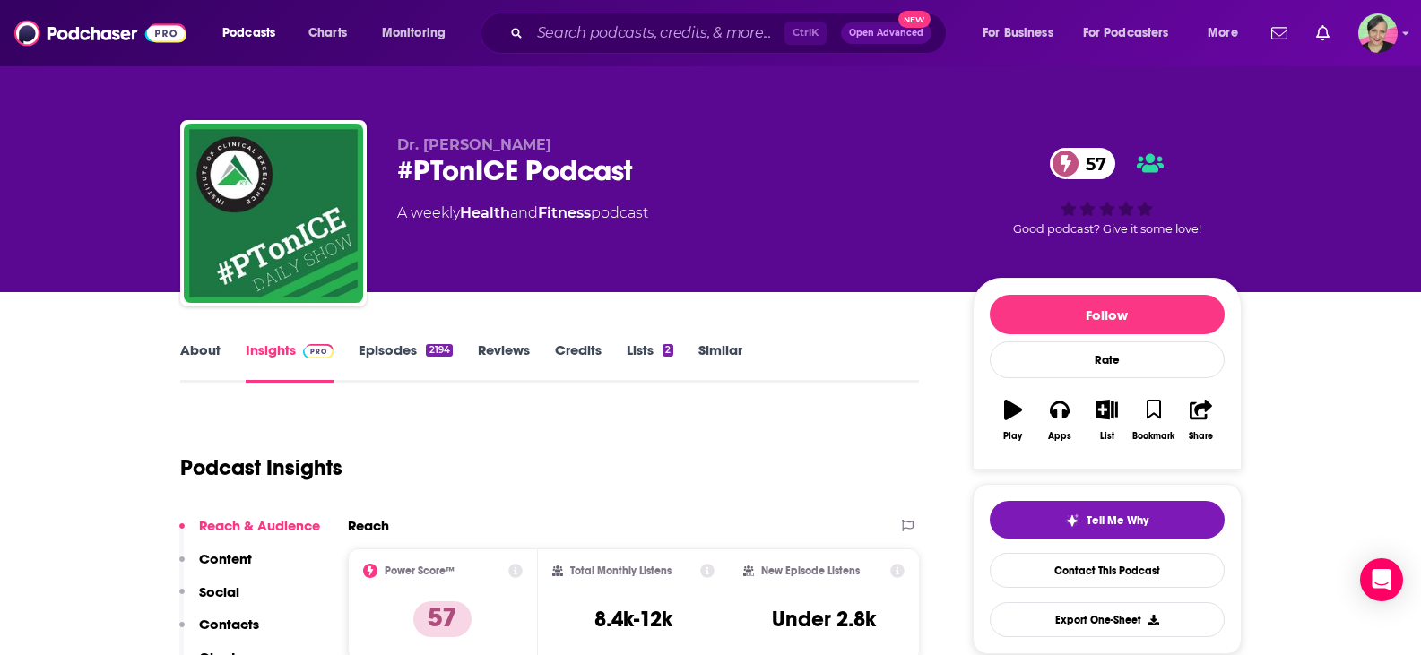
click at [195, 341] on div "About Insights Episodes 2194 Reviews Credits Lists 2 Similar" at bounding box center [549, 361] width 739 height 44
click at [202, 352] on link "About" at bounding box center [200, 361] width 40 height 41
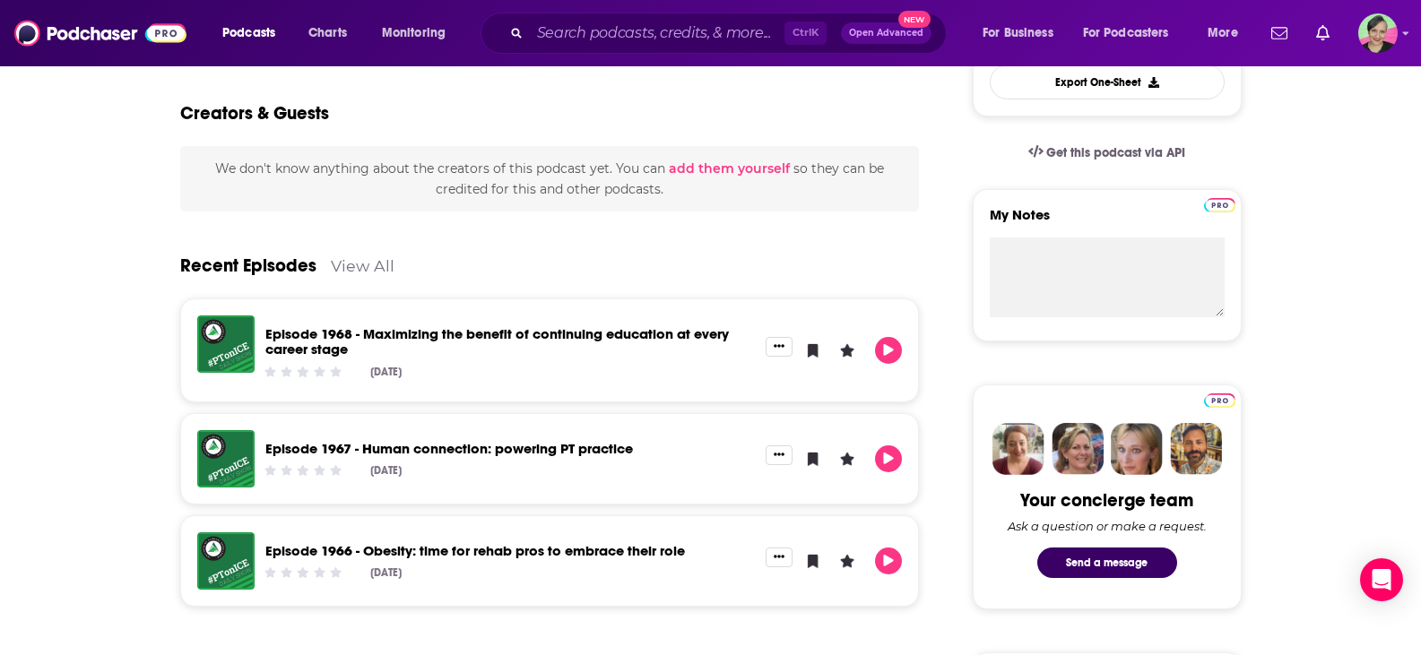
scroll to position [90, 0]
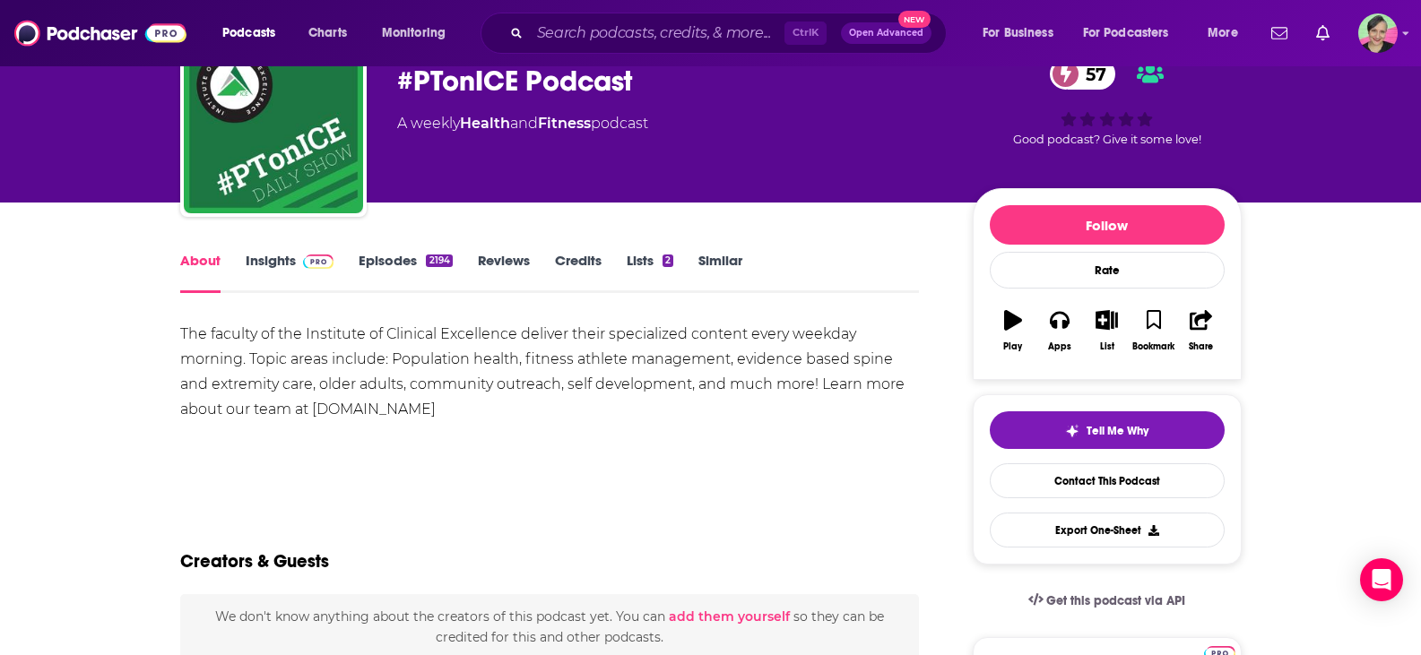
click at [272, 260] on link "Insights" at bounding box center [290, 272] width 89 height 41
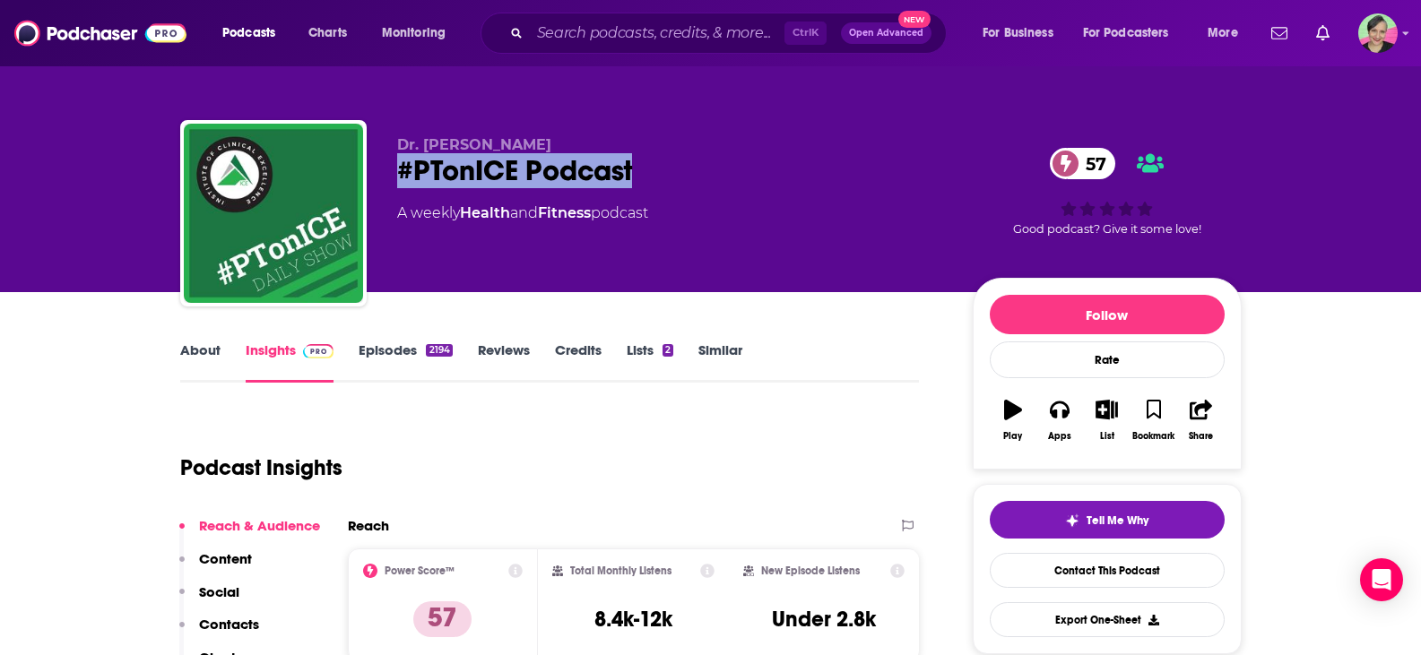
drag, startPoint x: 679, startPoint y: 180, endPoint x: 398, endPoint y: 170, distance: 280.7
click at [398, 170] on div "#PTonICE Podcast 57" at bounding box center [670, 170] width 547 height 35
copy h2 "#PTonICE Podcast"
click at [204, 341] on div "About Insights Episodes 2194 Reviews Credits Lists 2 Similar" at bounding box center [549, 361] width 739 height 44
click at [209, 350] on link "About" at bounding box center [200, 361] width 40 height 41
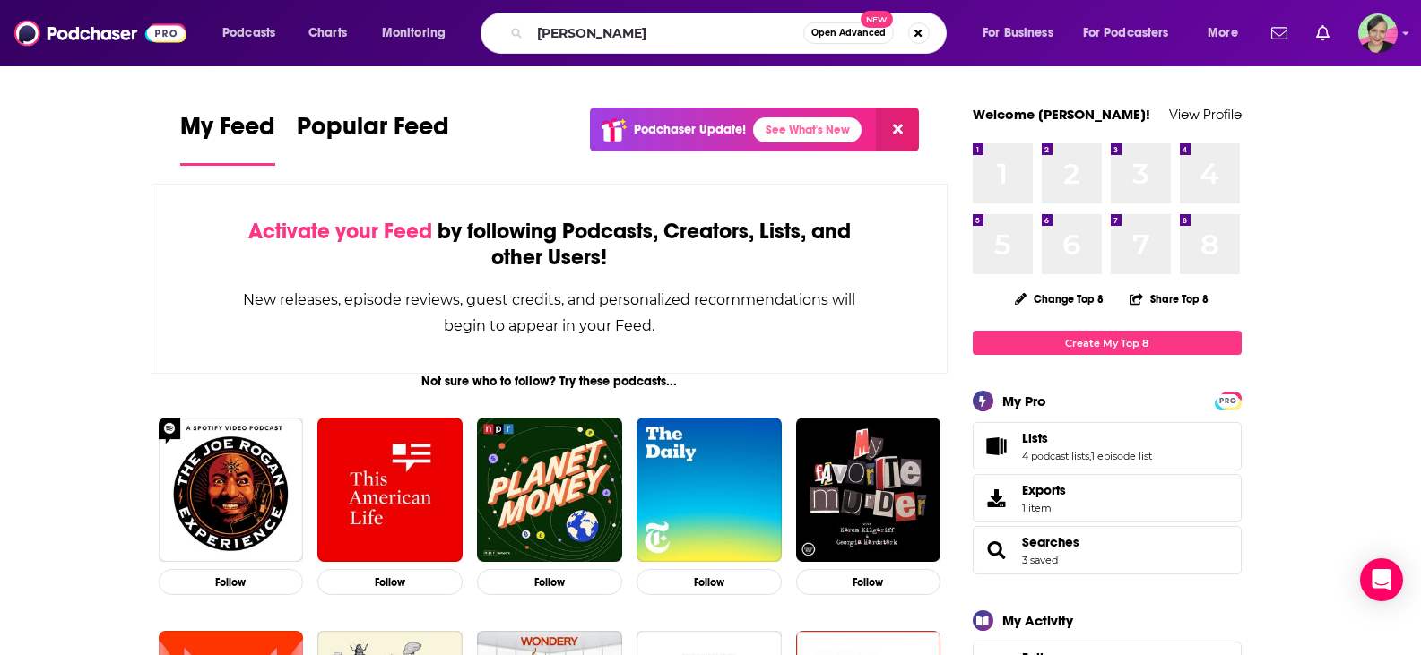
type input "annie lampella"
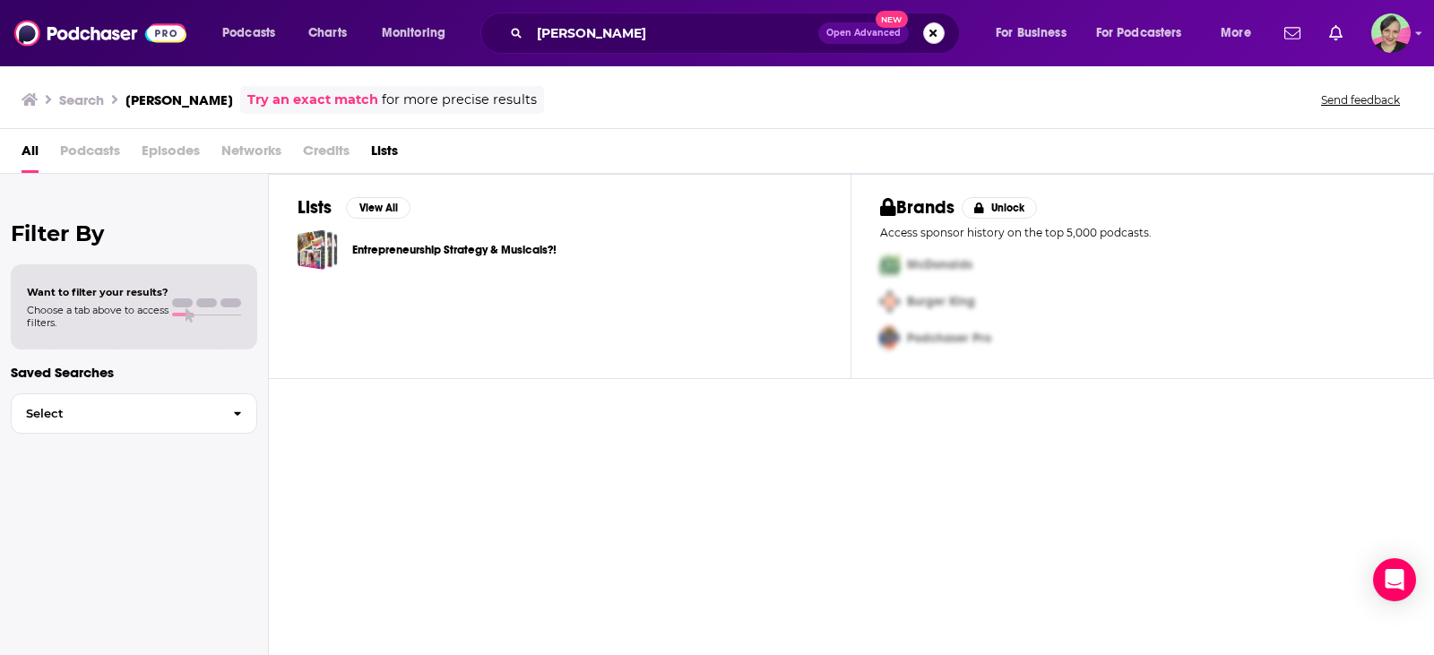
click at [938, 29] on button "Search podcasts, credits, & more..." at bounding box center [934, 33] width 22 height 22
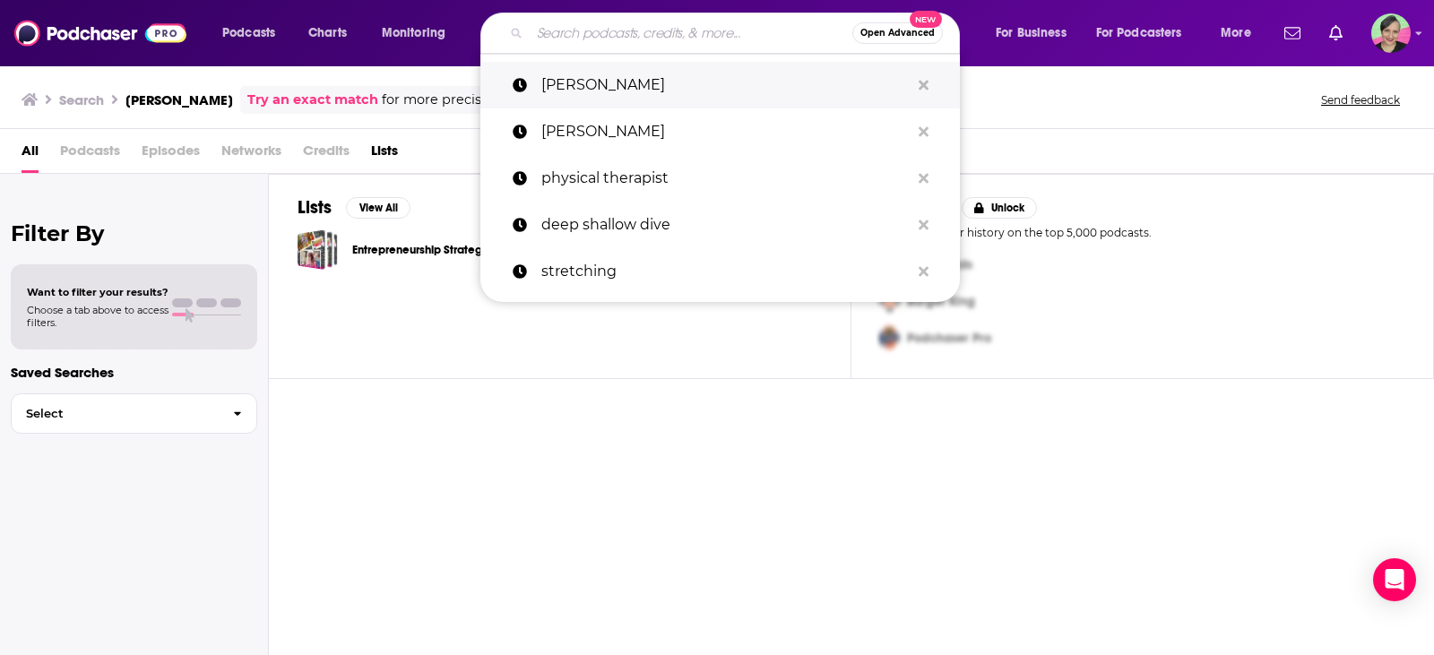
click at [637, 91] on p "annie lampella" at bounding box center [725, 85] width 368 height 47
type input "annie lampella"
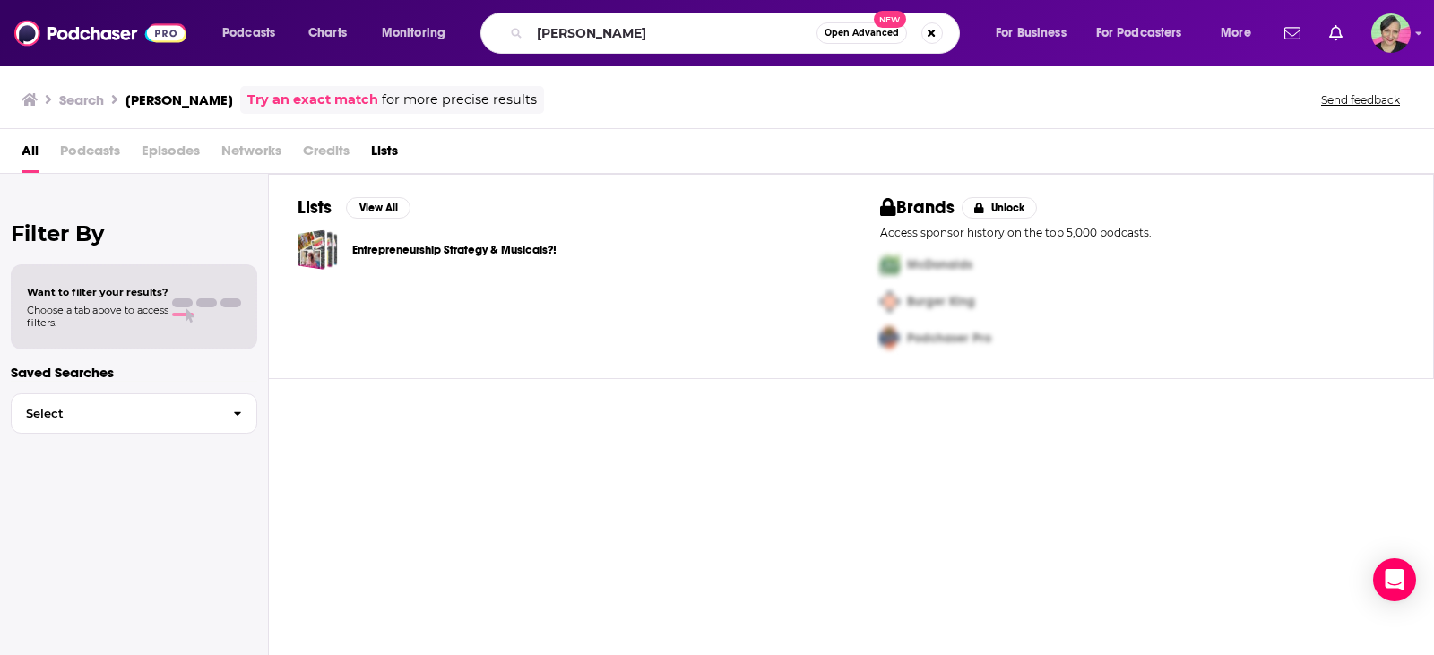
drag, startPoint x: 26, startPoint y: 162, endPoint x: 178, endPoint y: 147, distance: 153.1
click at [26, 163] on span "All" at bounding box center [30, 154] width 17 height 37
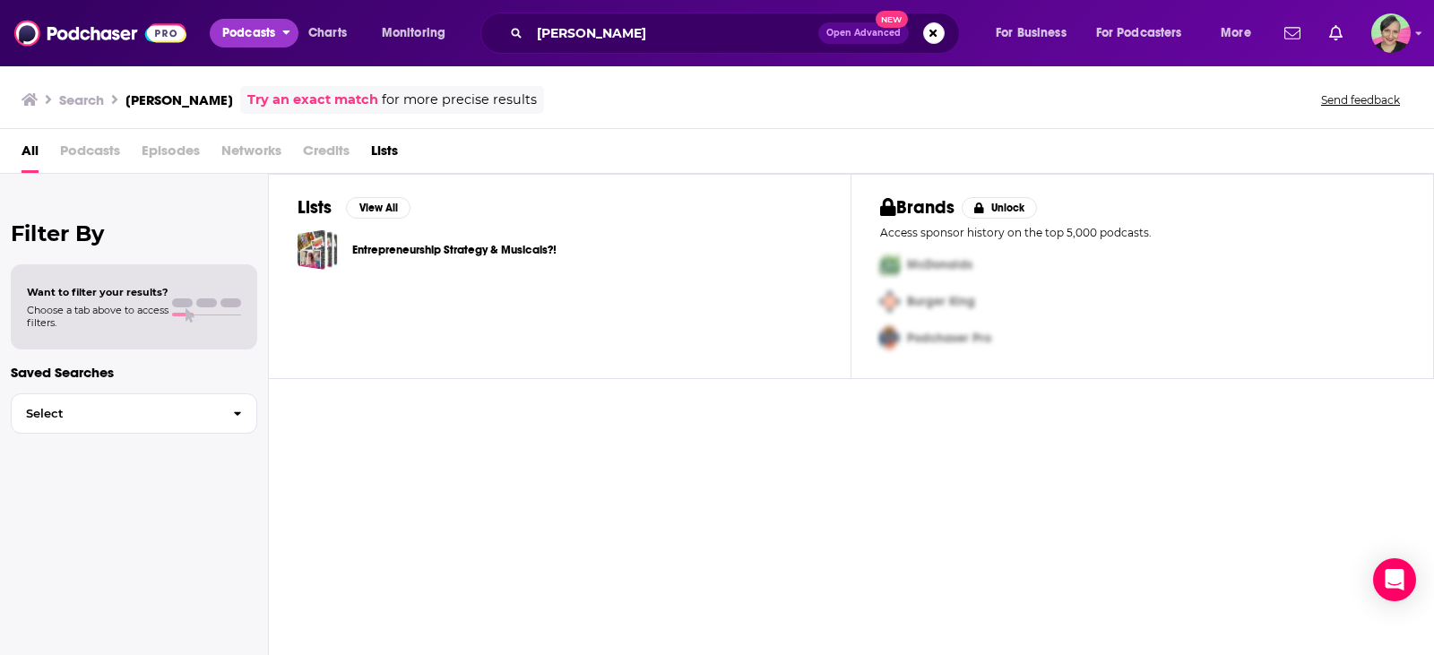
click at [272, 42] on span "Podcasts" at bounding box center [248, 33] width 53 height 25
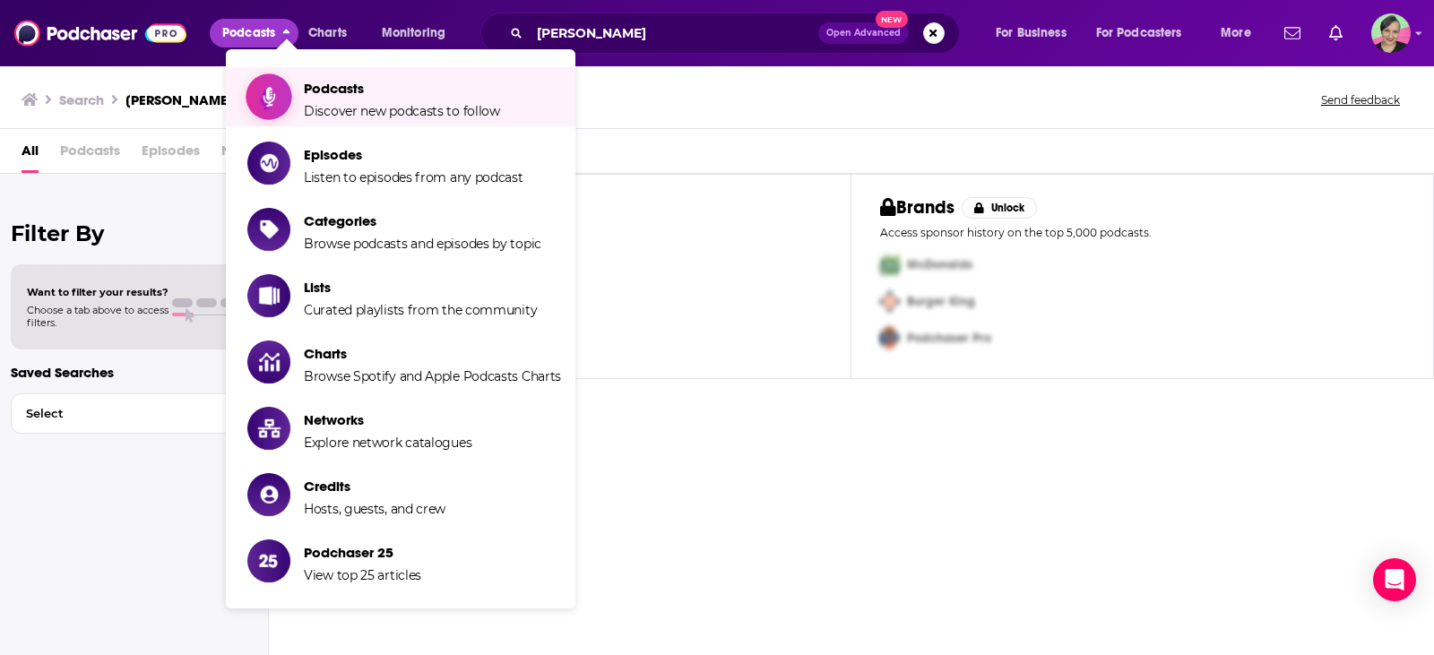
click at [288, 99] on span "Show item sub-menu" at bounding box center [269, 97] width 138 height 138
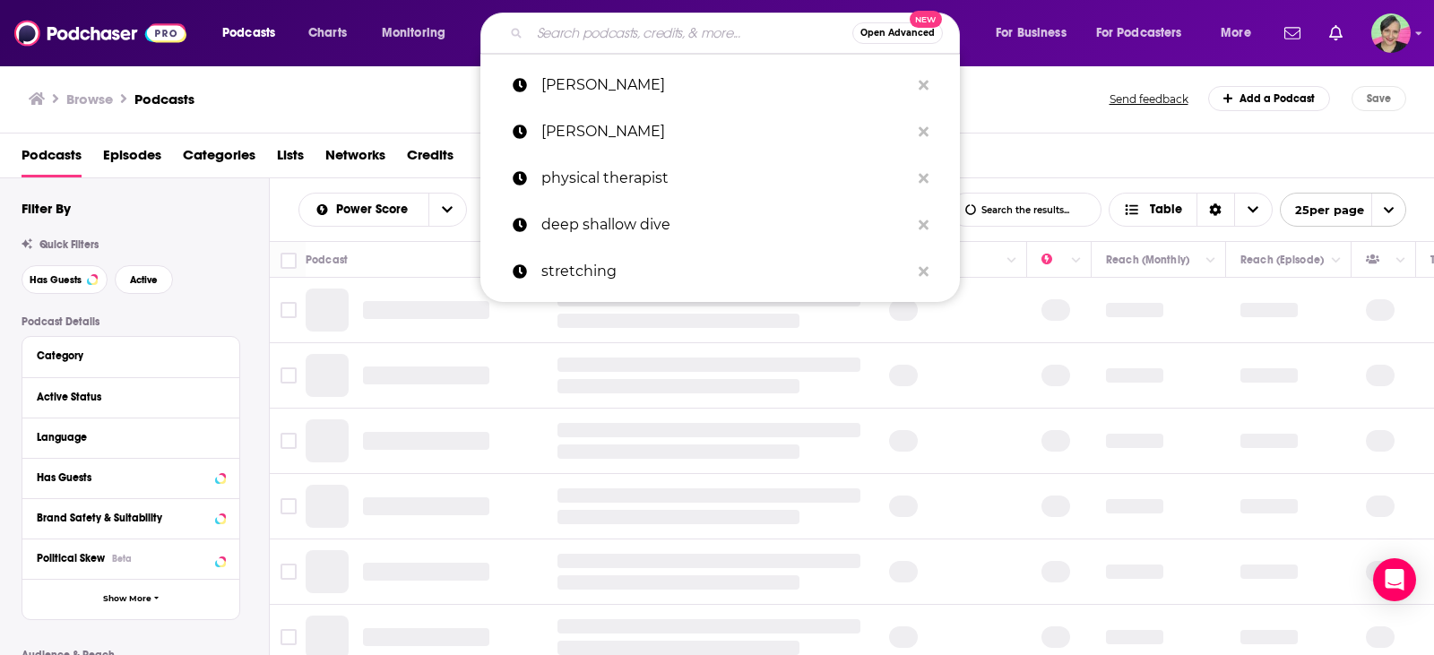
click at [652, 34] on input "Search podcasts, credits, & more..." at bounding box center [691, 33] width 323 height 29
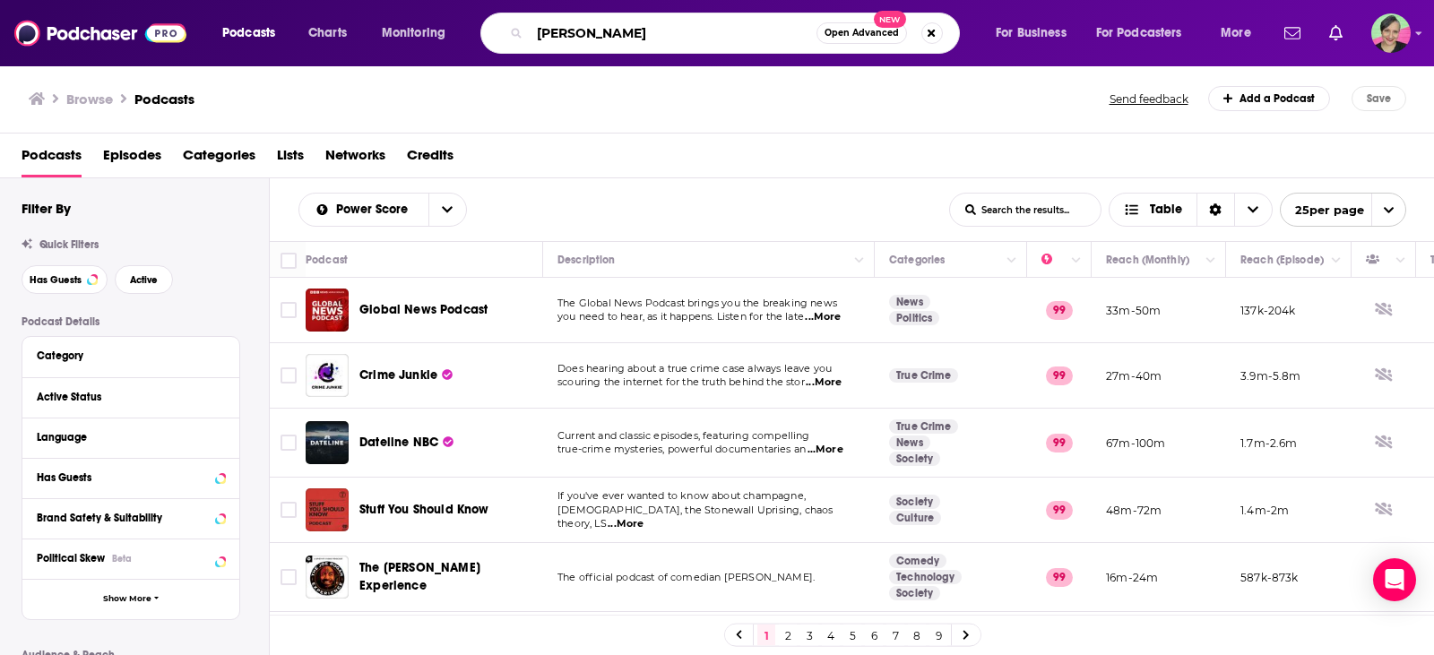
type input "annie lampella"
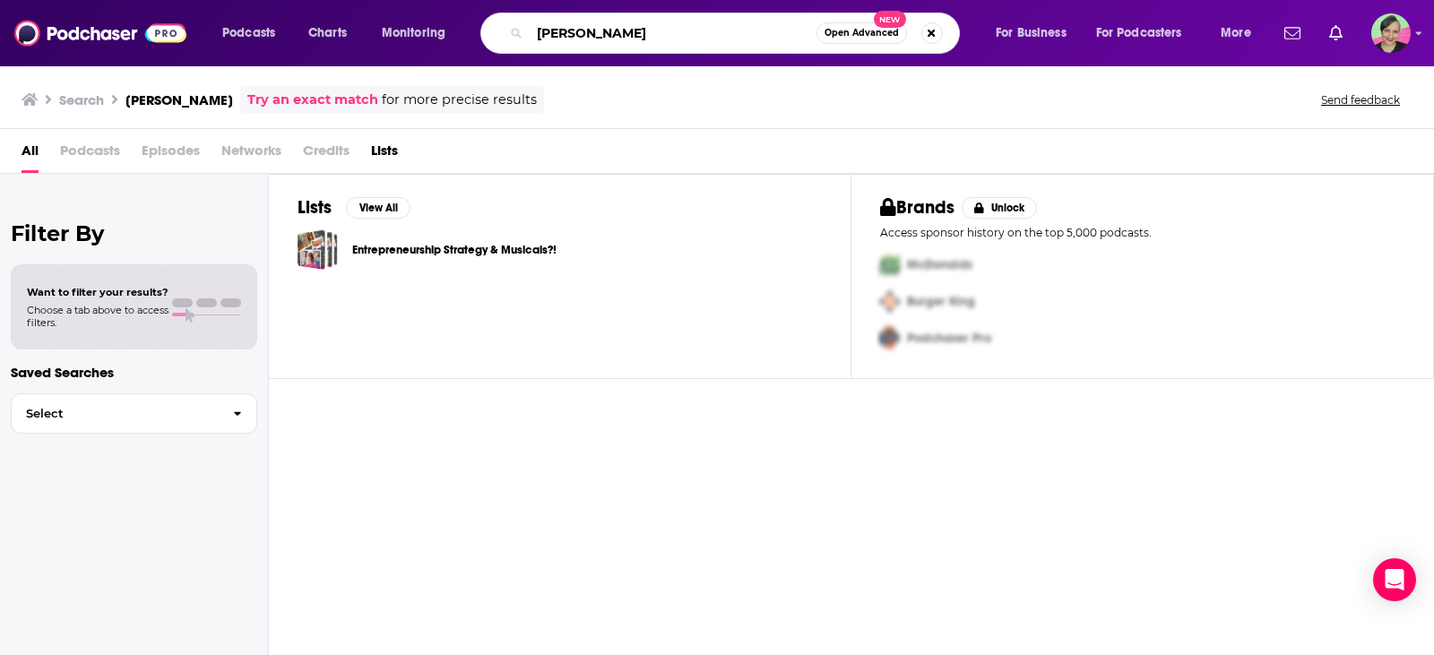
drag, startPoint x: 629, startPoint y: 30, endPoint x: 436, endPoint y: 26, distance: 192.7
click at [436, 27] on div "Podcasts Charts Monitoring annie lampella Open Advanced New For Business For Po…" at bounding box center [739, 33] width 1059 height 41
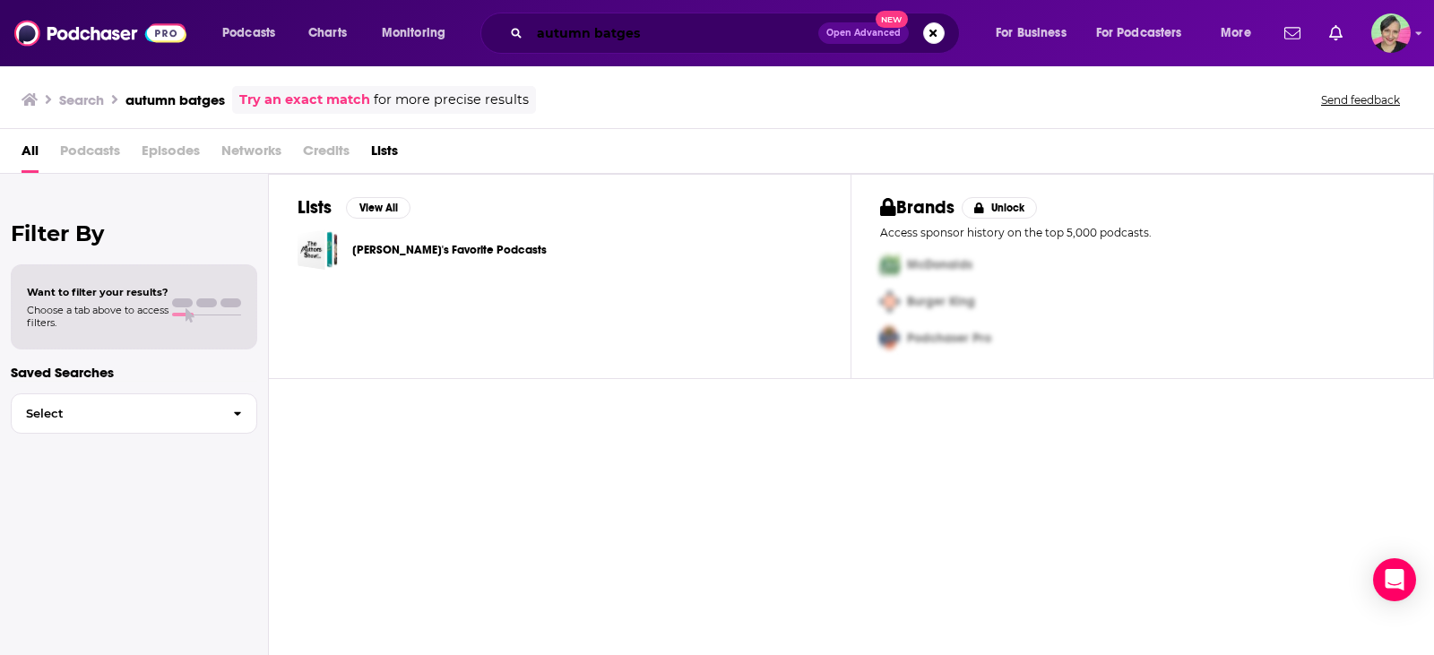
click at [627, 37] on input "autumn batges" at bounding box center [674, 33] width 289 height 29
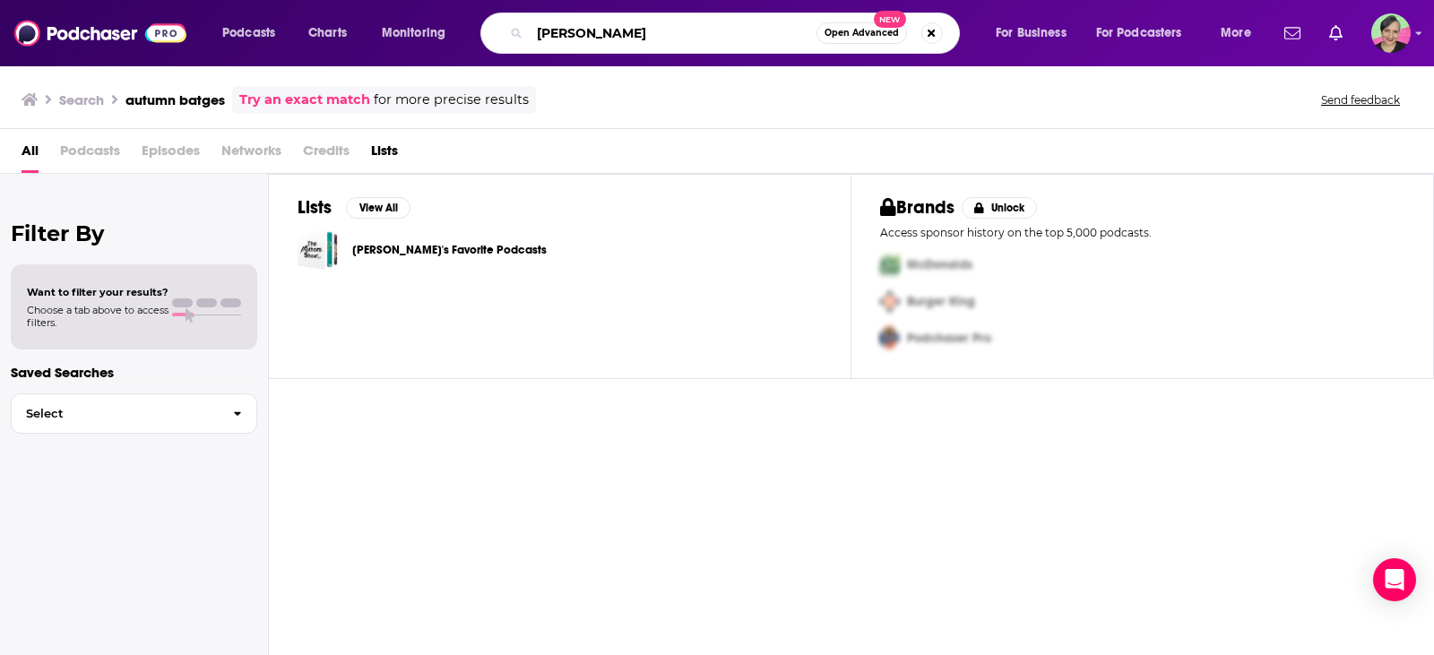
type input "autumn bates"
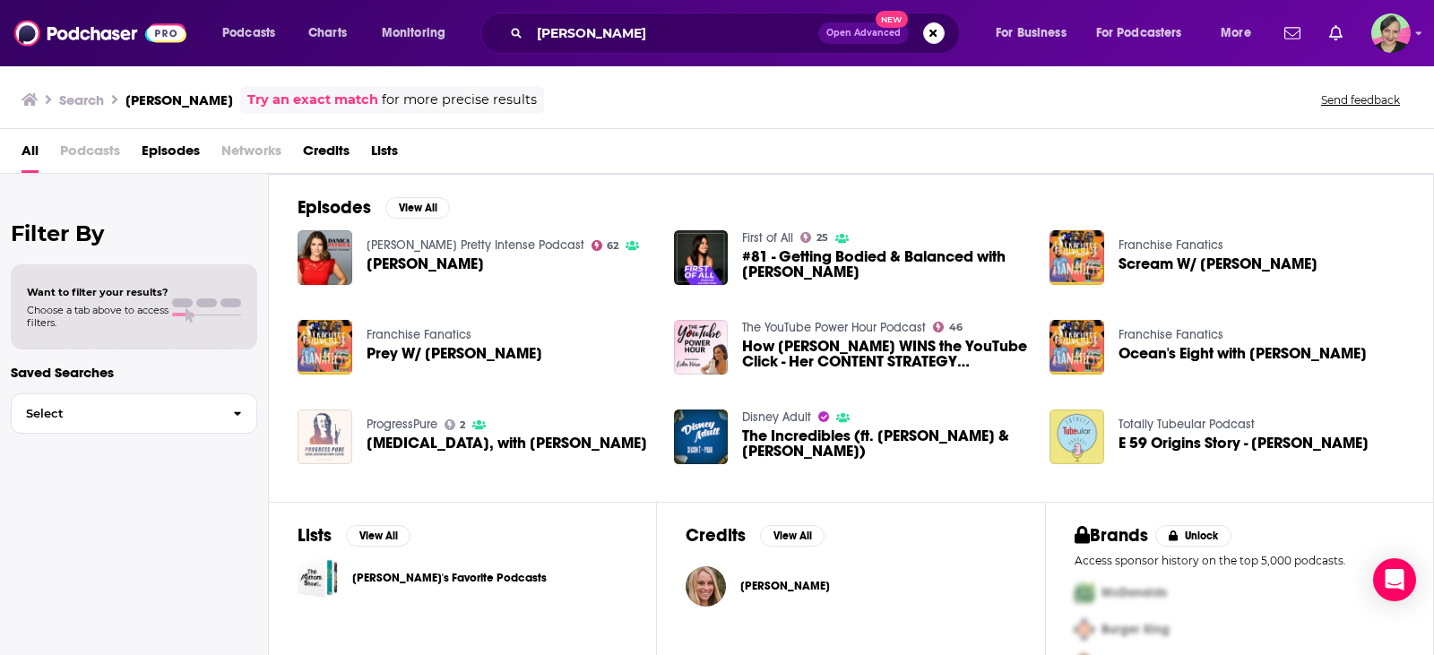
click at [483, 245] on link "Danica Patrick Pretty Intense Podcast" at bounding box center [476, 245] width 218 height 15
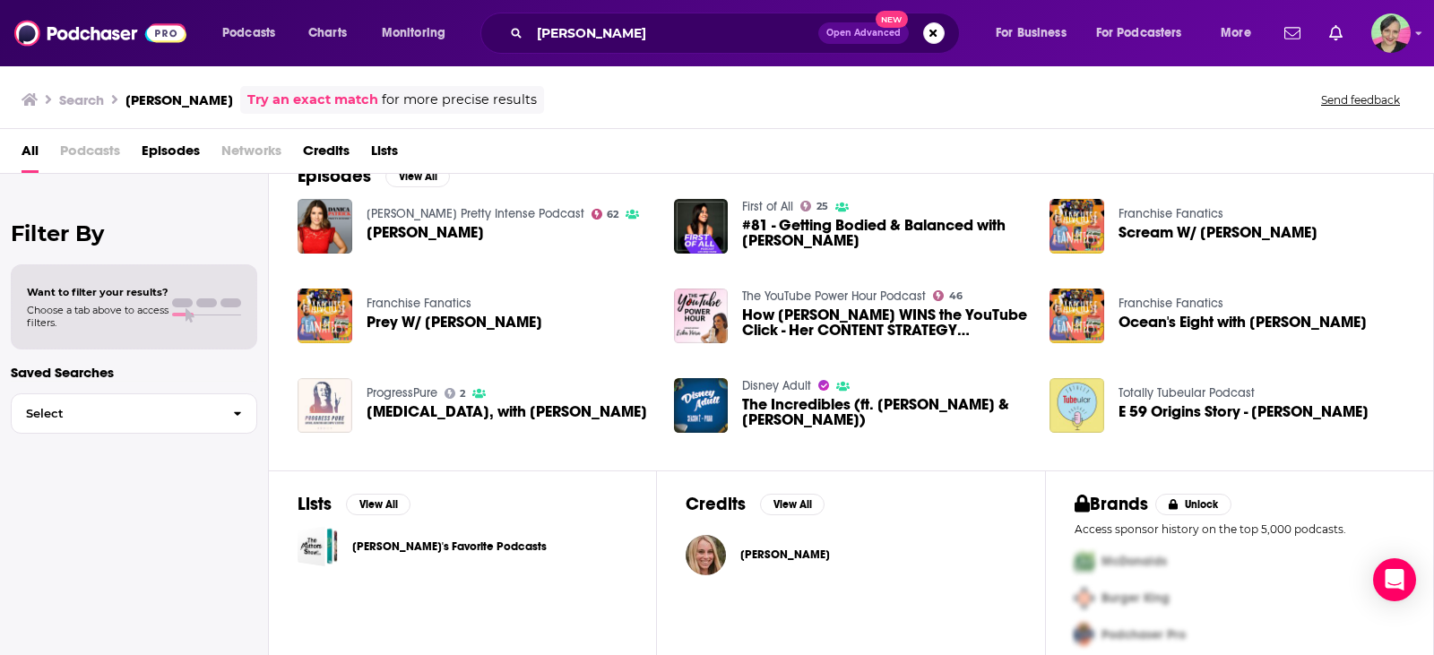
scroll to position [48, 0]
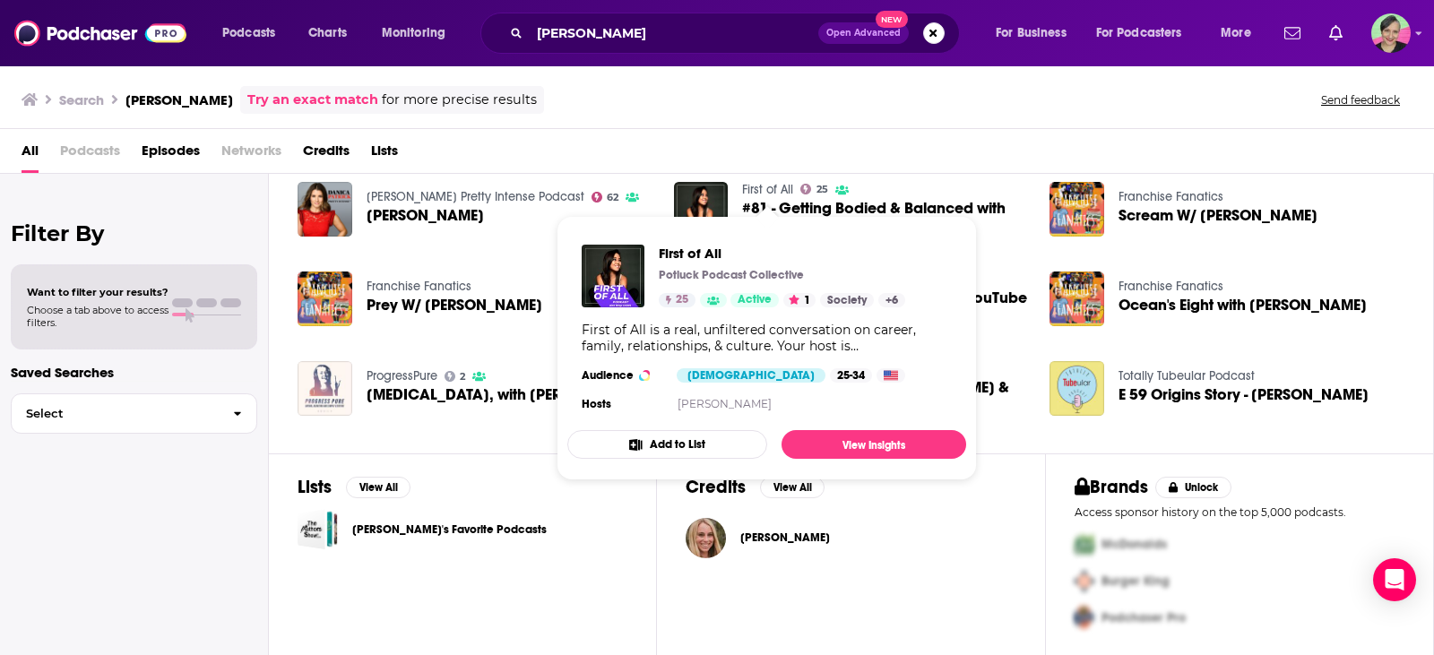
click at [918, 145] on div "All Podcasts Episodes Networks Credits Lists" at bounding box center [721, 154] width 1398 height 37
